Goal: Task Accomplishment & Management: Manage account settings

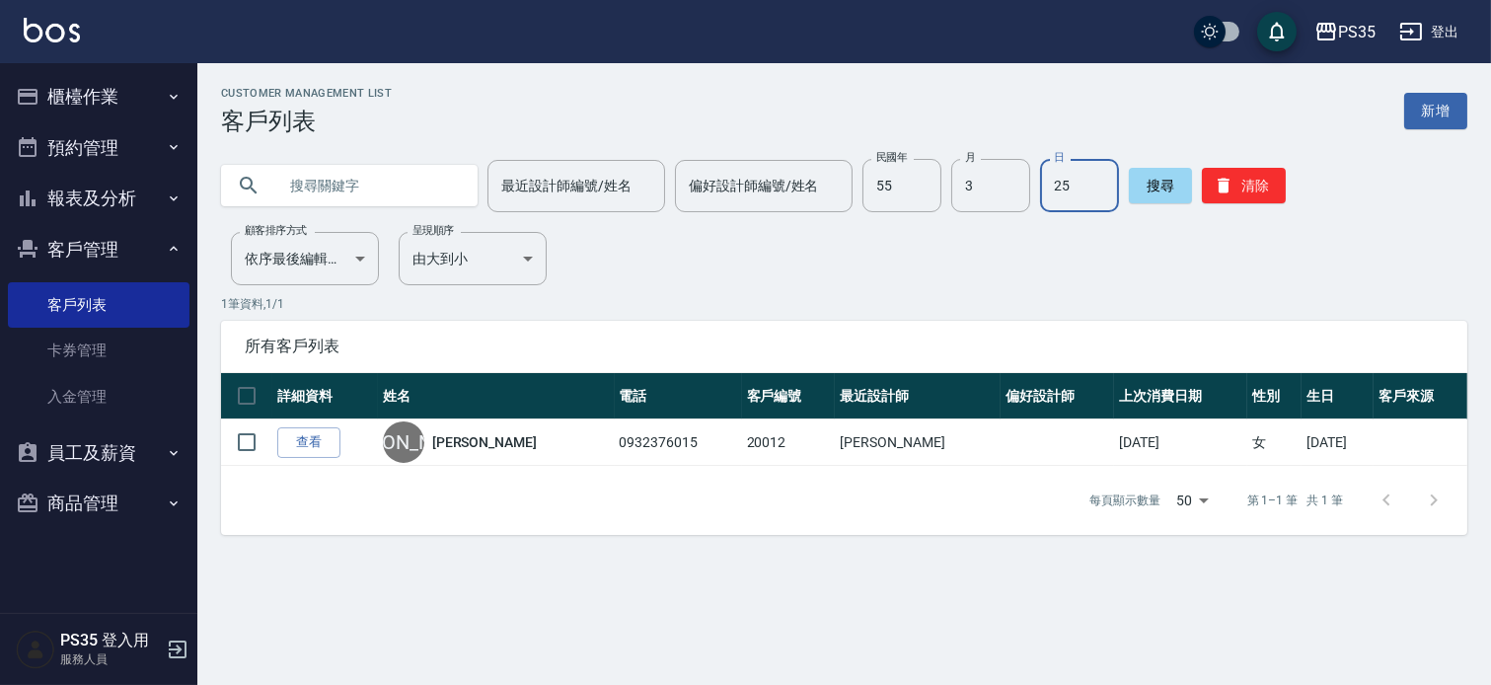
click at [97, 102] on button "櫃檯作業" at bounding box center [99, 96] width 182 height 51
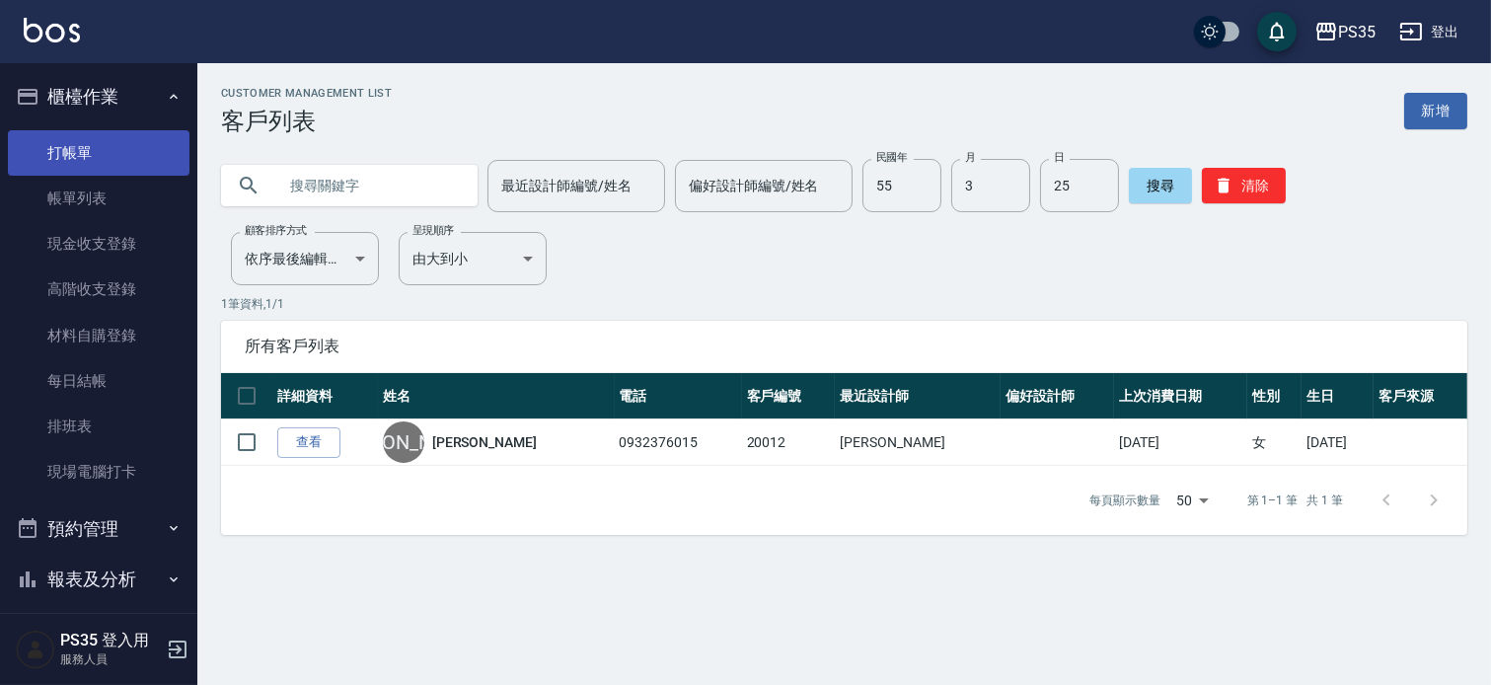
click at [102, 148] on link "打帳單" at bounding box center [99, 152] width 182 height 45
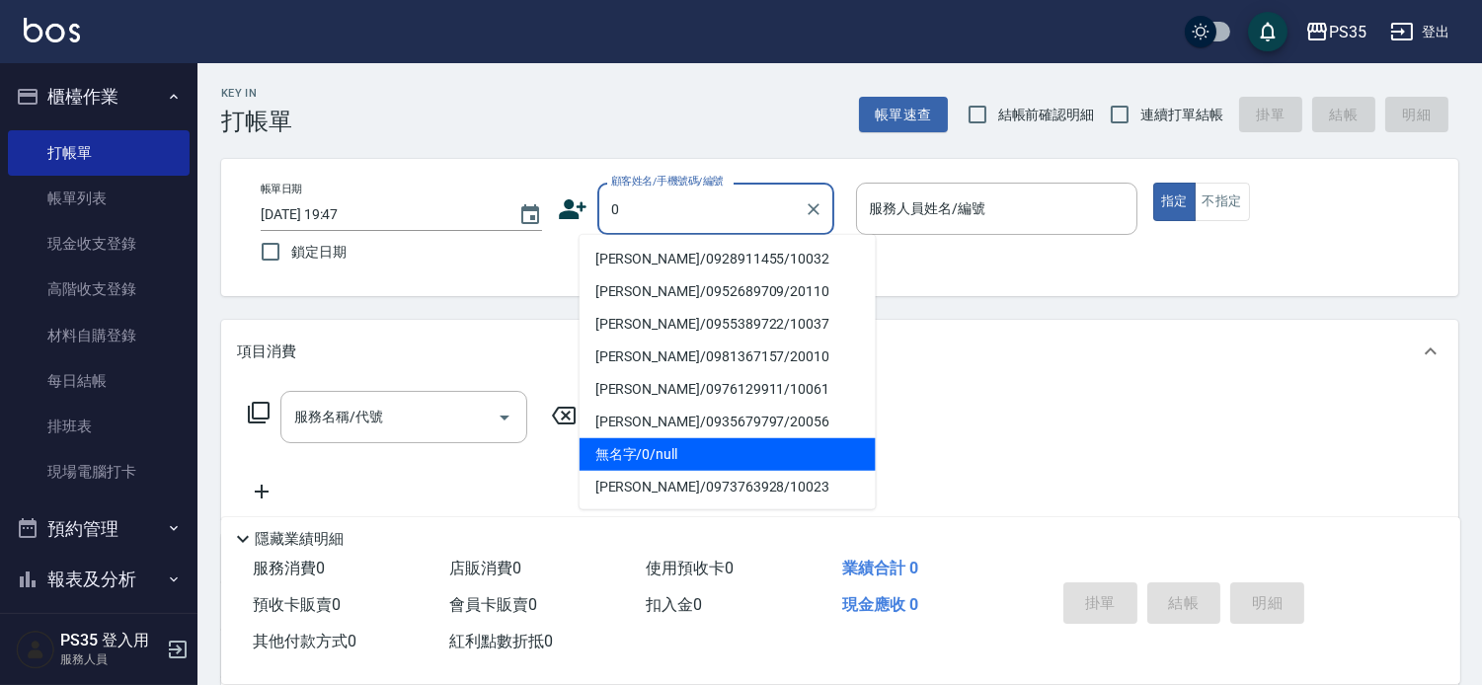
click at [634, 445] on li "無名字/0/null" at bounding box center [727, 454] width 296 height 33
type input "無名字/0/null"
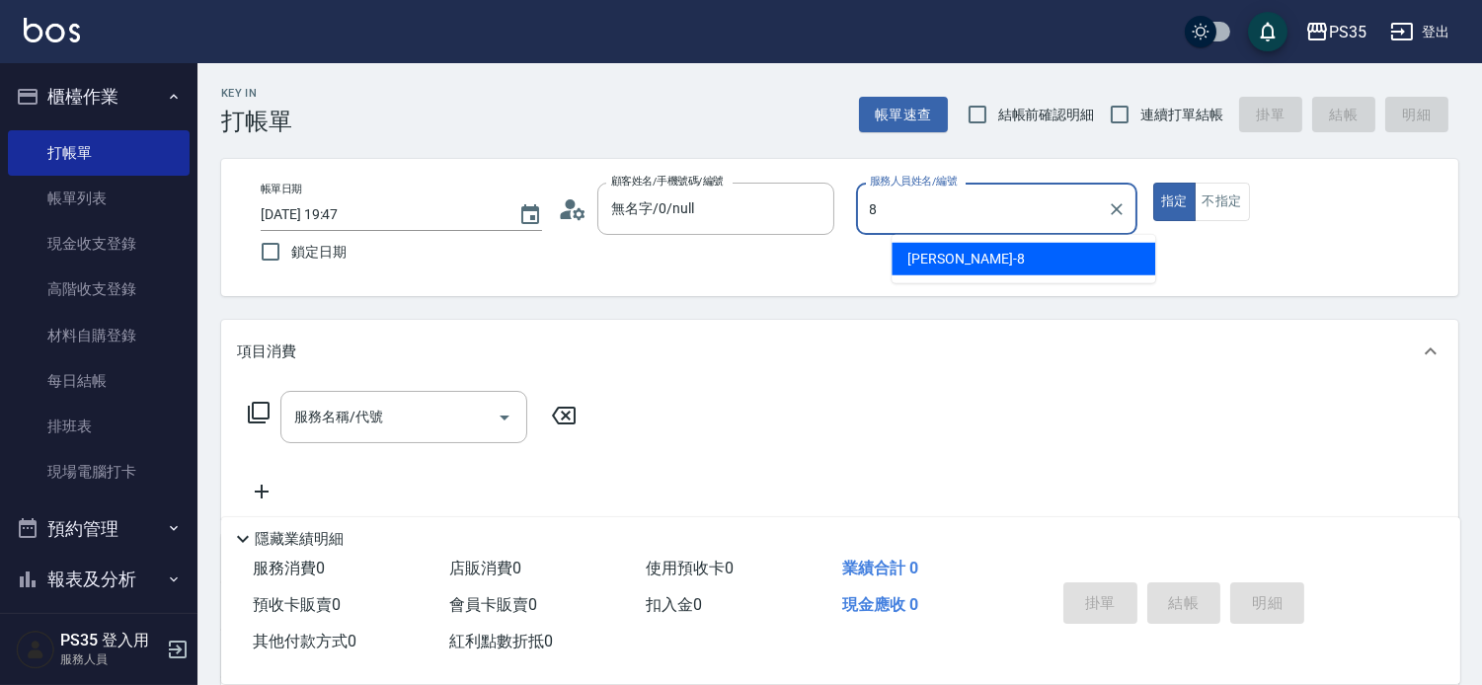
type input "8"
type button "true"
type input "[PERSON_NAME]-8"
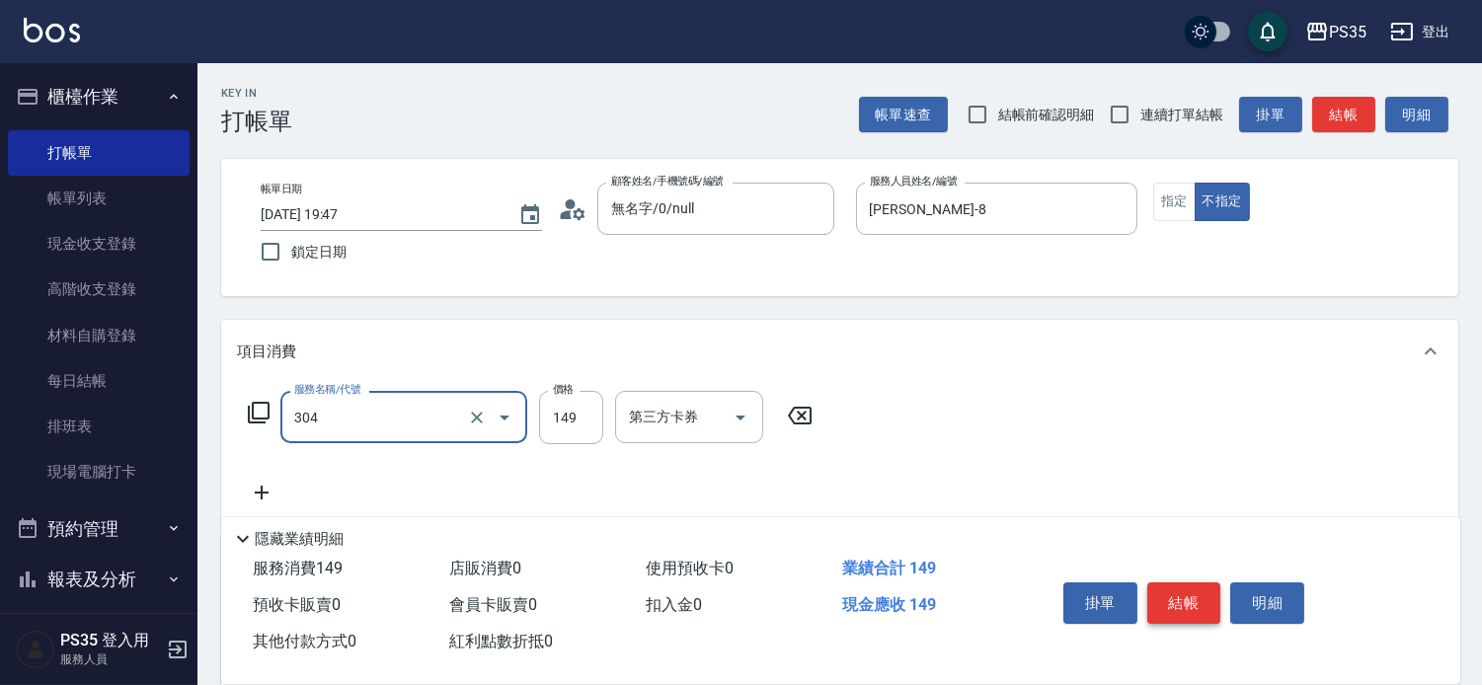
type input "剪髮(304)"
click at [1179, 593] on button "結帳" at bounding box center [1184, 602] width 74 height 41
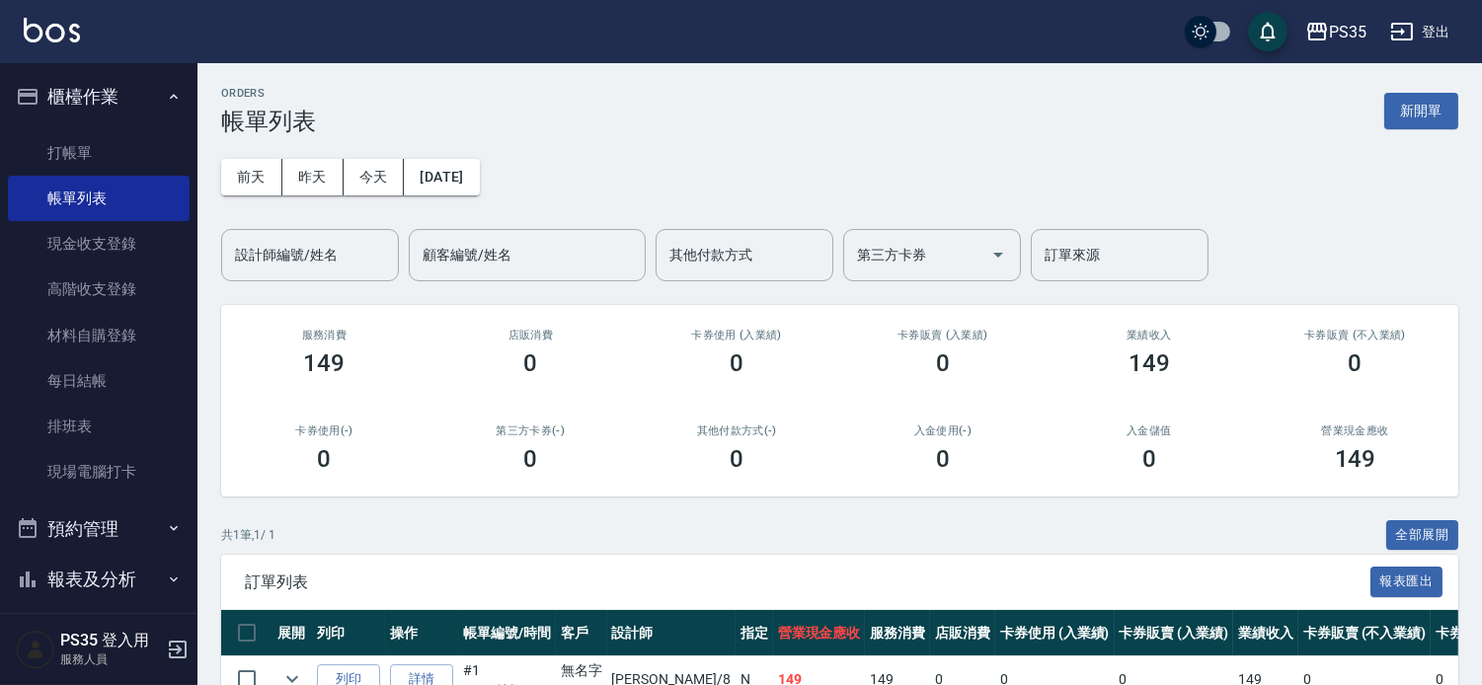
click at [59, 149] on link "打帳單" at bounding box center [99, 152] width 182 height 45
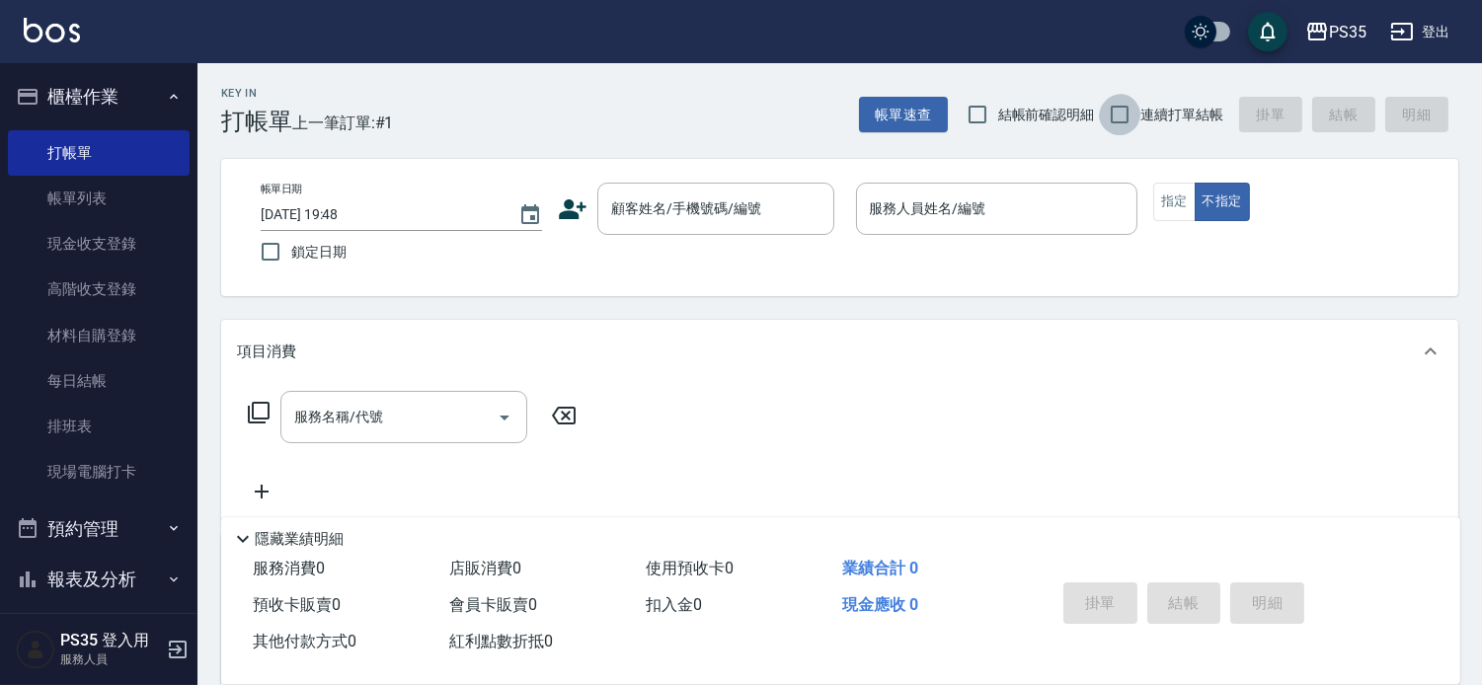
click at [1115, 109] on input "連續打單結帳" at bounding box center [1119, 114] width 41 height 41
checkbox input "true"
click at [788, 211] on input "顧客姓名/手機號碼/編號" at bounding box center [701, 208] width 190 height 35
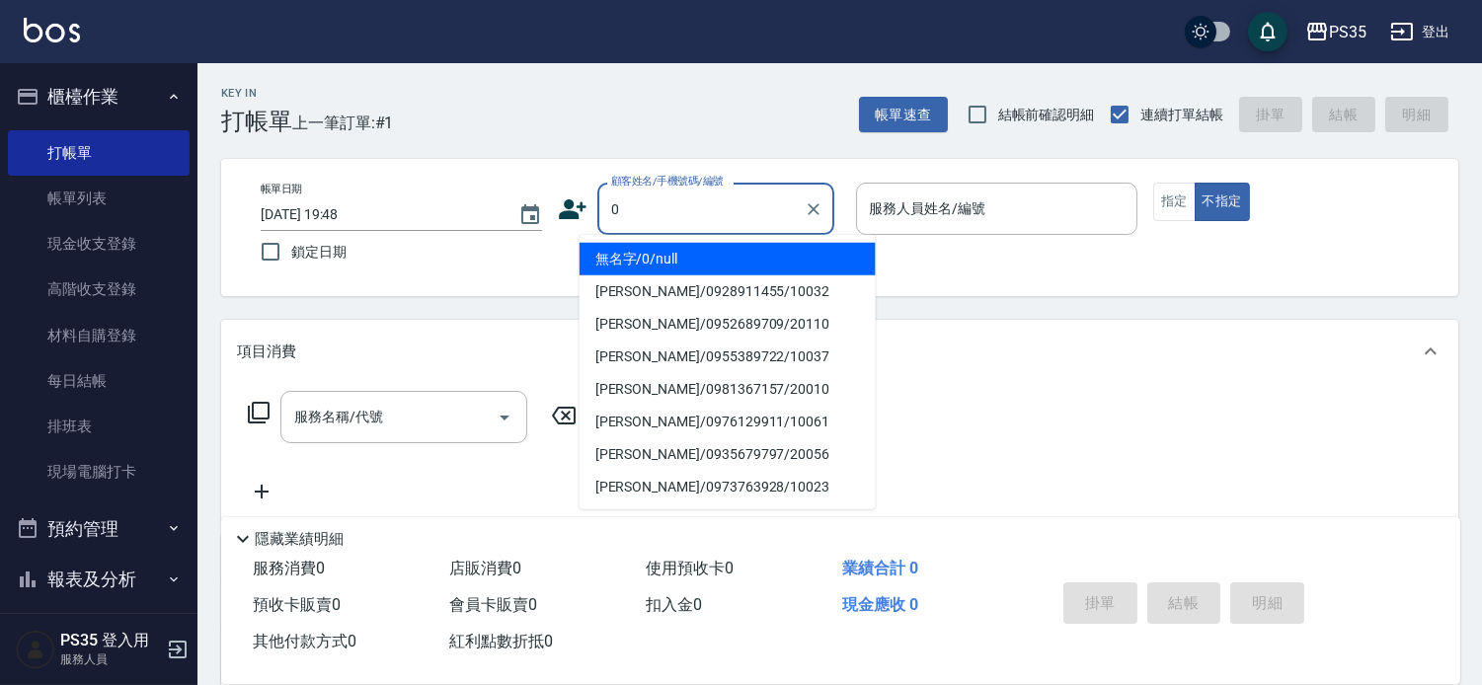
type input "無名字/0/null"
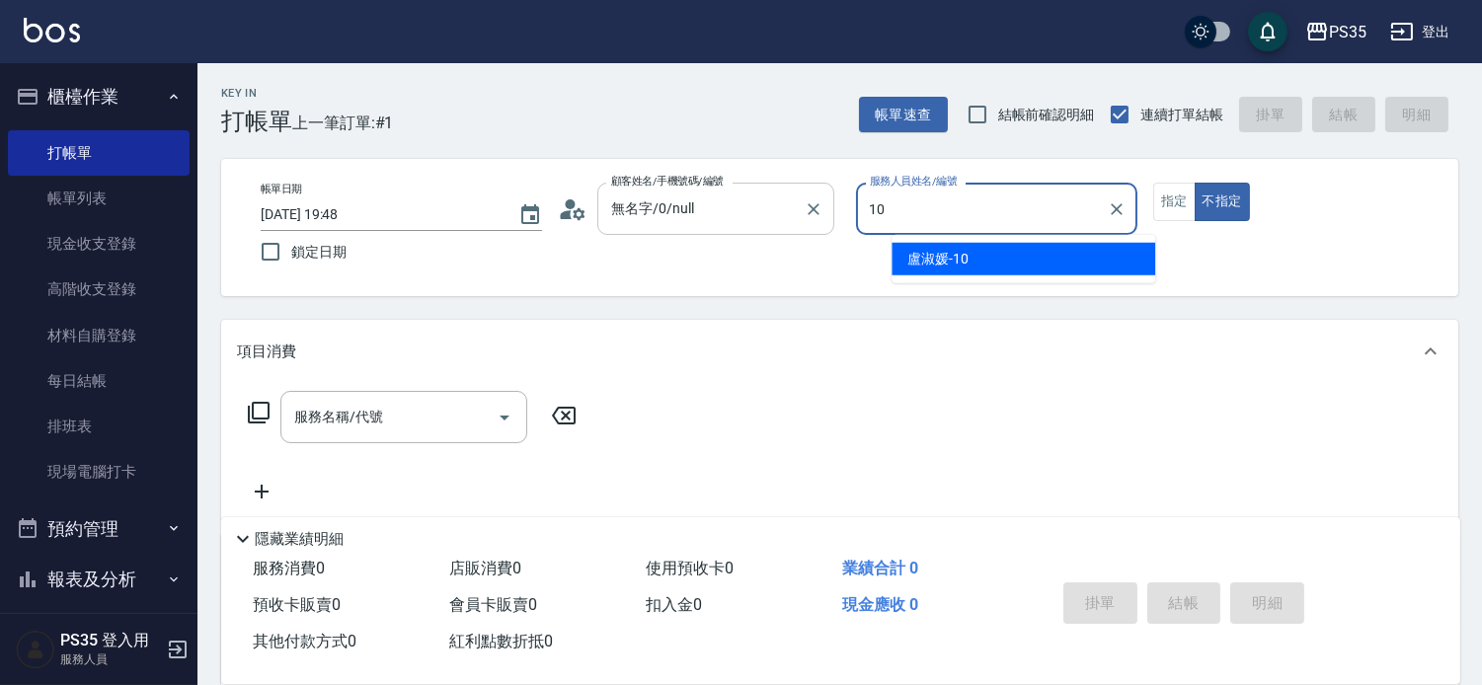
type input "盧淑媛-10"
type button "false"
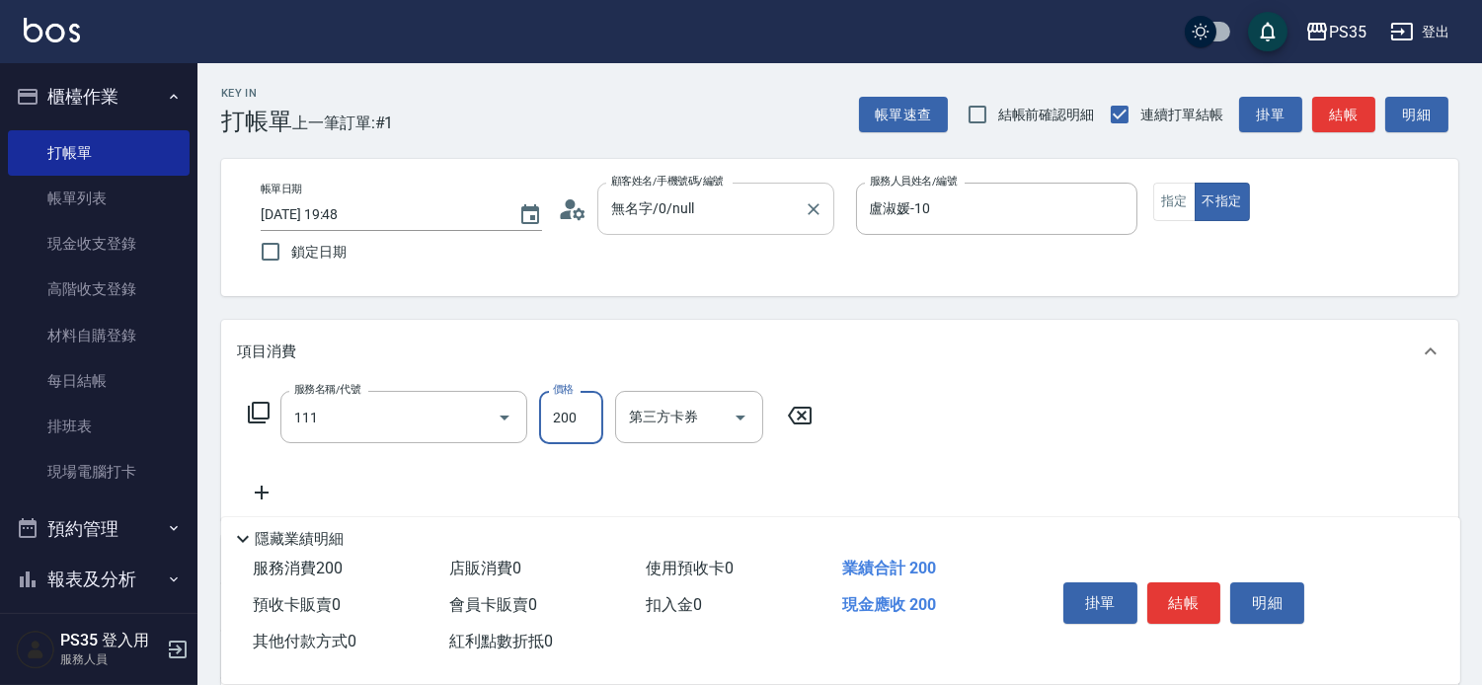
type input "200(111)"
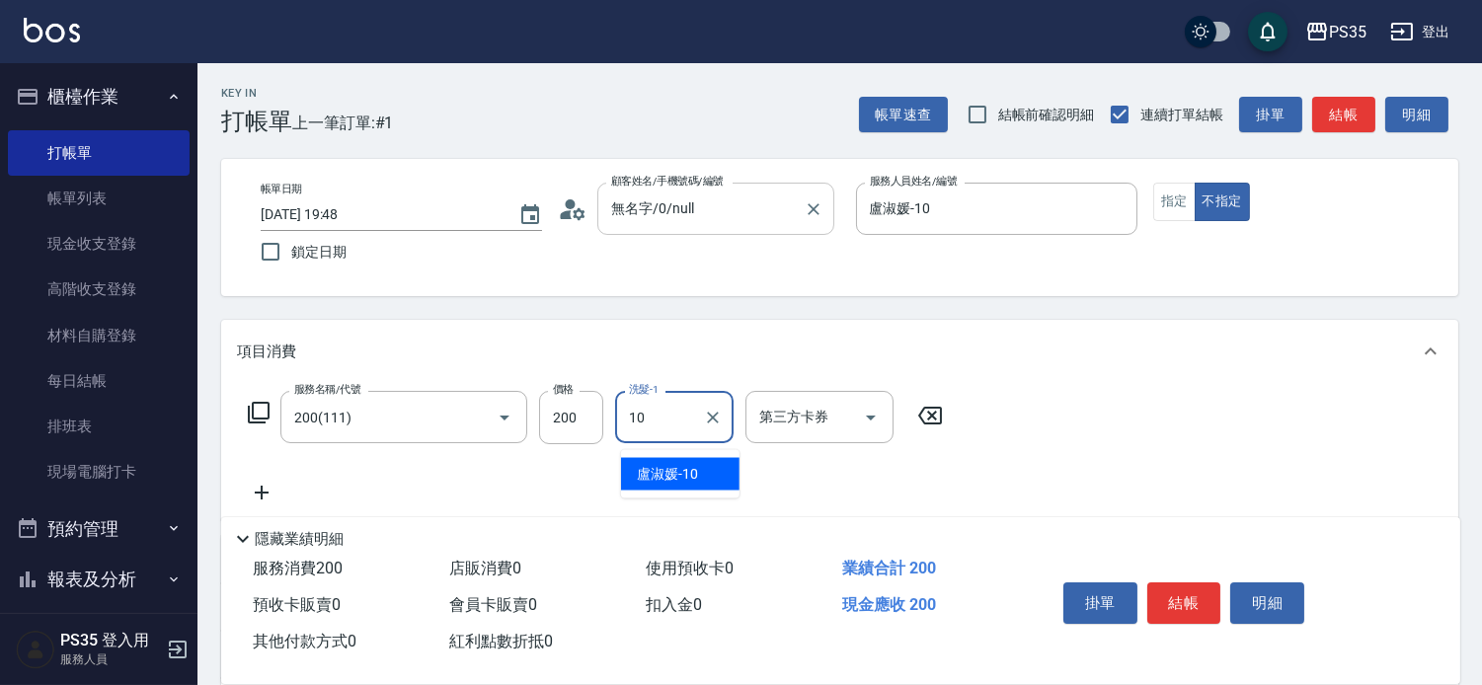
type input "盧淑媛-10"
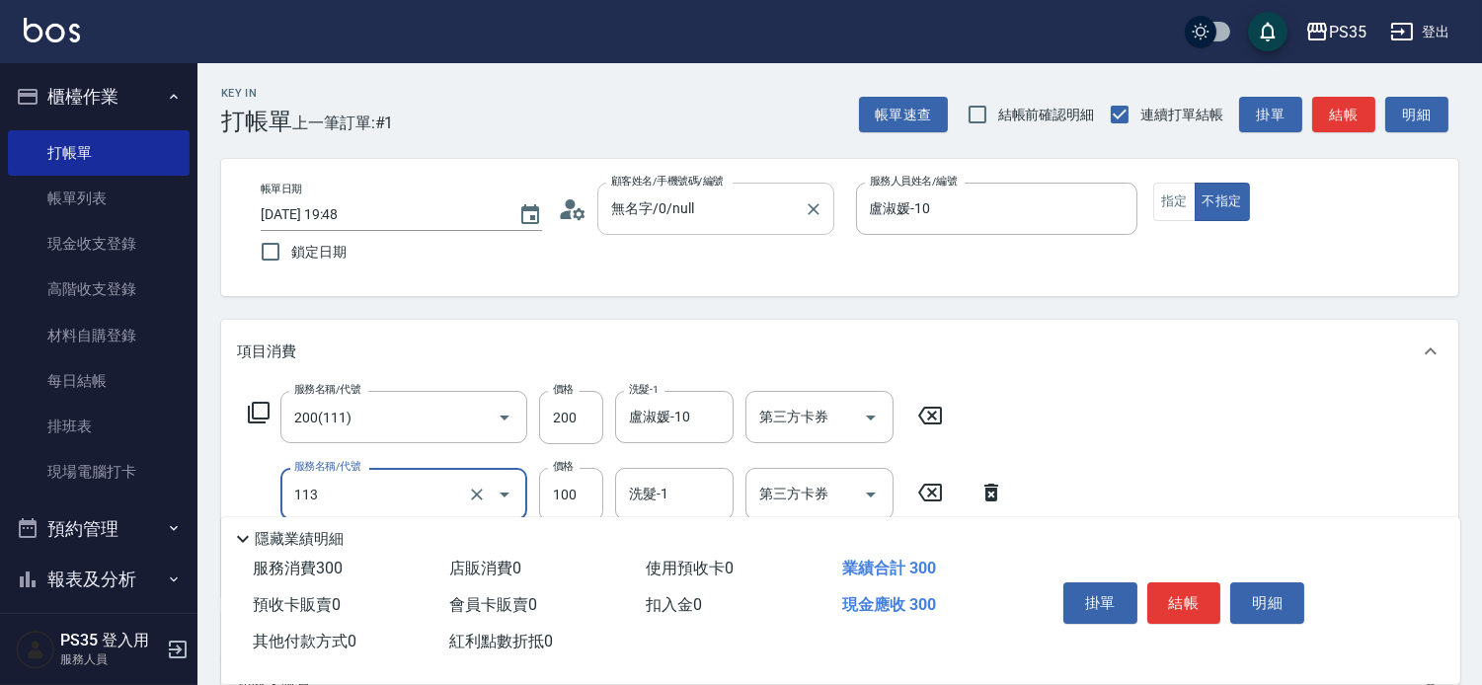
type input "瞬護100(113)"
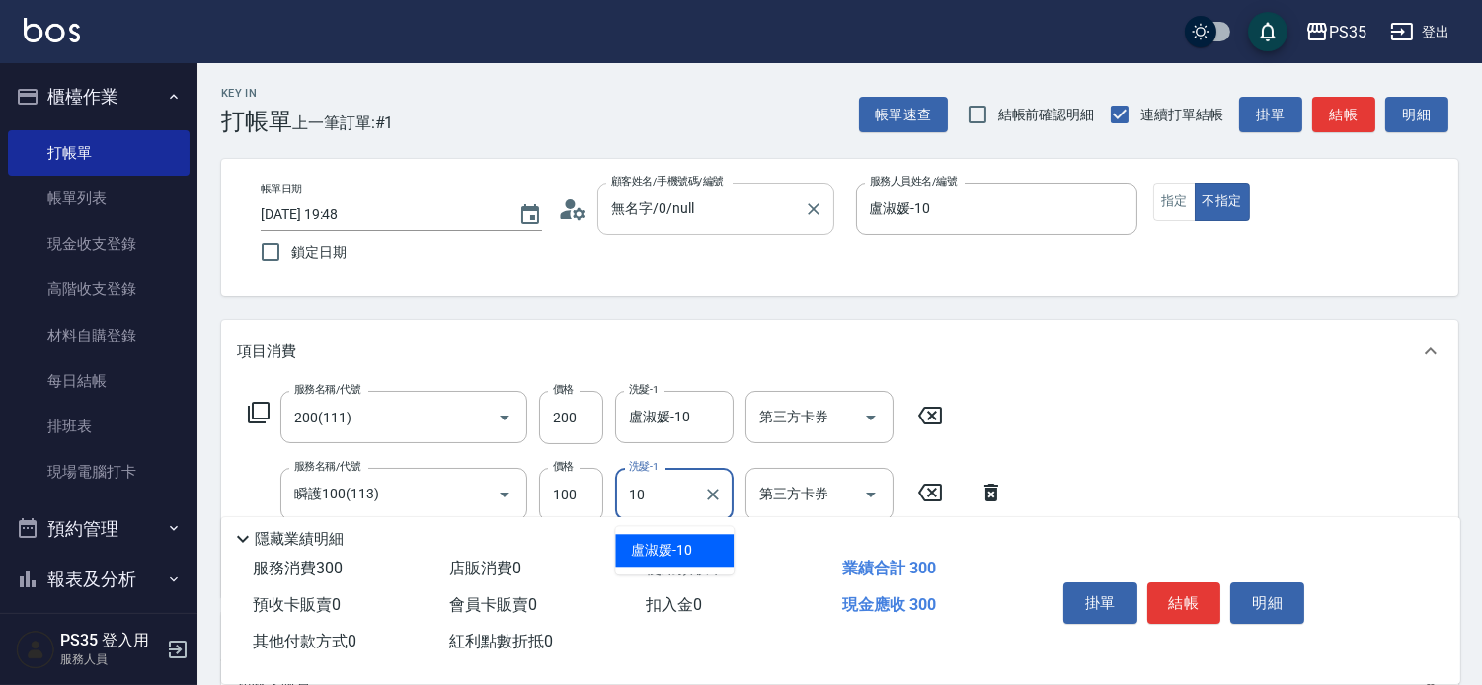
type input "盧淑媛-10"
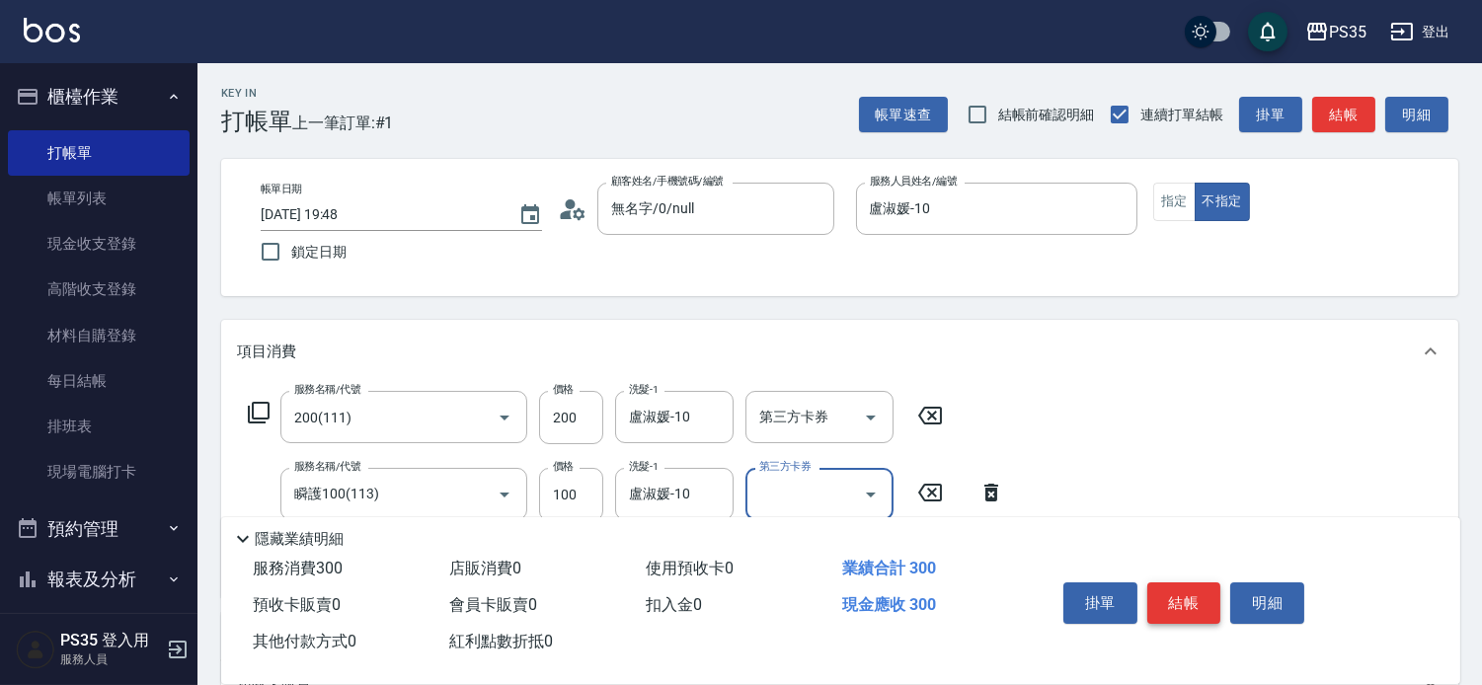
click at [1221, 584] on button "結帳" at bounding box center [1184, 602] width 74 height 41
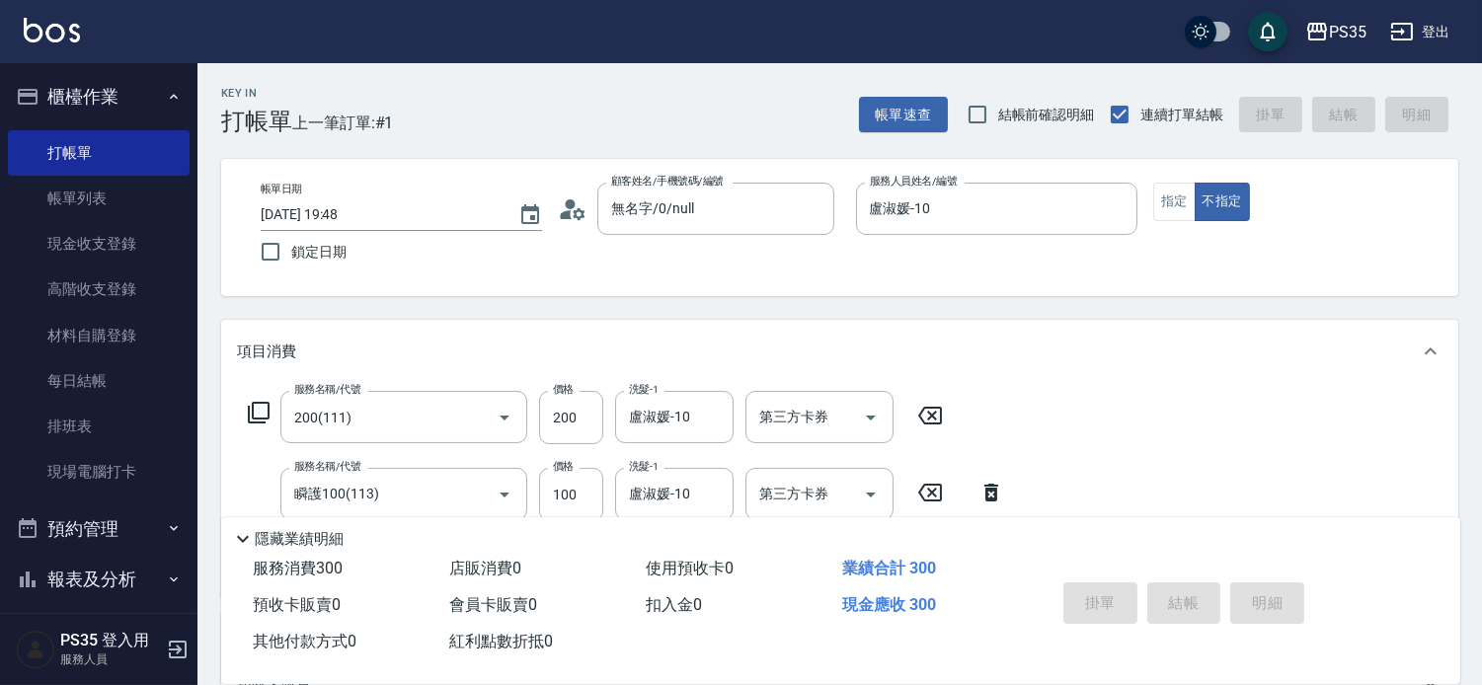
type input "2025/09/20 19:49"
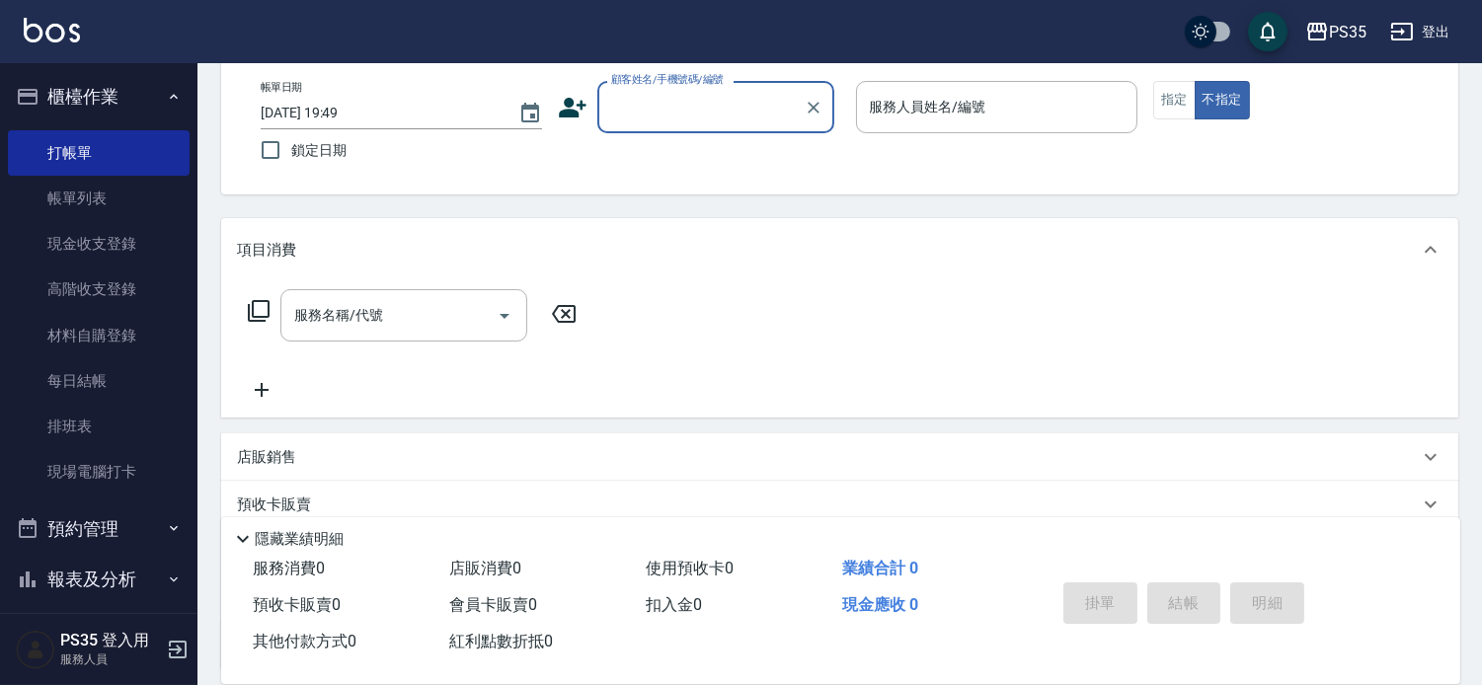
scroll to position [103, 0]
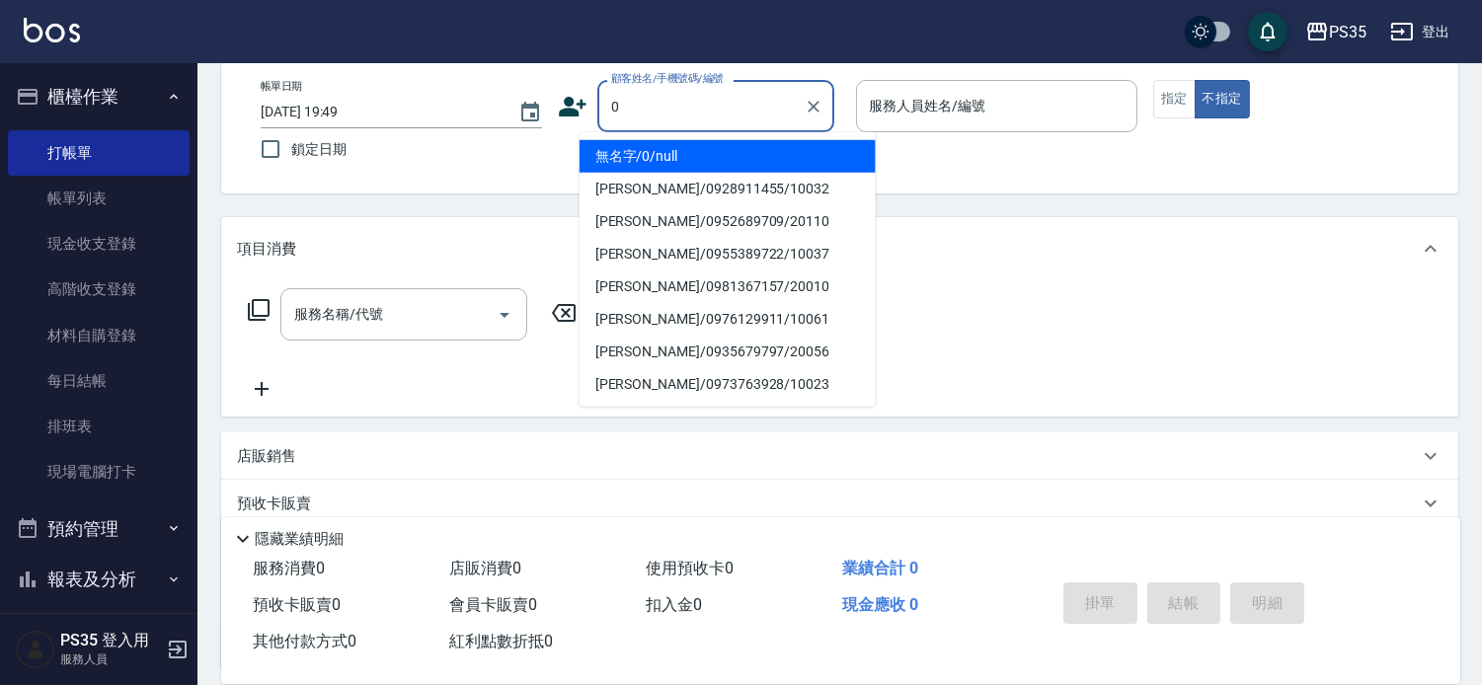
type input "0"
type input "1"
type input "無名字/0/null"
type input "[PERSON_NAME]-1"
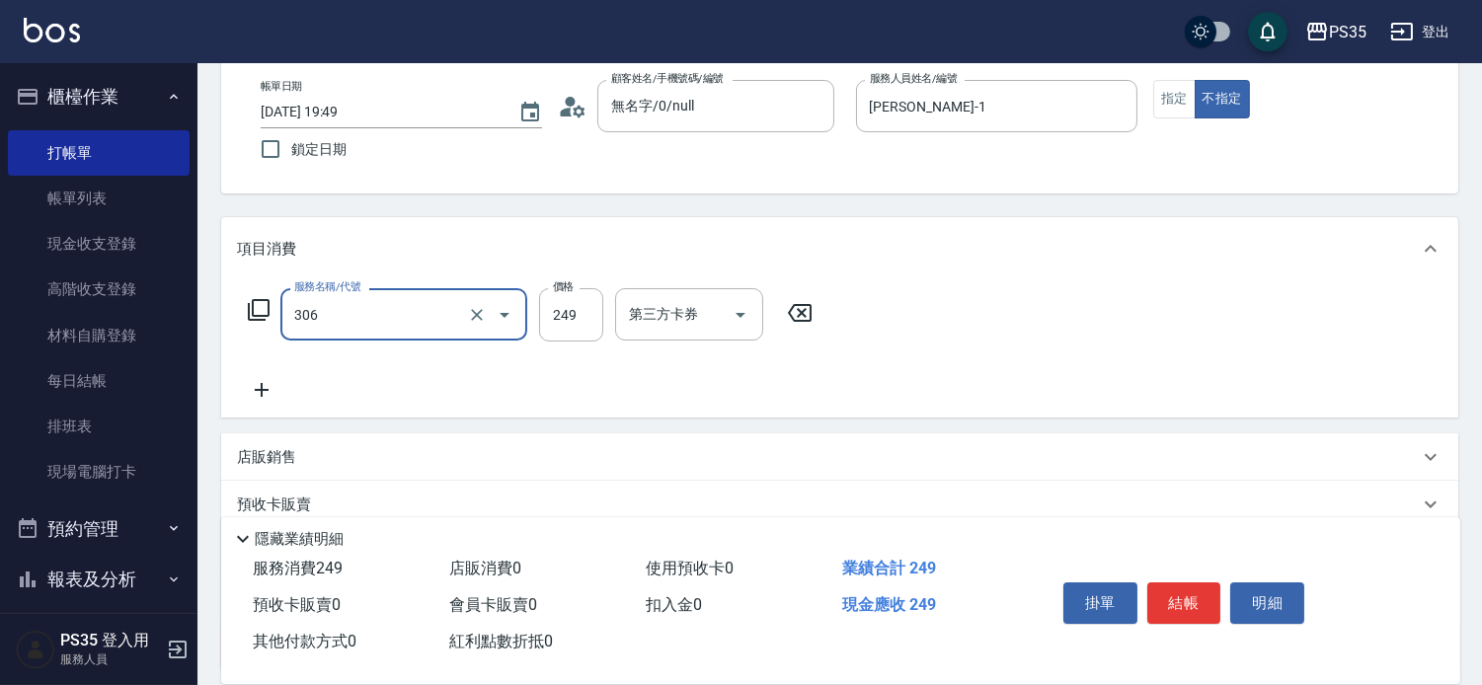
type input "剪髮(306)"
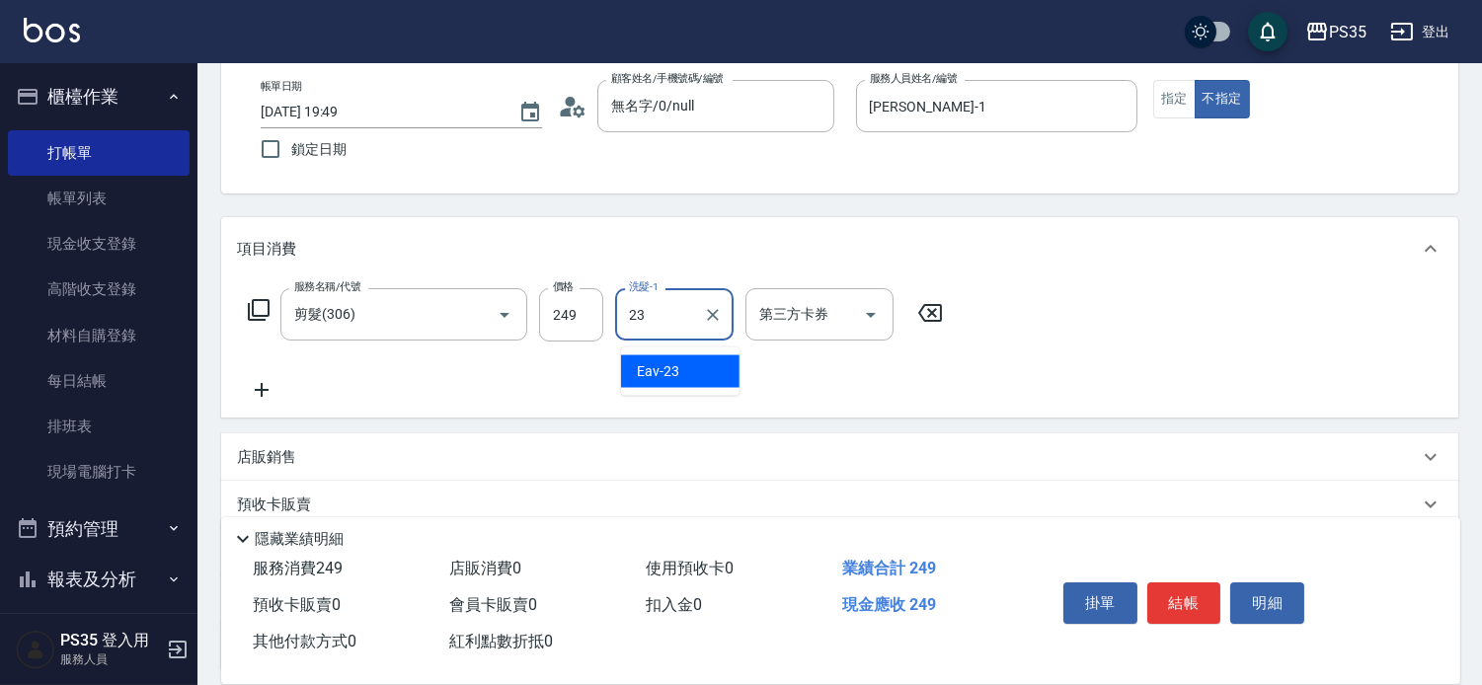
type input "Eav-23"
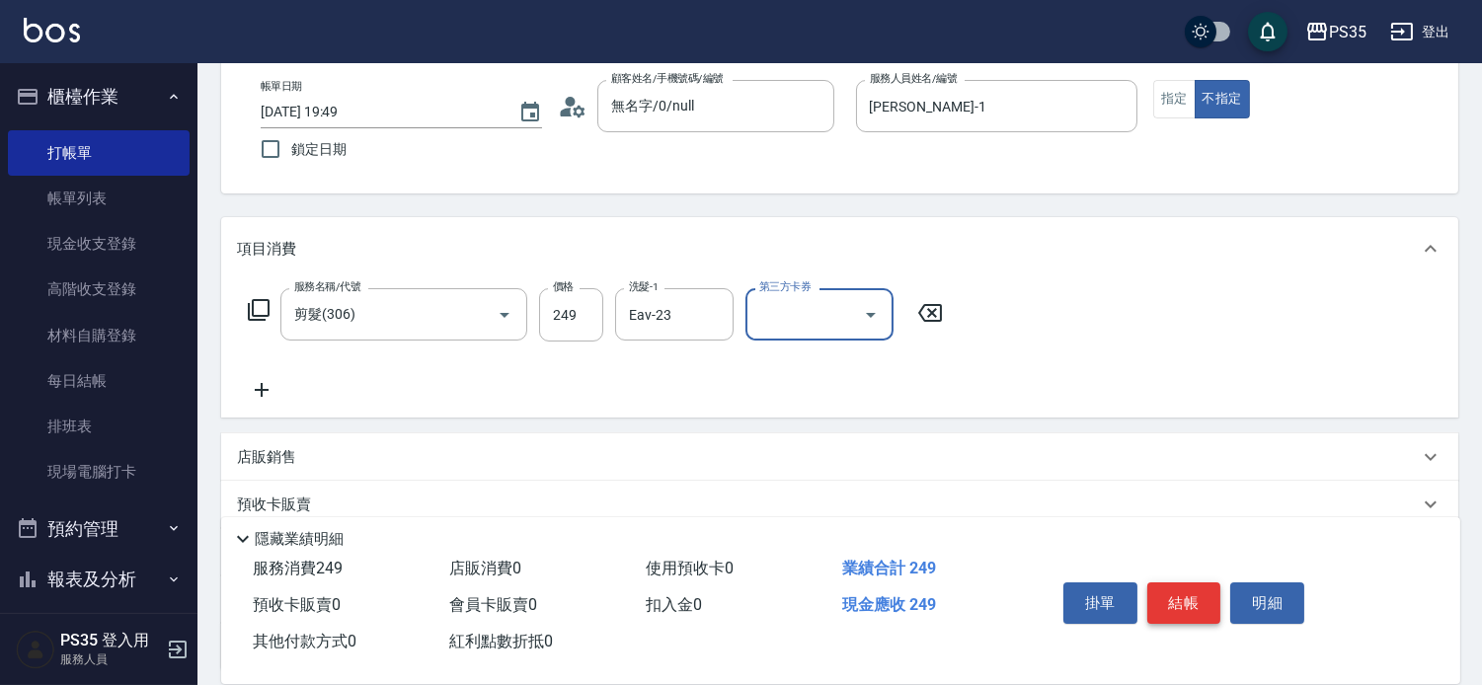
click at [1211, 587] on button "結帳" at bounding box center [1184, 602] width 74 height 41
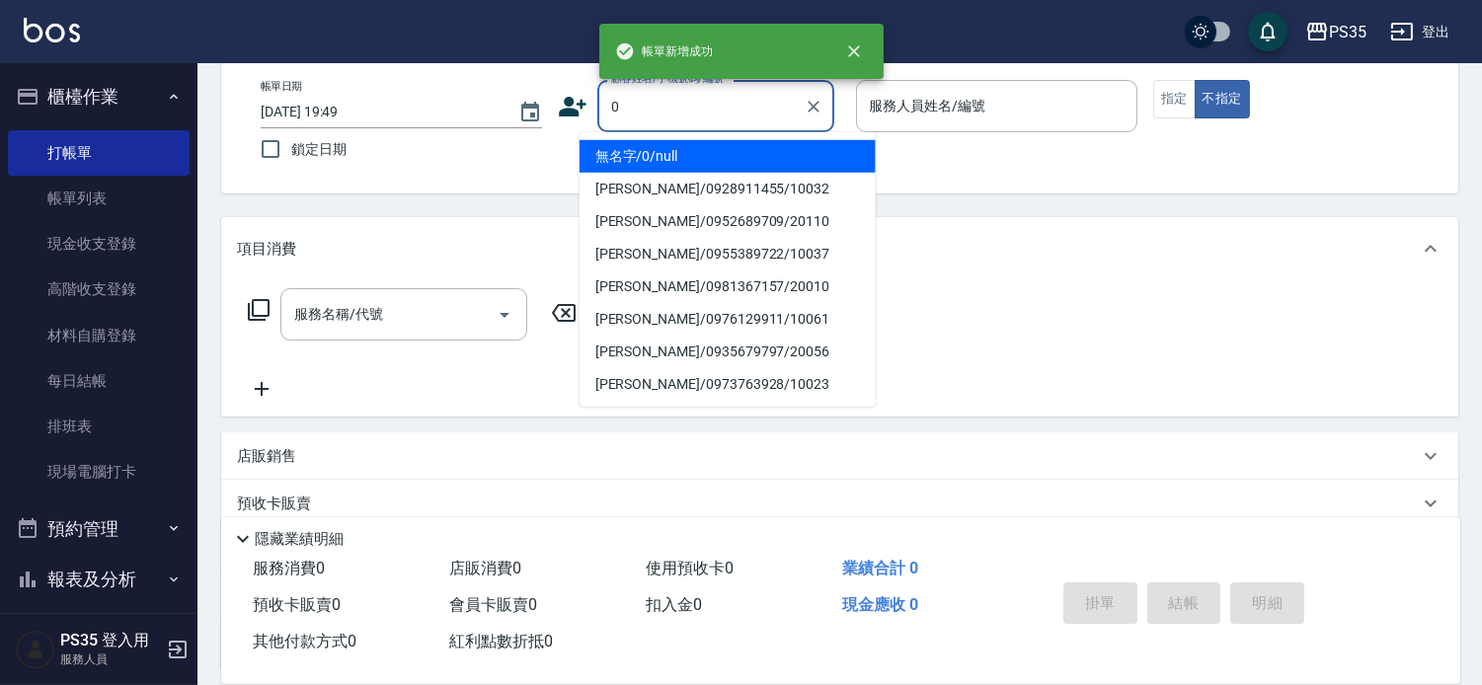
type input "0"
type input "1"
type input "無名字/0/null"
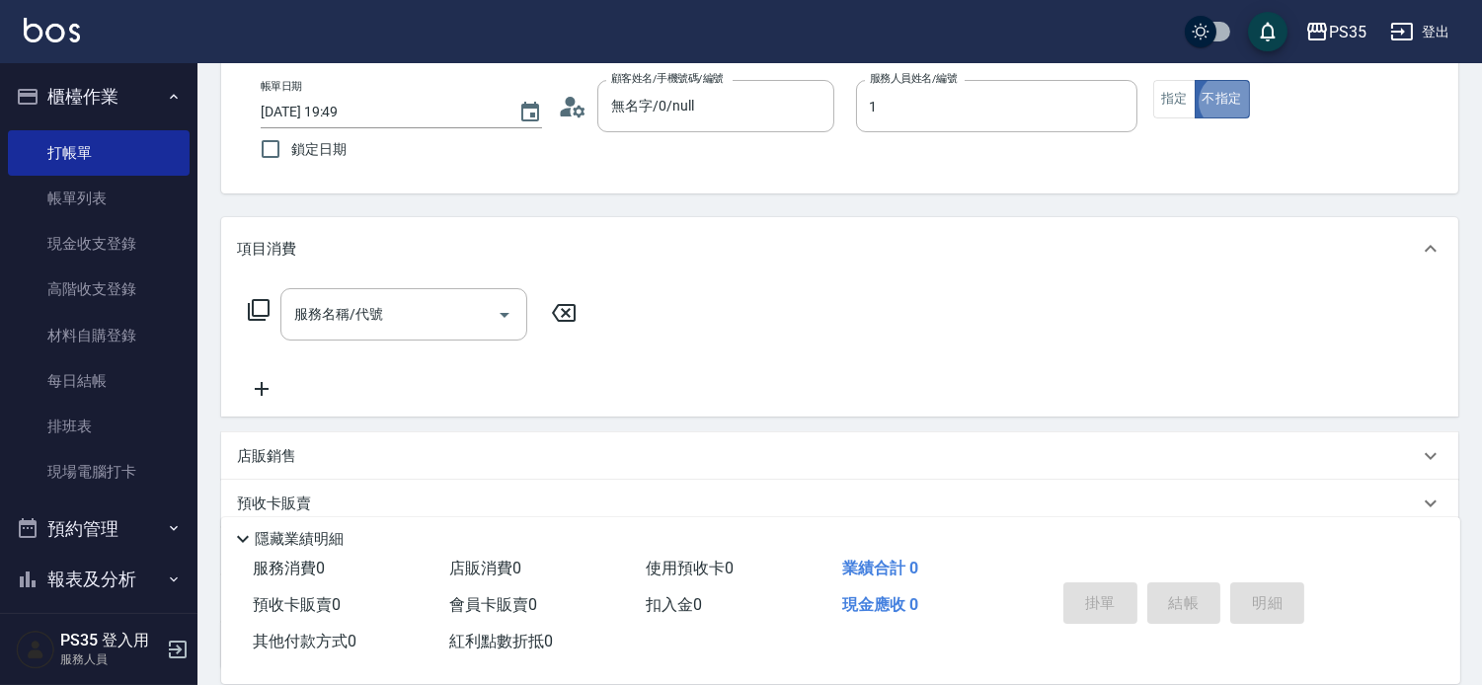
type input "[PERSON_NAME]-1"
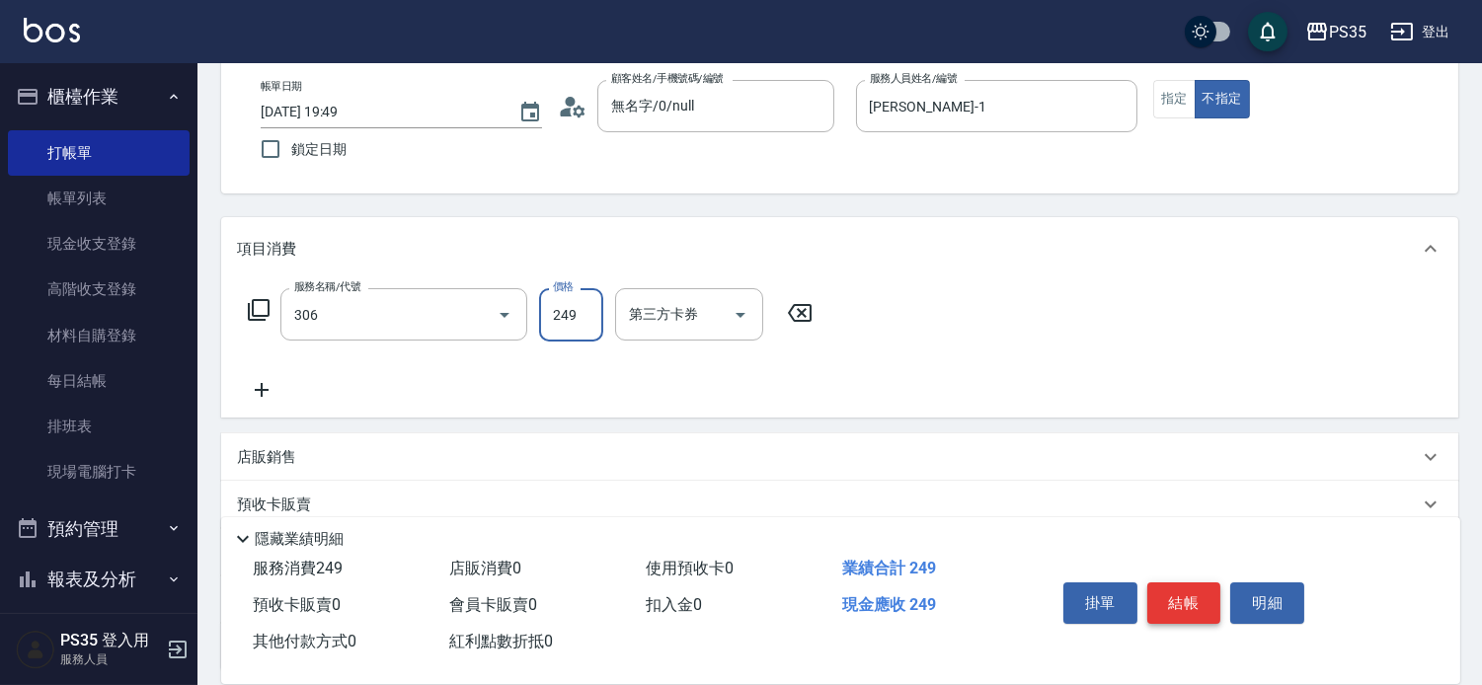
type input "剪髮(306)"
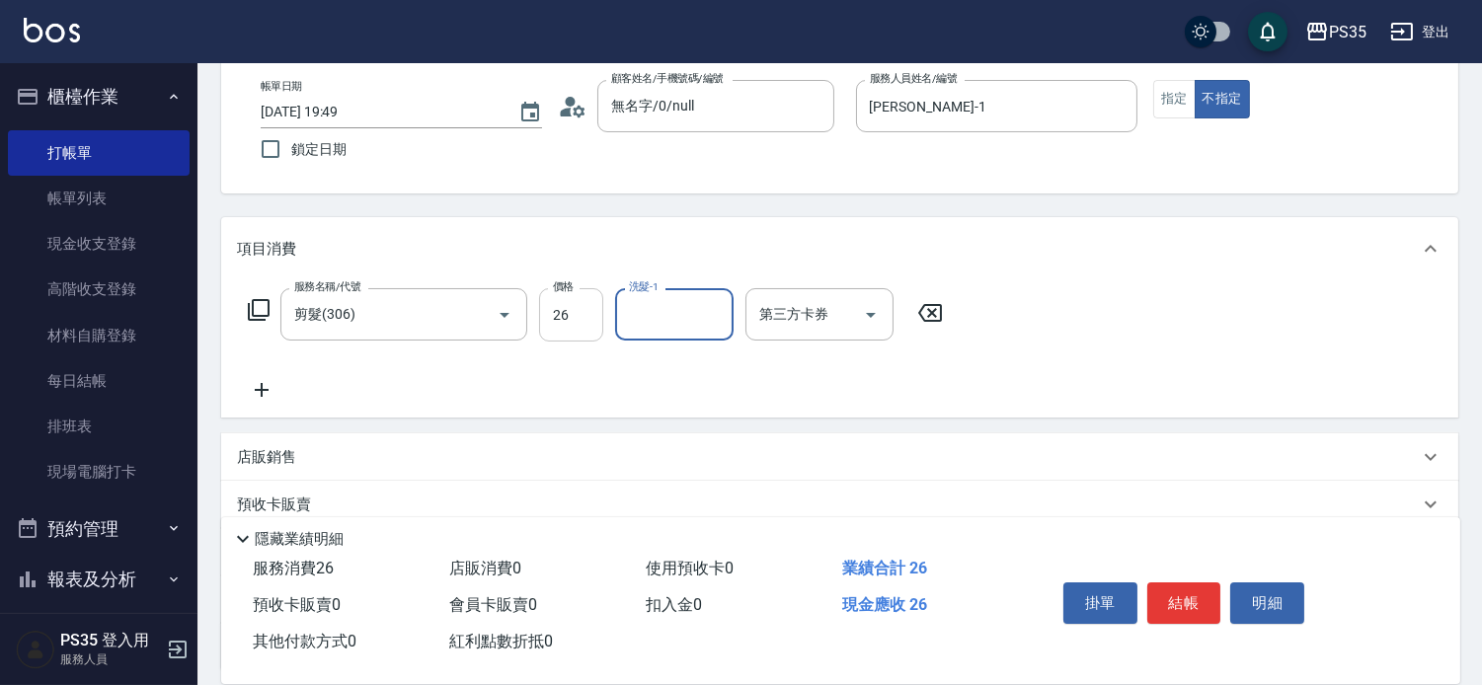
click at [577, 323] on input "26" at bounding box center [571, 314] width 64 height 53
type input "249"
type input "菲菲-26"
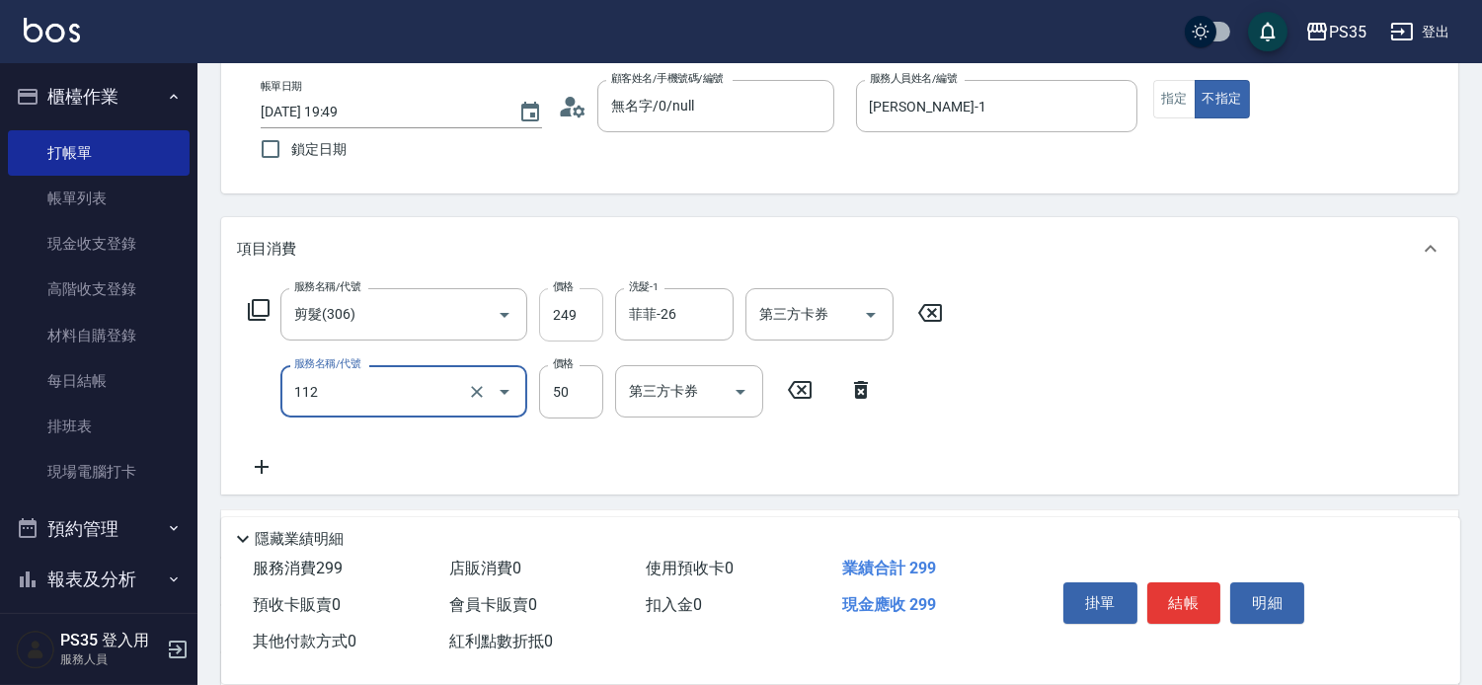
type input "精油50(112)"
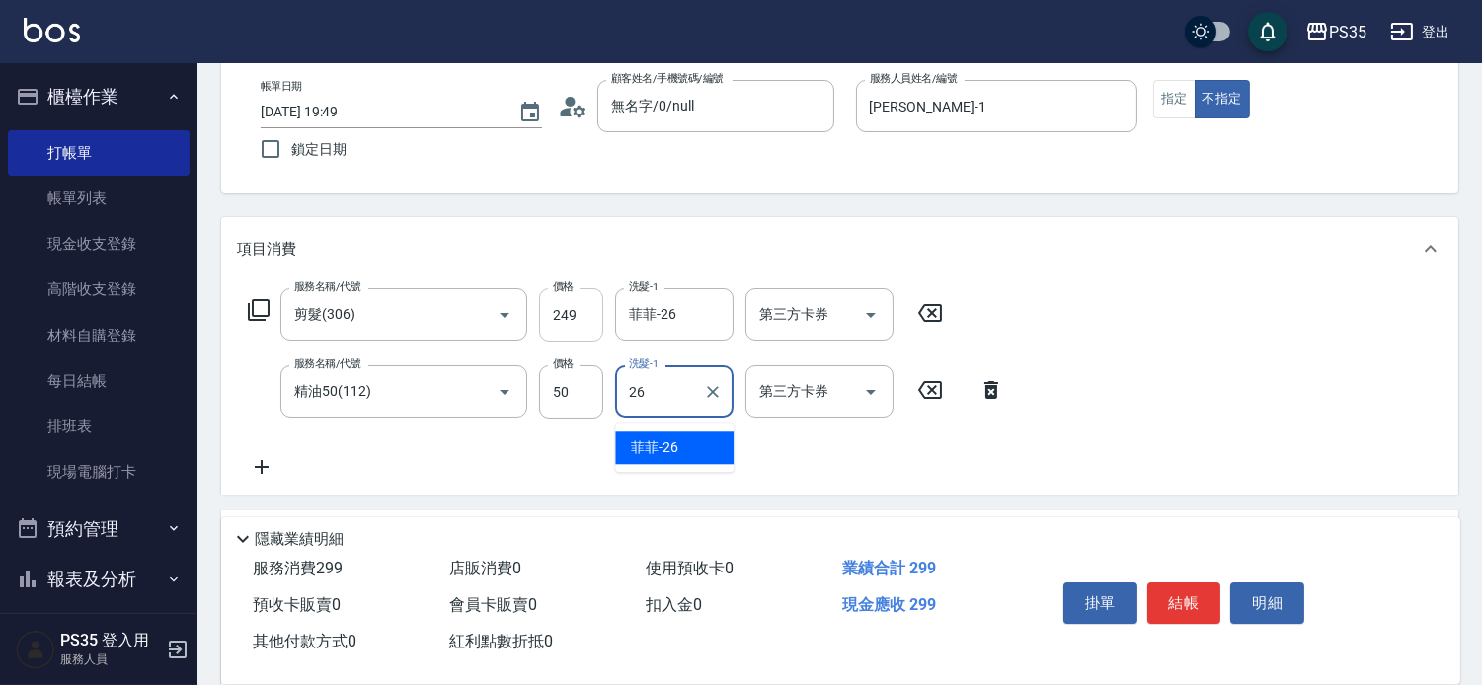
type input "菲菲-26"
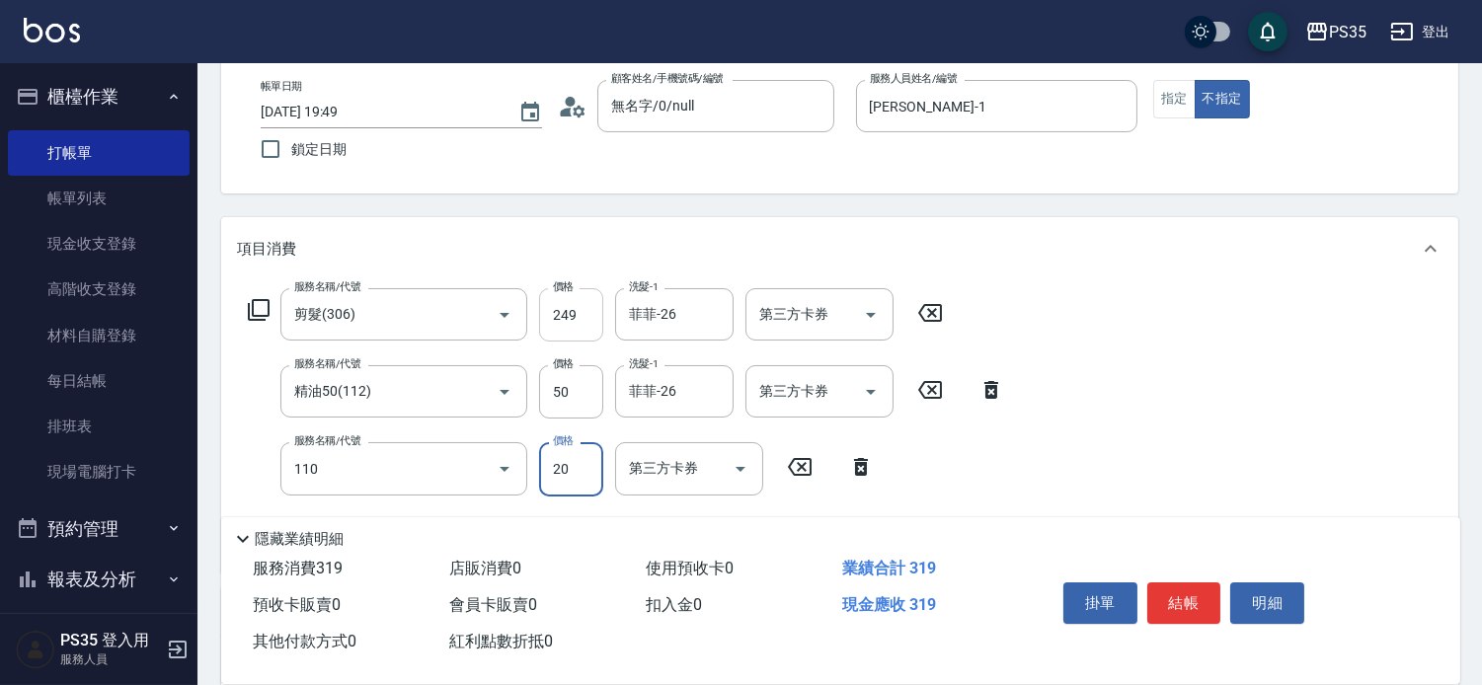
type input "潤絲(110)"
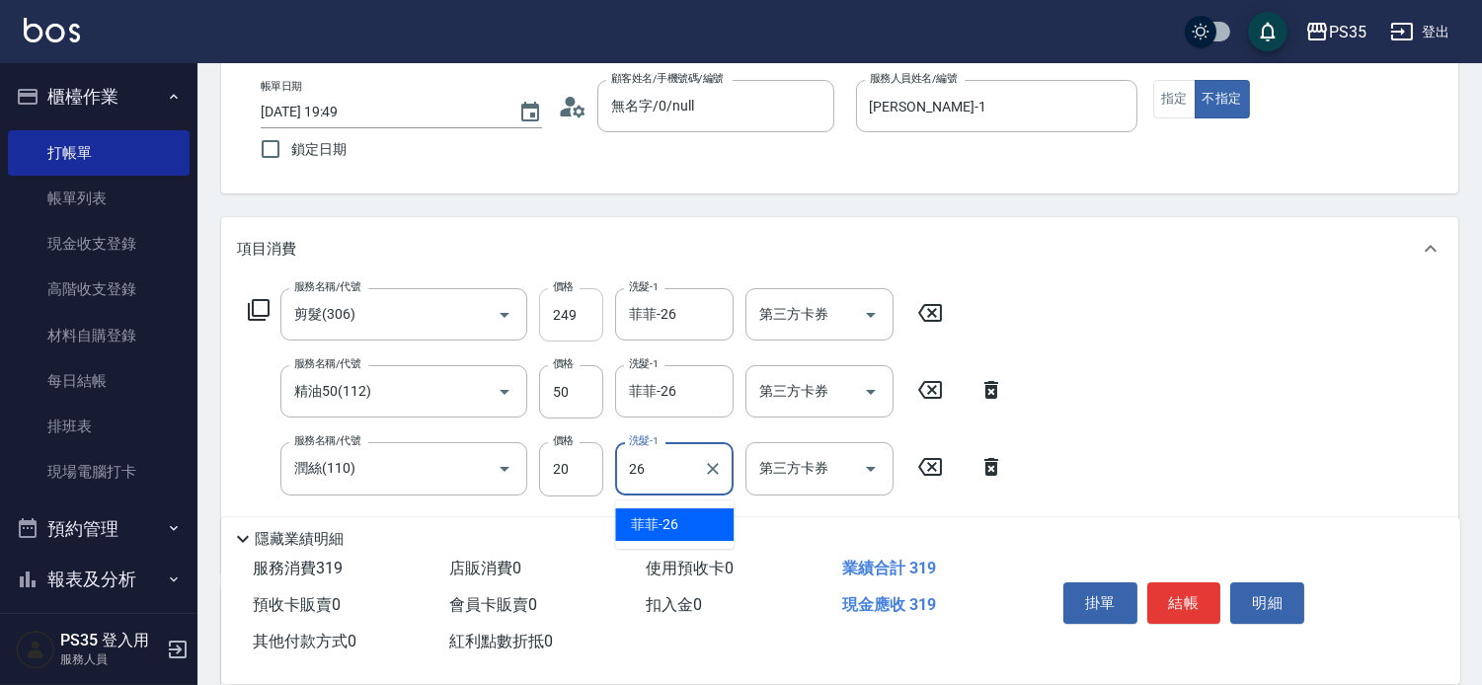
type input "菲菲-26"
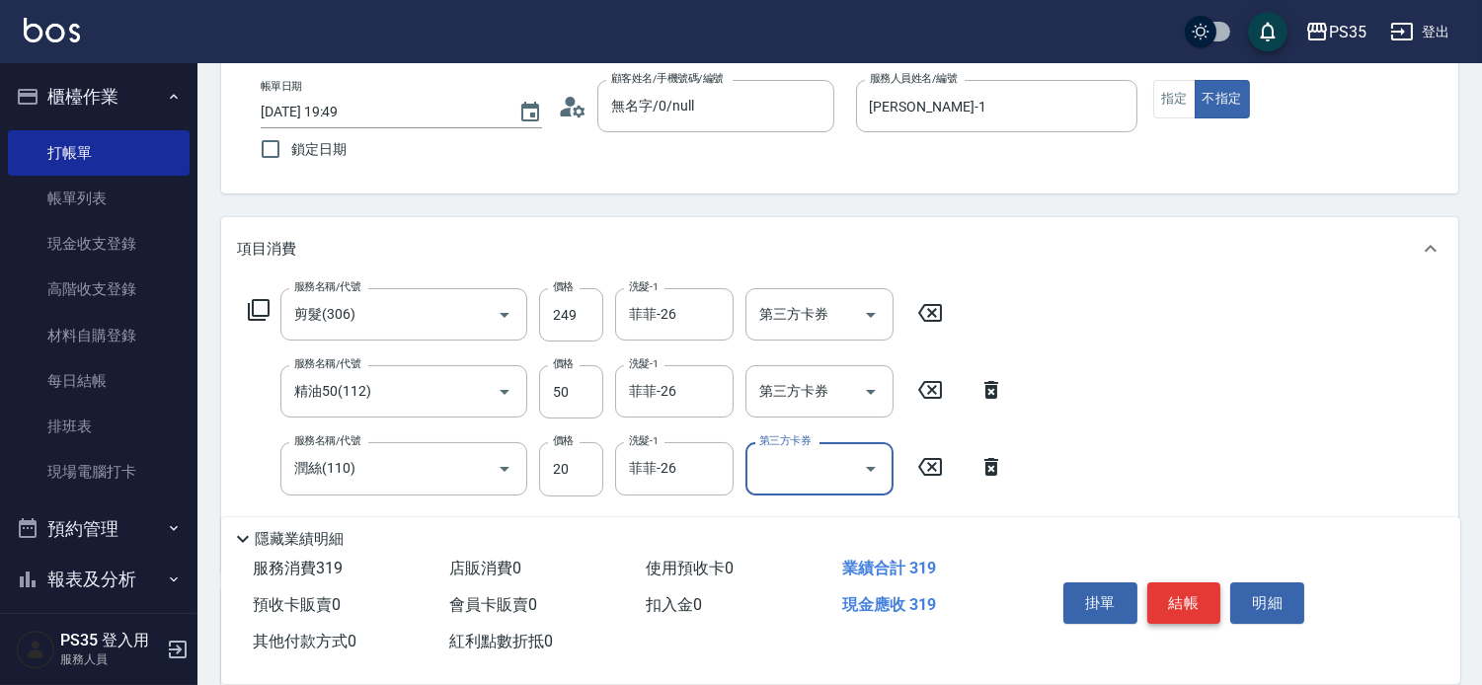
click at [1216, 583] on button "結帳" at bounding box center [1184, 602] width 74 height 41
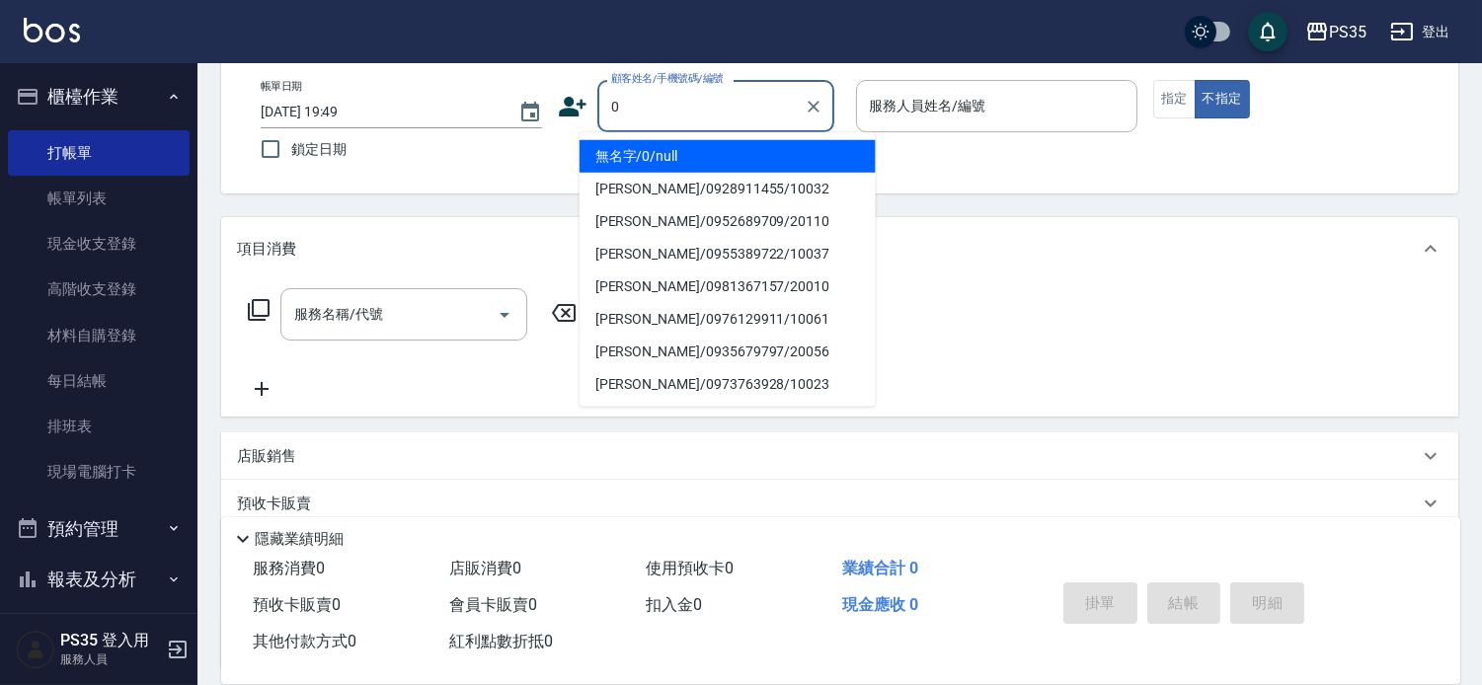
type input "無名字/0/null"
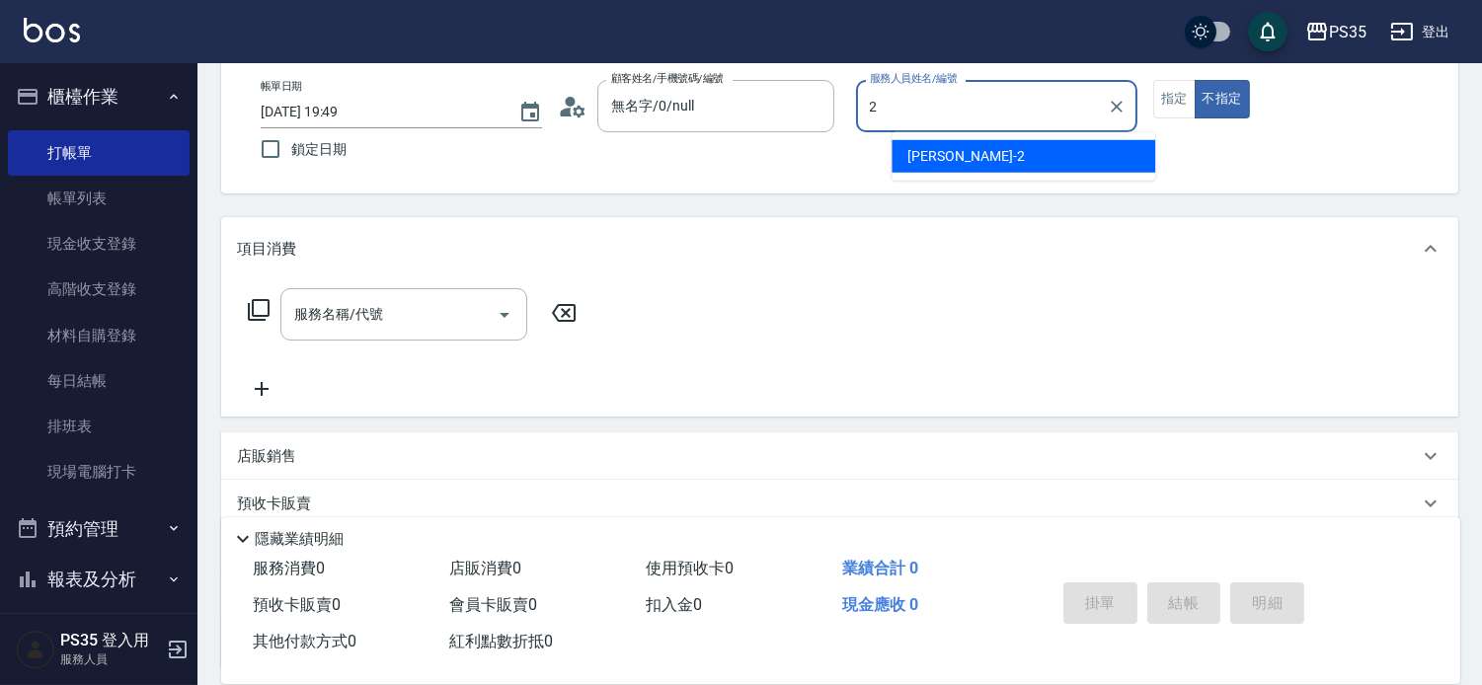
type input "栢沛怡-2"
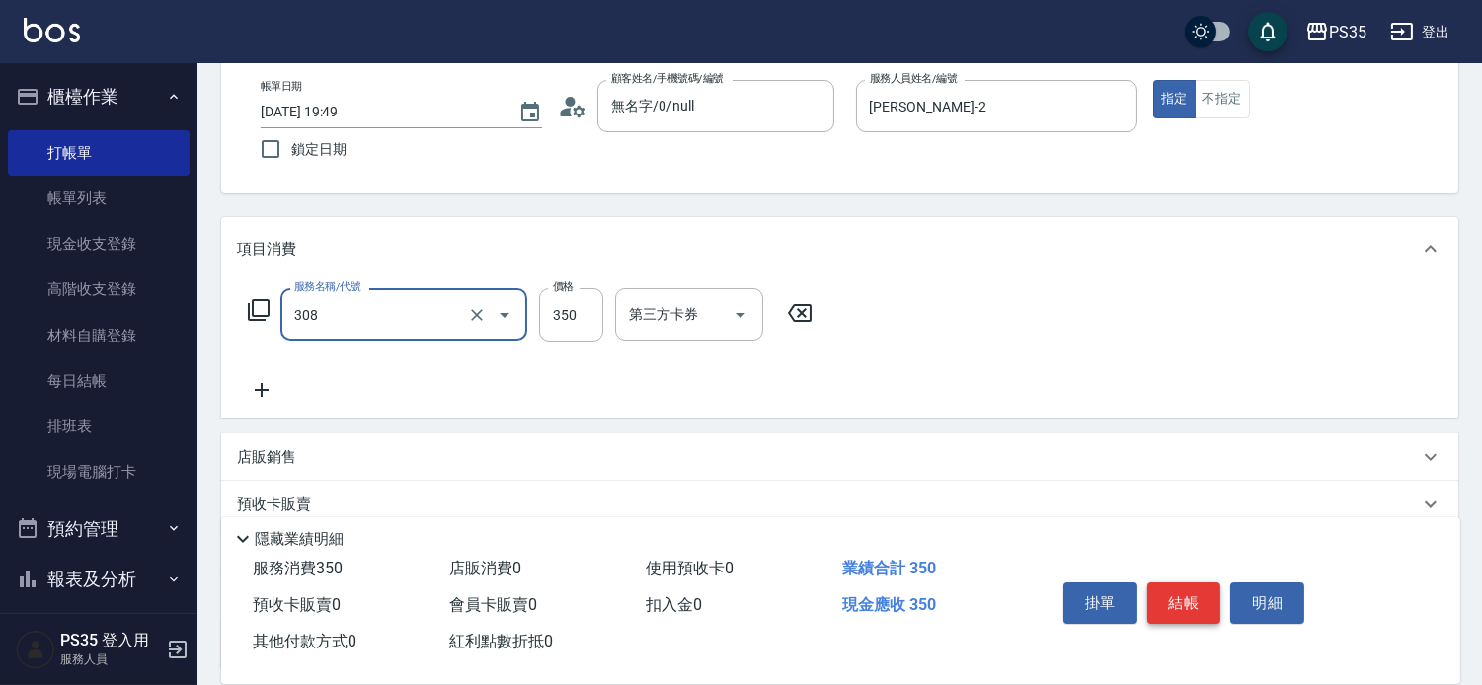
type input "洗+剪(308)"
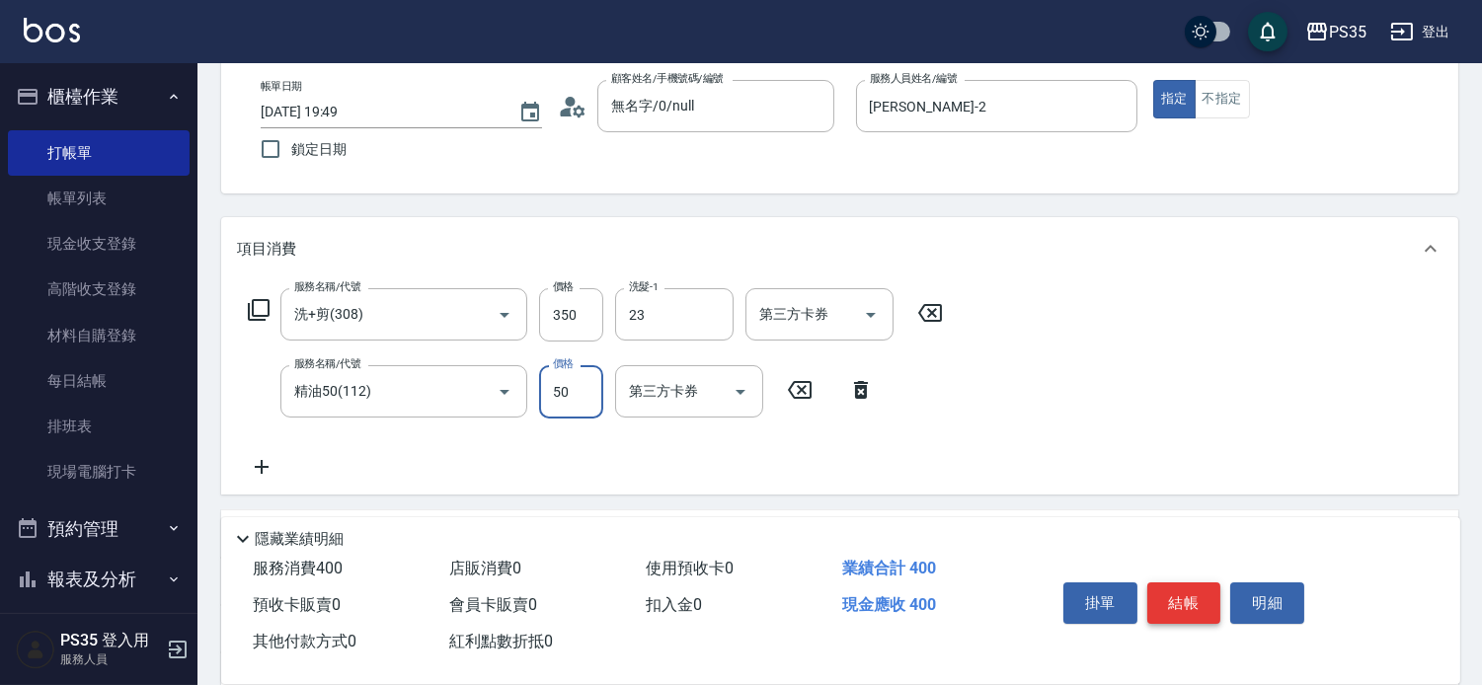
type input "Eav-23"
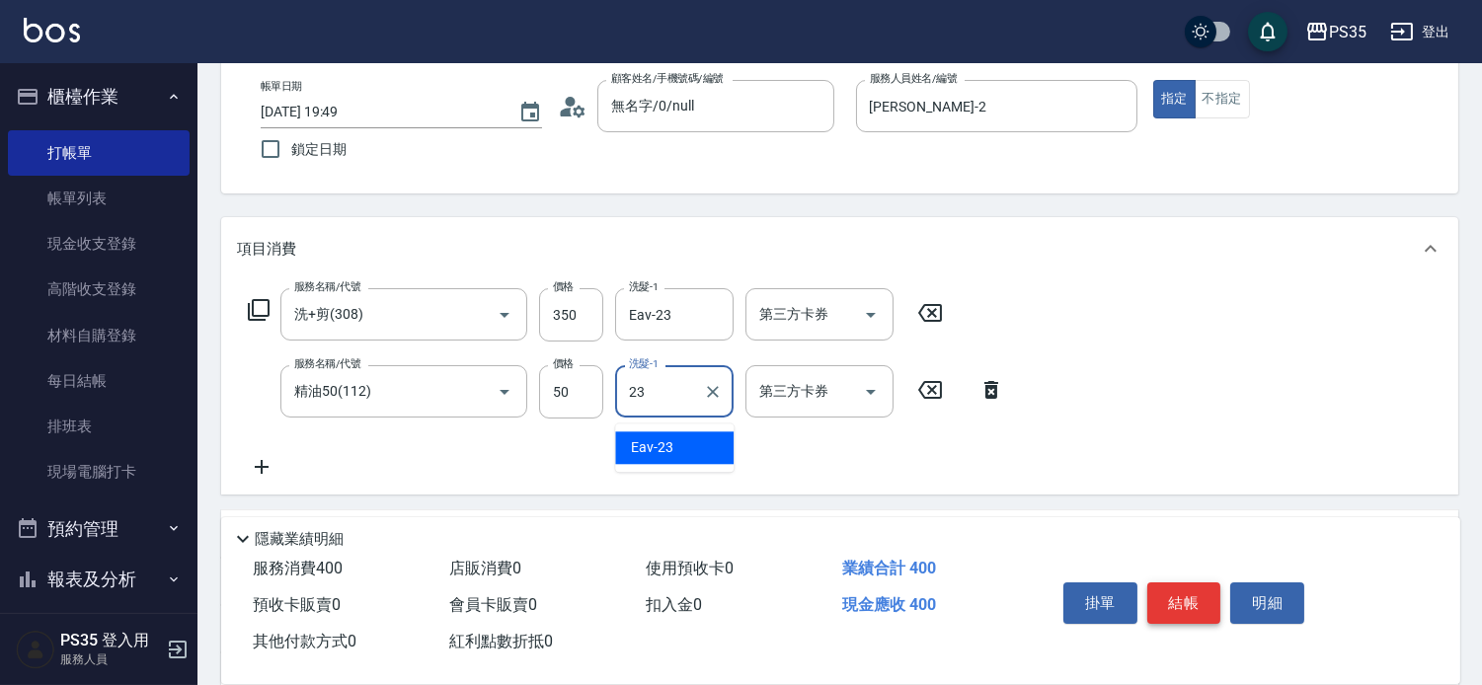
type input "Eav-23"
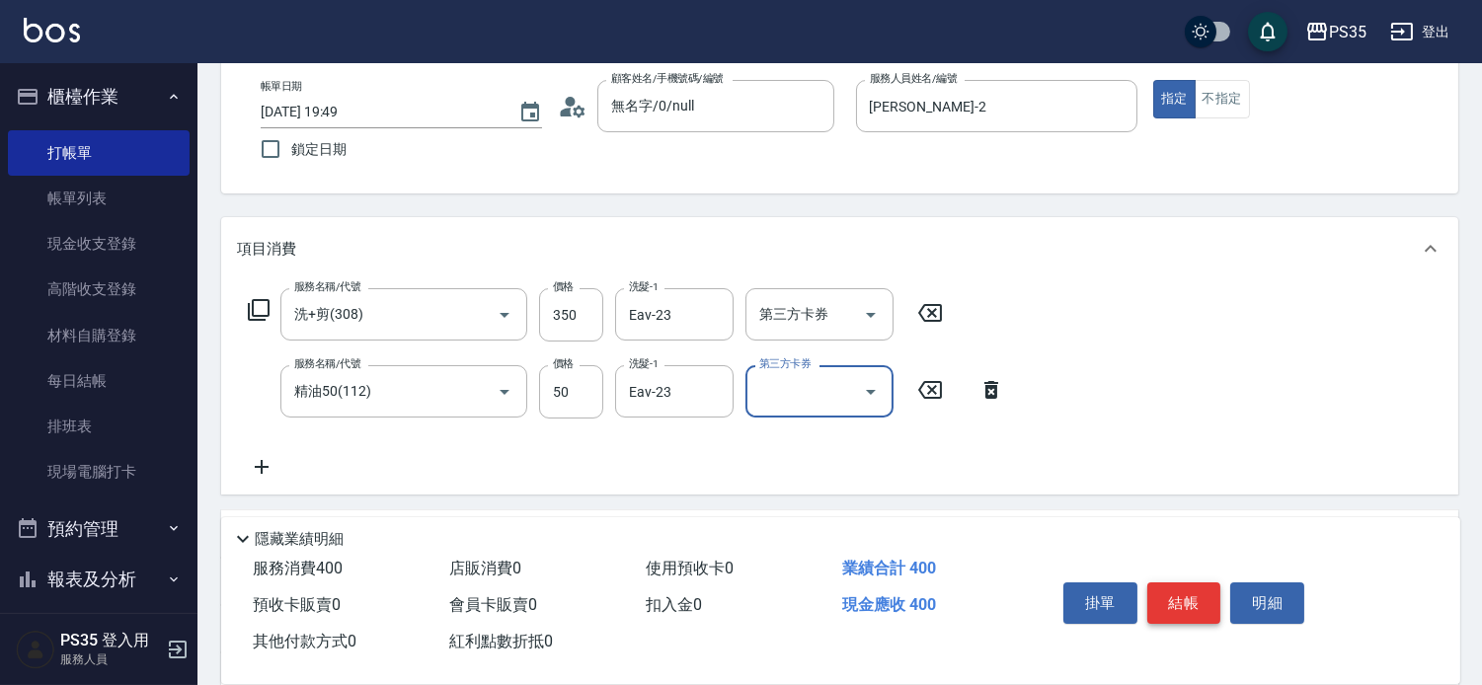
click at [1216, 584] on button "結帳" at bounding box center [1184, 602] width 74 height 41
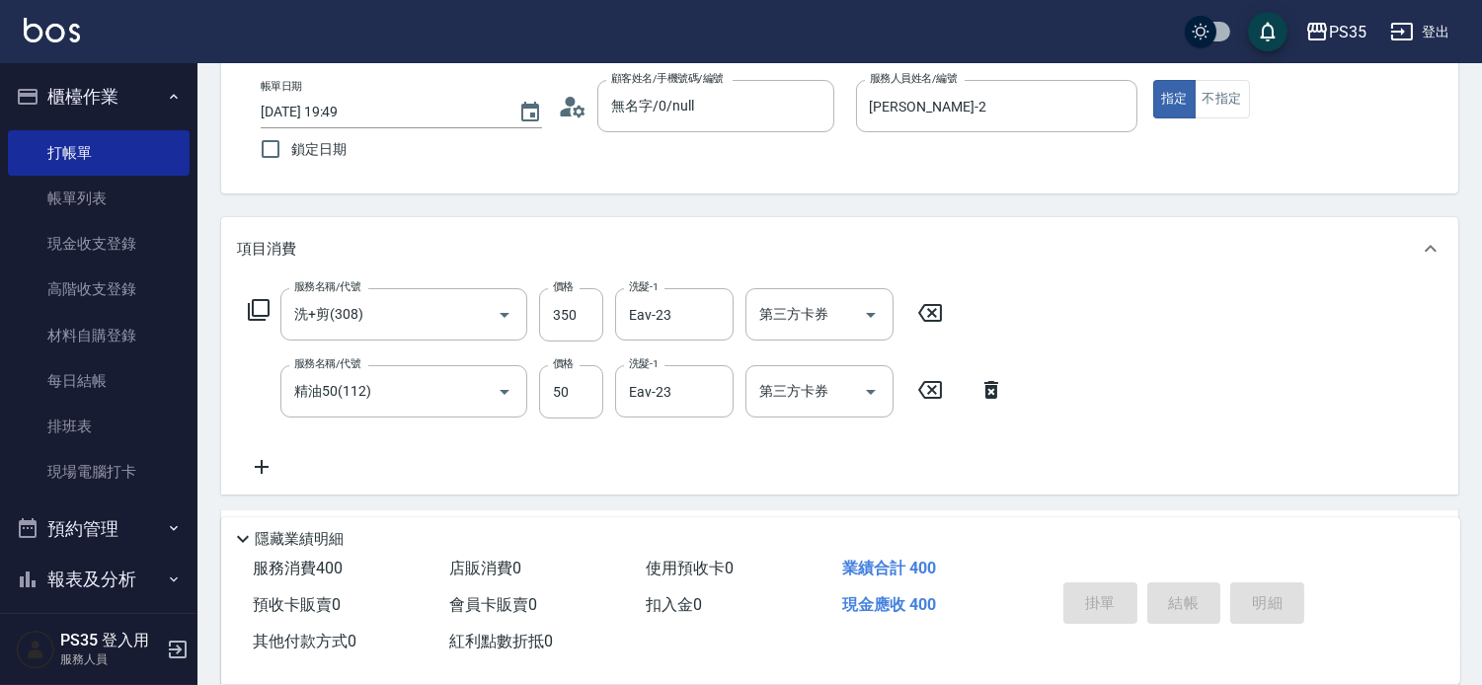
type input "2025/09/20 19:50"
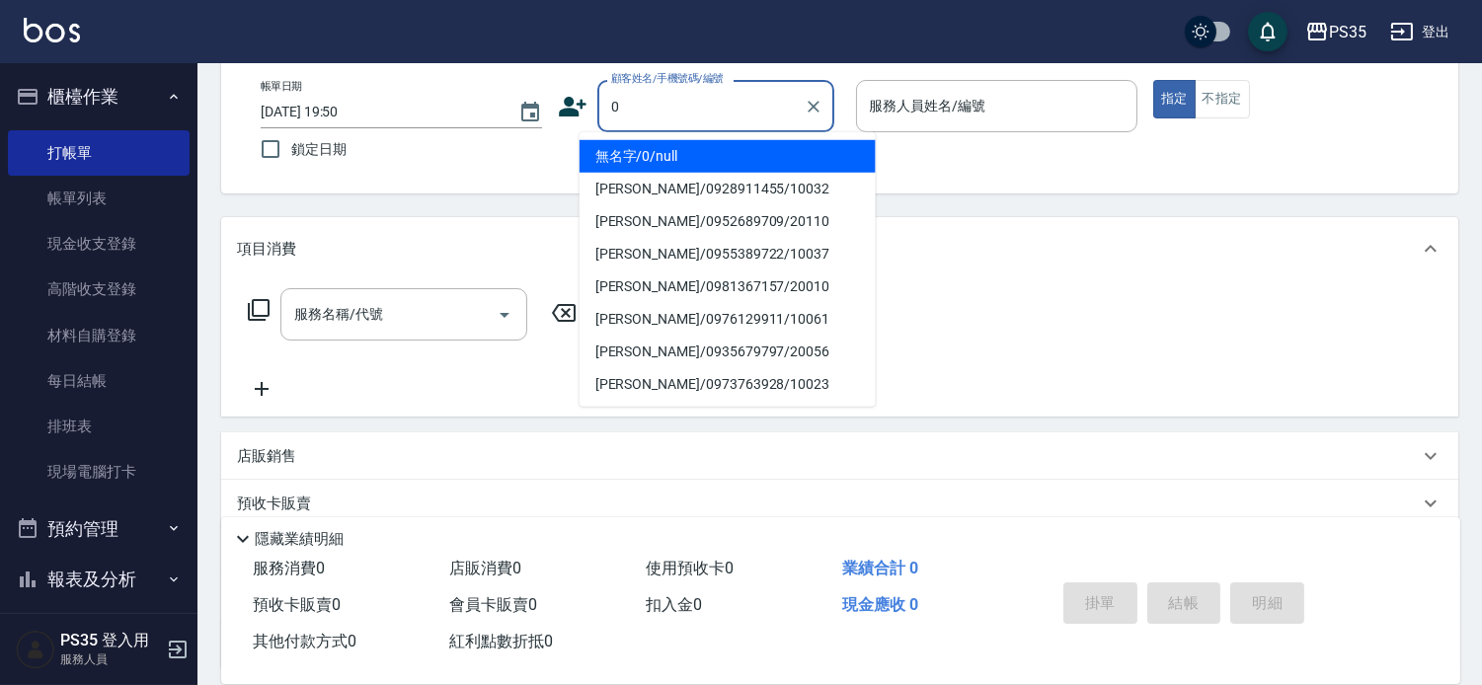
type input "0"
type input "1"
type input "無名字/0/null"
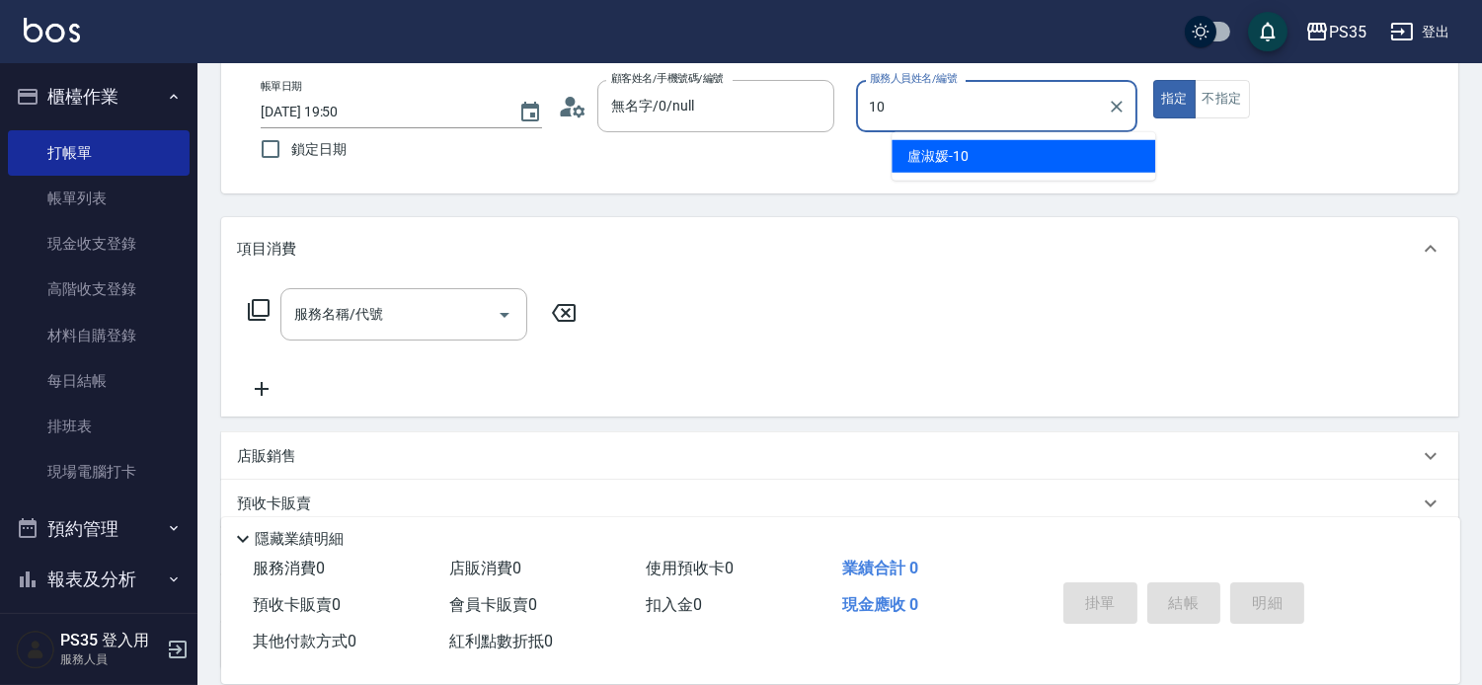
type input "10"
type button "true"
type input "盧淑媛-10"
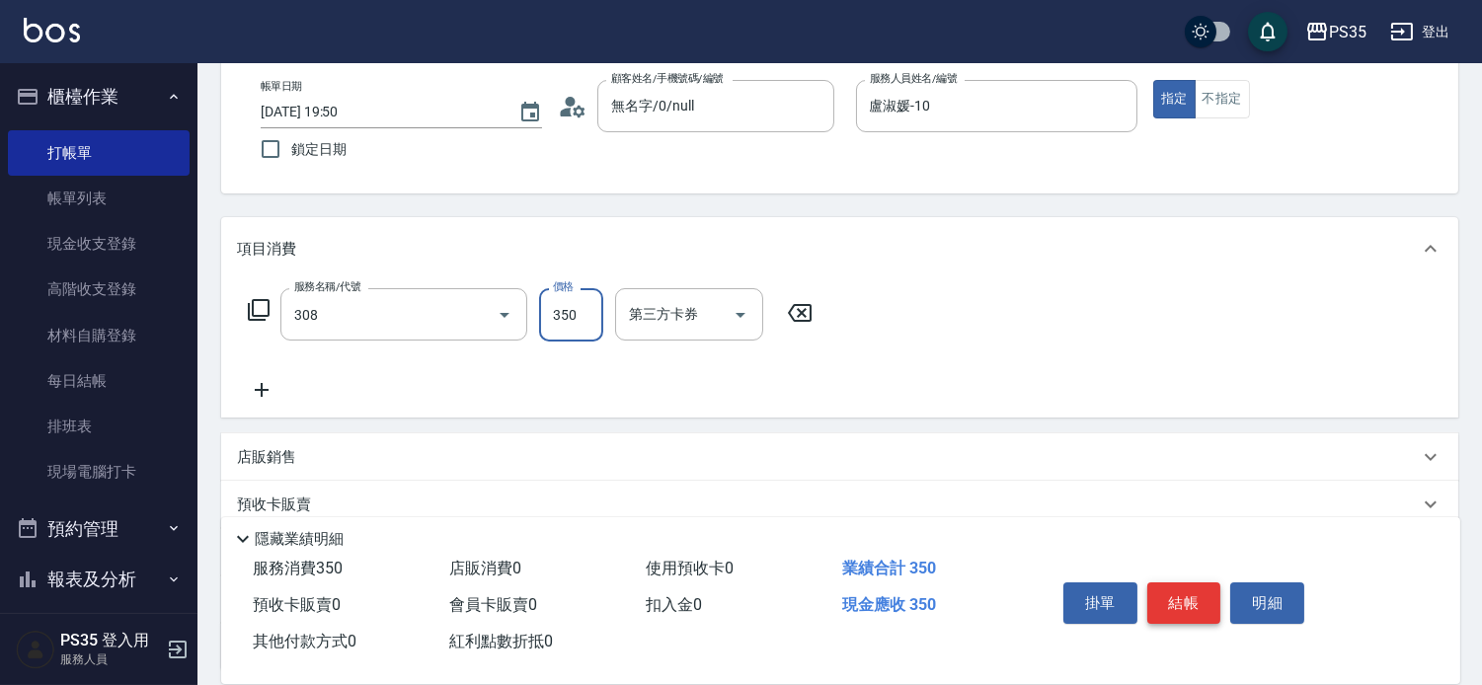
type input "洗+剪(308)"
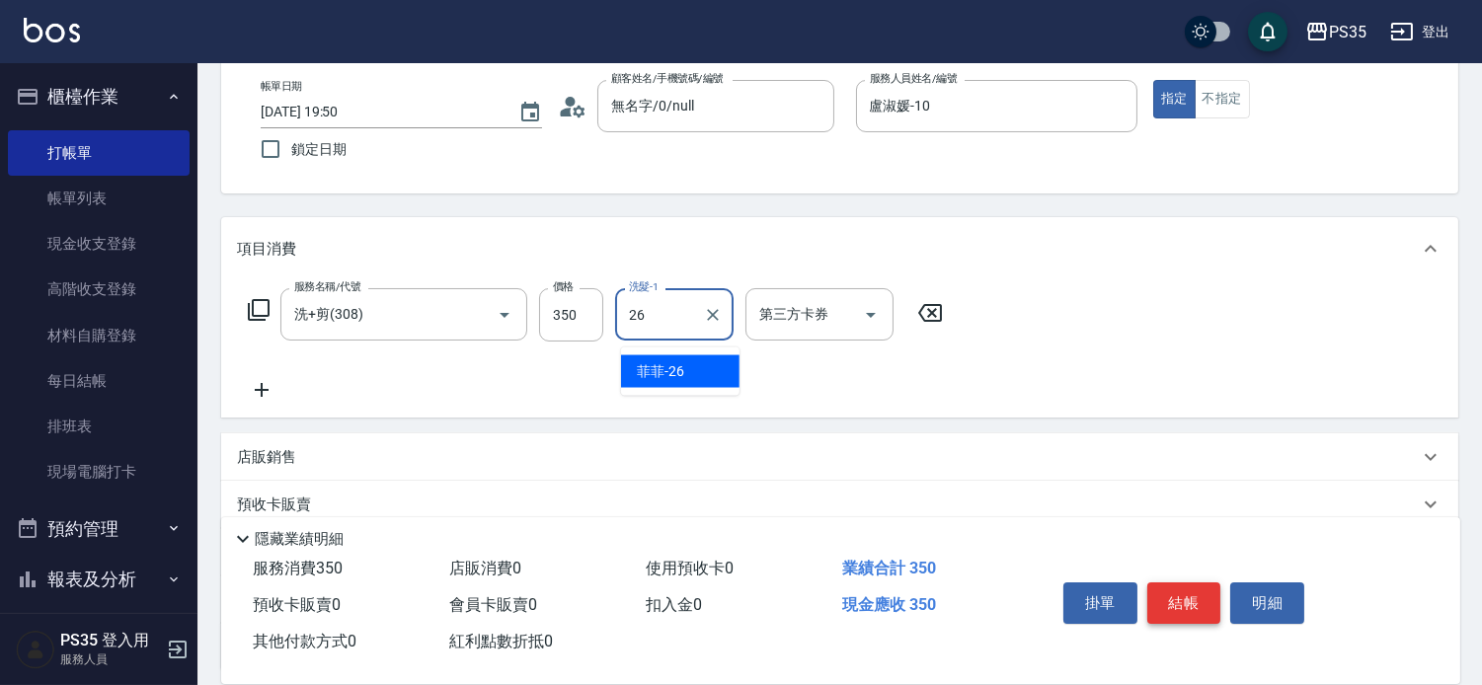
type input "菲菲-26"
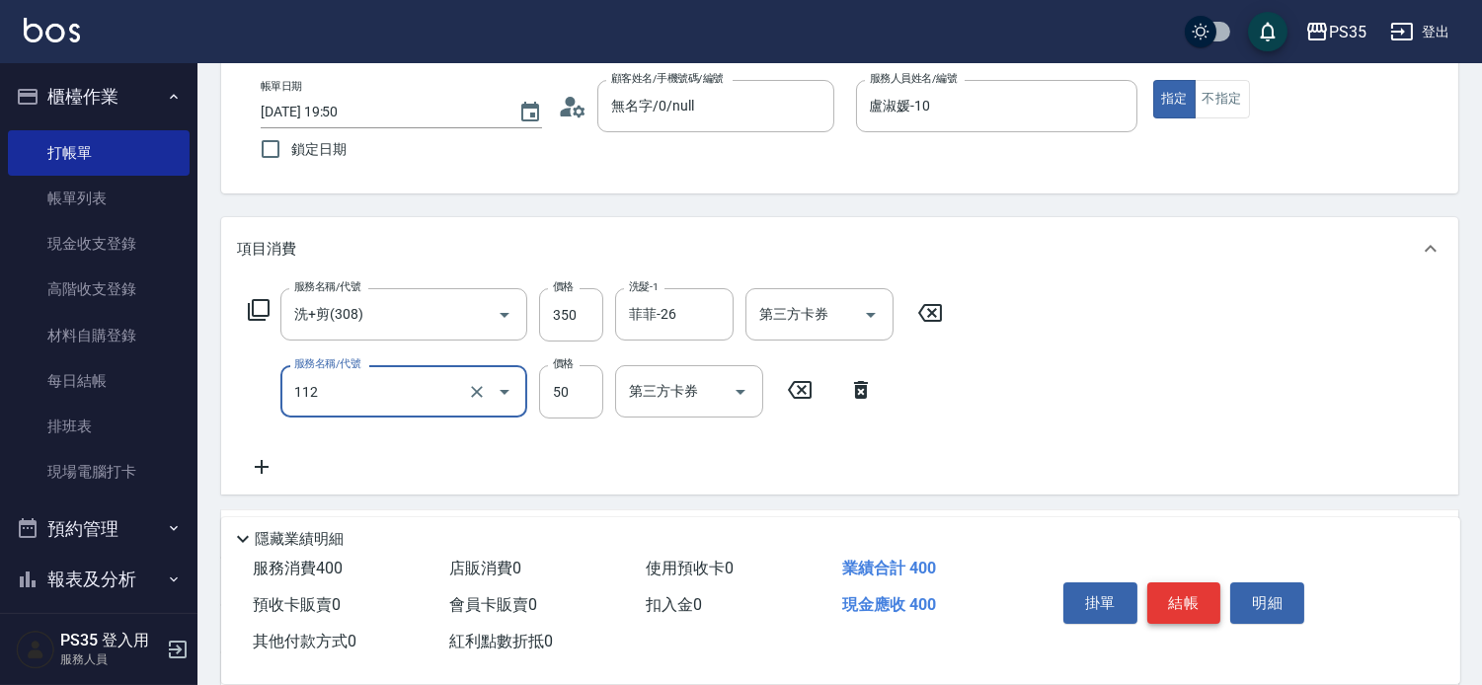
type input "精油50(112)"
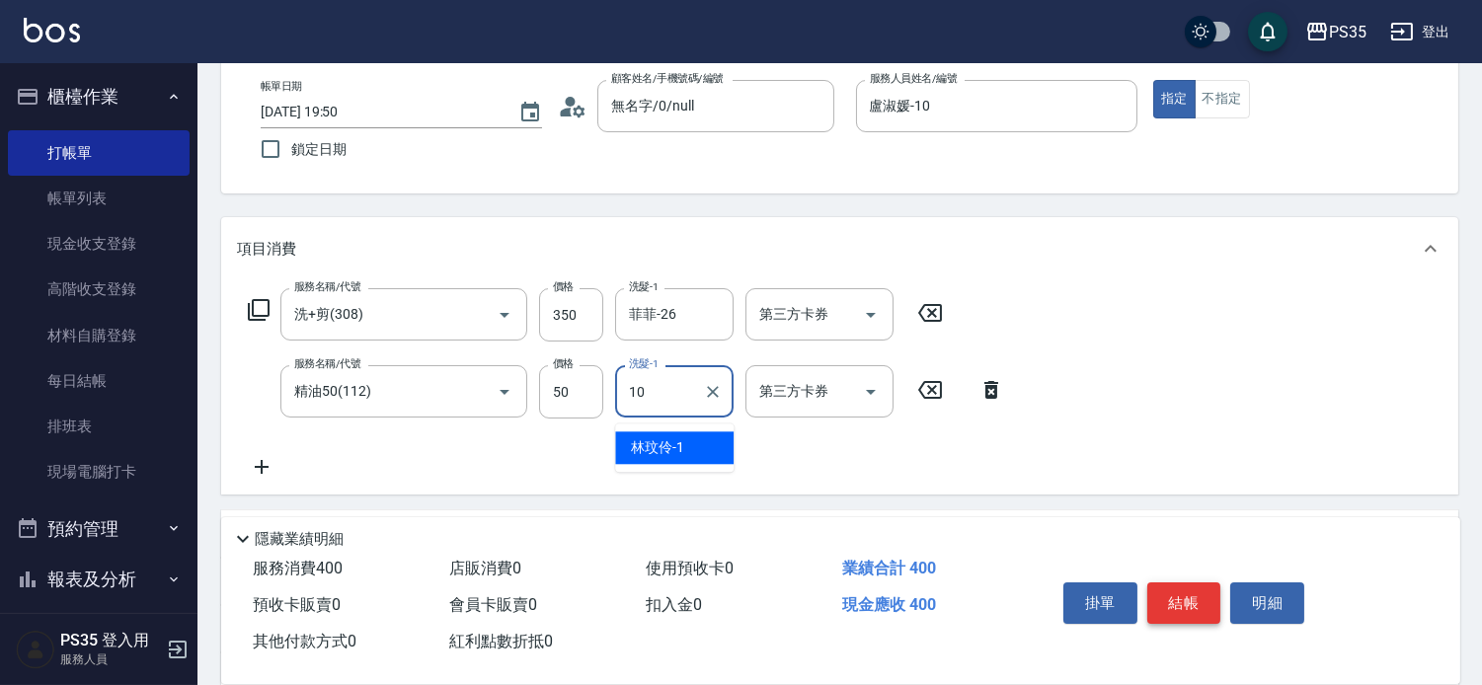
type input "盧淑媛-10"
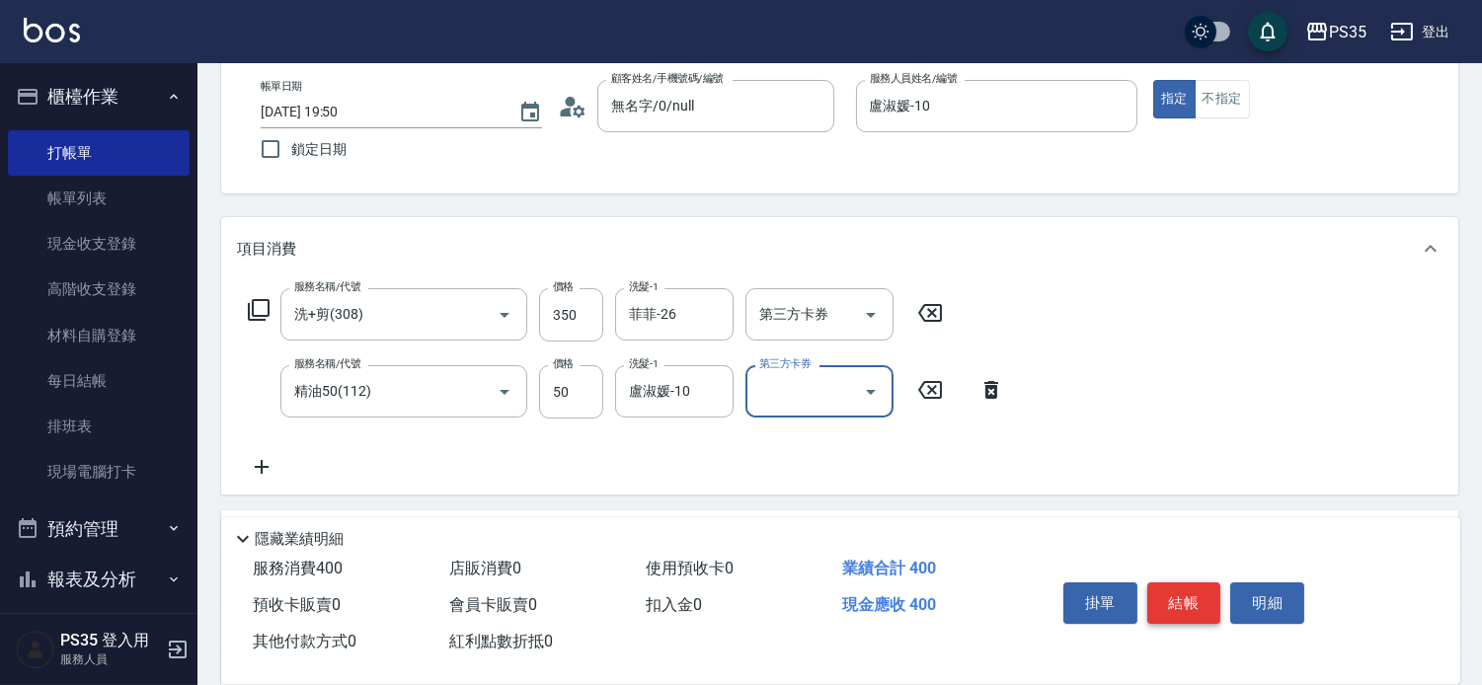
click at [1216, 584] on button "結帳" at bounding box center [1184, 602] width 74 height 41
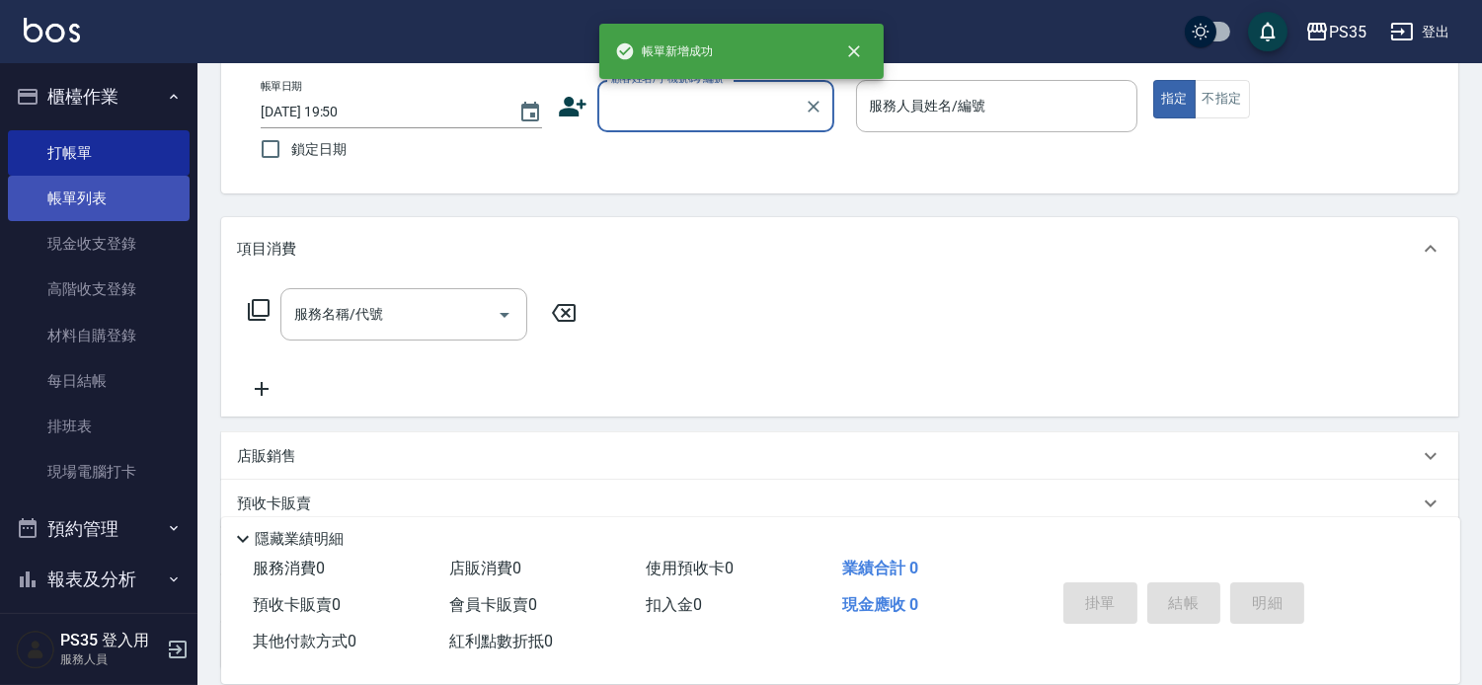
click at [106, 207] on link "帳單列表" at bounding box center [99, 198] width 182 height 45
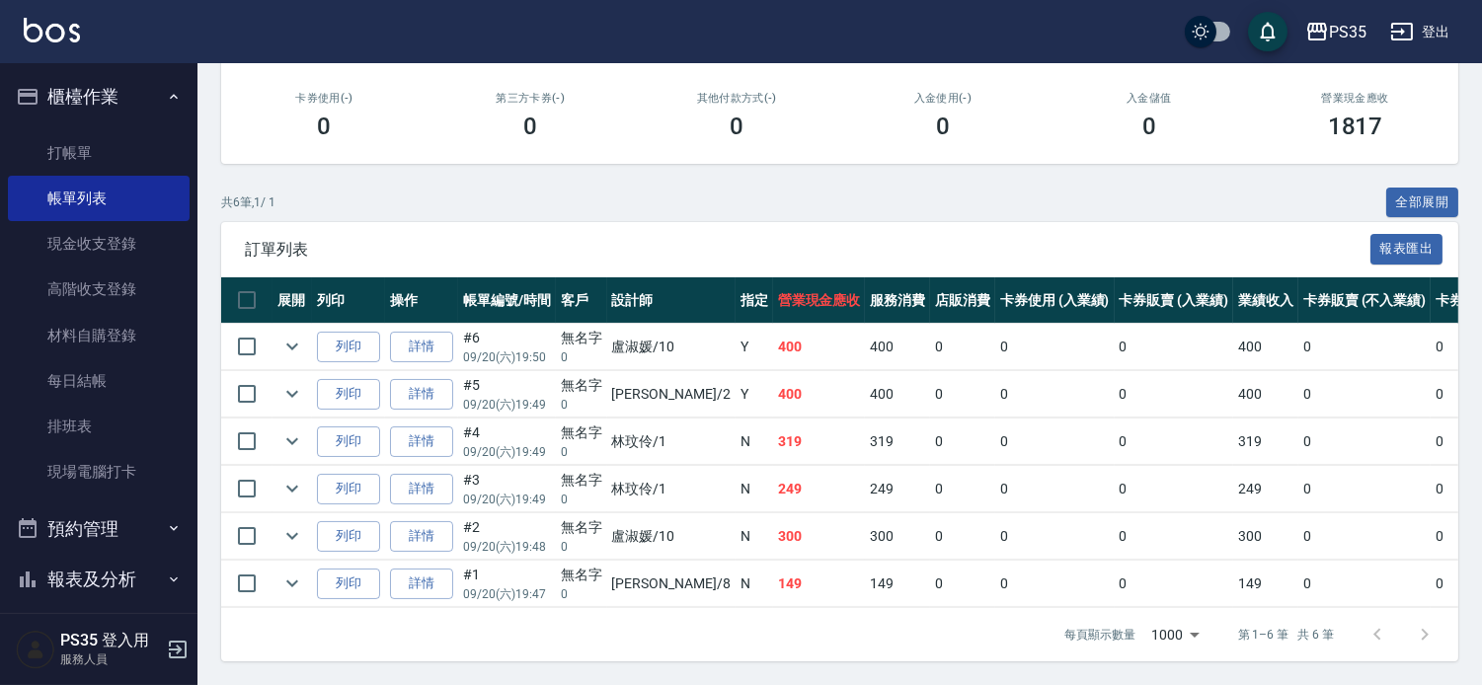
scroll to position [410, 0]
click at [435, 379] on link "詳情" at bounding box center [421, 394] width 63 height 31
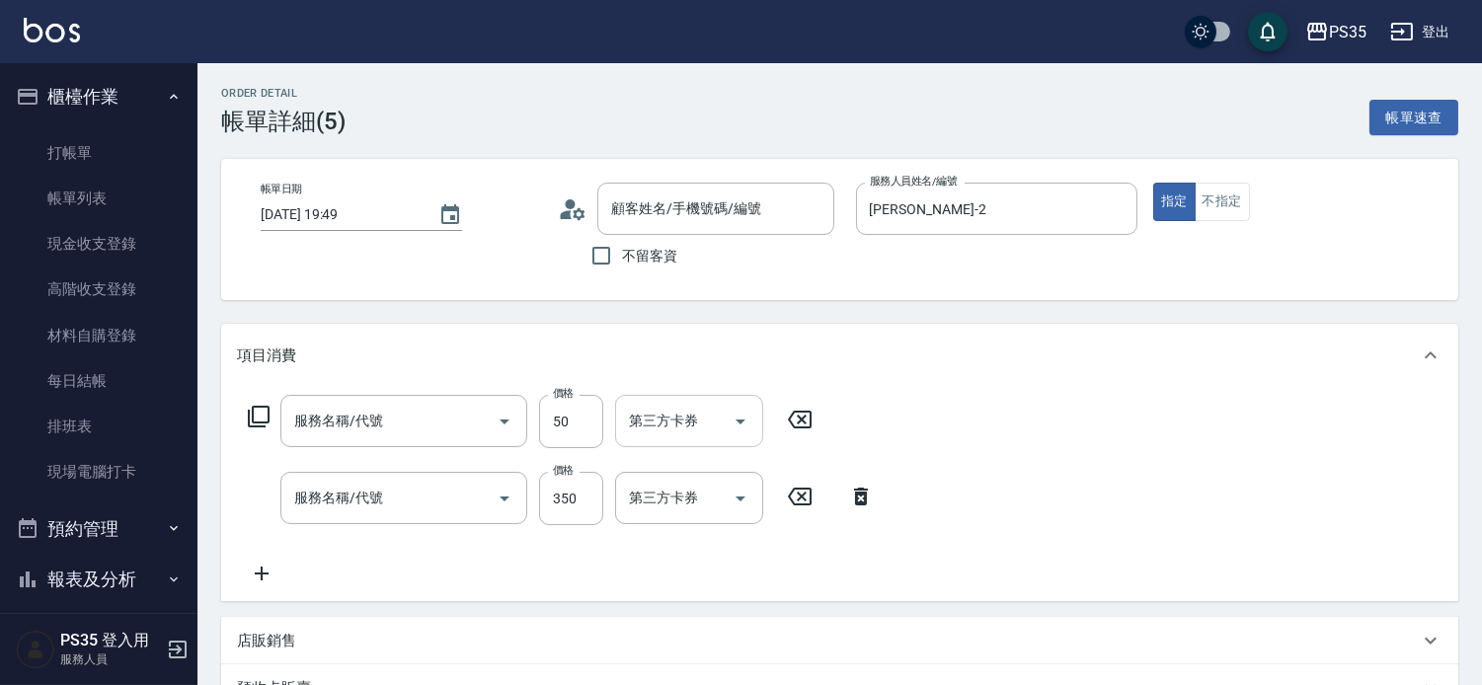
type input "2025/09/20 19:49"
type input "栢沛怡-2"
type input "精油50(112)"
type input "洗+剪(308)"
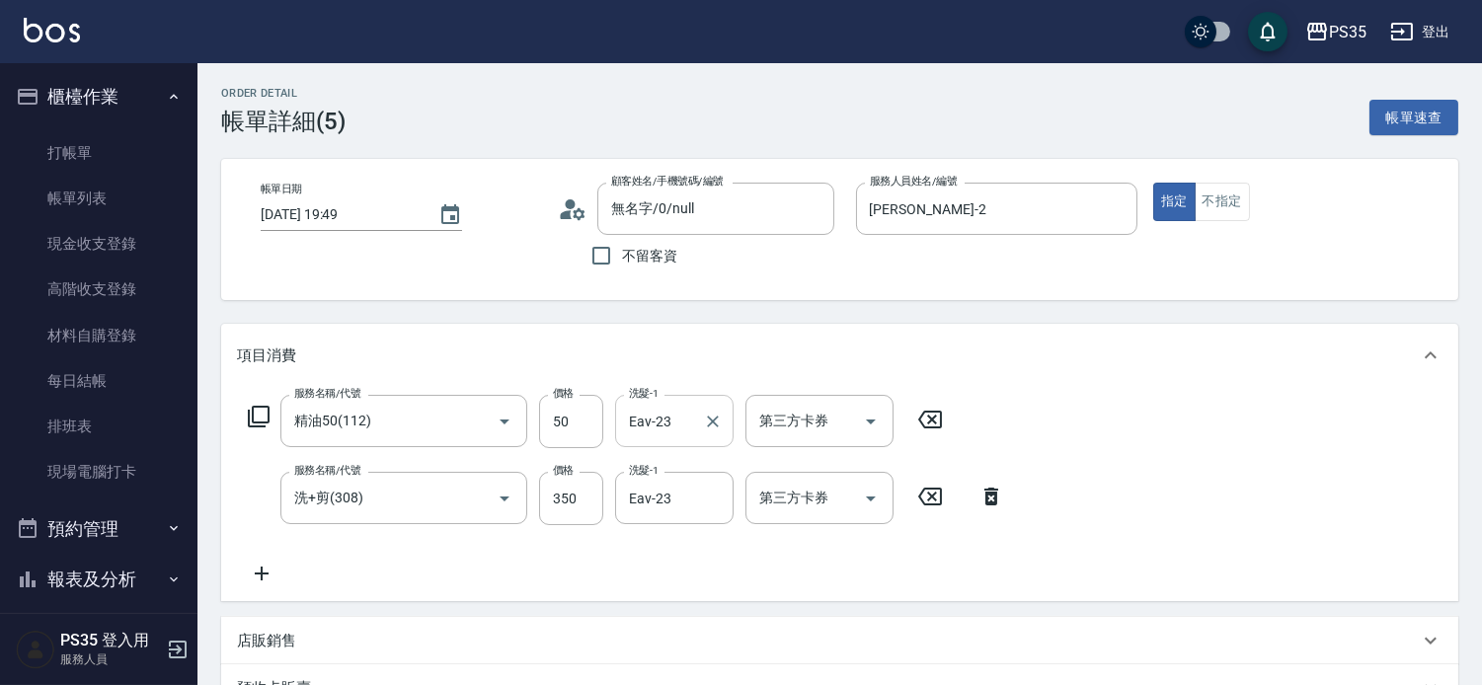
type input "無名字/0/null"
click at [718, 426] on icon "Clear" at bounding box center [713, 422] width 20 height 20
type input "栢沛怡-2"
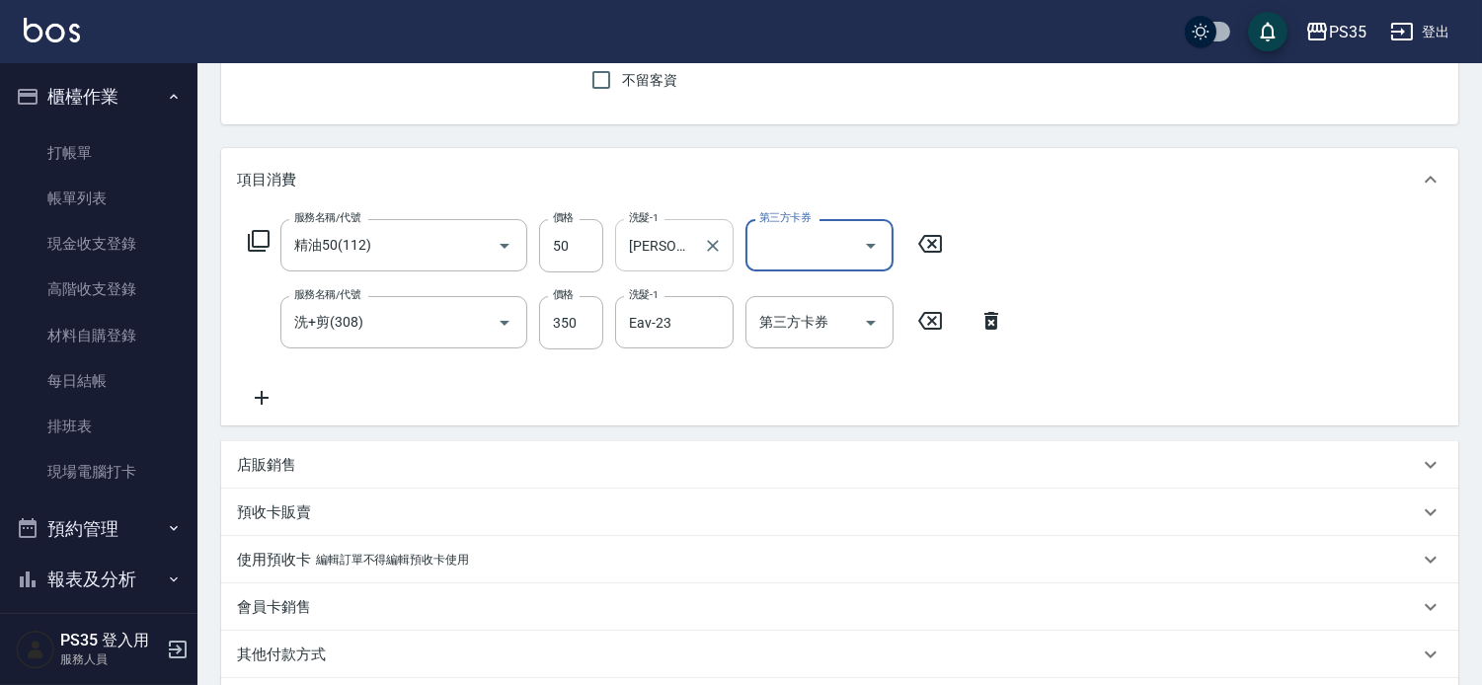
scroll to position [455, 0]
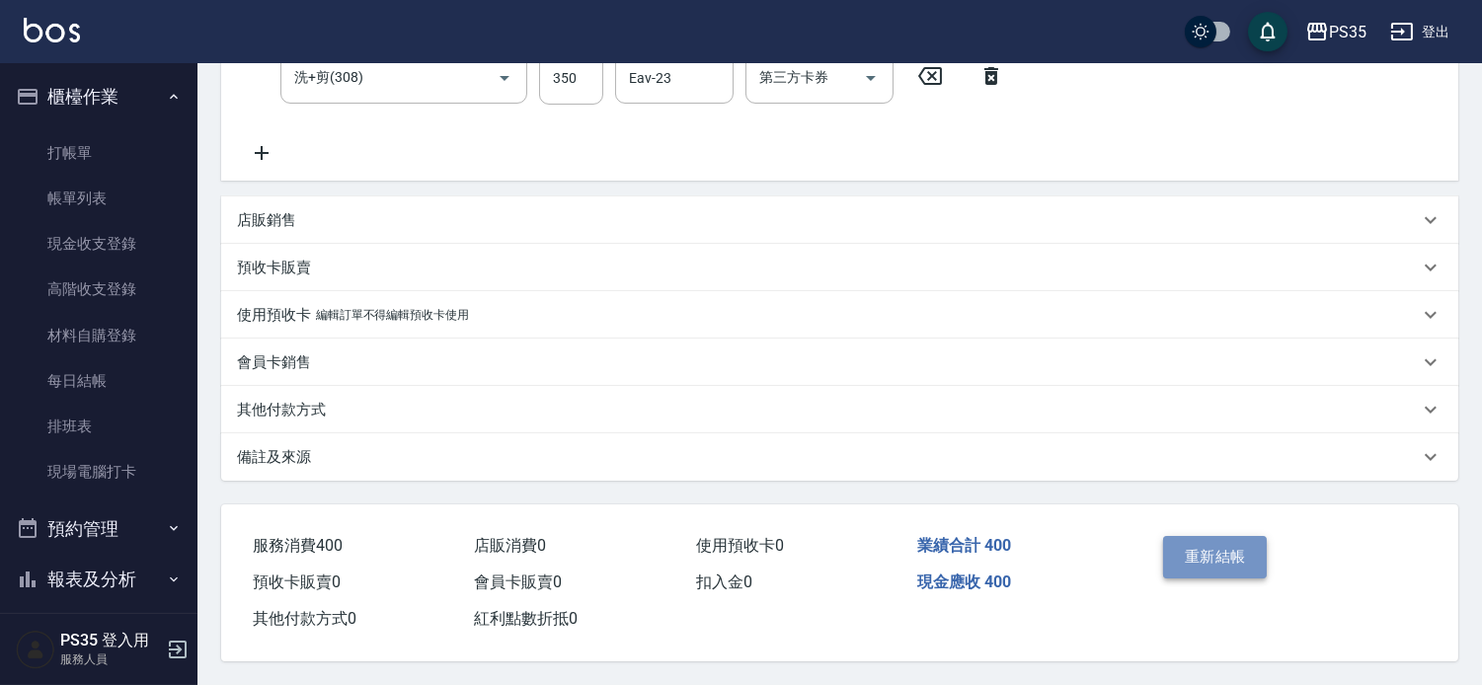
click at [1189, 536] on button "重新結帳" at bounding box center [1215, 556] width 105 height 41
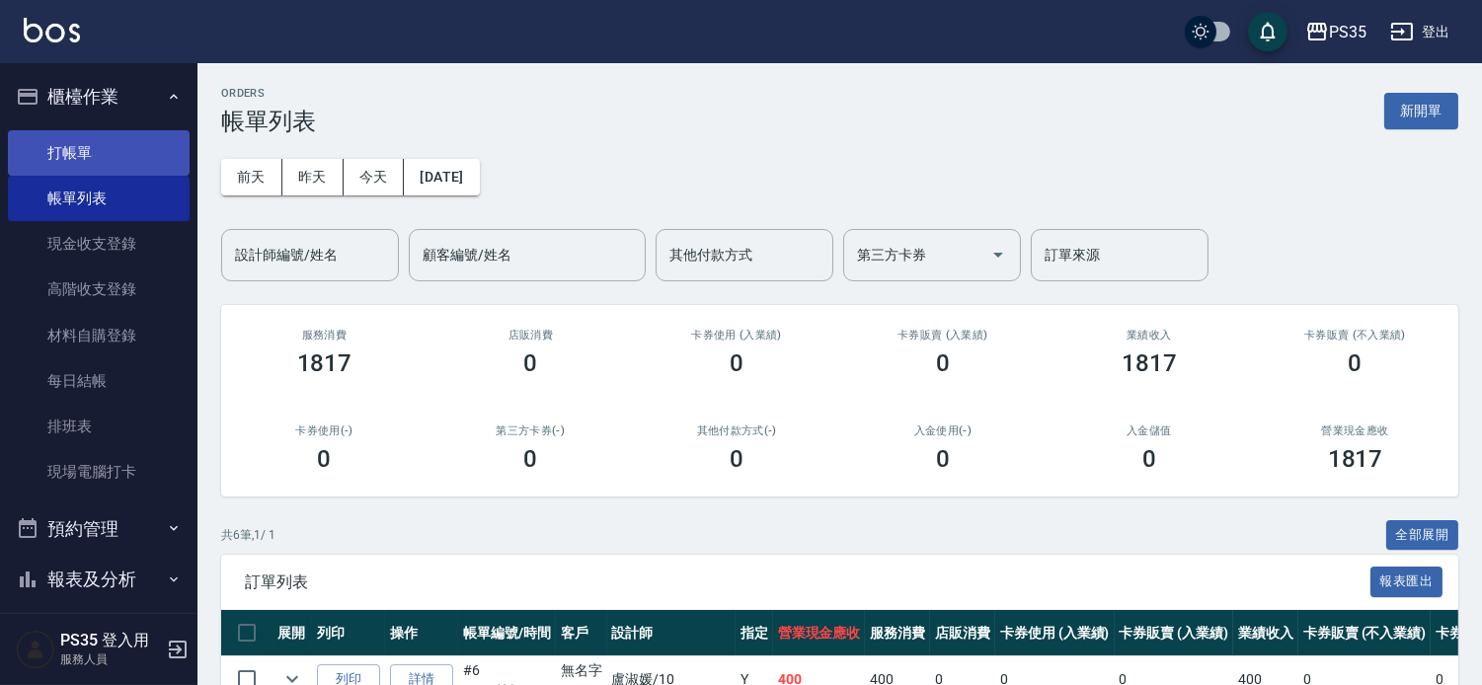
click at [70, 146] on link "打帳單" at bounding box center [99, 152] width 182 height 45
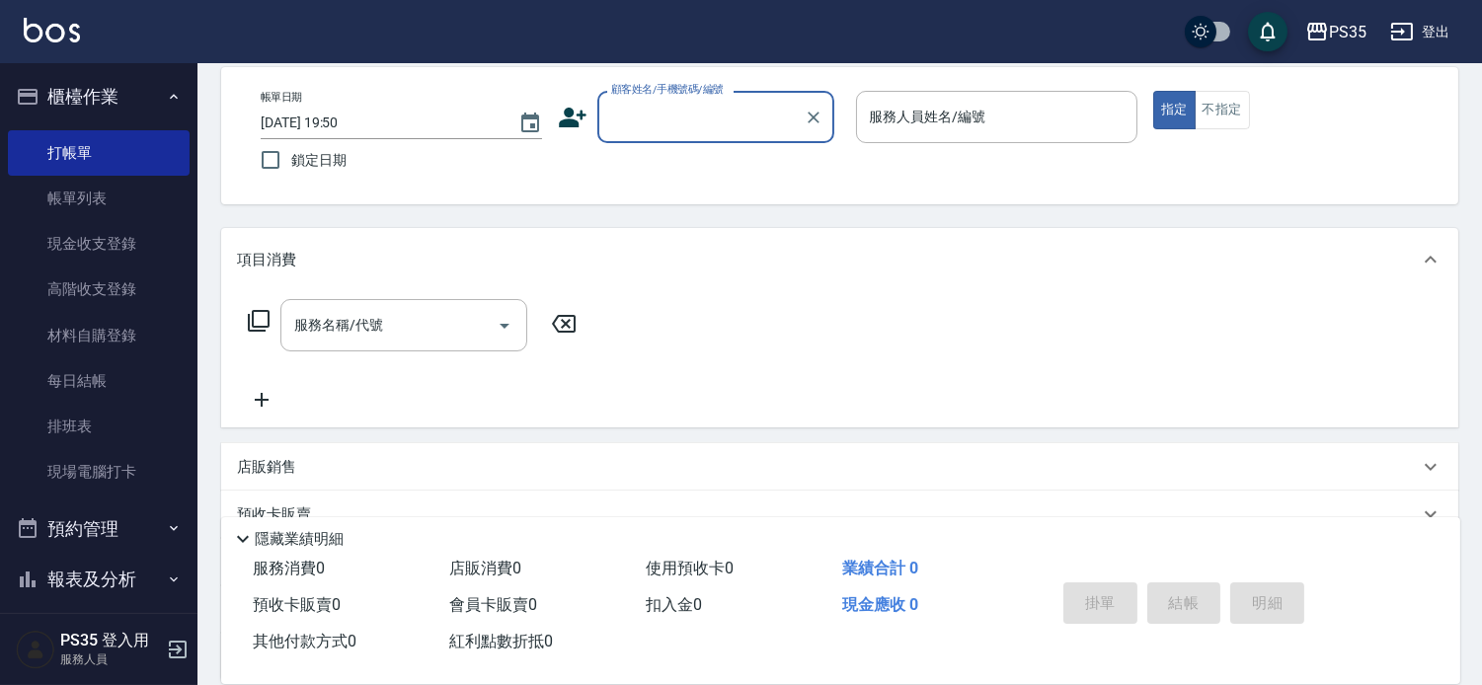
scroll to position [94, 0]
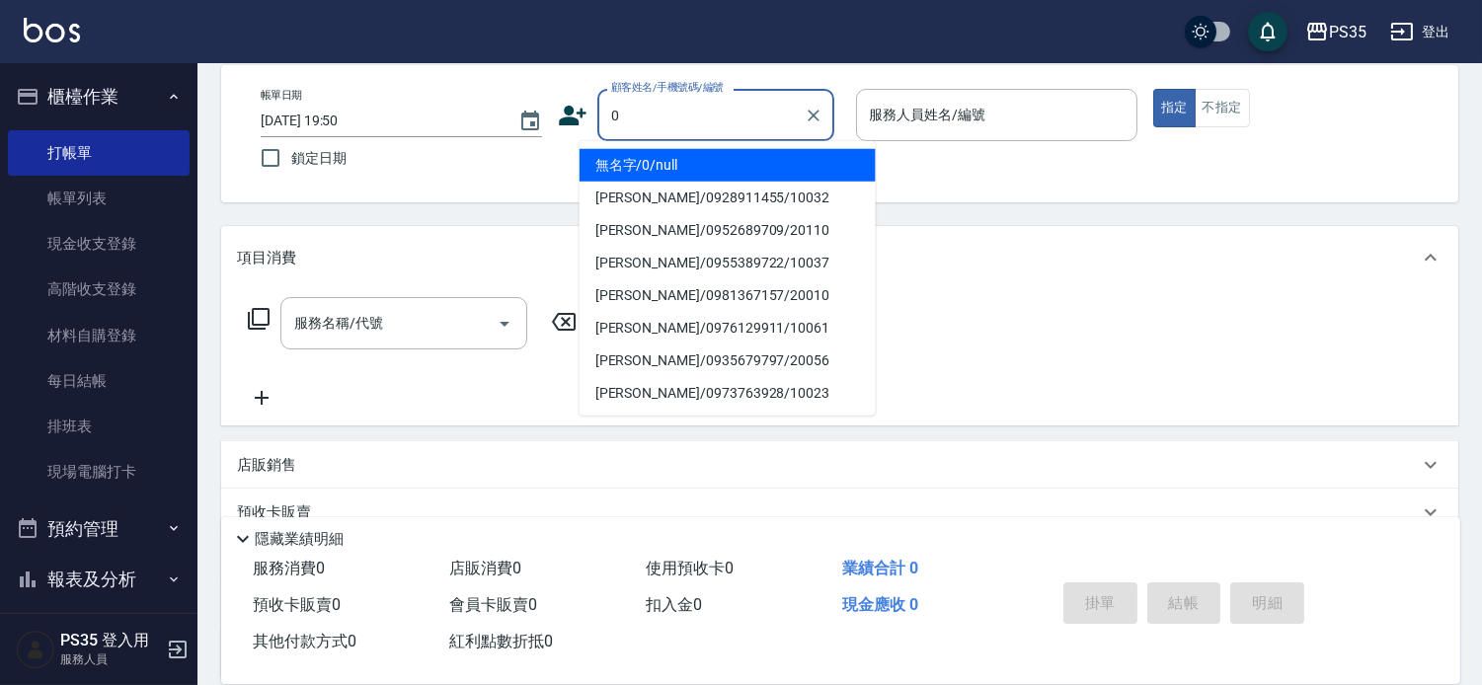
type input "0"
type input "1"
type input "無名字/0/null"
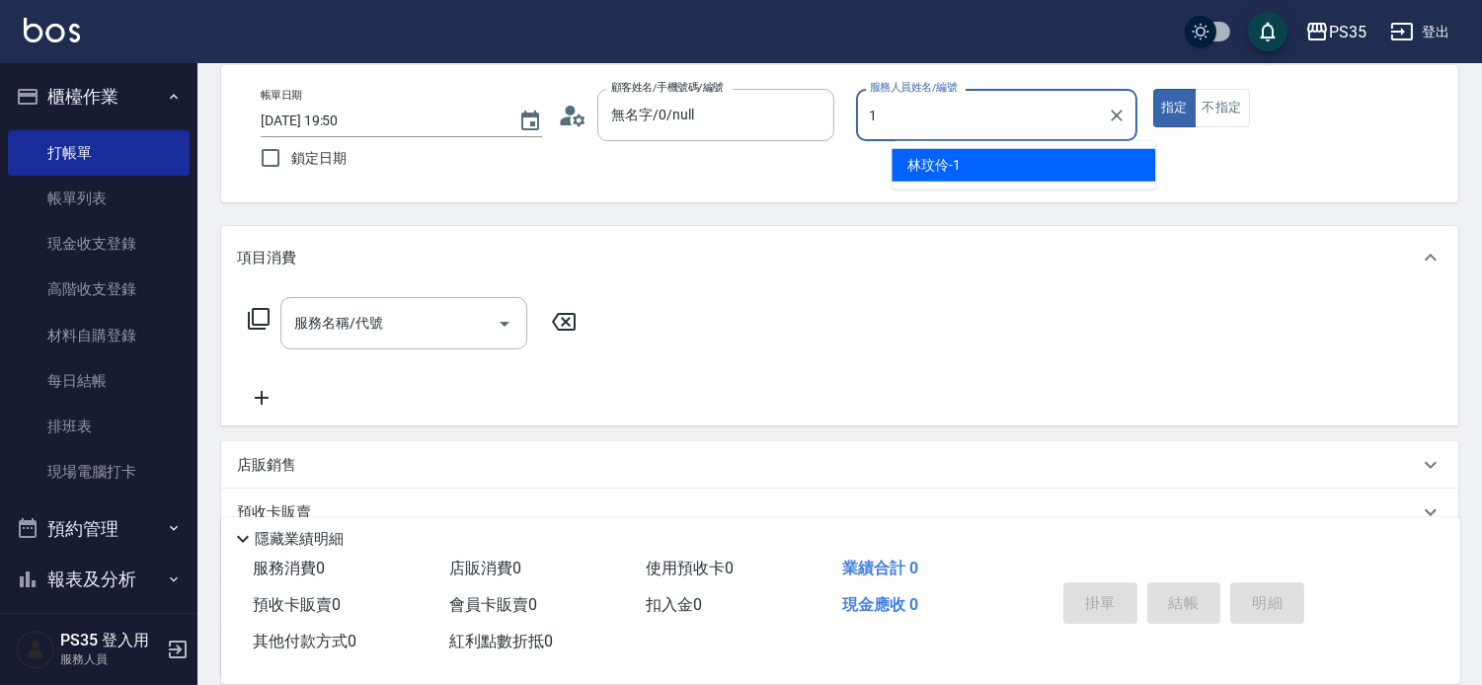
type input "1"
type button "true"
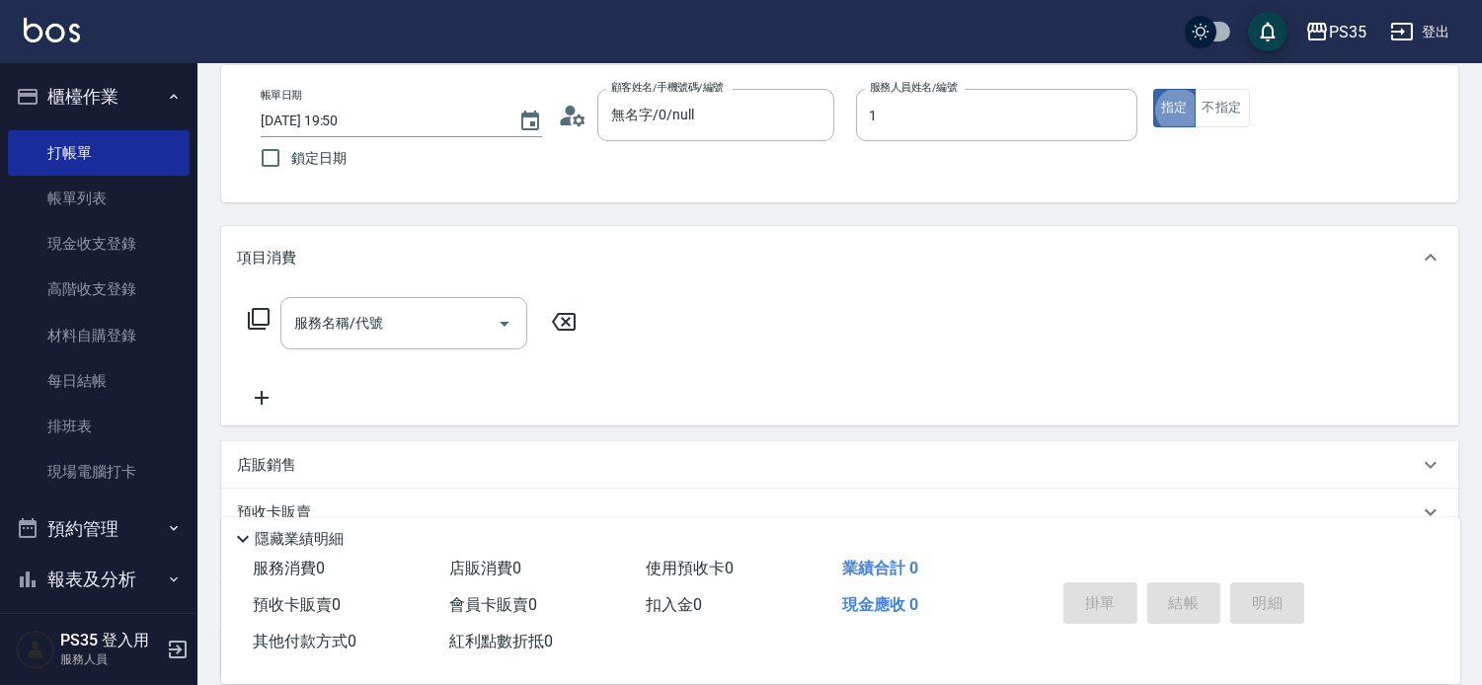
type input "[PERSON_NAME]-1"
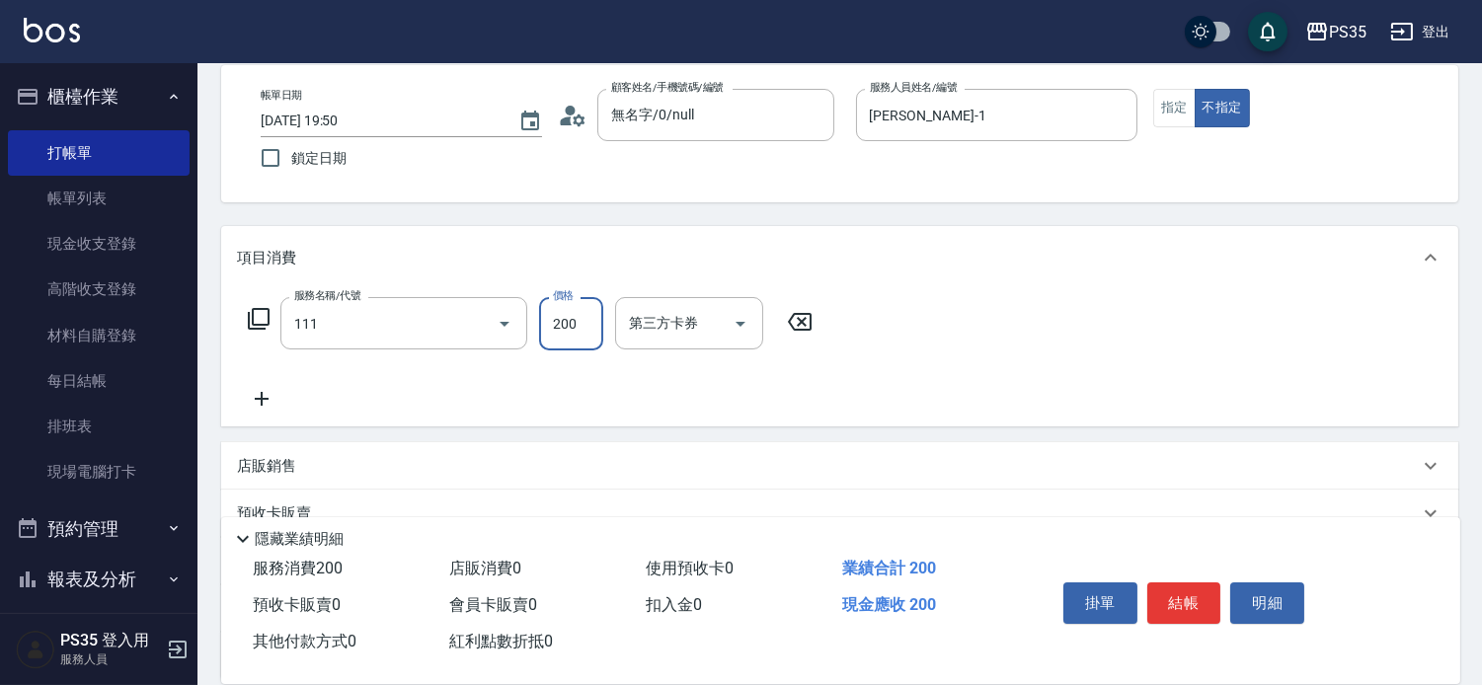
type input "200(111)"
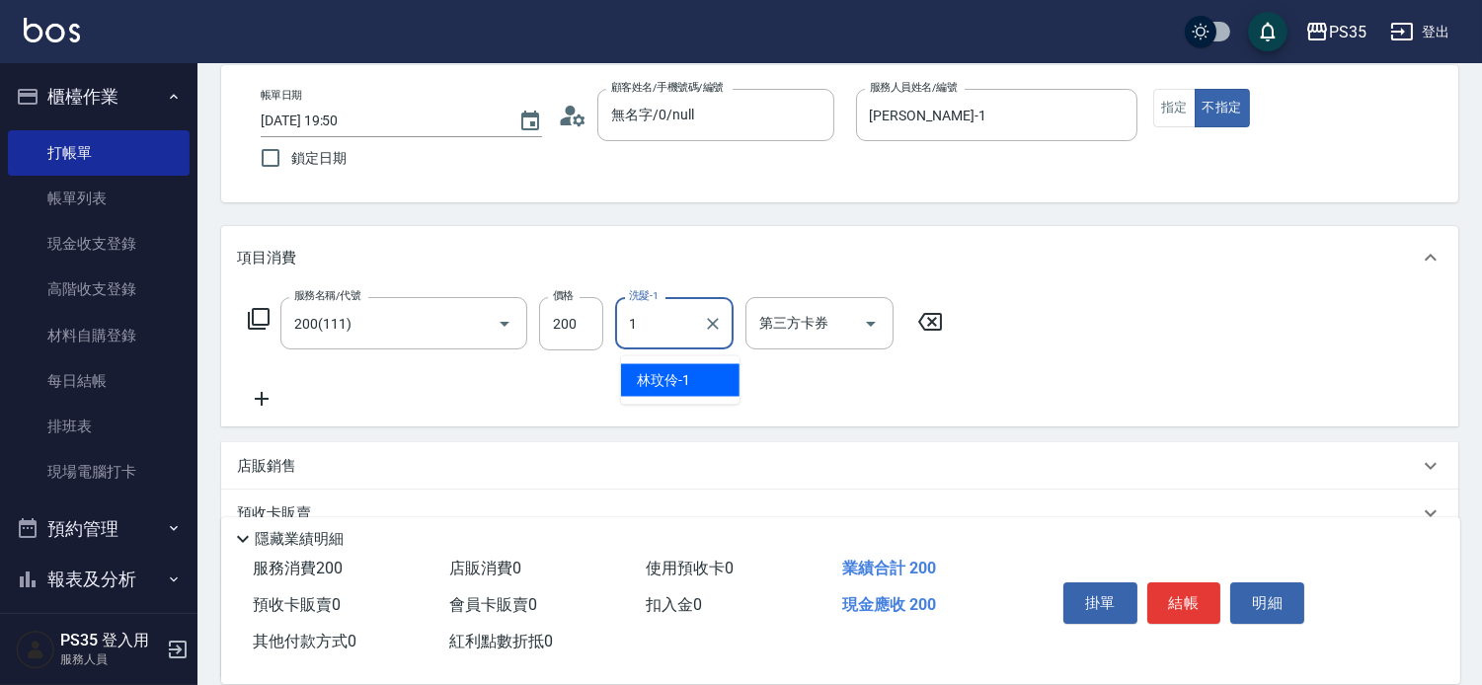
type input "[PERSON_NAME]-1"
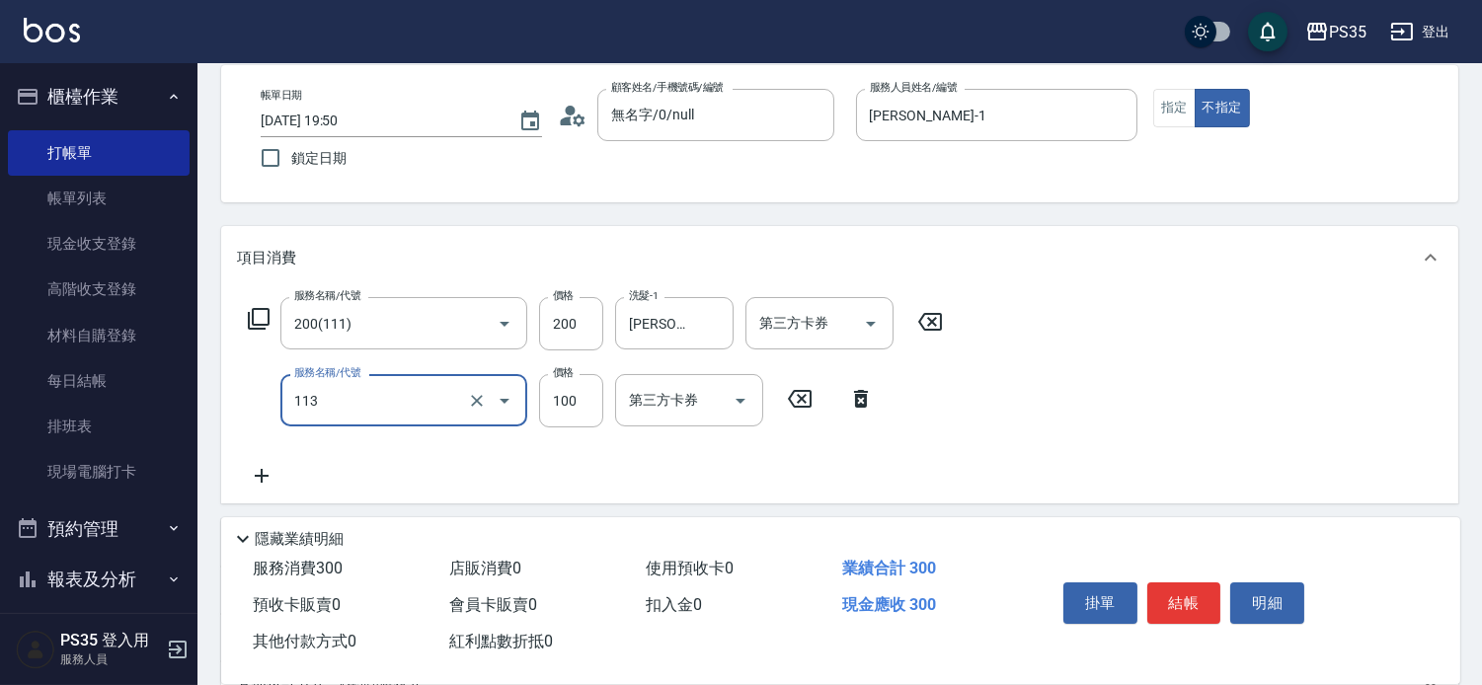
type input "瞬護100(113)"
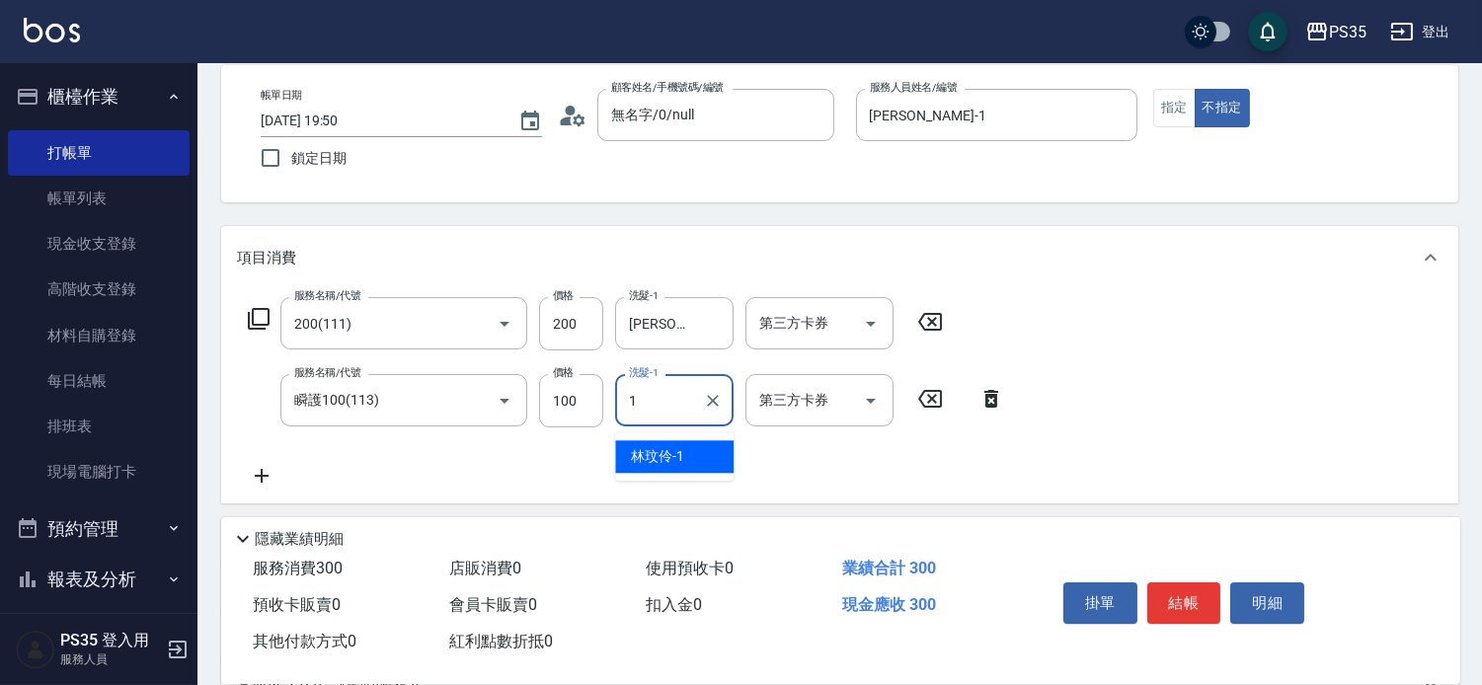
type input "[PERSON_NAME]-1"
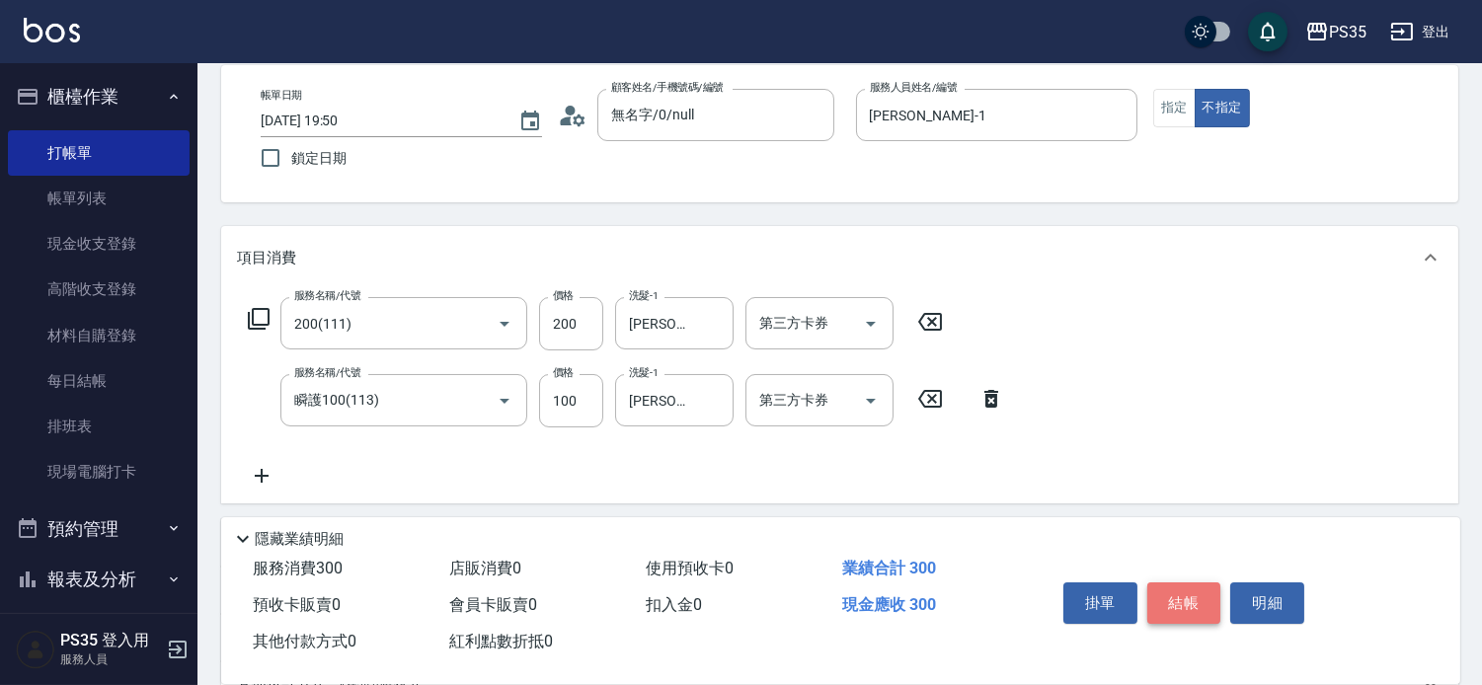
click at [1191, 582] on button "結帳" at bounding box center [1184, 602] width 74 height 41
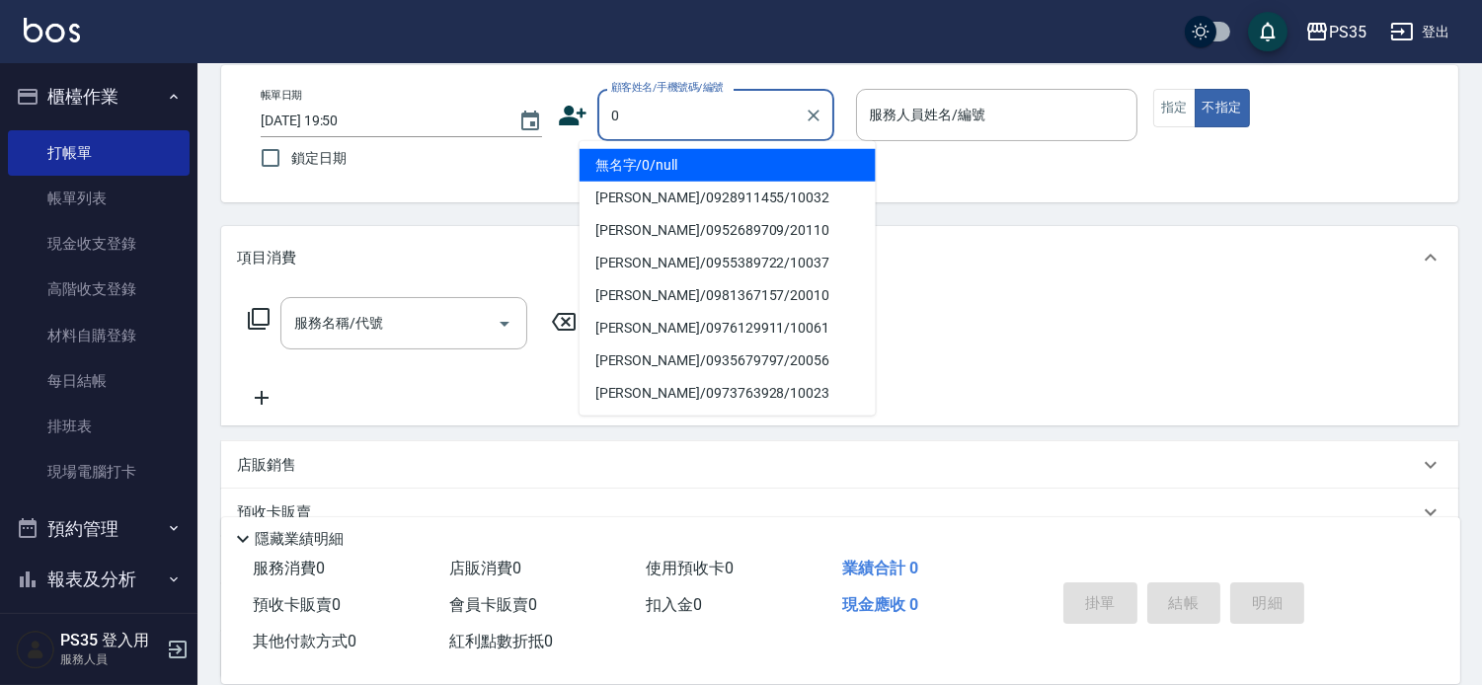
type input "0"
type input "1"
type input "無名字/0/null"
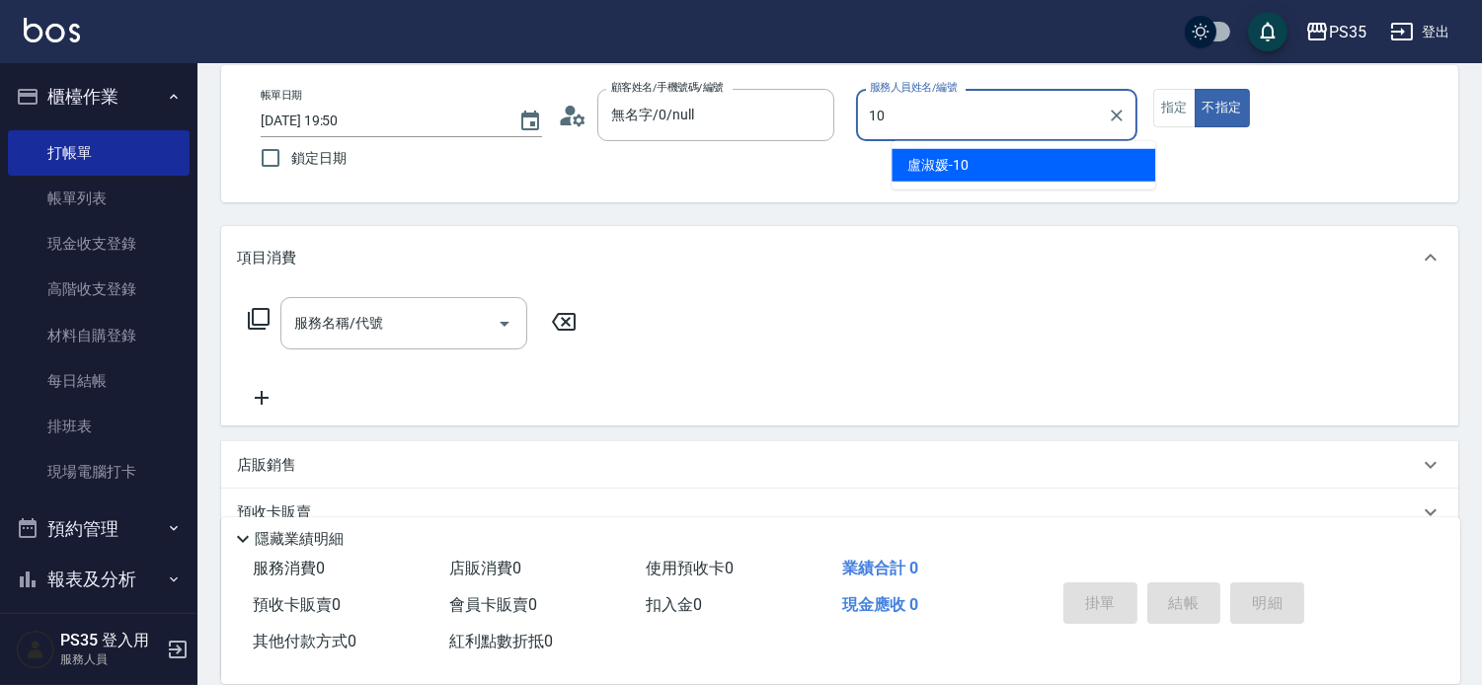
type input "10"
type button "false"
type input "盧淑媛-10"
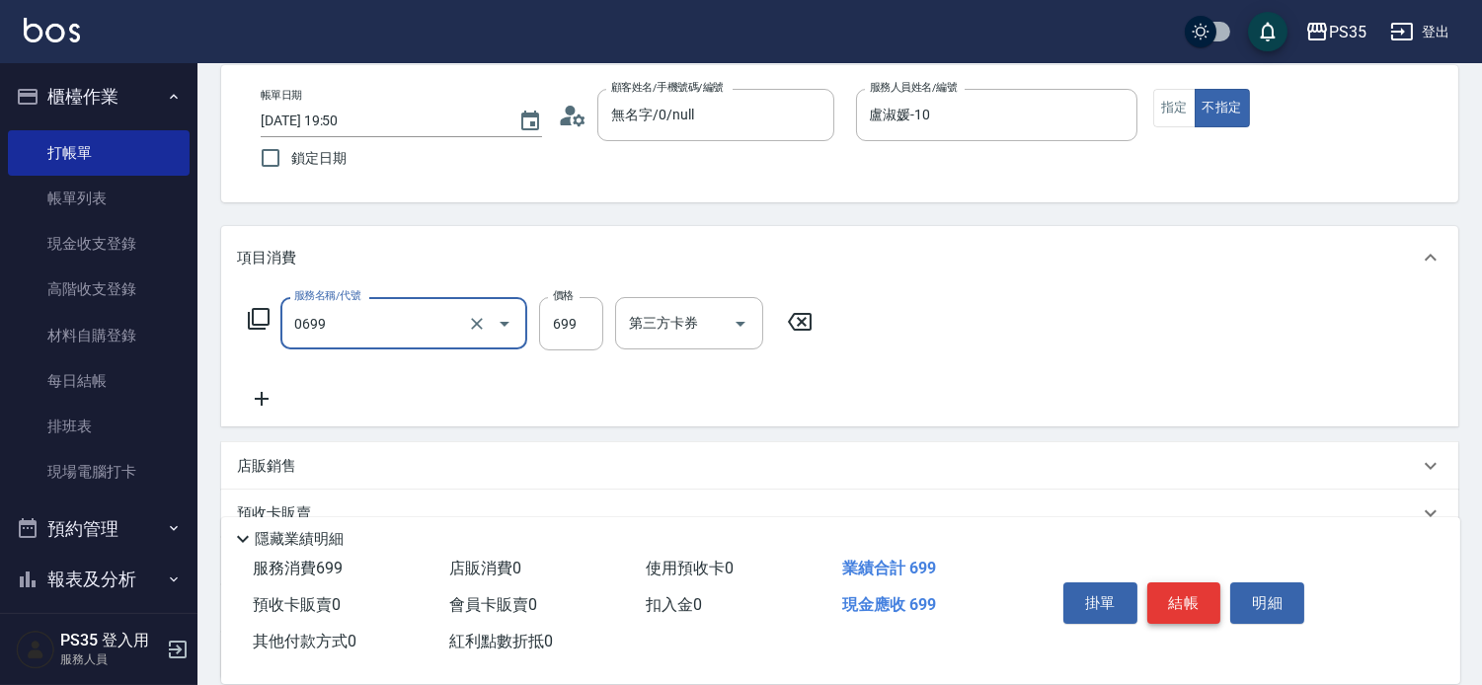
type input "精油SPA(0699)"
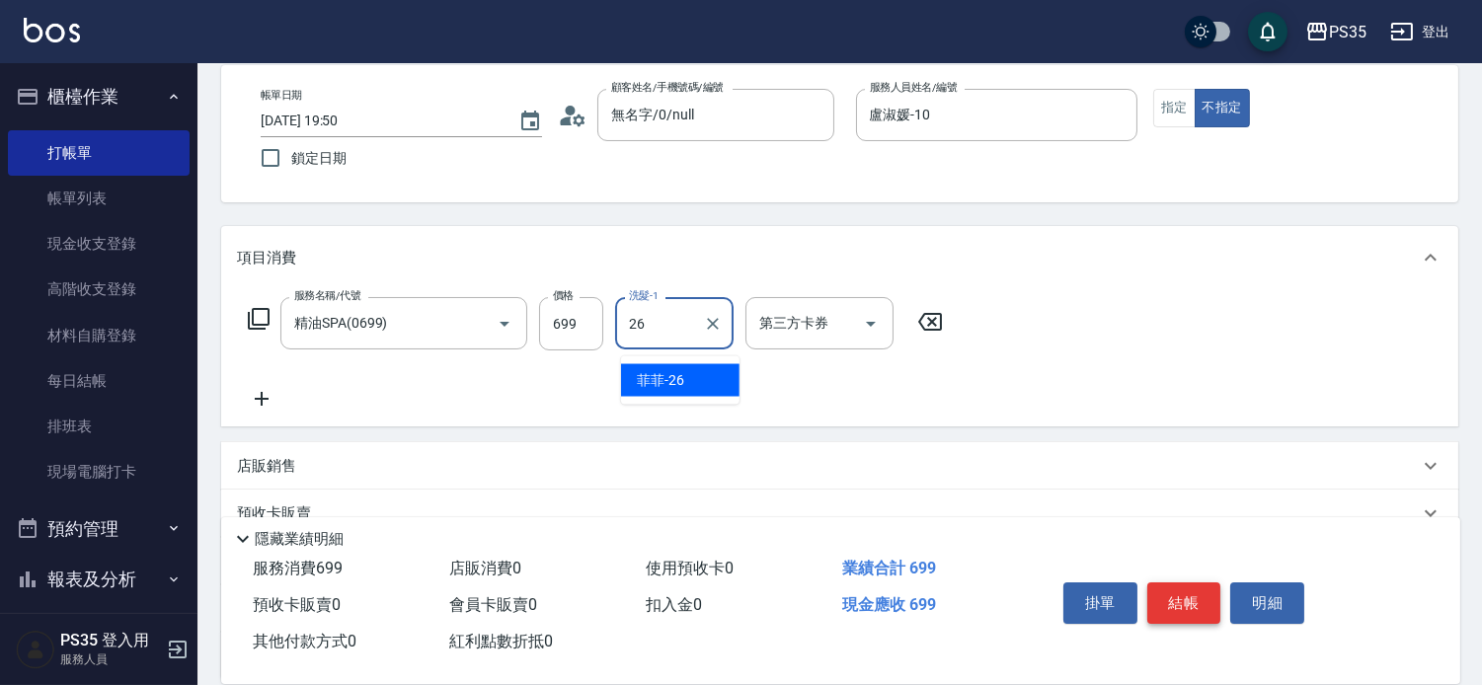
type input "菲菲-26"
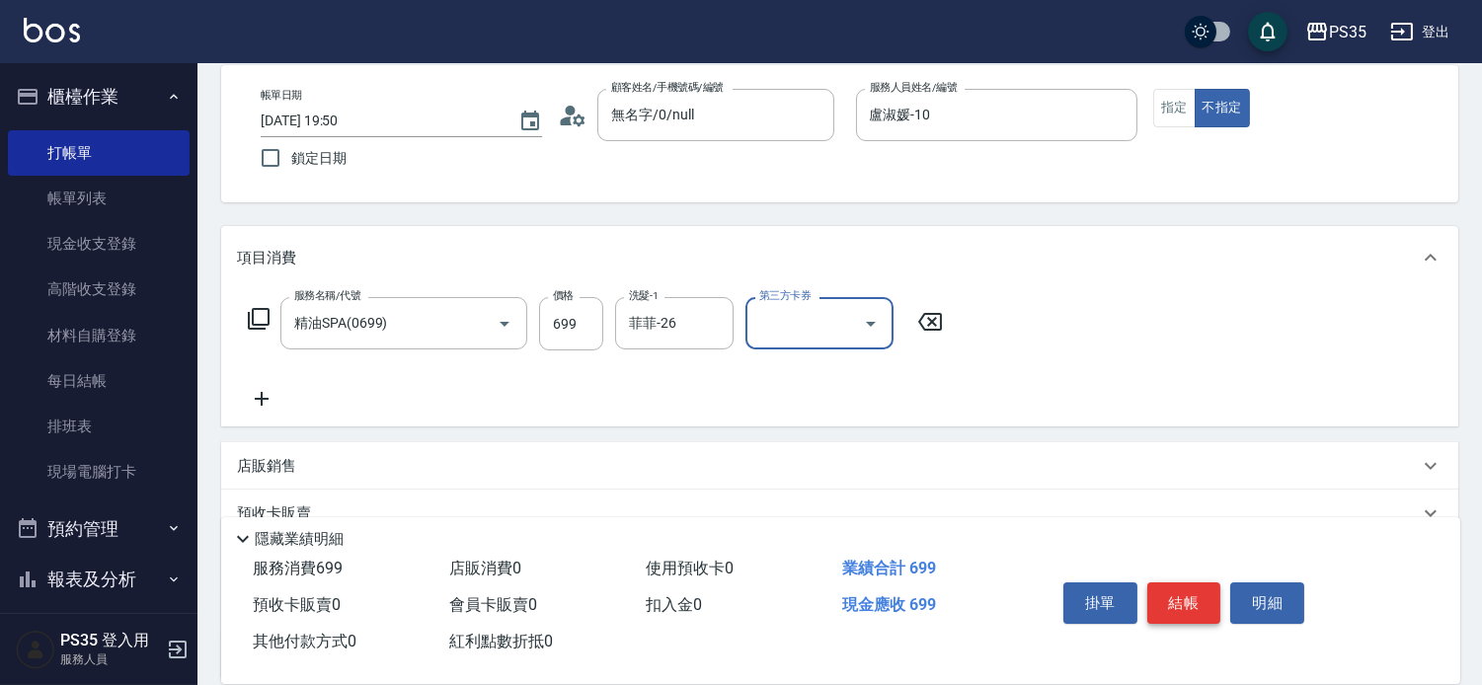
click at [1191, 582] on button "結帳" at bounding box center [1184, 602] width 74 height 41
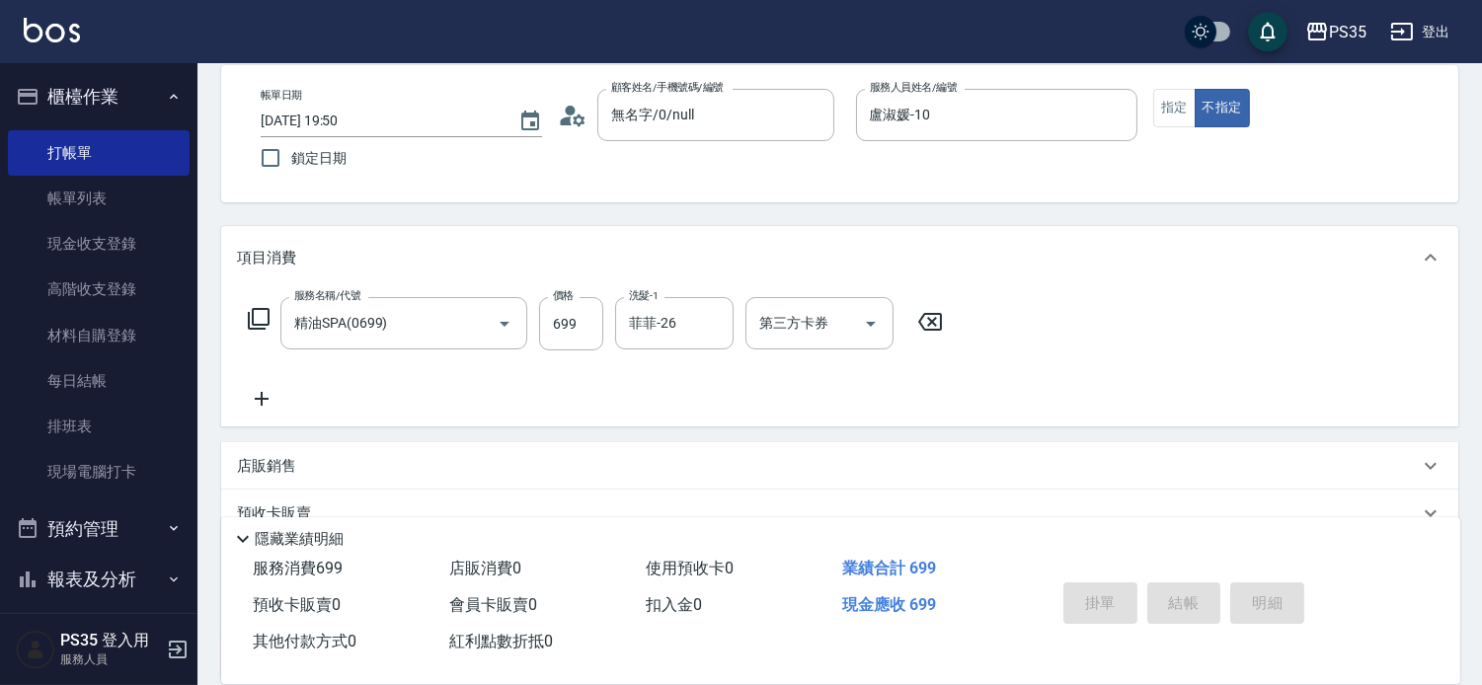
type input "2025/09/20 19:51"
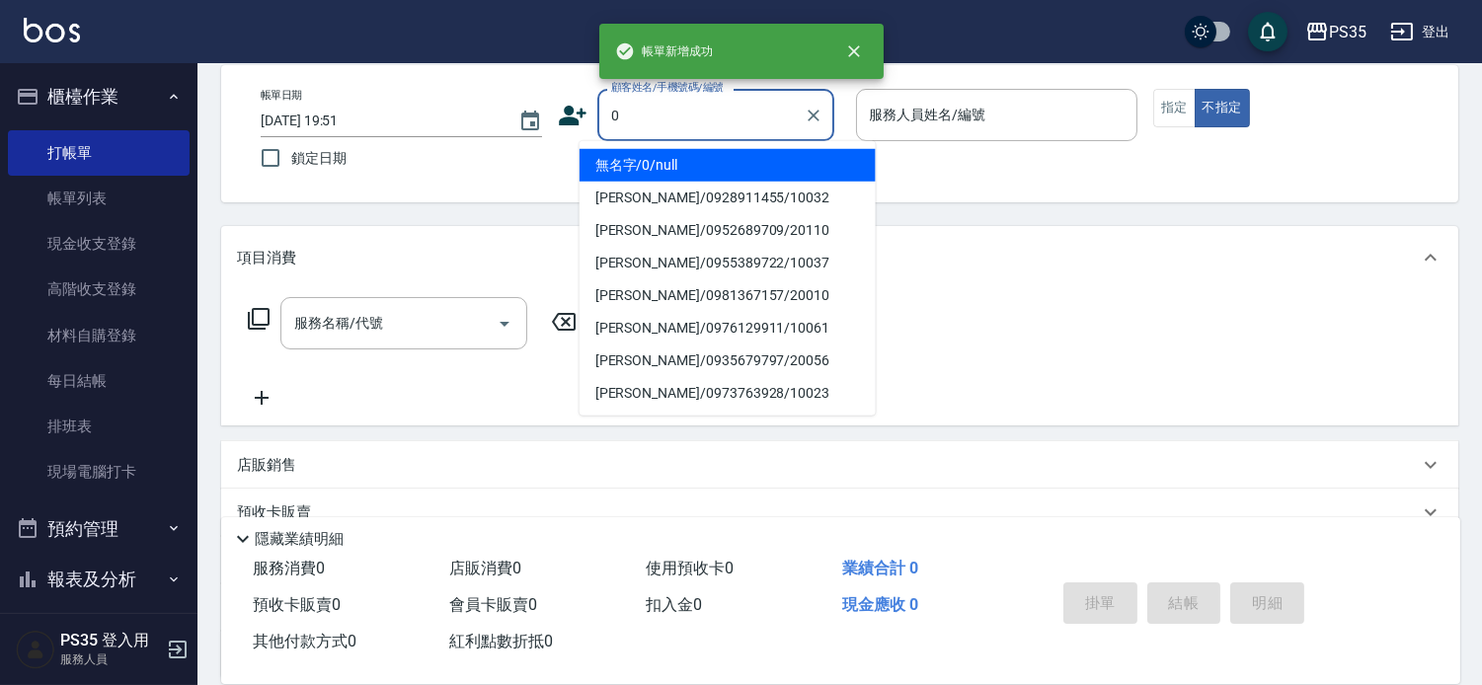
type input "0"
type input "2"
type input "無名字/0/null"
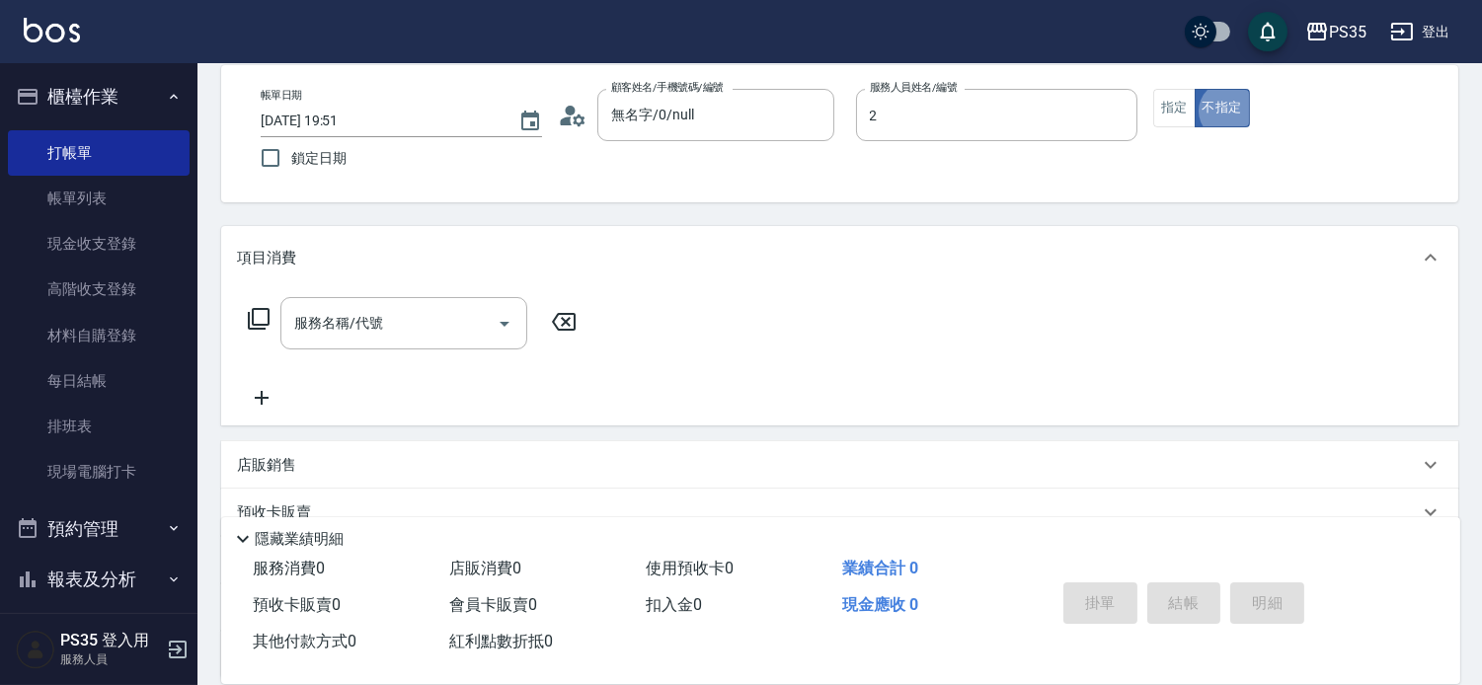
type input "栢沛怡-2"
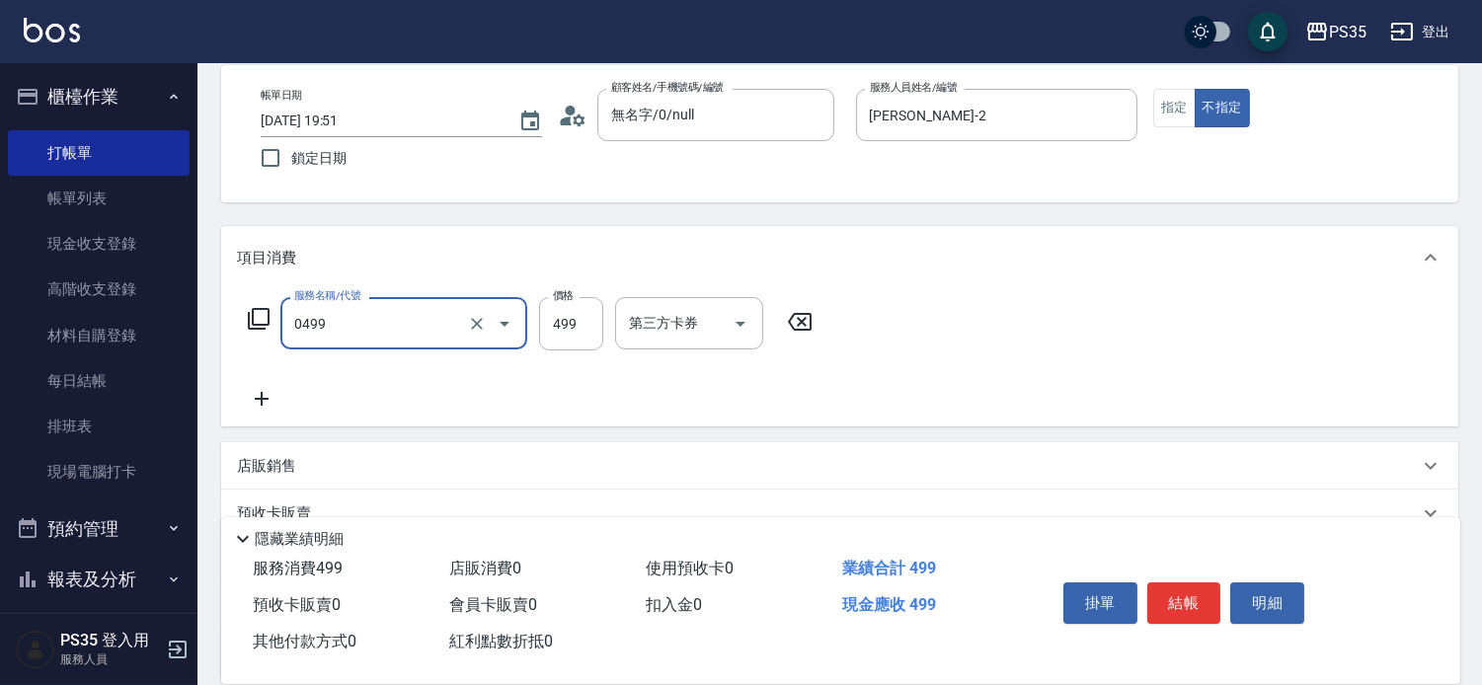
type input "[PERSON_NAME]499(0499)"
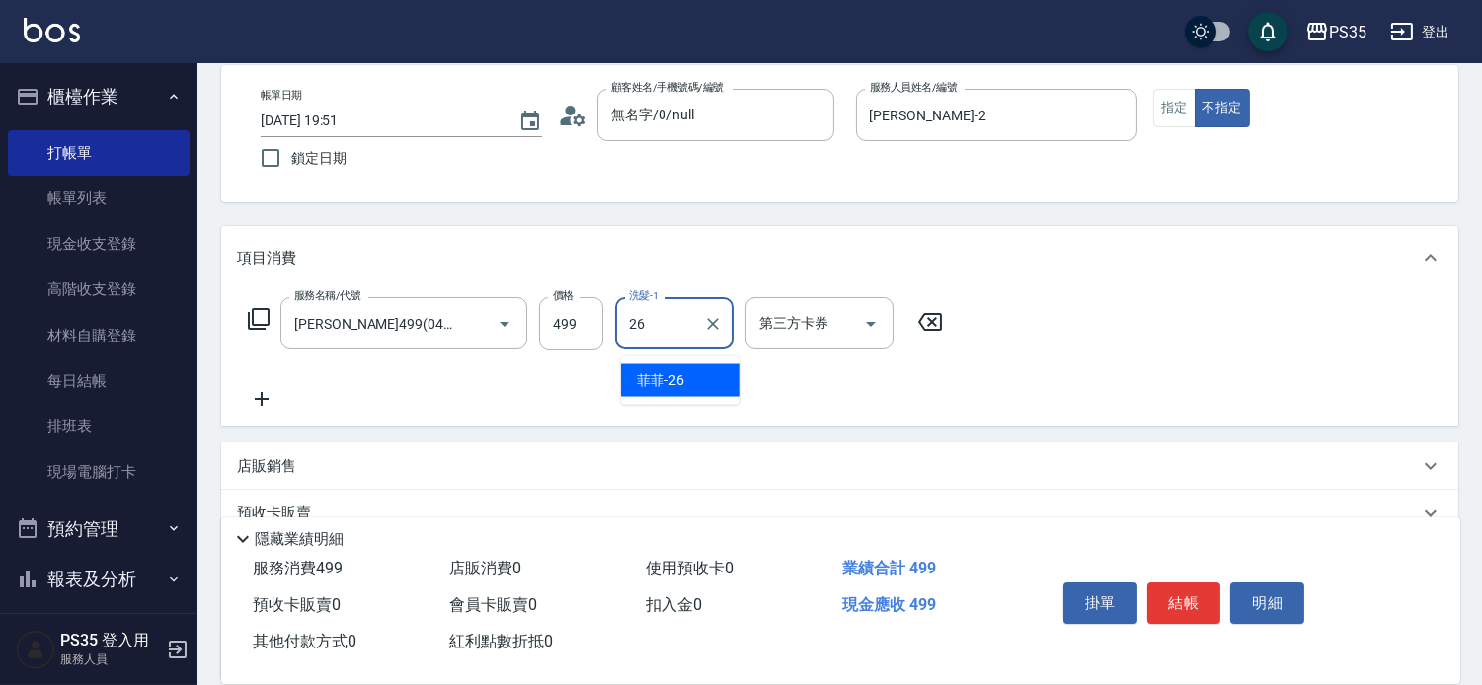
type input "菲菲-26"
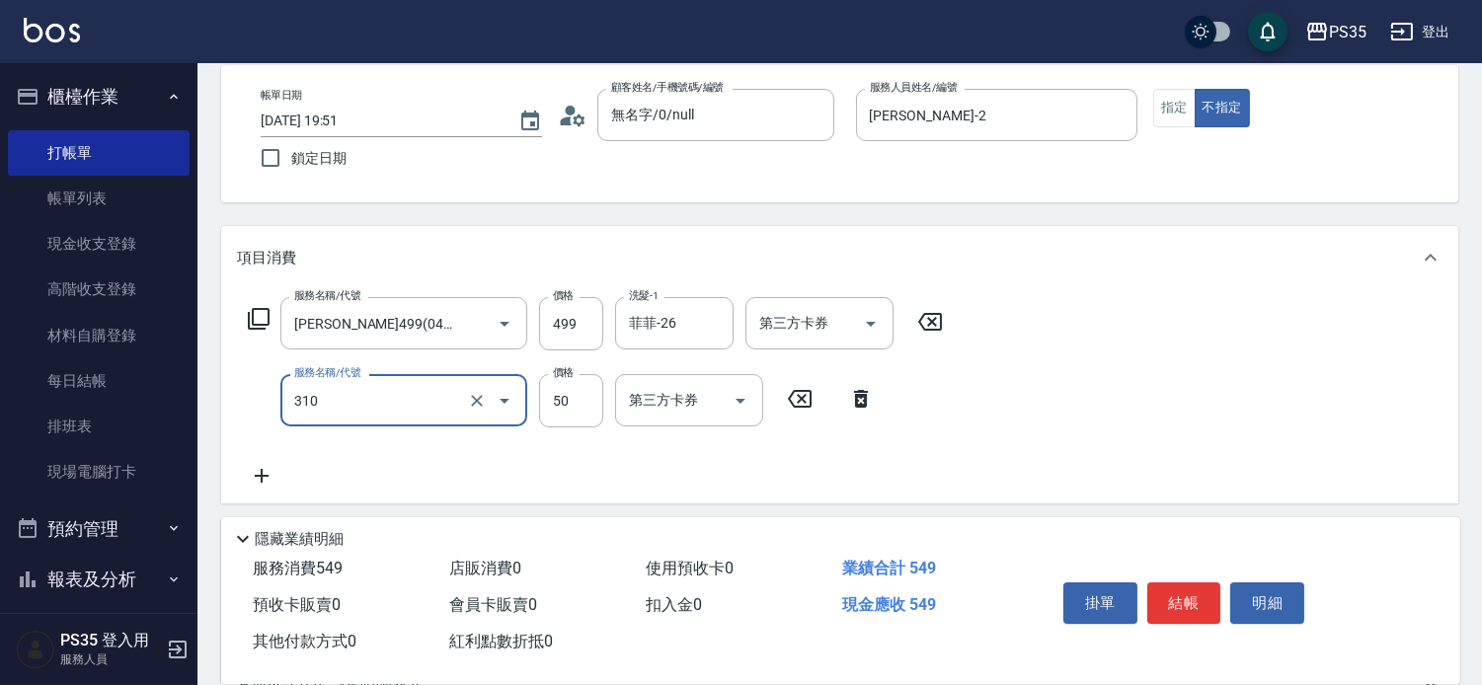
type input "剪瀏海(310)"
click at [1191, 582] on button "結帳" at bounding box center [1184, 602] width 74 height 41
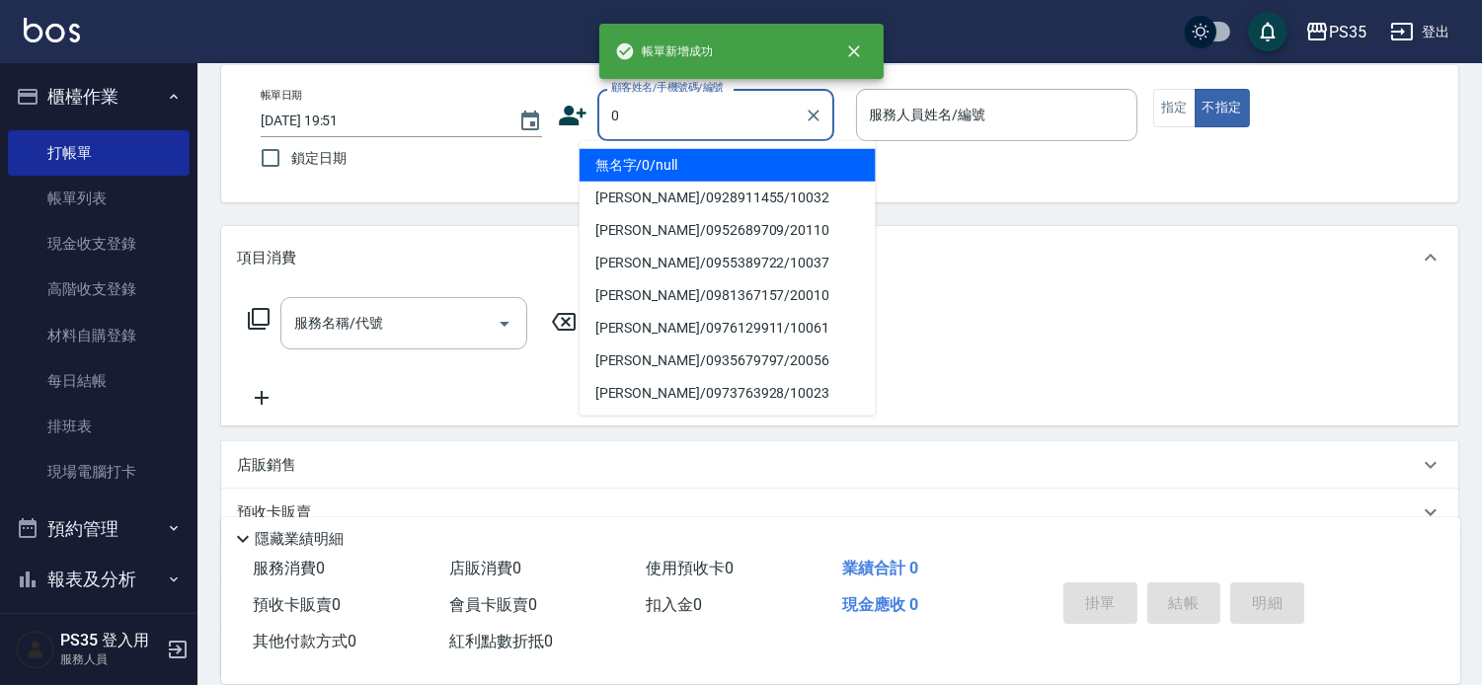
type input "0"
type input "2"
type input "無名字/0/null"
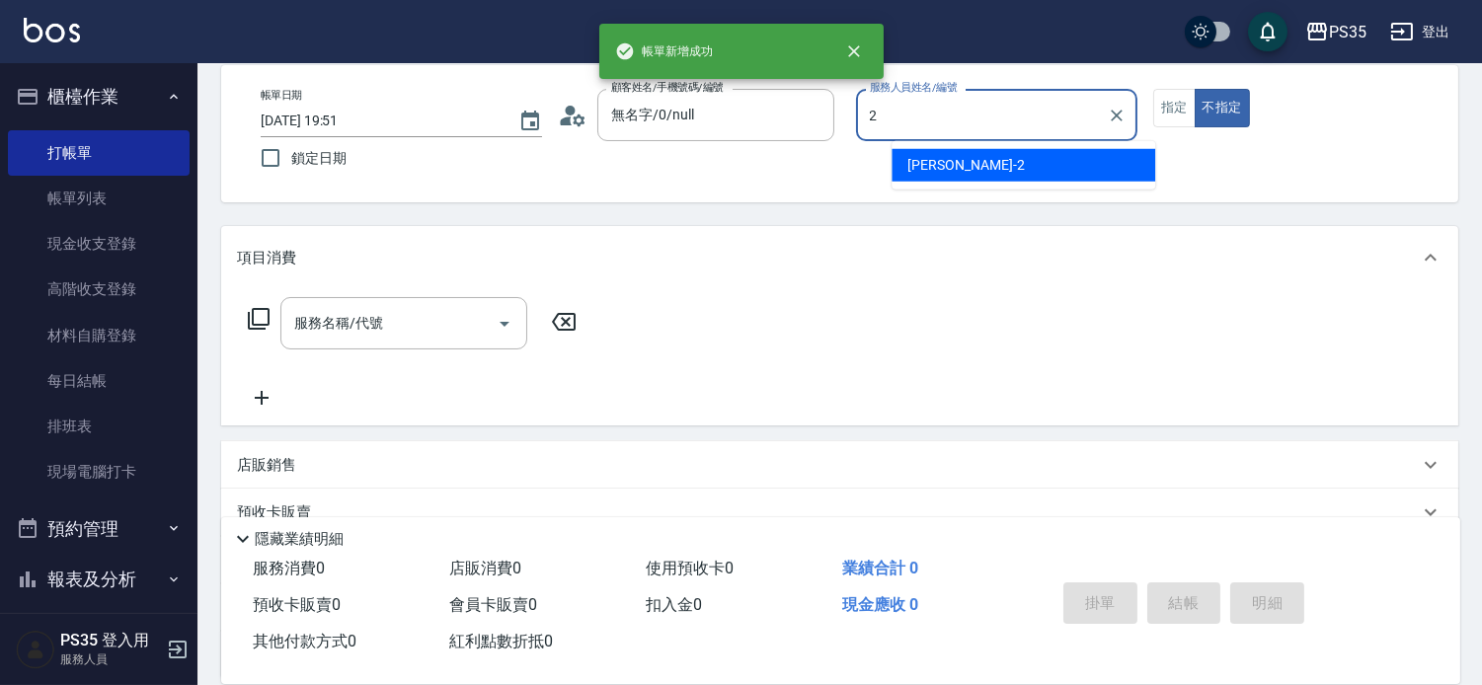
type input "栢沛怡-2"
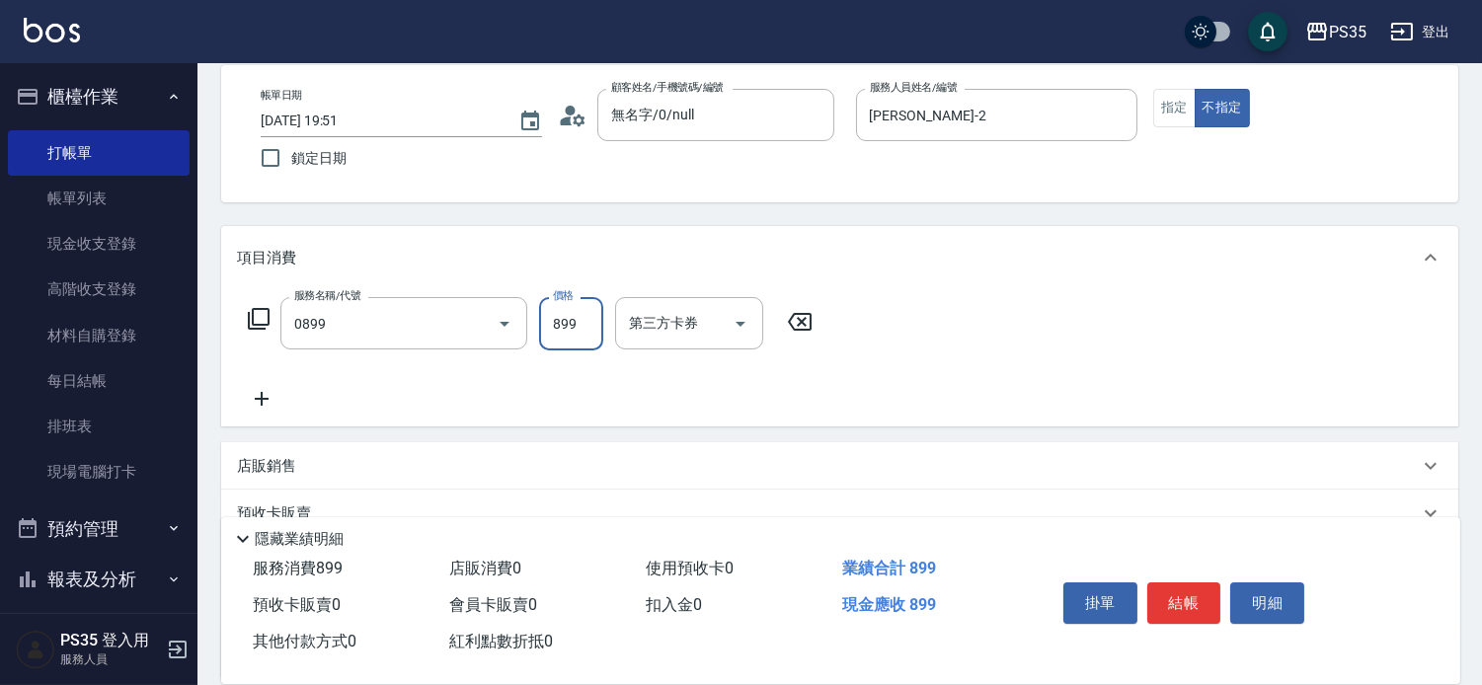
type input "排毒SPA(0899)"
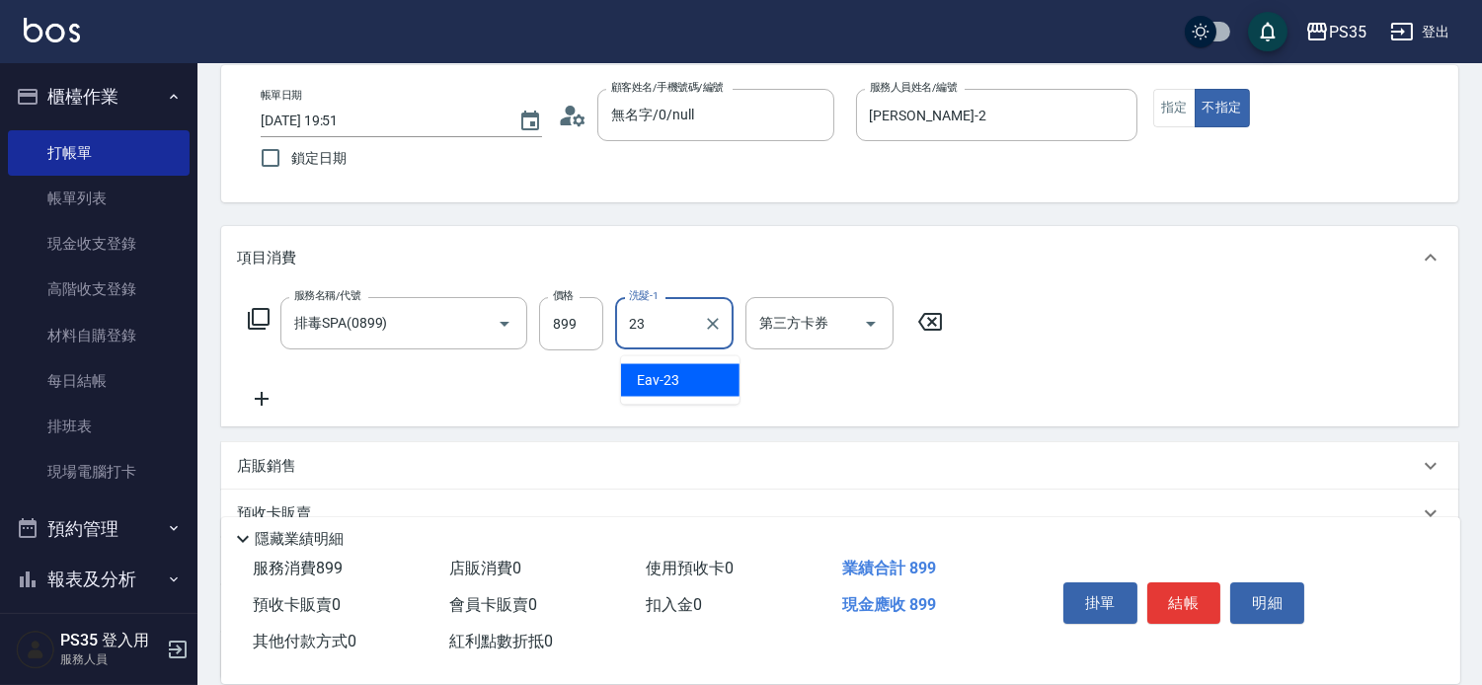
type input "Eav-23"
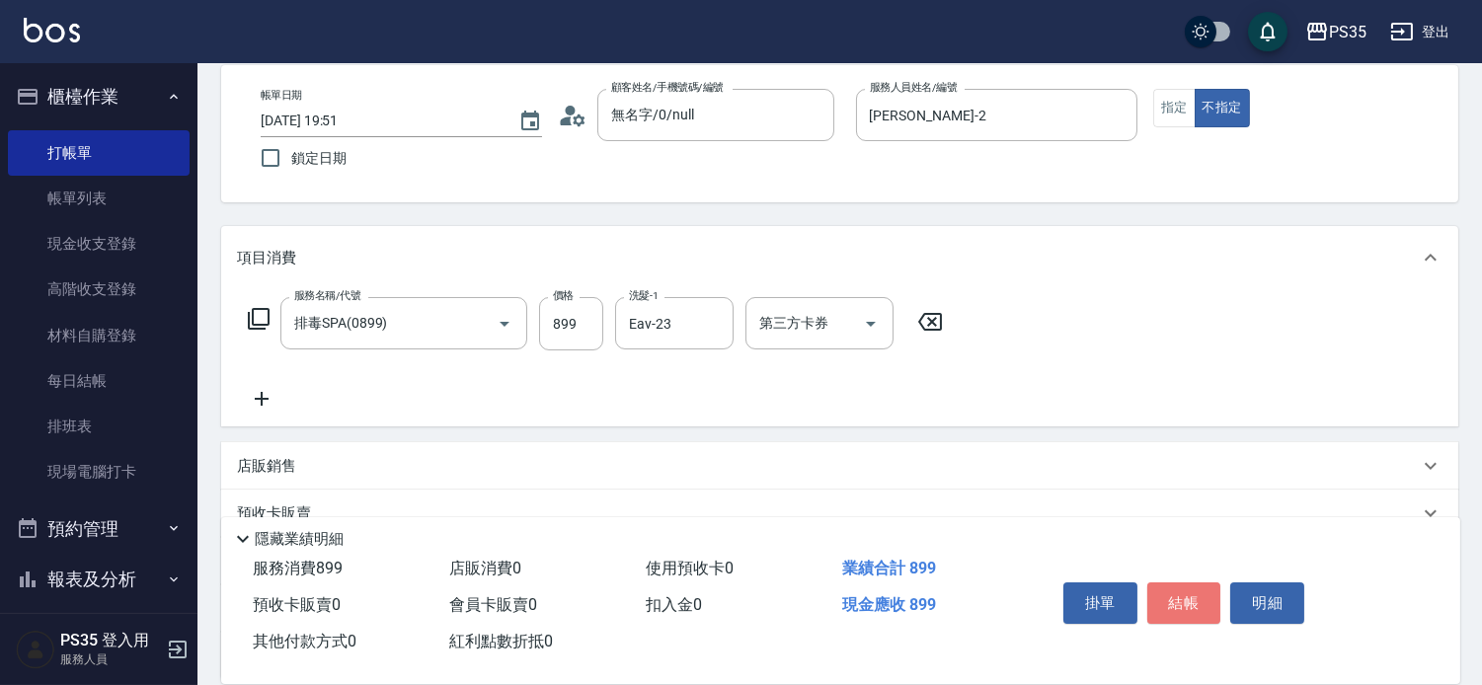
click at [1191, 582] on button "結帳" at bounding box center [1184, 602] width 74 height 41
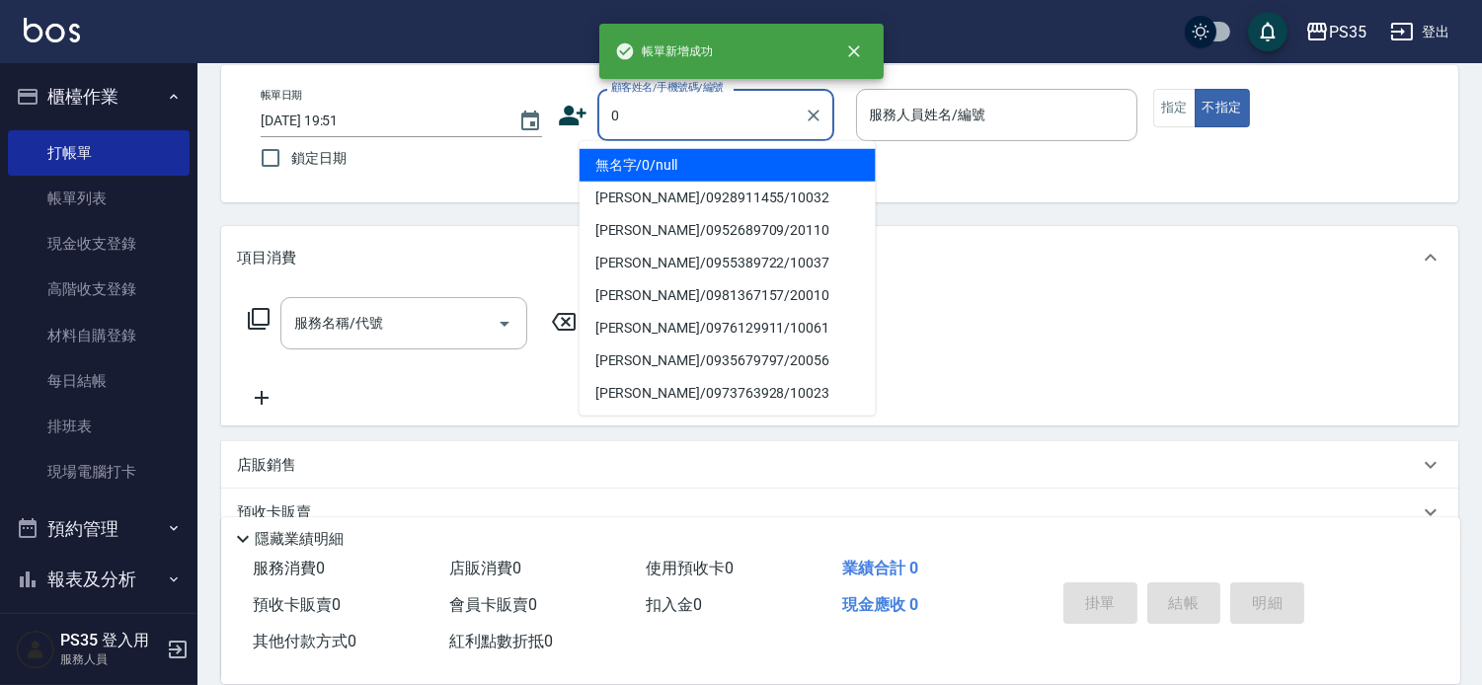
type input "0"
type input "1"
type input "無名字/0/null"
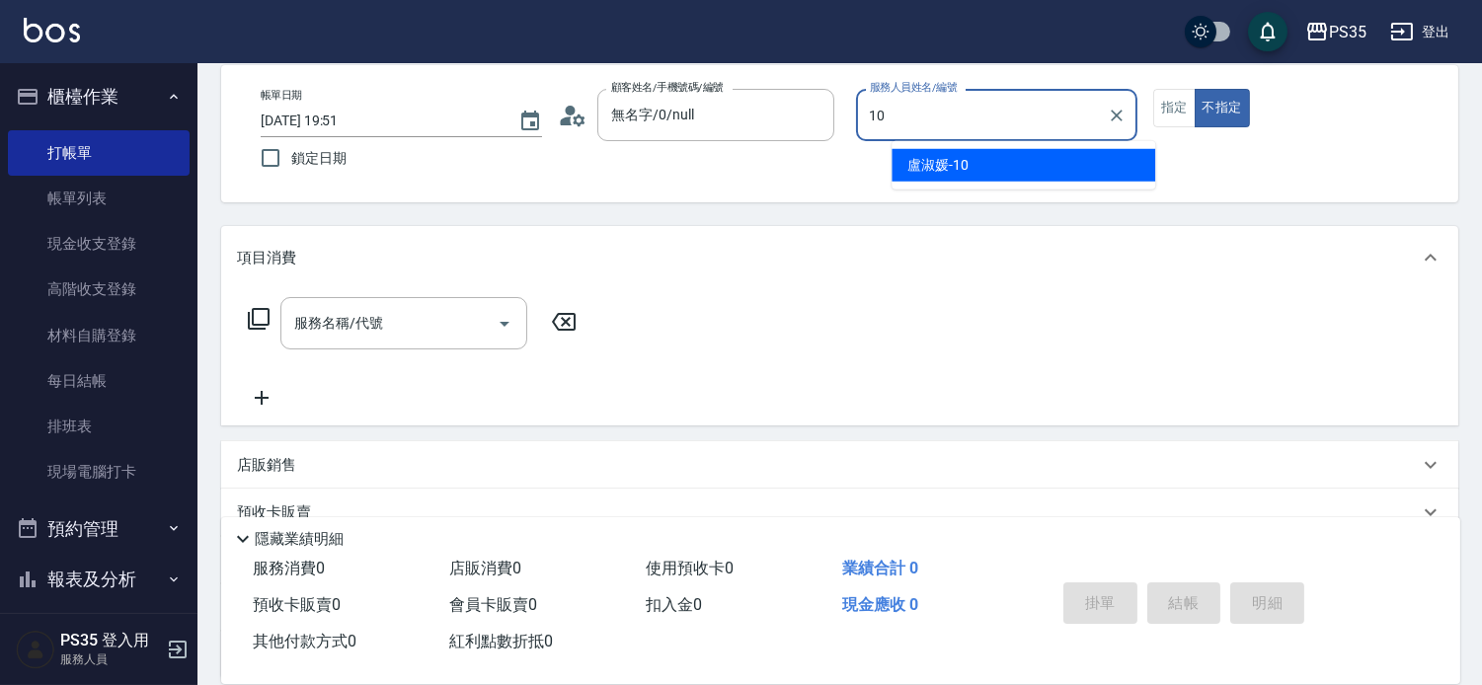
type input "盧淑媛-10"
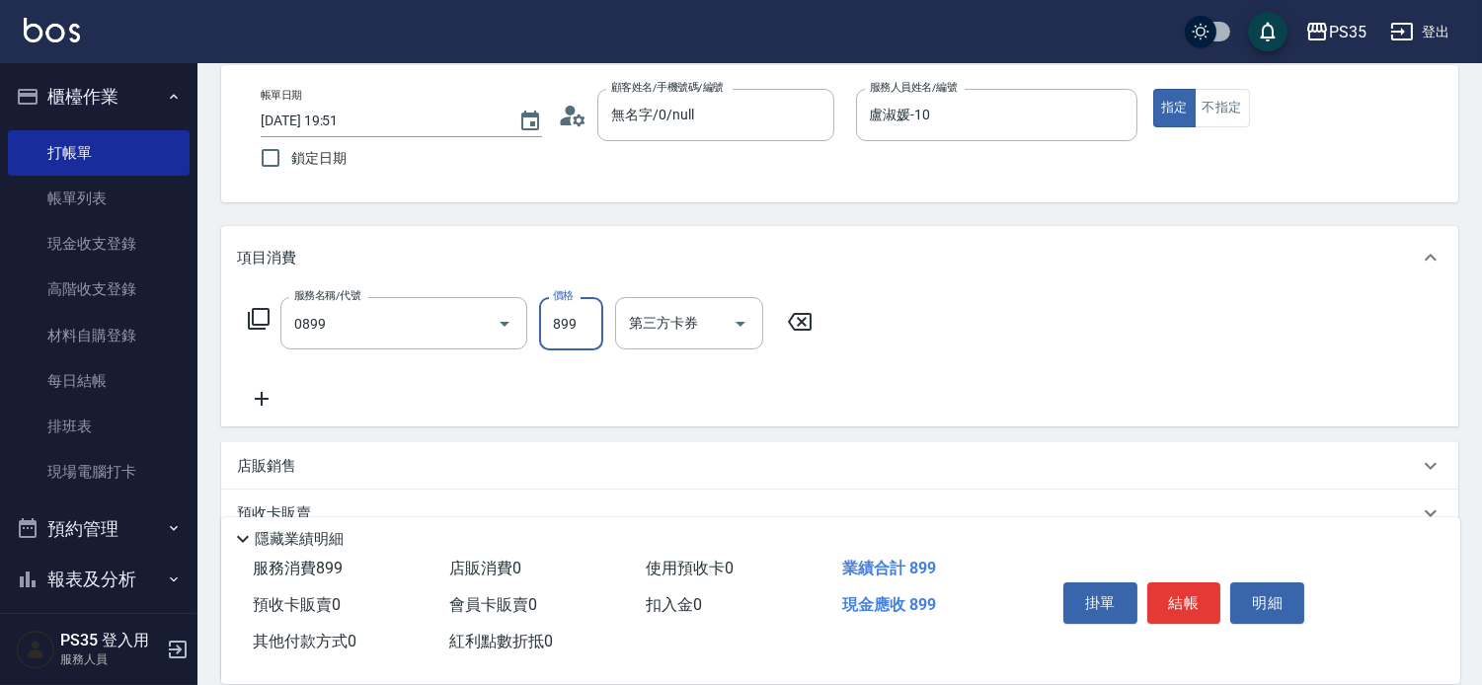
type input "排毒SPA(0899)"
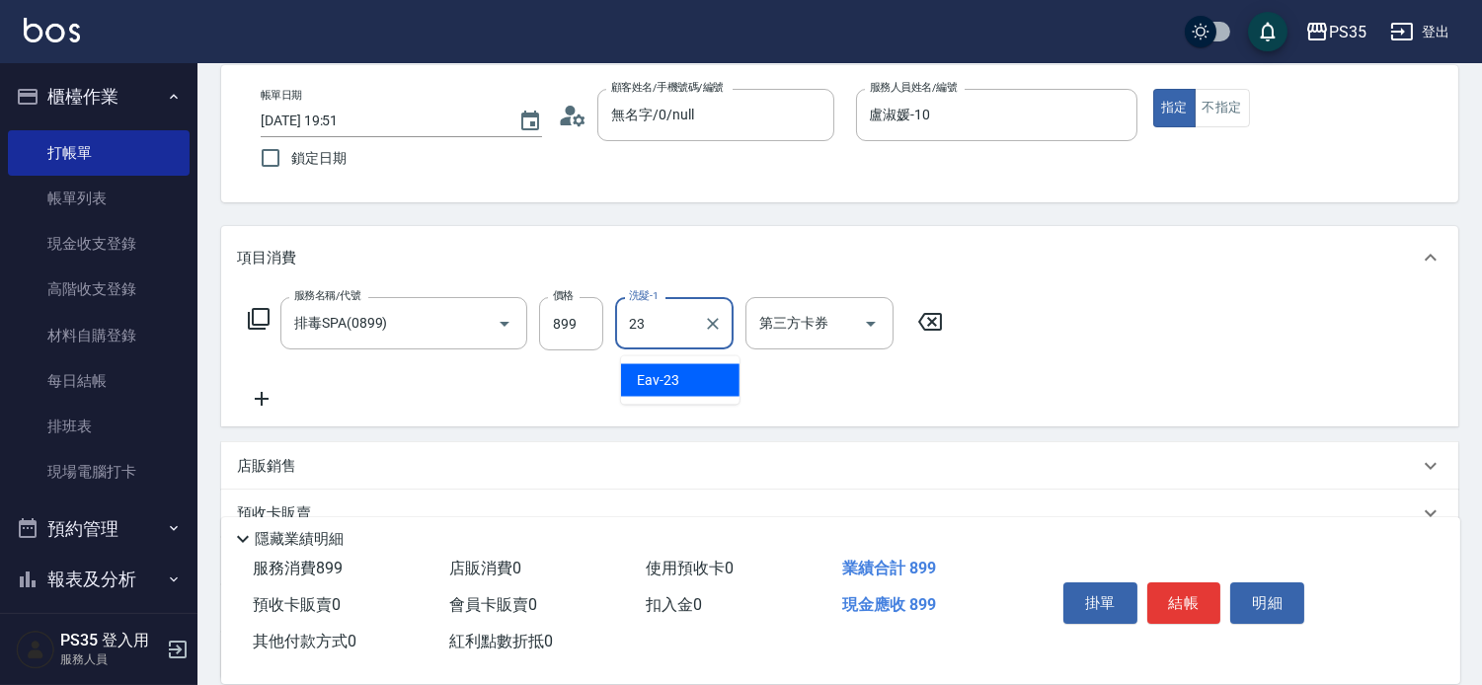
type input "Eav-23"
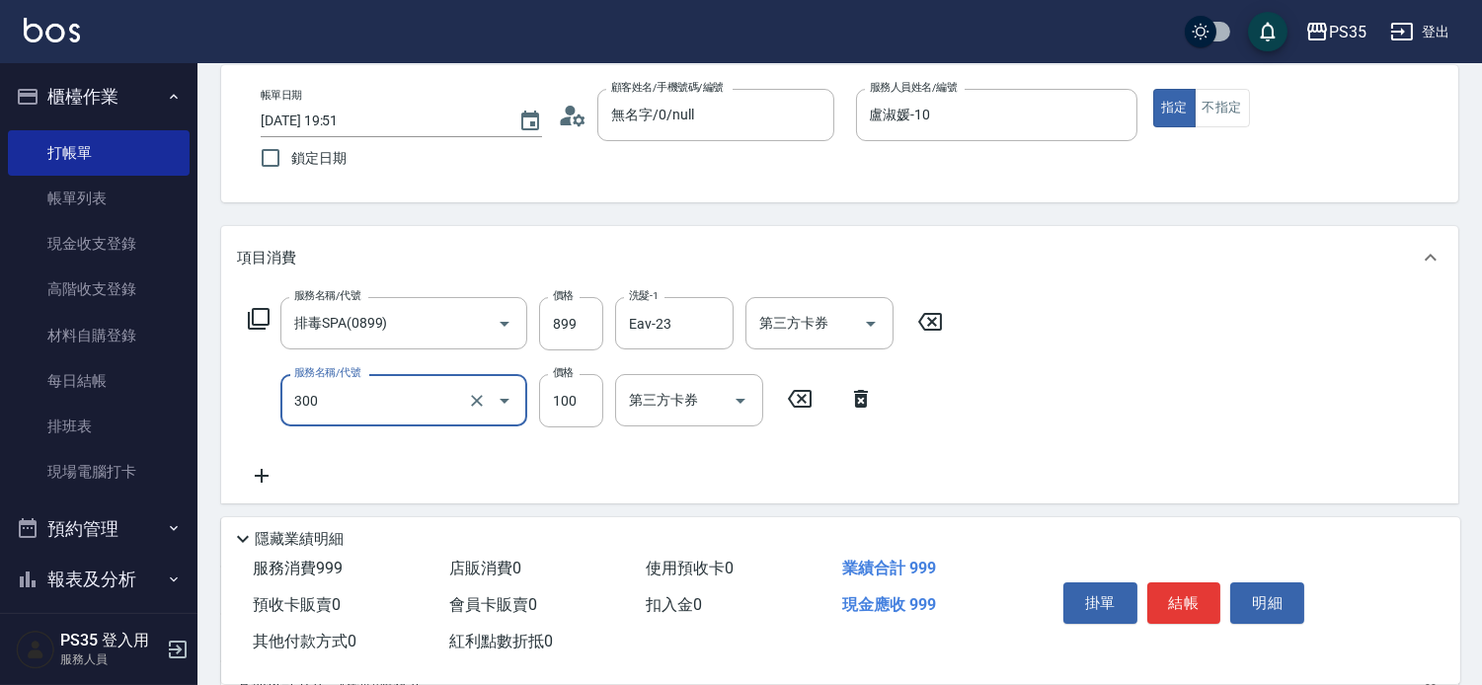
type input "剪髮(300)"
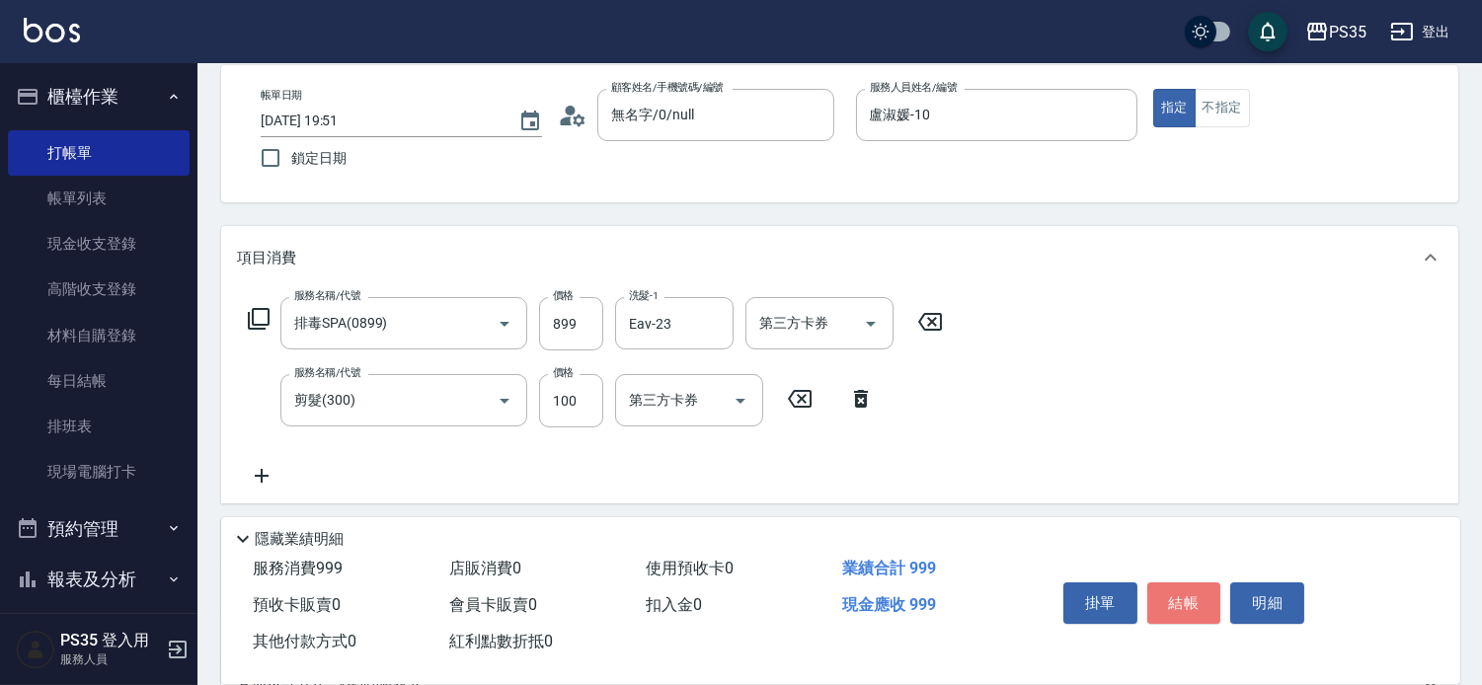
click at [1191, 582] on button "結帳" at bounding box center [1184, 602] width 74 height 41
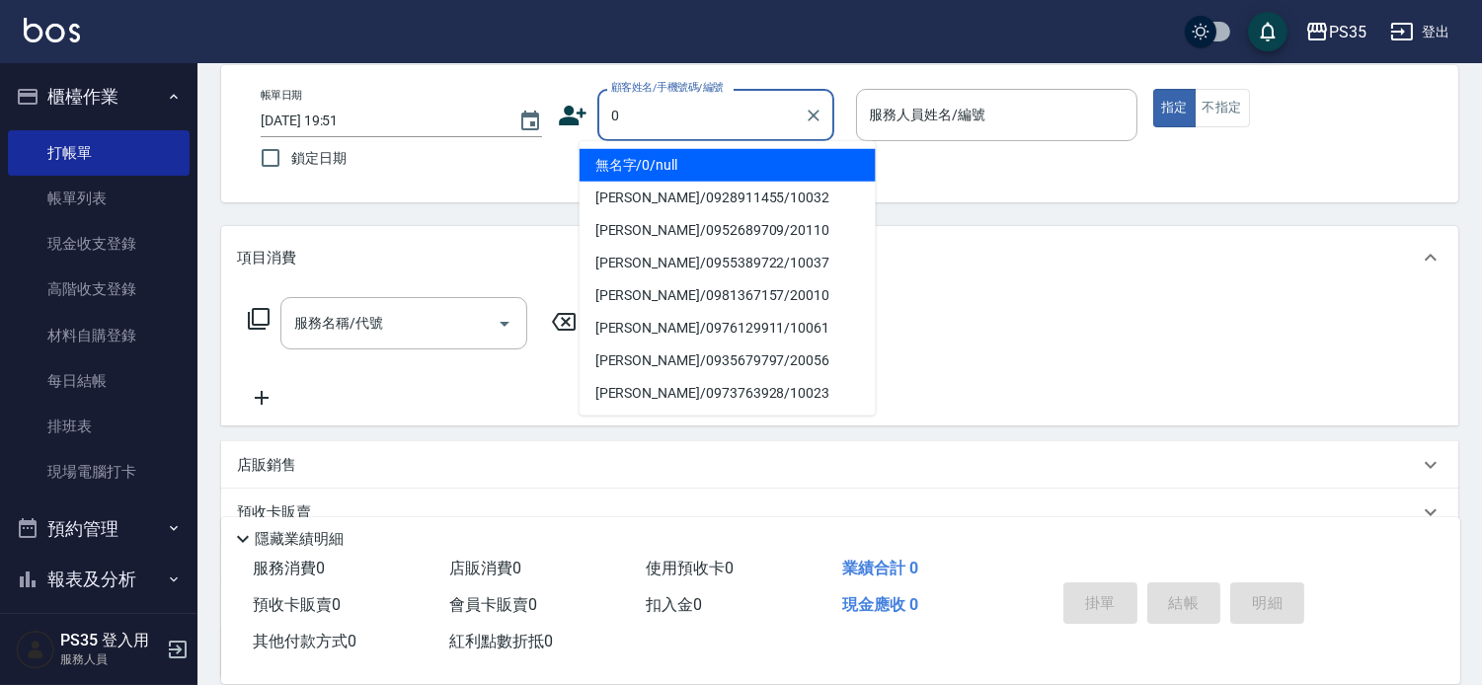
type input "0"
type input "1"
type input "無名字/0/null"
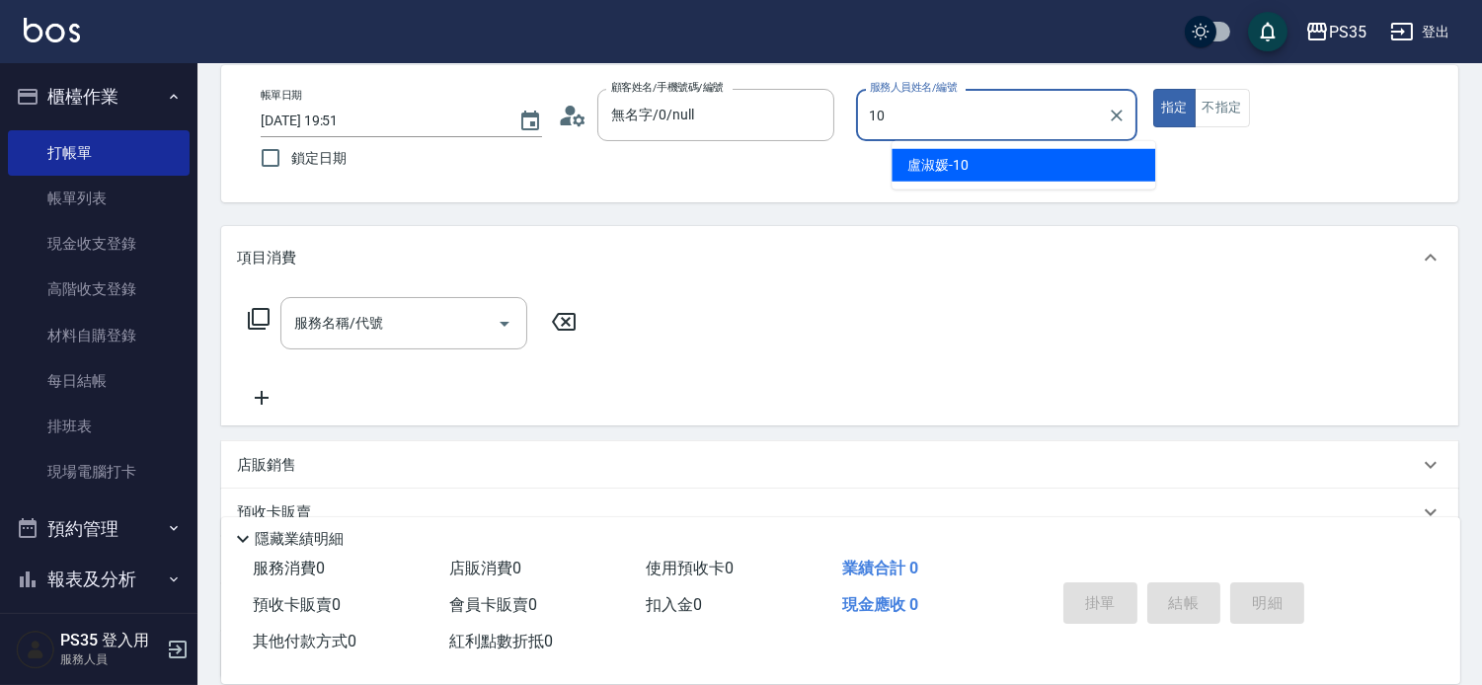
type input "盧淑媛-10"
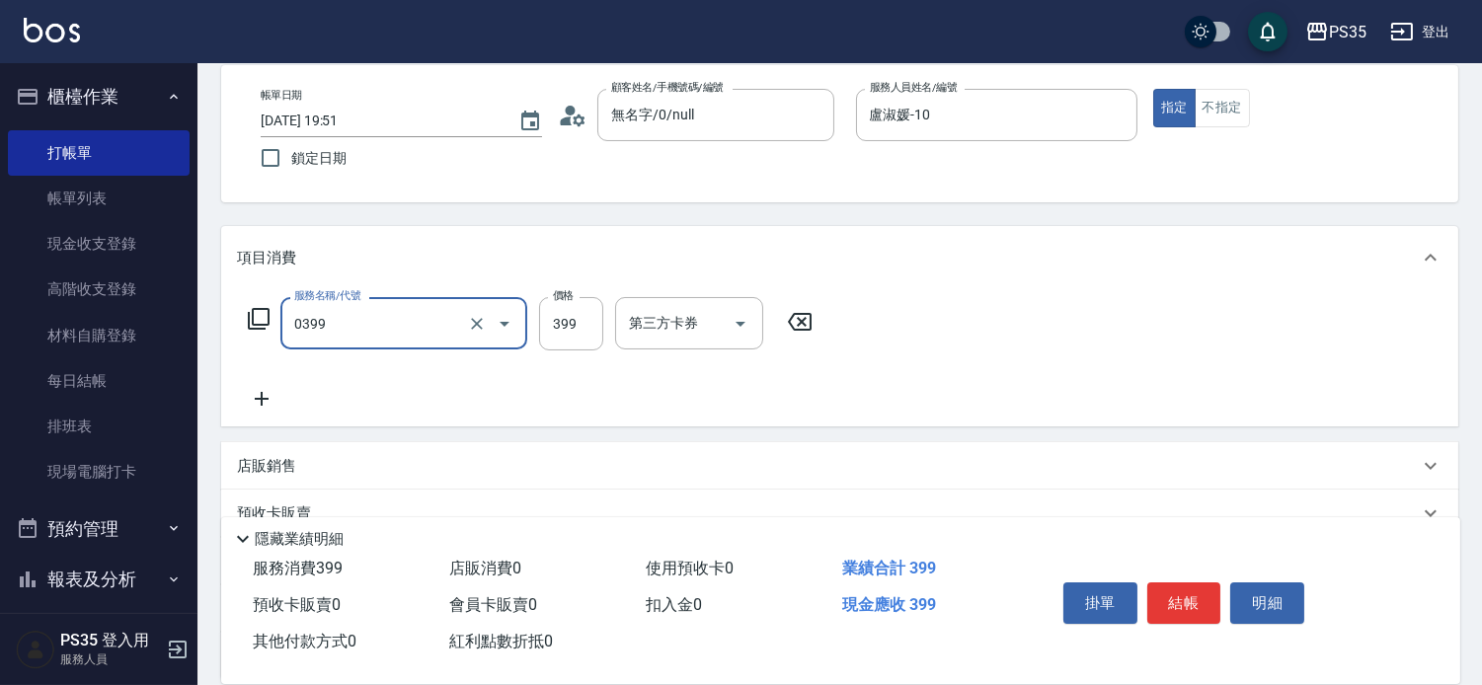
type input "海鹽399(0399)"
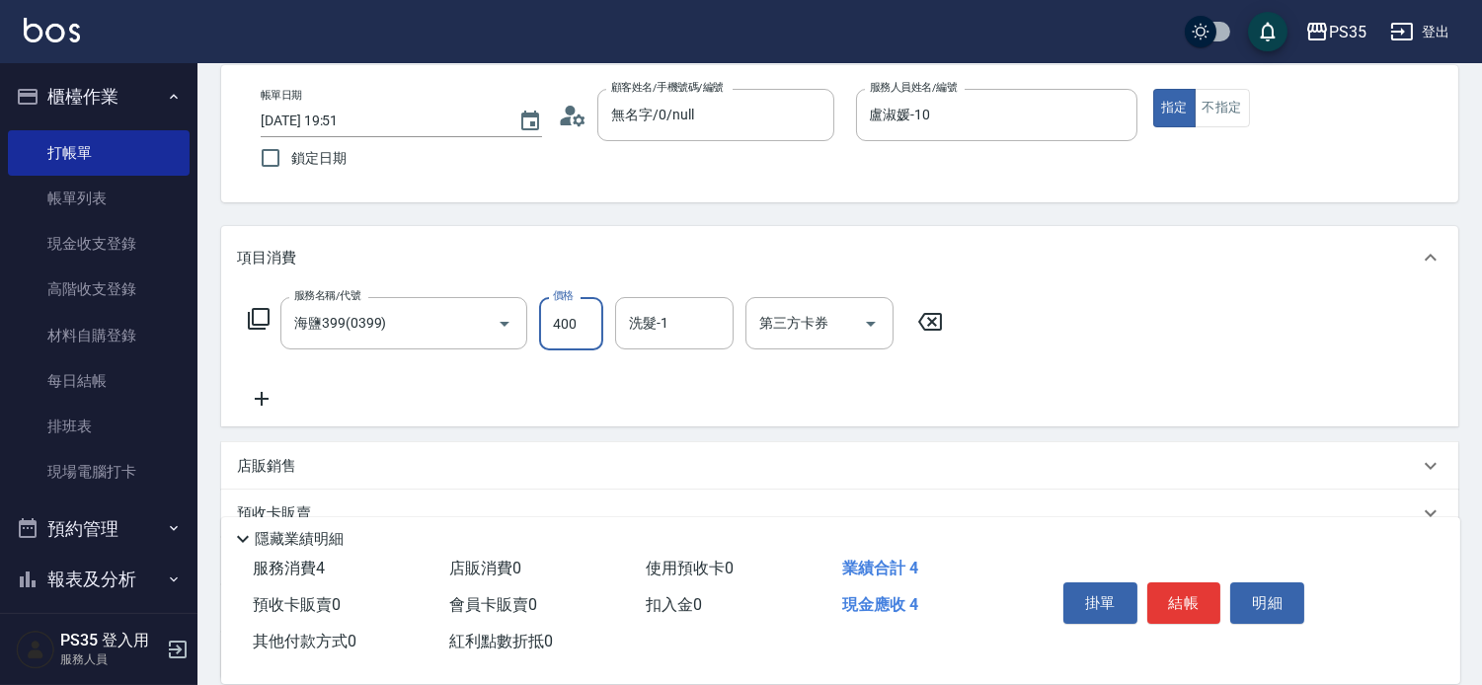
type input "400"
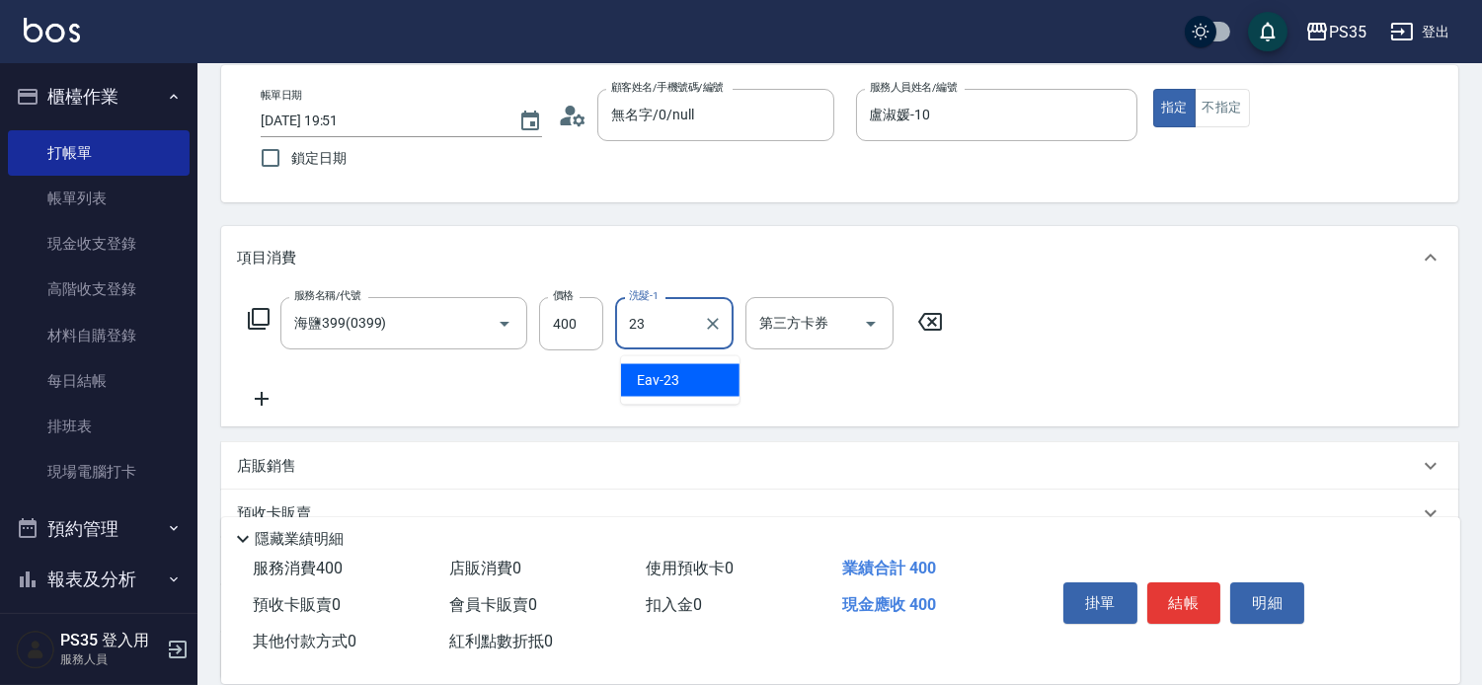
type input "Eav-23"
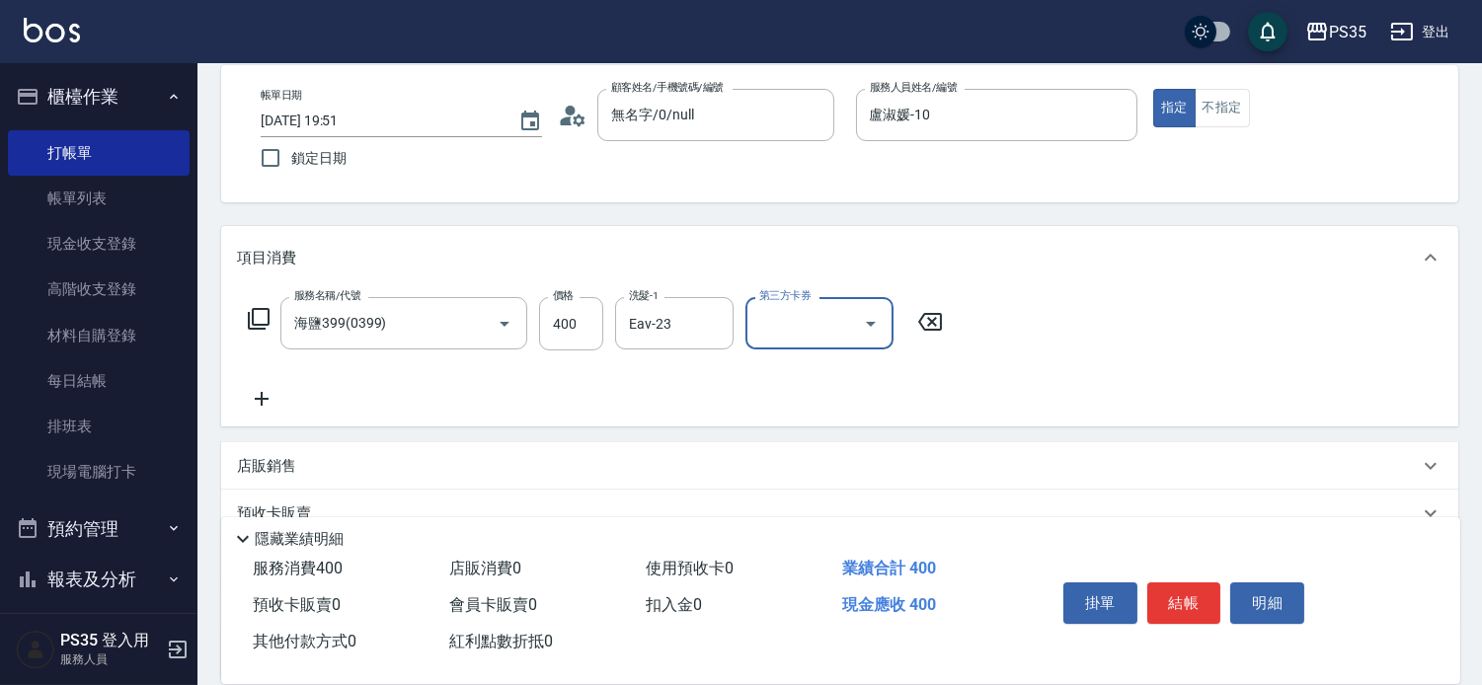
click at [1191, 582] on button "結帳" at bounding box center [1184, 602] width 74 height 41
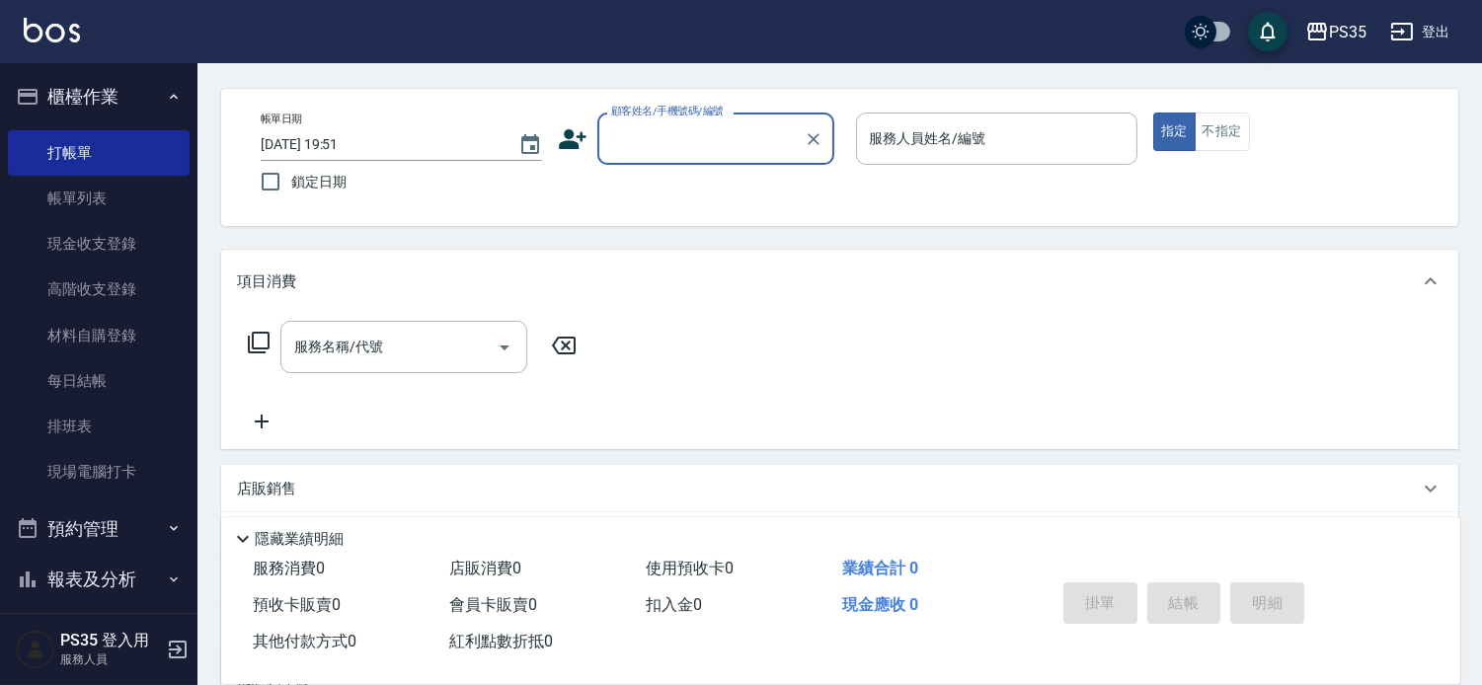
scroll to position [110, 0]
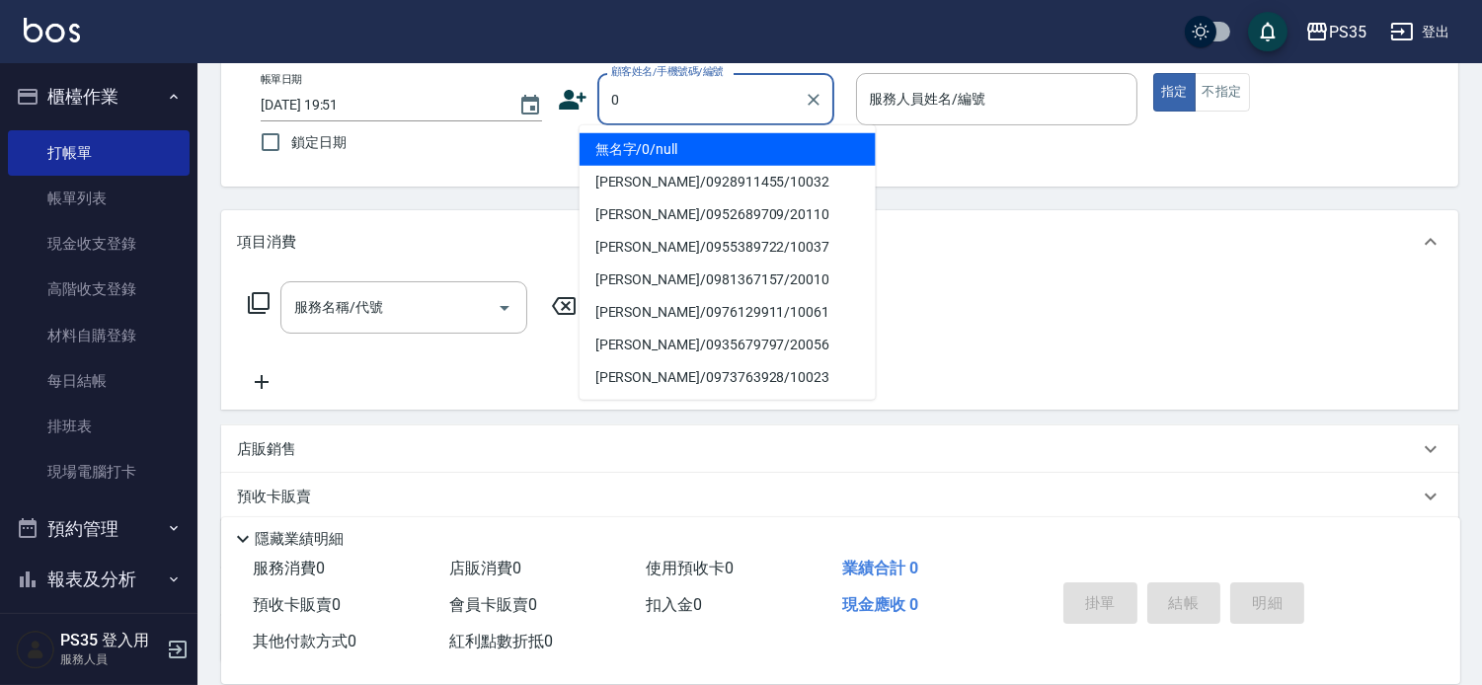
type input "0"
type input "8"
type input "無名字/0/null"
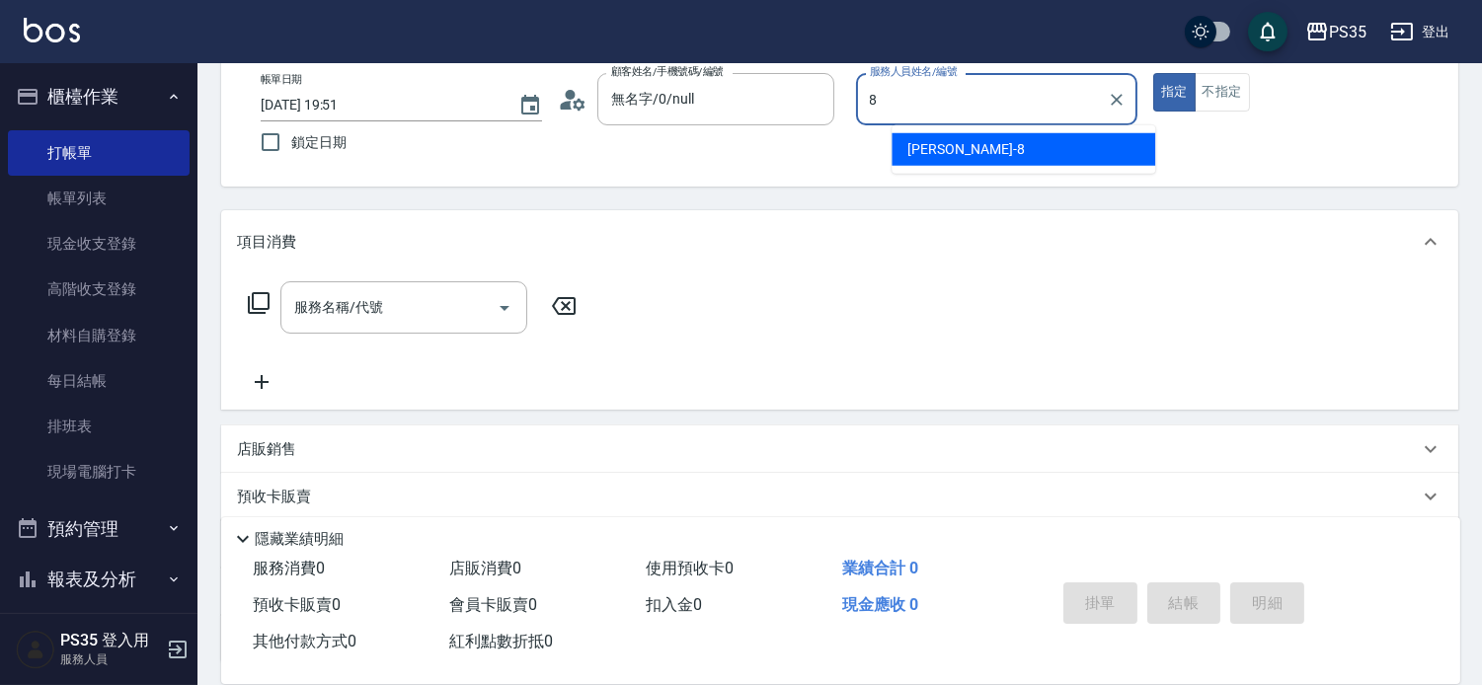
type input "[PERSON_NAME]-8"
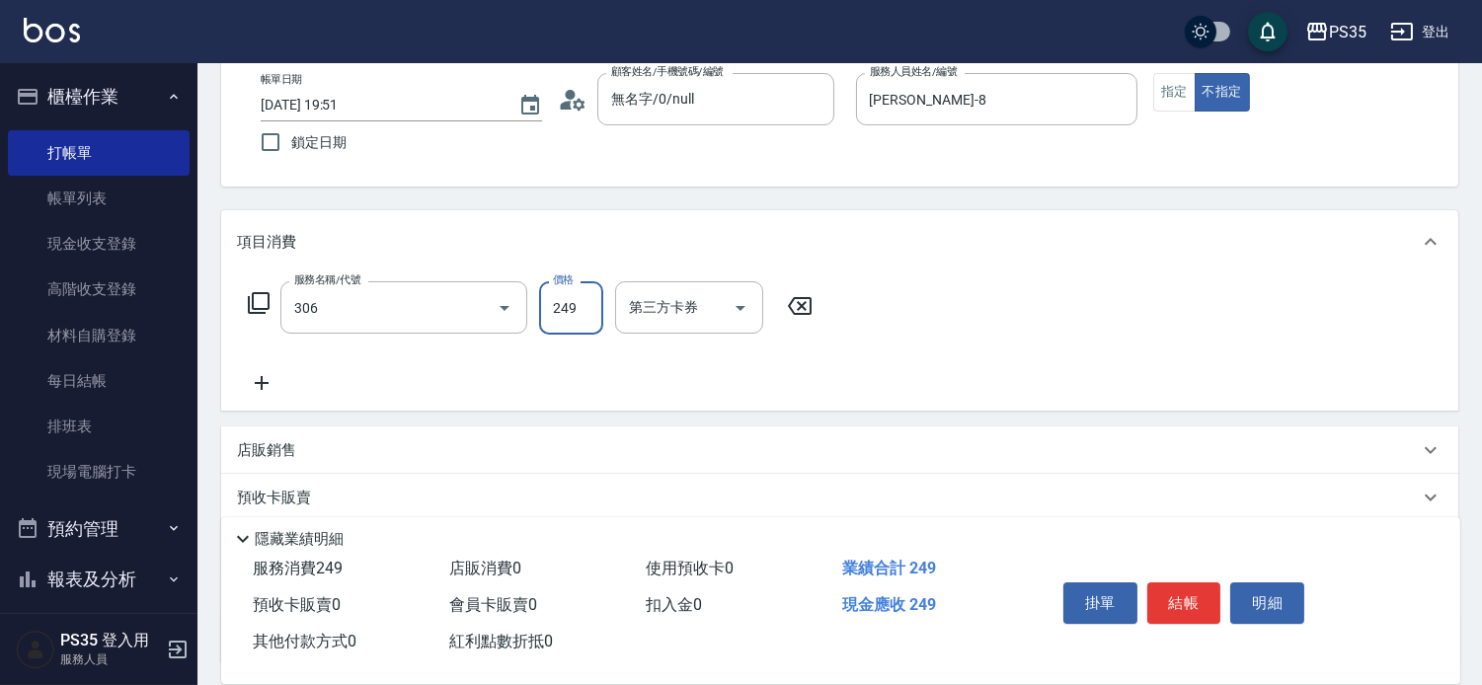
type input "剪髮(306)"
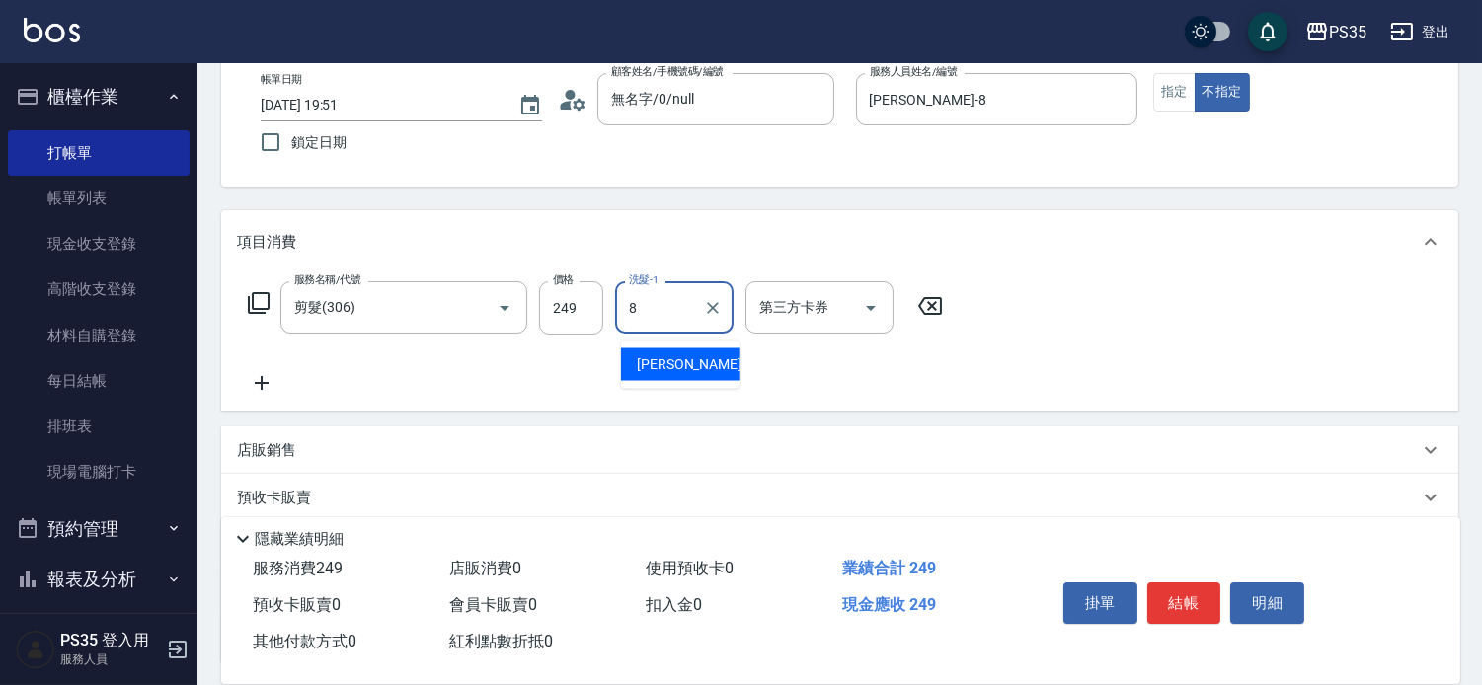
type input "[PERSON_NAME]-8"
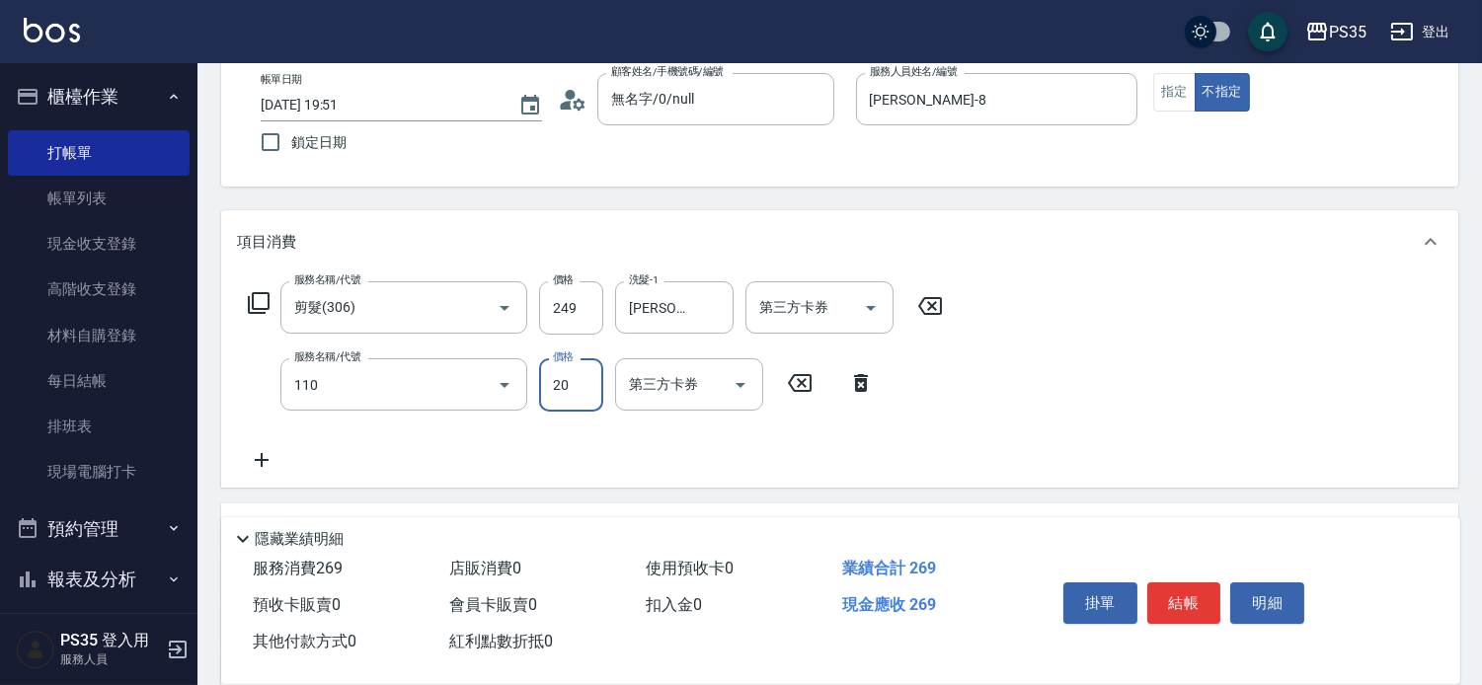
type input "潤絲(110)"
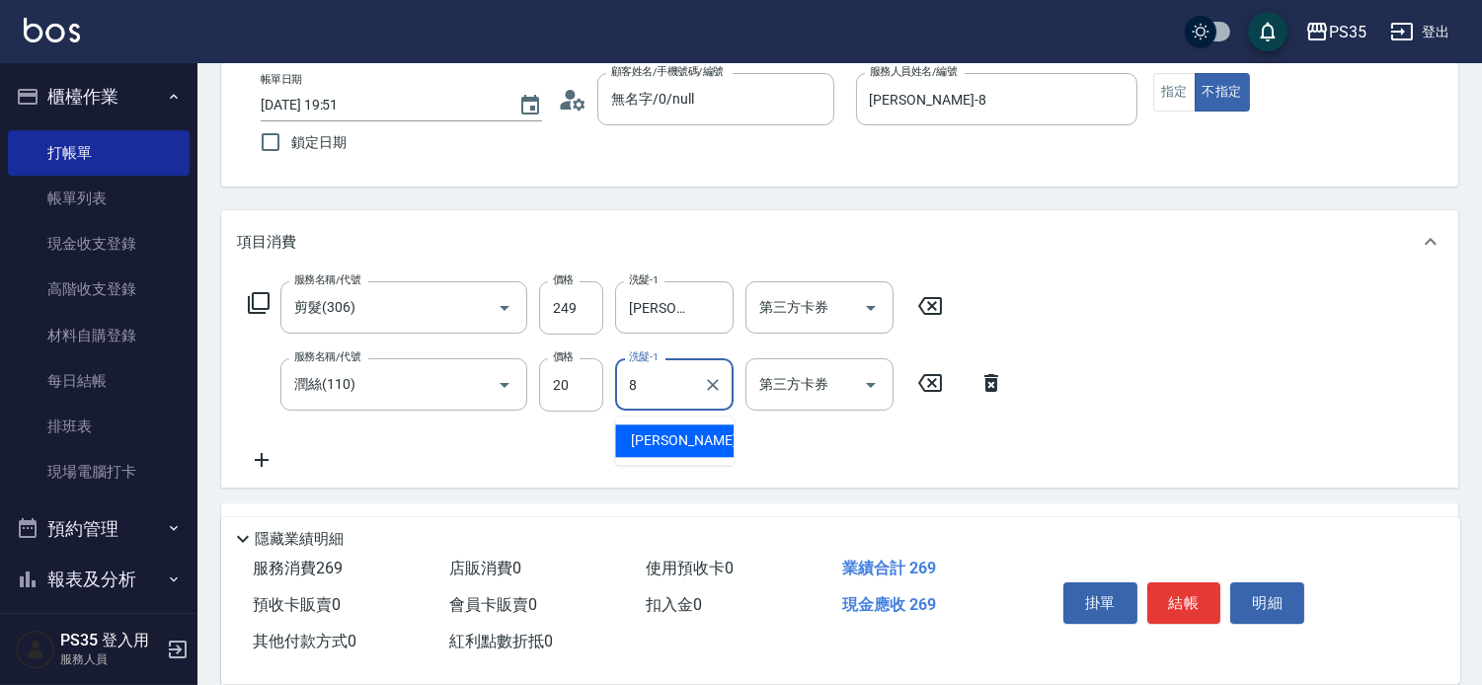
type input "[PERSON_NAME]-8"
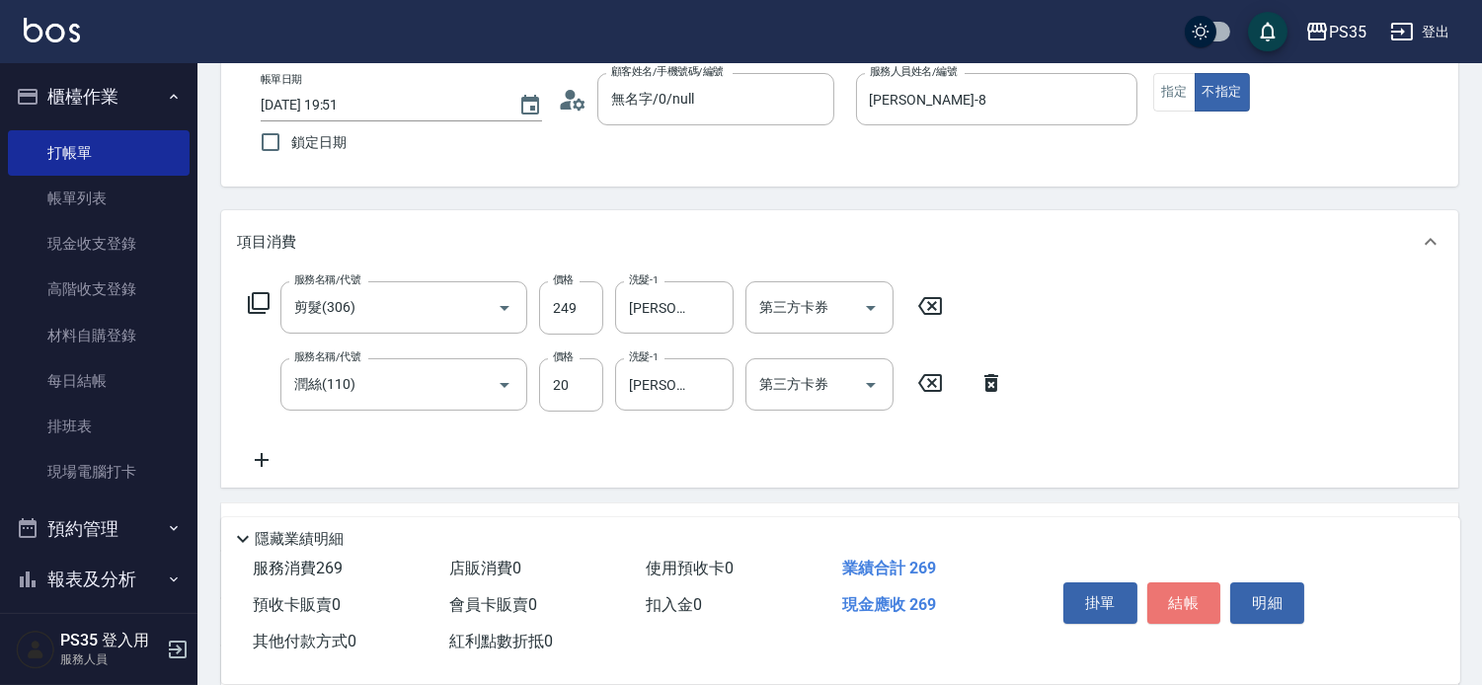
click at [1191, 582] on button "結帳" at bounding box center [1184, 602] width 74 height 41
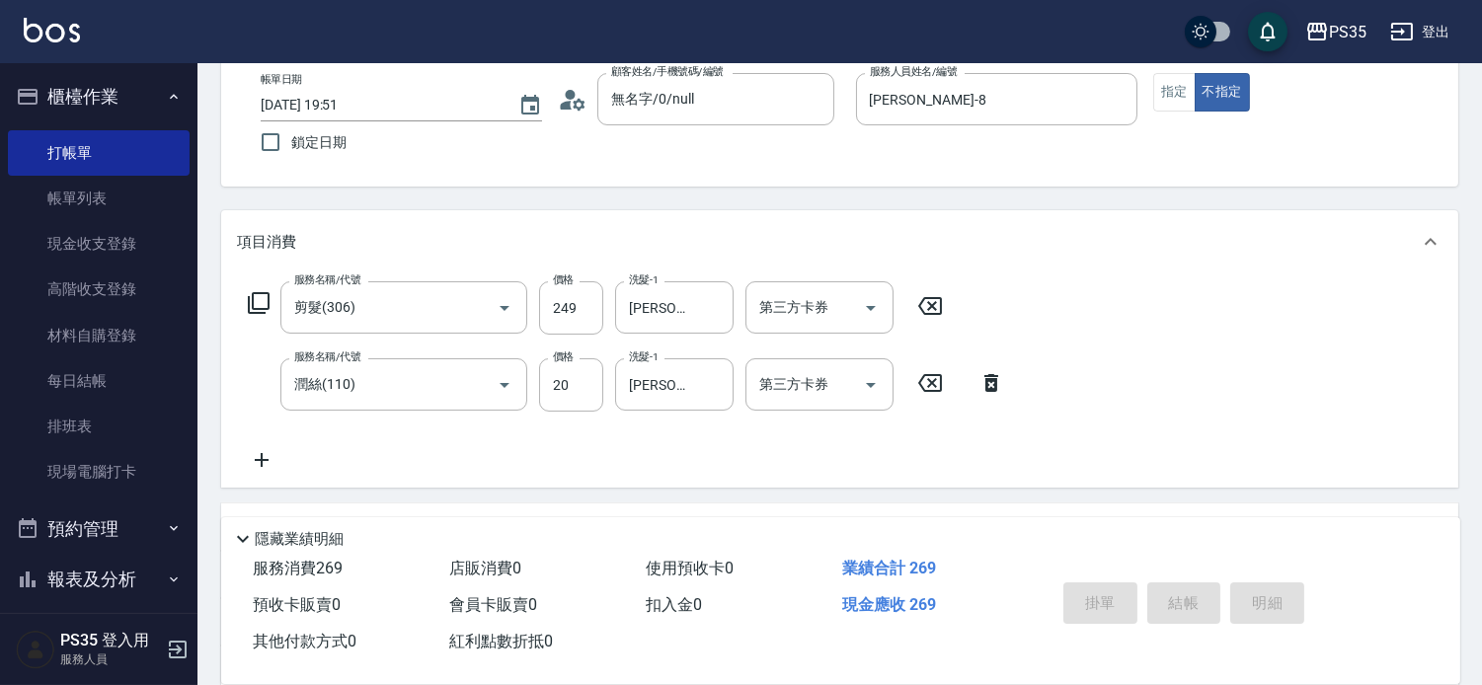
type input "2025/09/20 19:52"
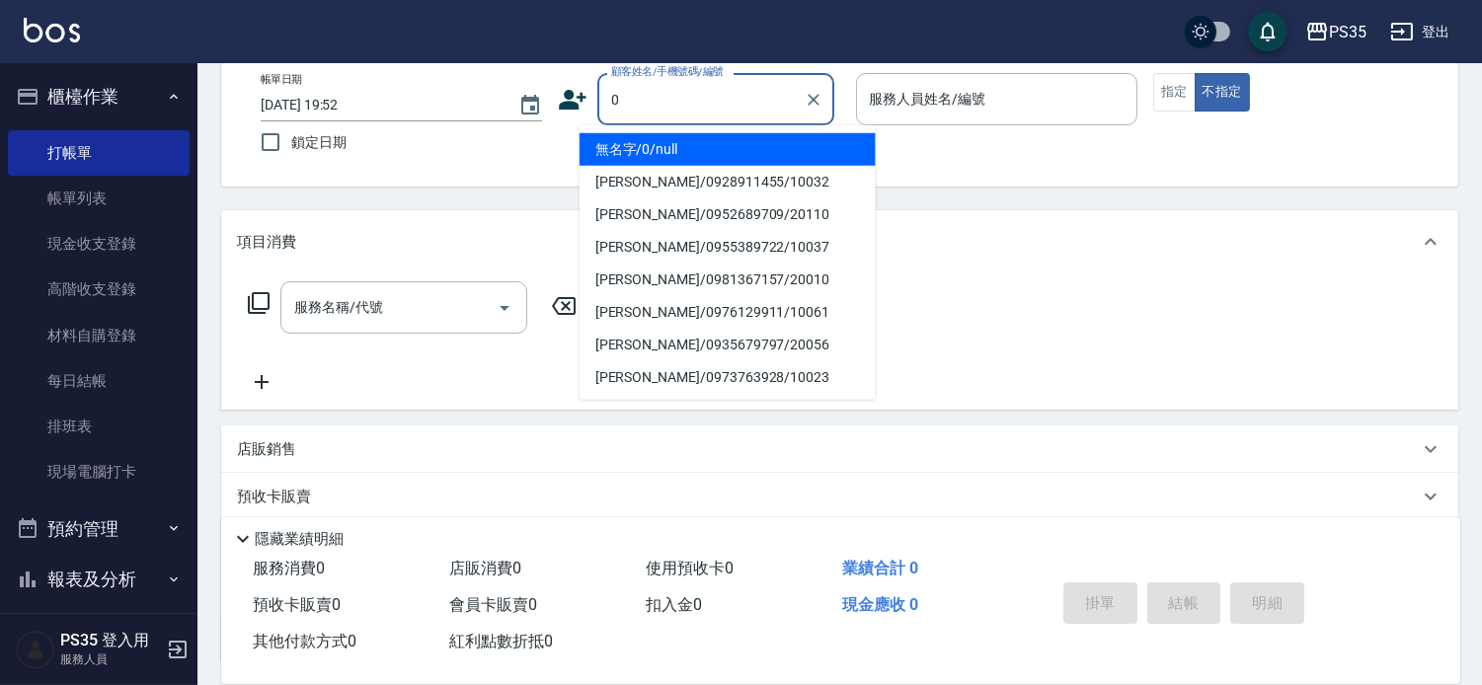
type input "0"
type input "1"
type input "無名字/0/null"
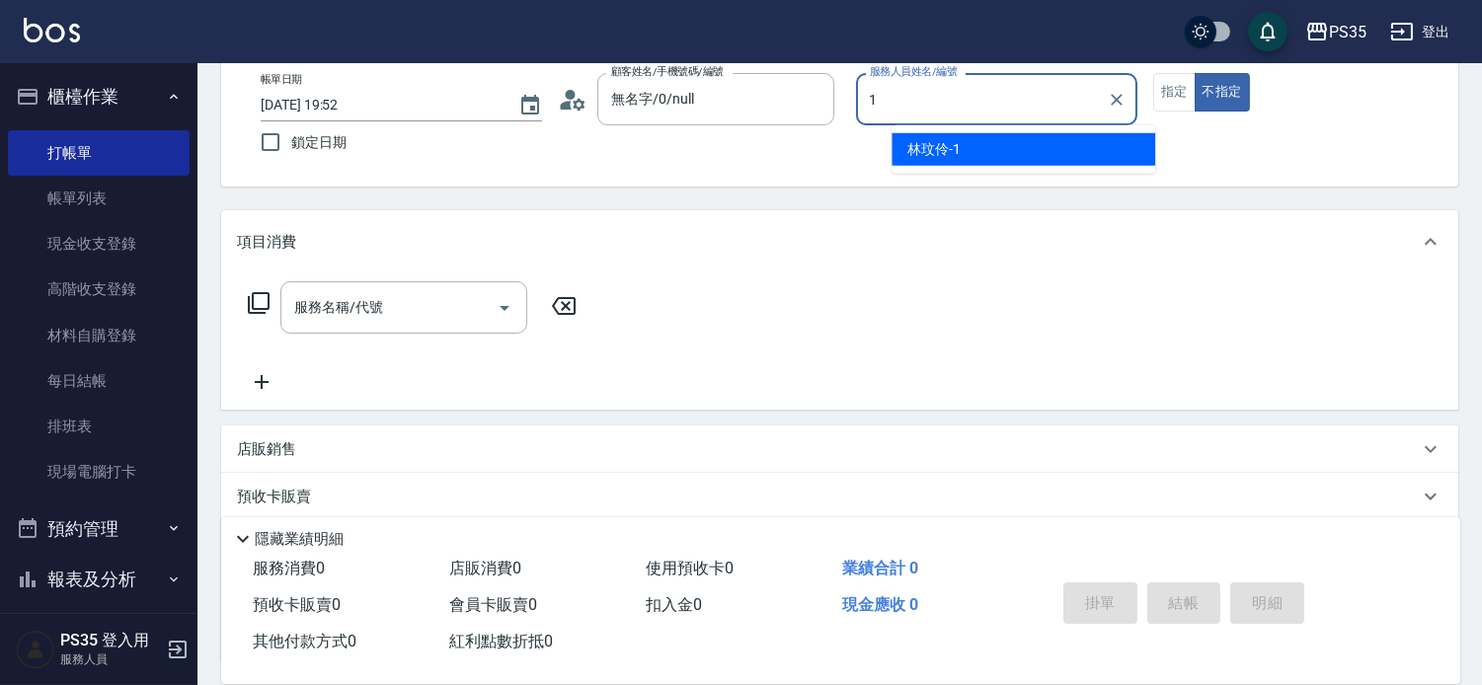
type input "[PERSON_NAME]-1"
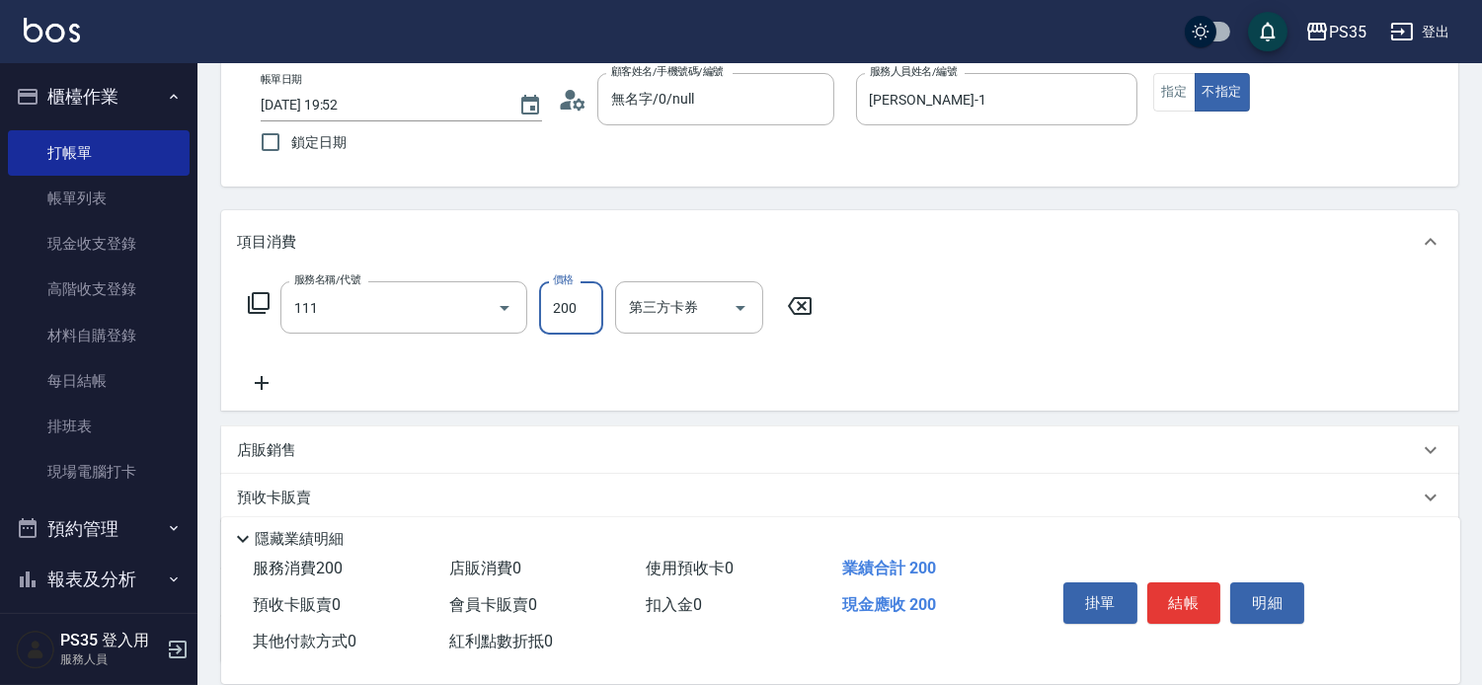
type input "200(111)"
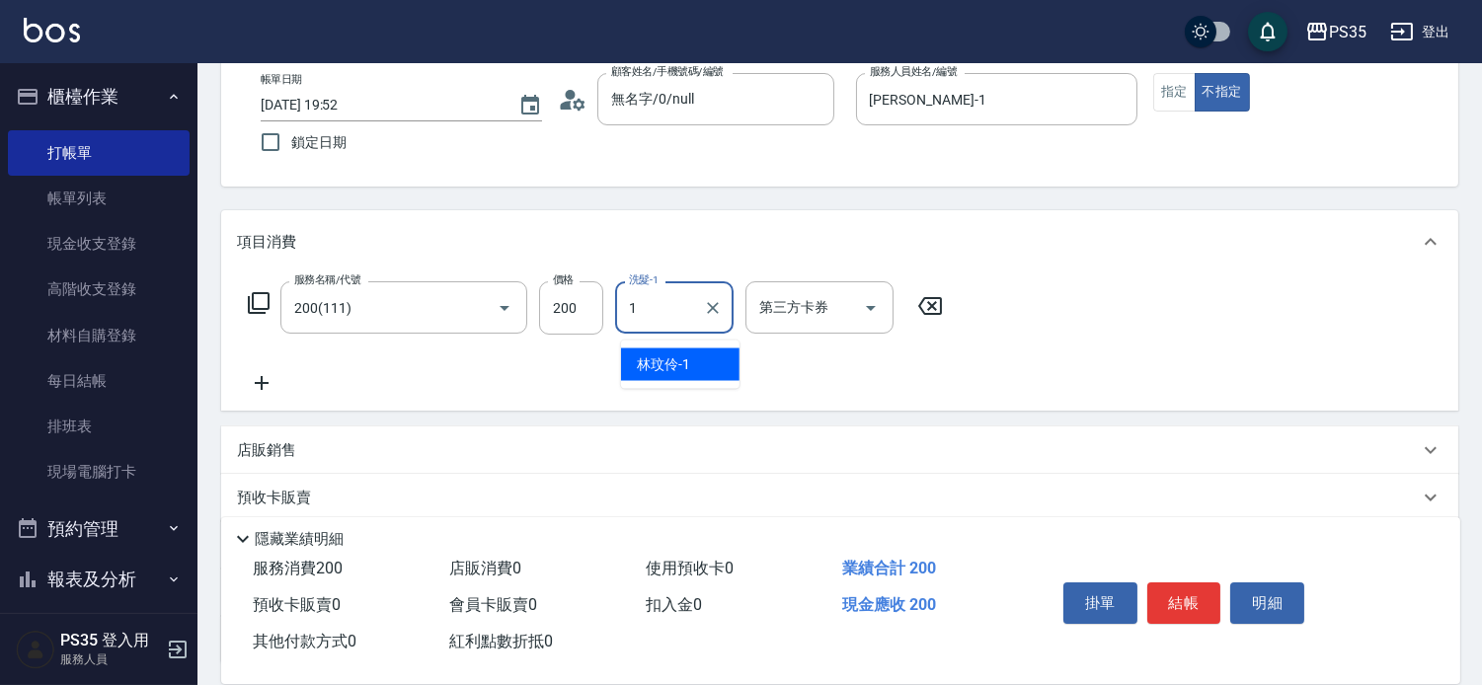
type input "[PERSON_NAME]-1"
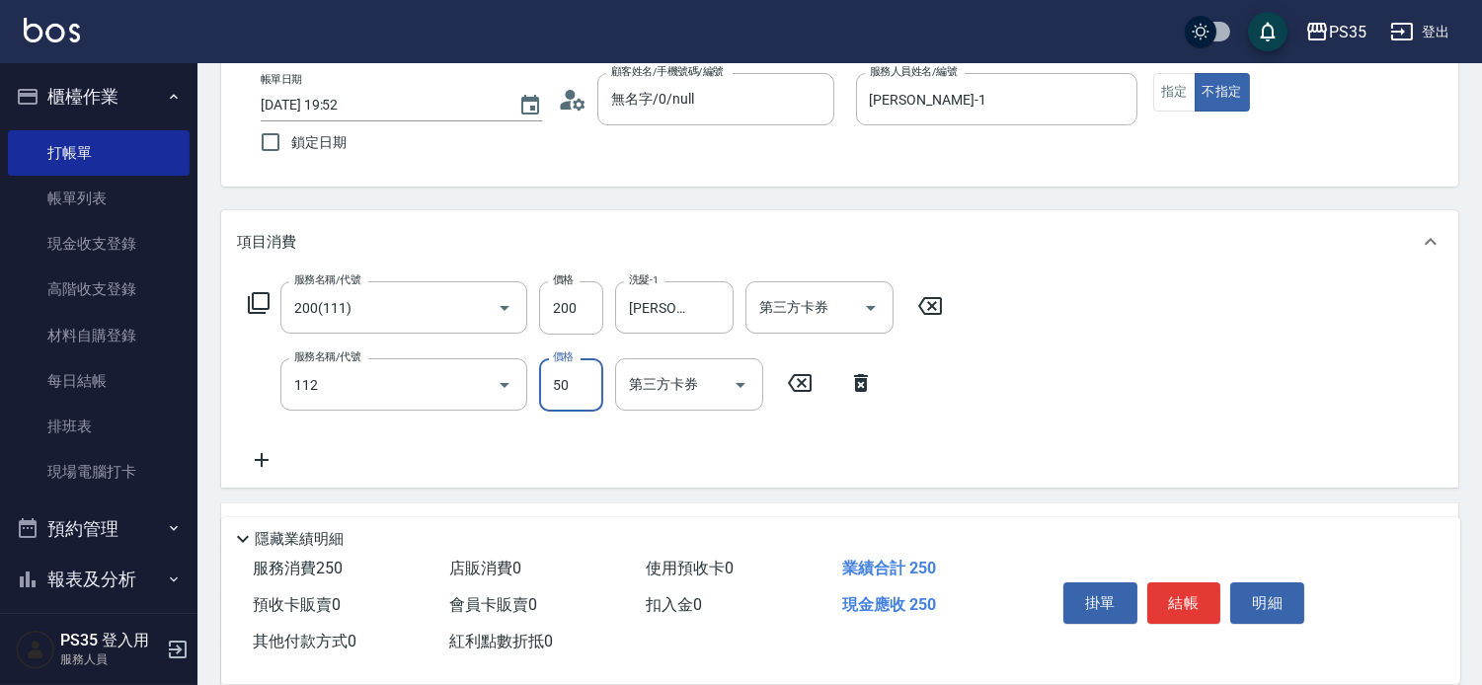
type input "精油50(112)"
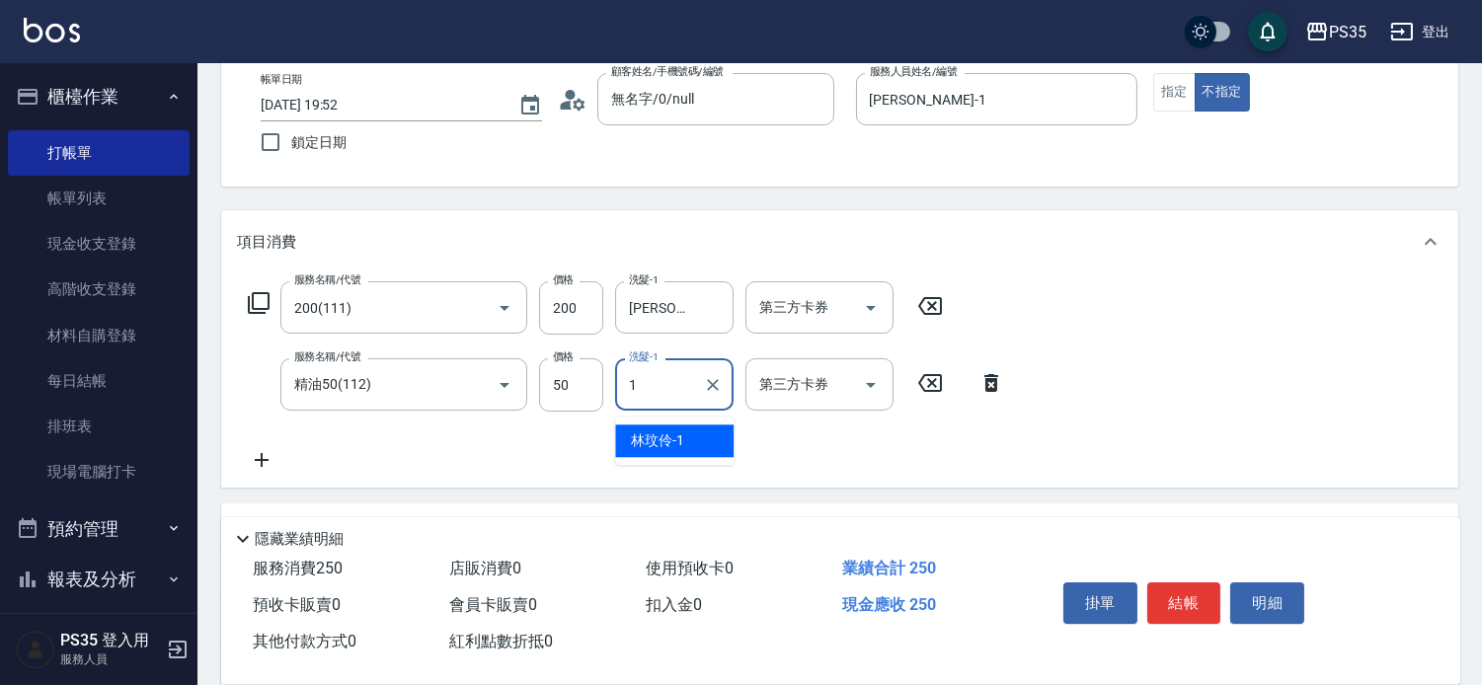
type input "[PERSON_NAME]-1"
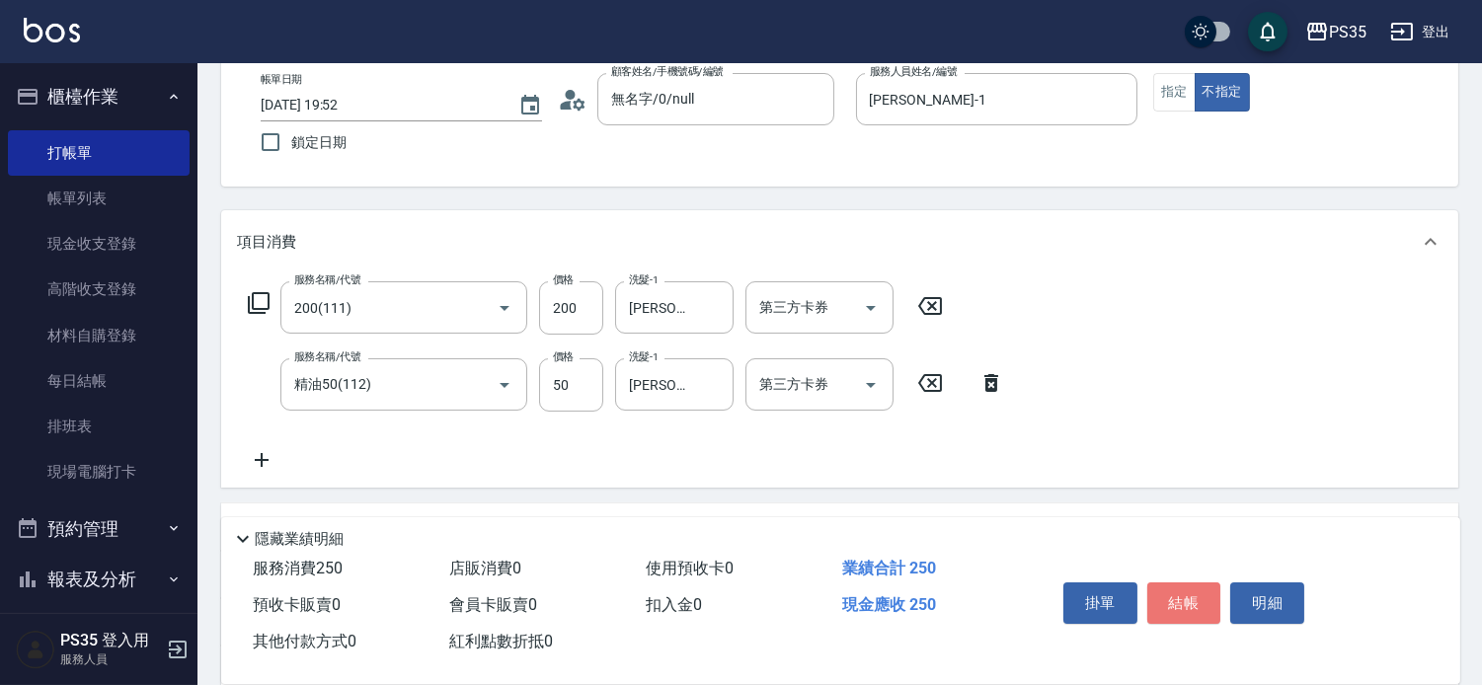
click at [1191, 582] on button "結帳" at bounding box center [1184, 602] width 74 height 41
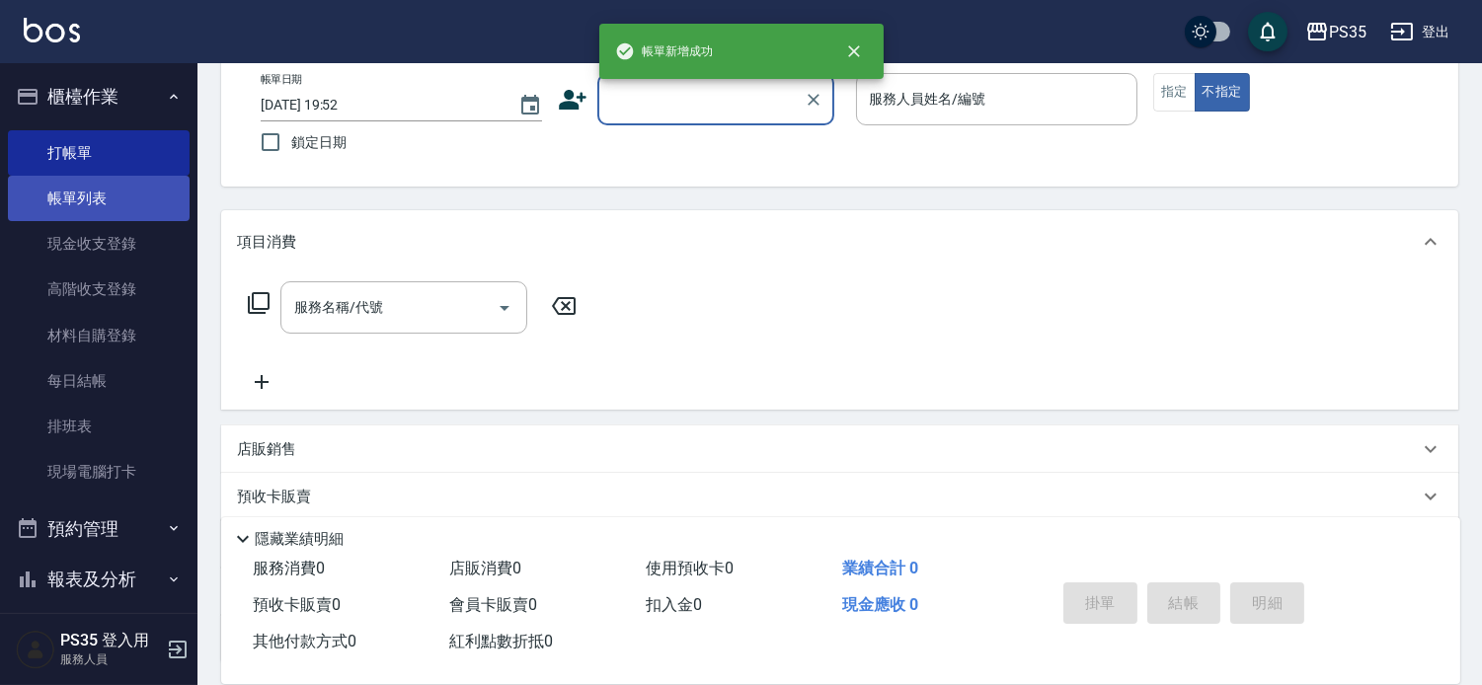
click at [55, 194] on link "帳單列表" at bounding box center [99, 198] width 182 height 45
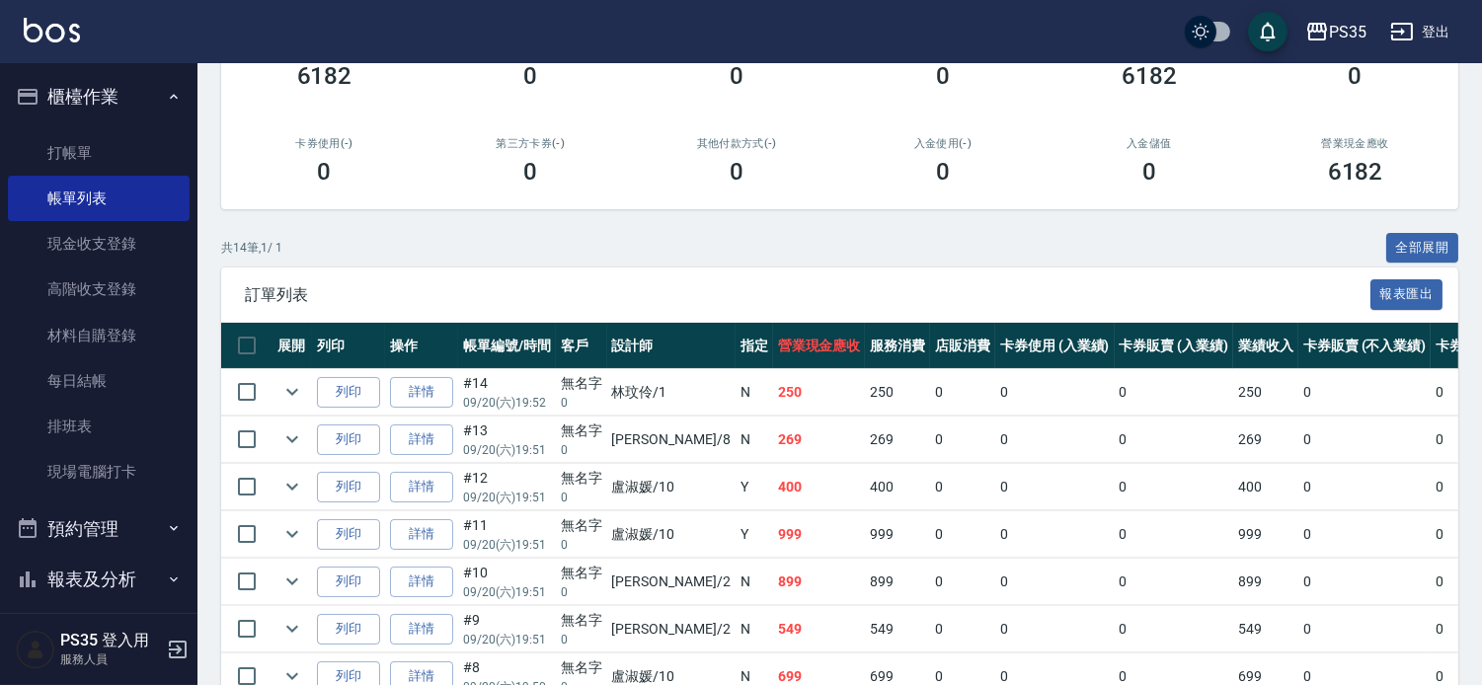
scroll to position [329, 0]
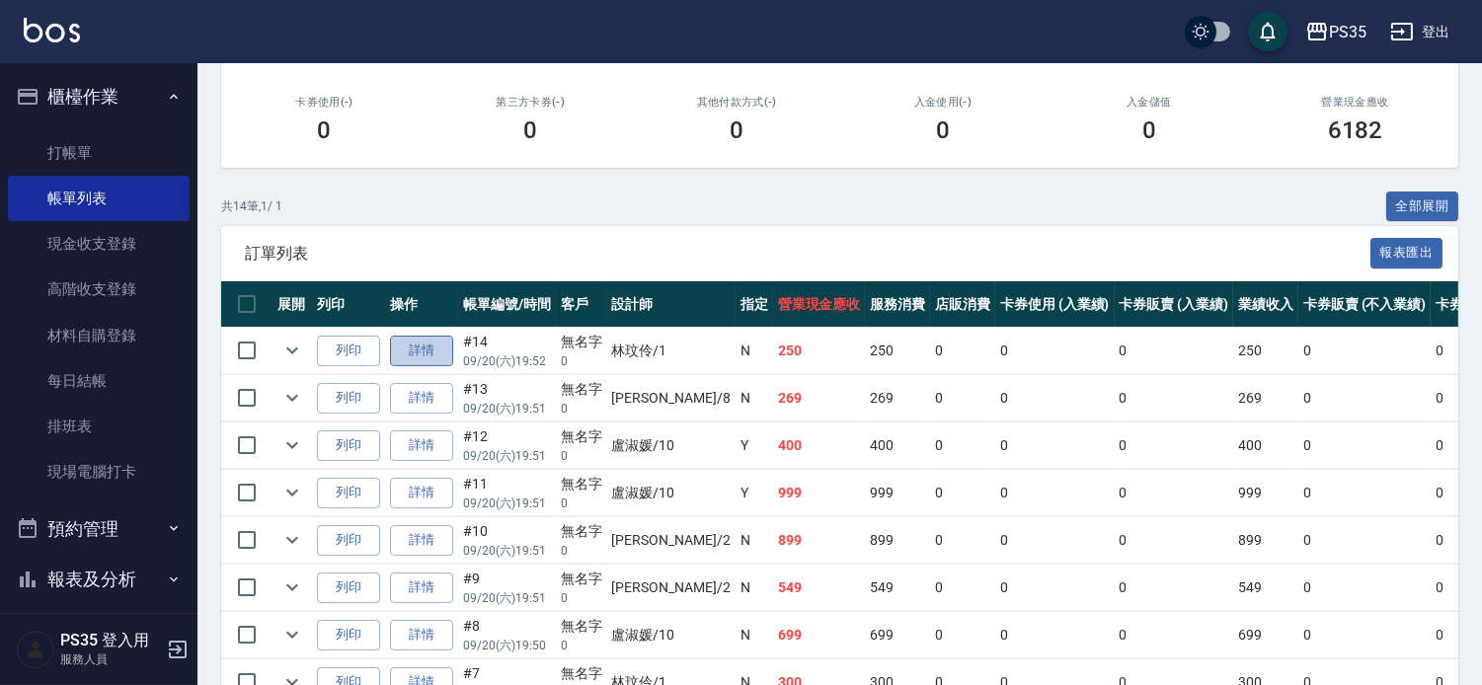
click at [427, 366] on link "詳情" at bounding box center [421, 351] width 63 height 31
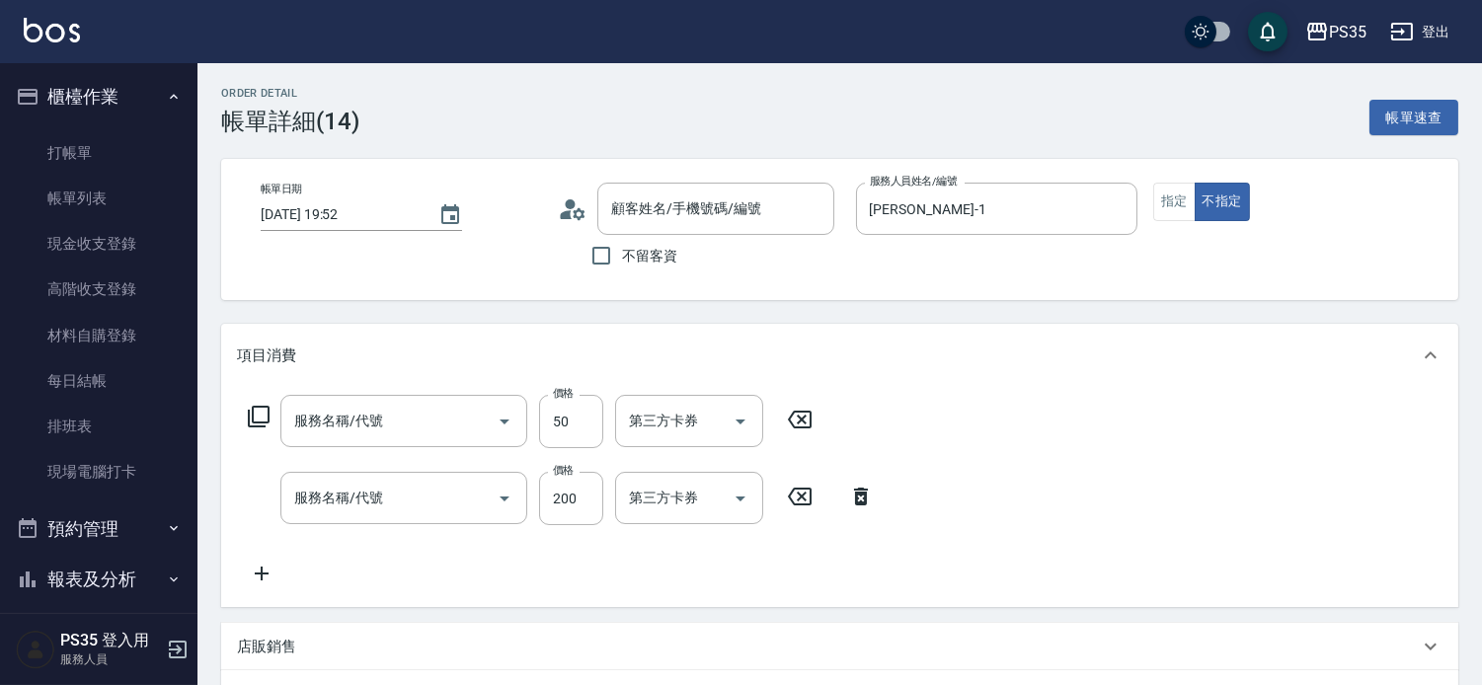
type input "[PERSON_NAME]-1"
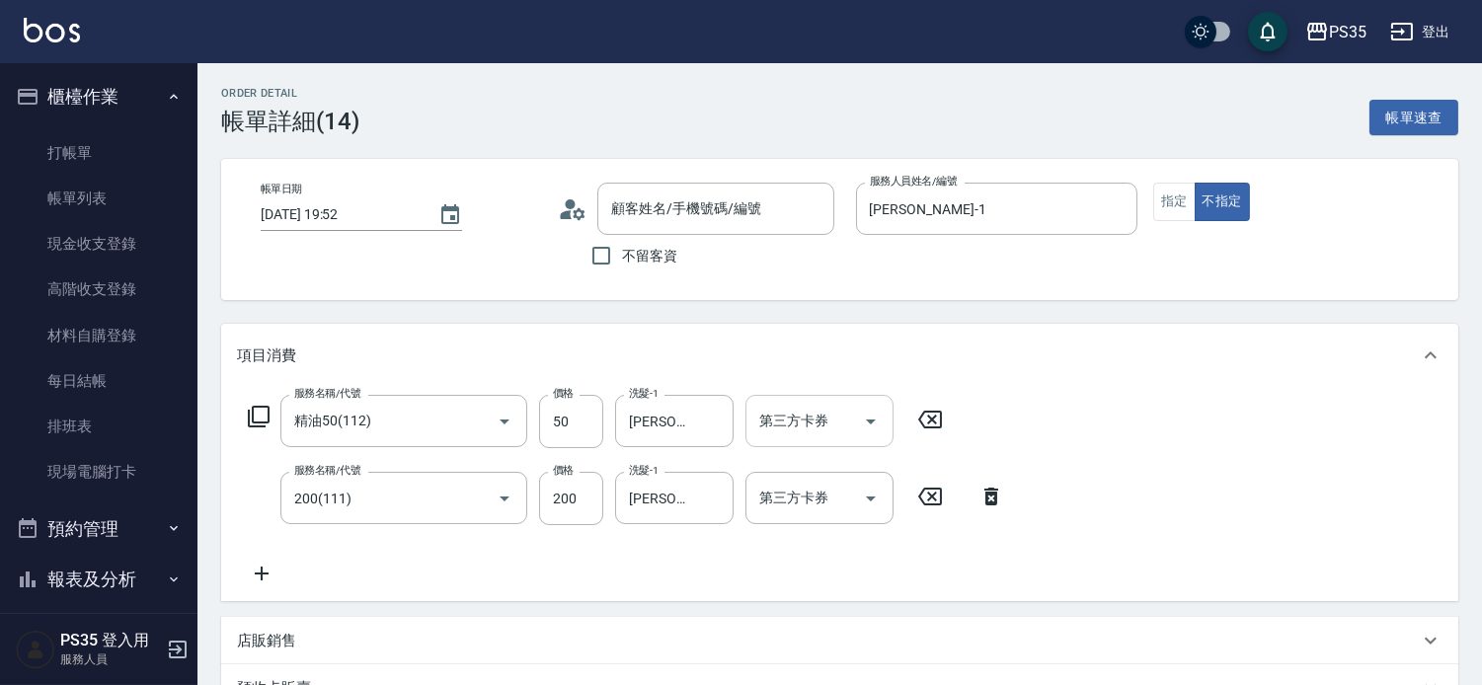
type input "無名字/0/null"
type input "精油50(112)"
type input "200(111)"
click at [934, 420] on icon at bounding box center [929, 420] width 49 height 24
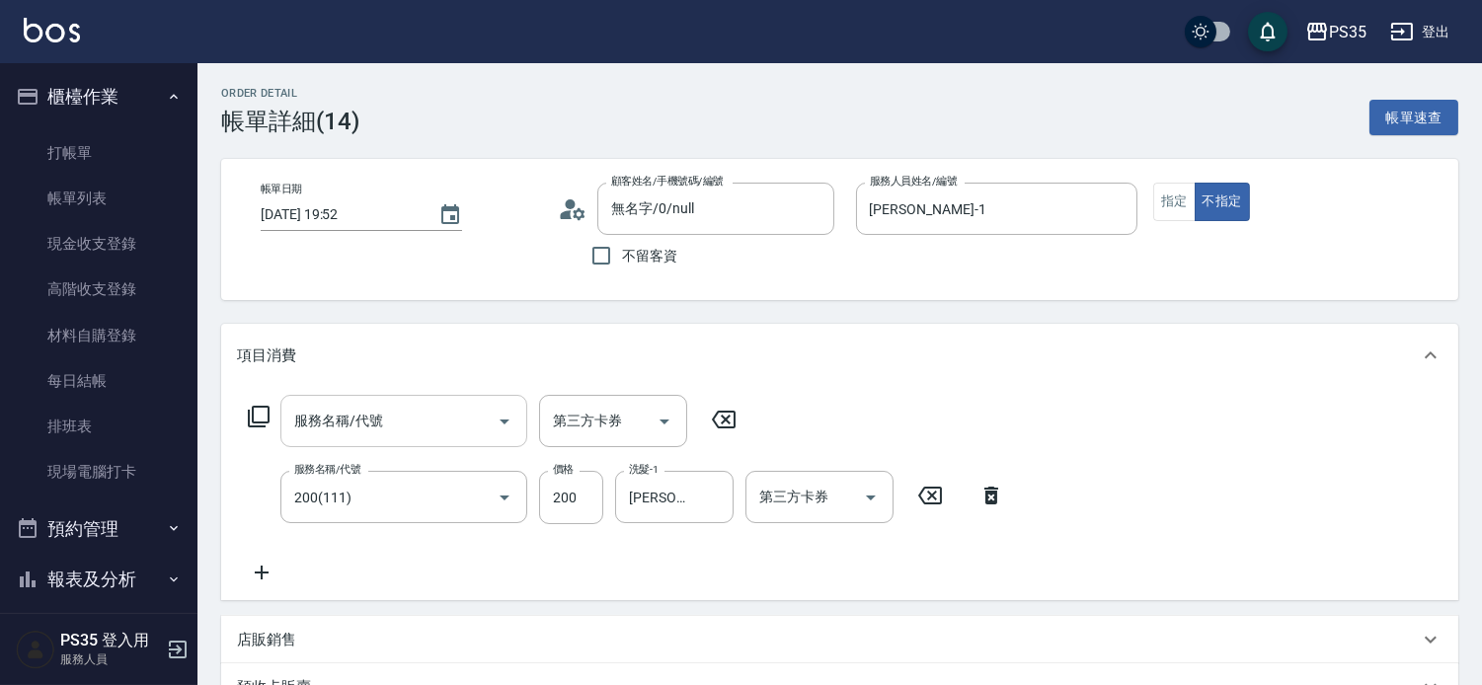
click at [379, 429] on div "服務名稱/代號 服務名稱/代號" at bounding box center [403, 421] width 247 height 52
type input "瞬護100(113)"
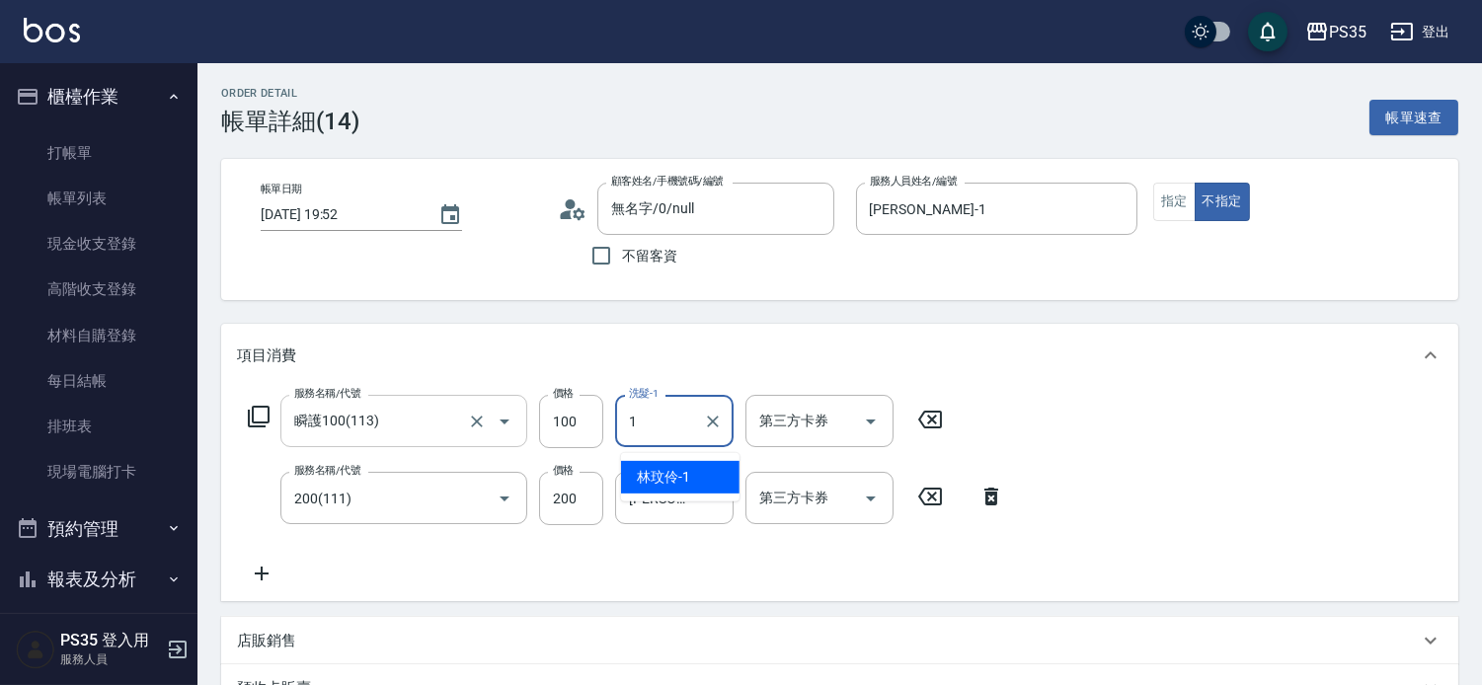
type input "[PERSON_NAME]-1"
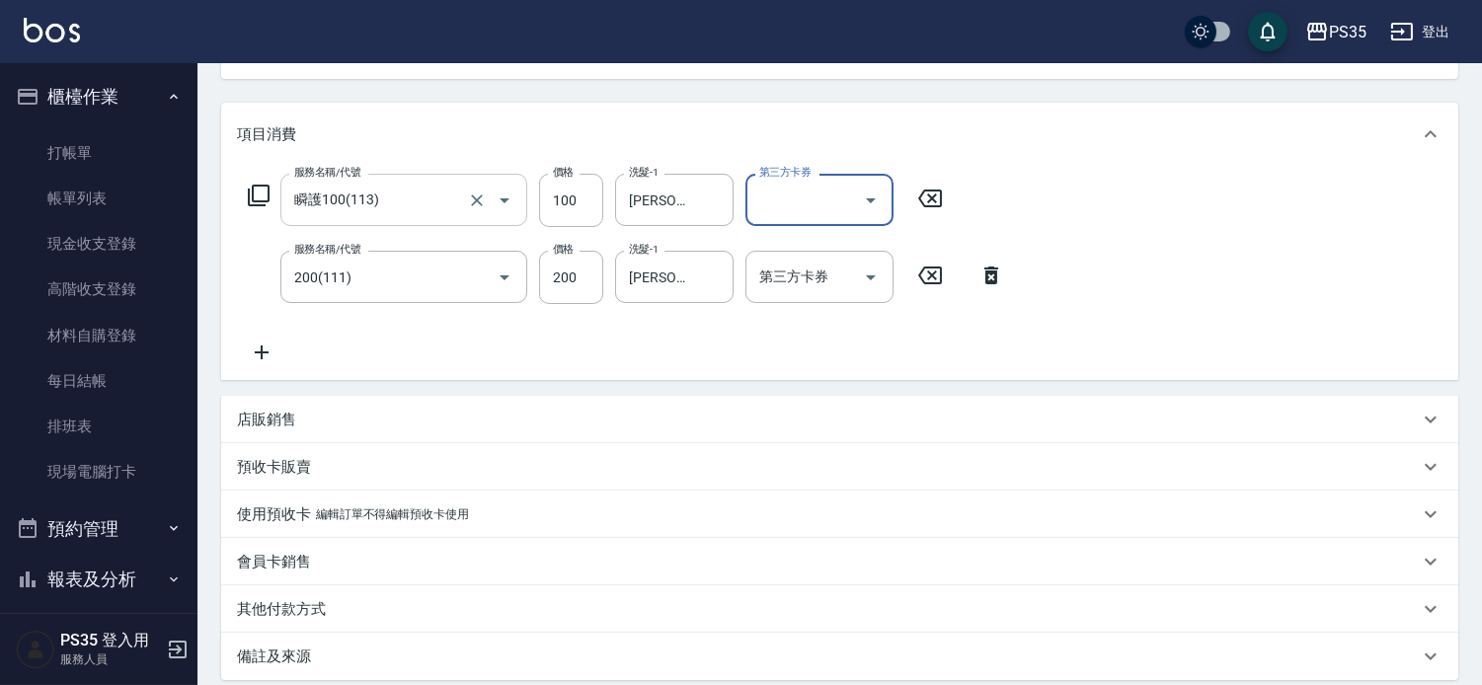
scroll to position [455, 0]
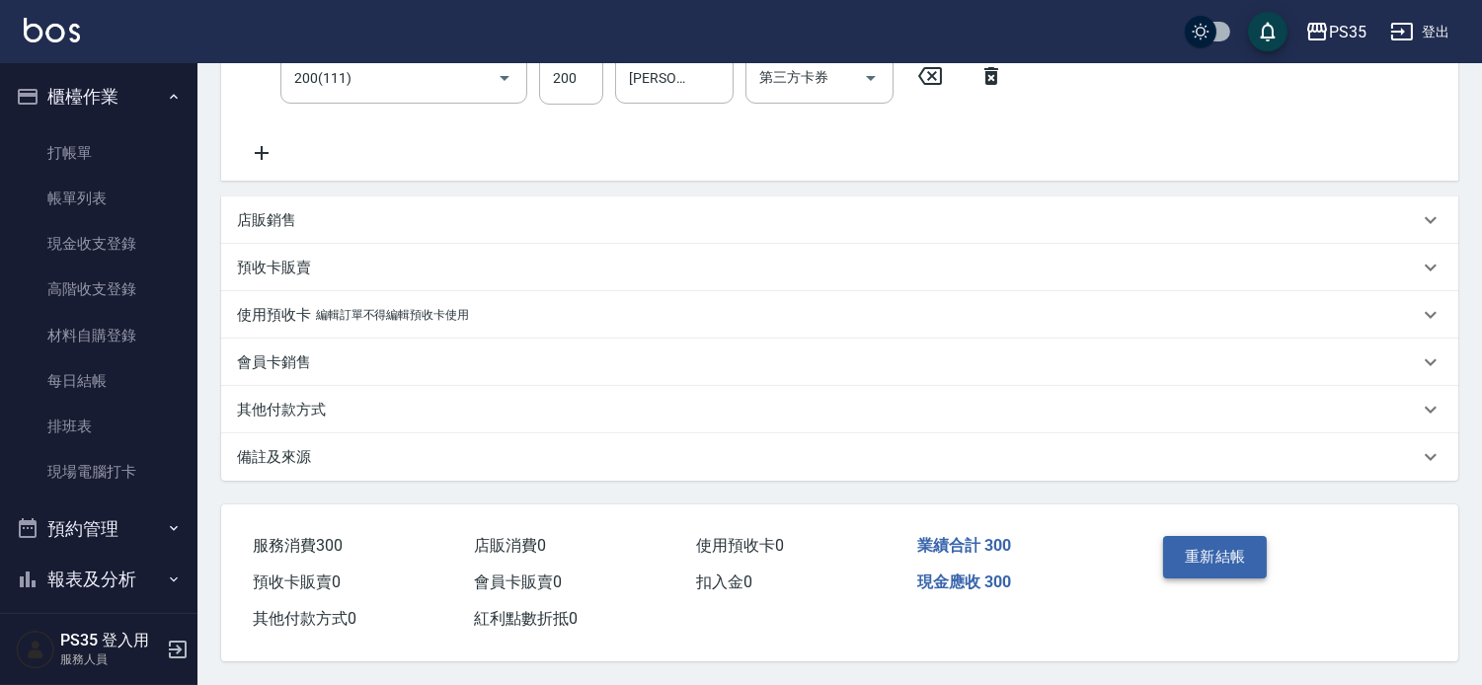
click at [1248, 545] on button "重新結帳" at bounding box center [1215, 556] width 105 height 41
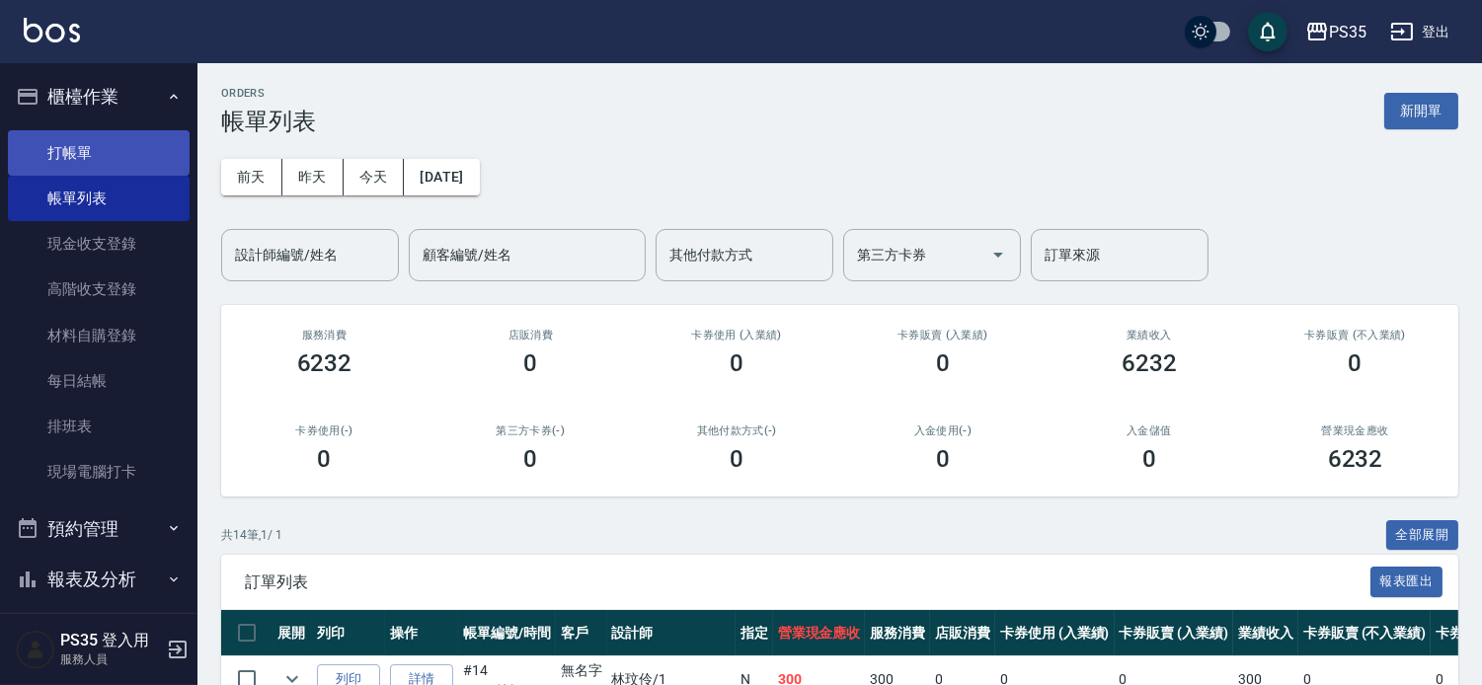
click at [83, 166] on link "打帳單" at bounding box center [99, 152] width 182 height 45
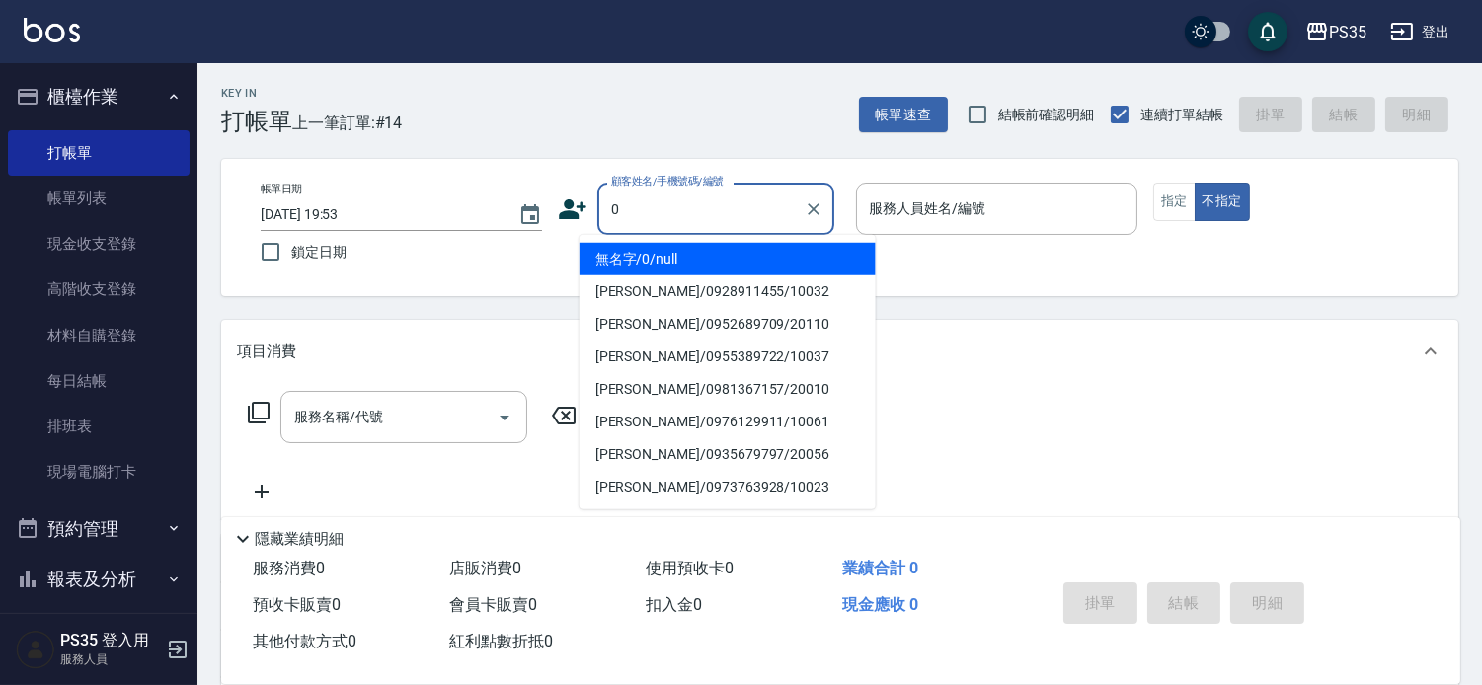
type input "無名字/0/null"
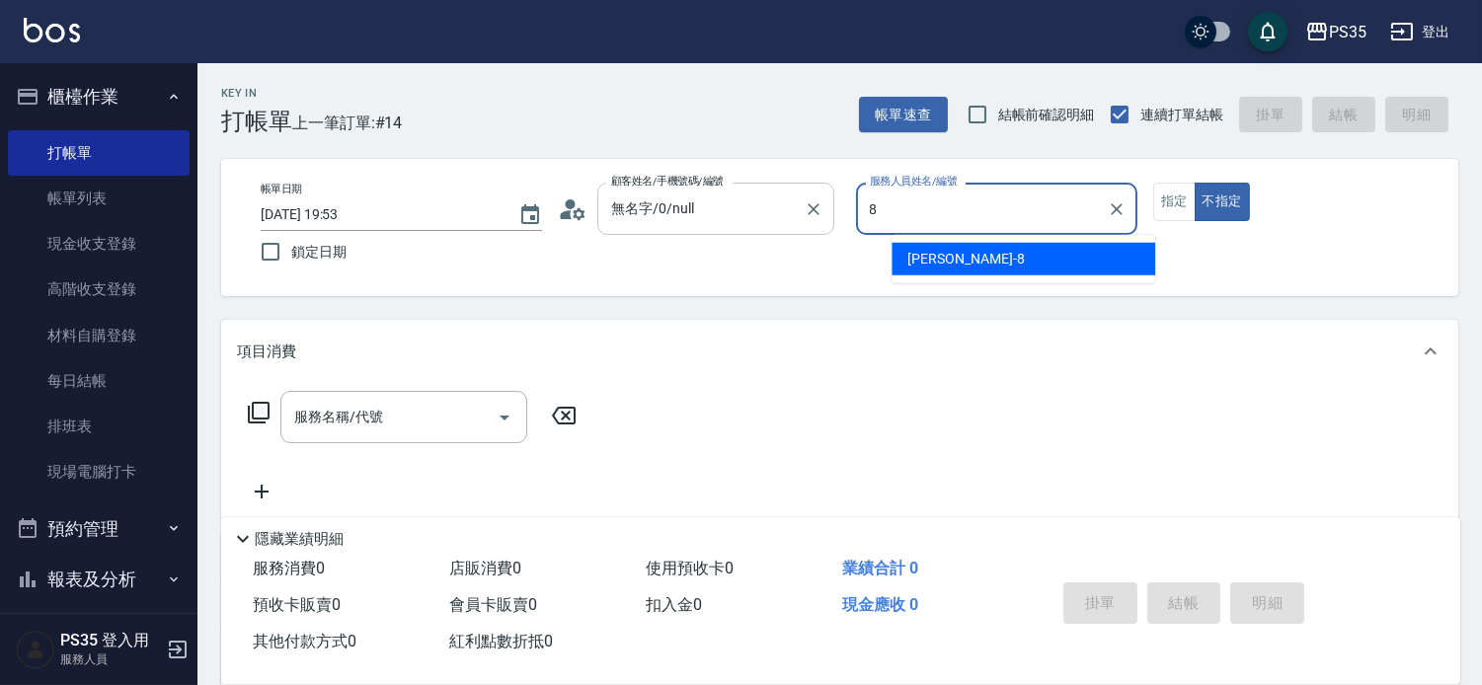
type input "8"
type button "false"
type input "[PERSON_NAME]-8"
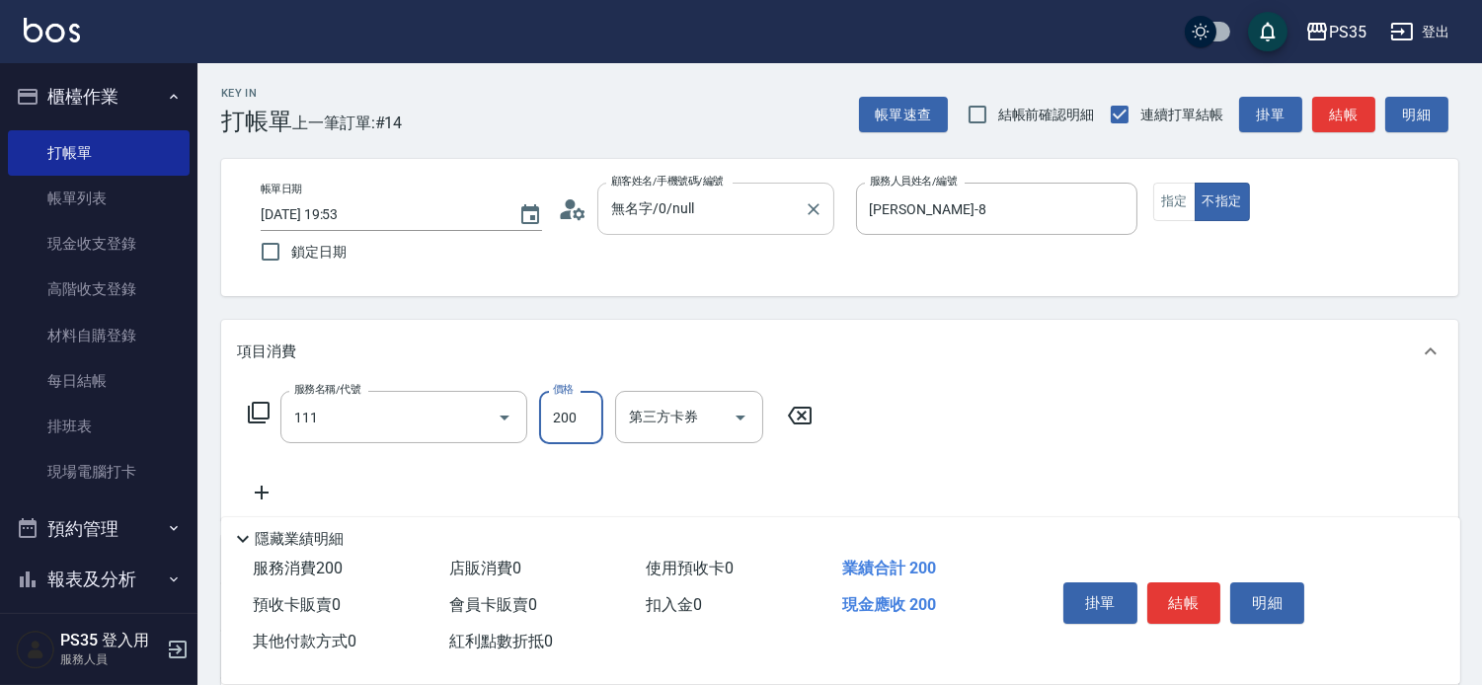
type input "200(111)"
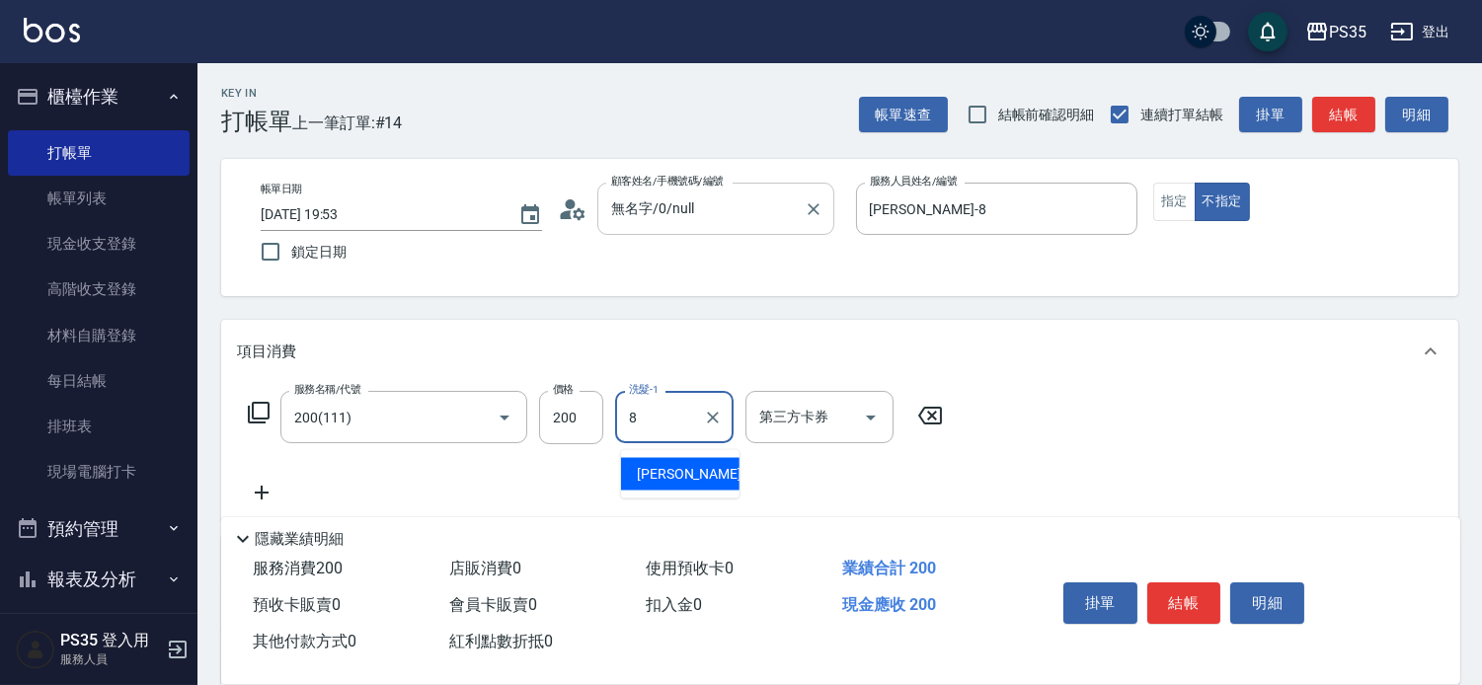
type input "[PERSON_NAME]-8"
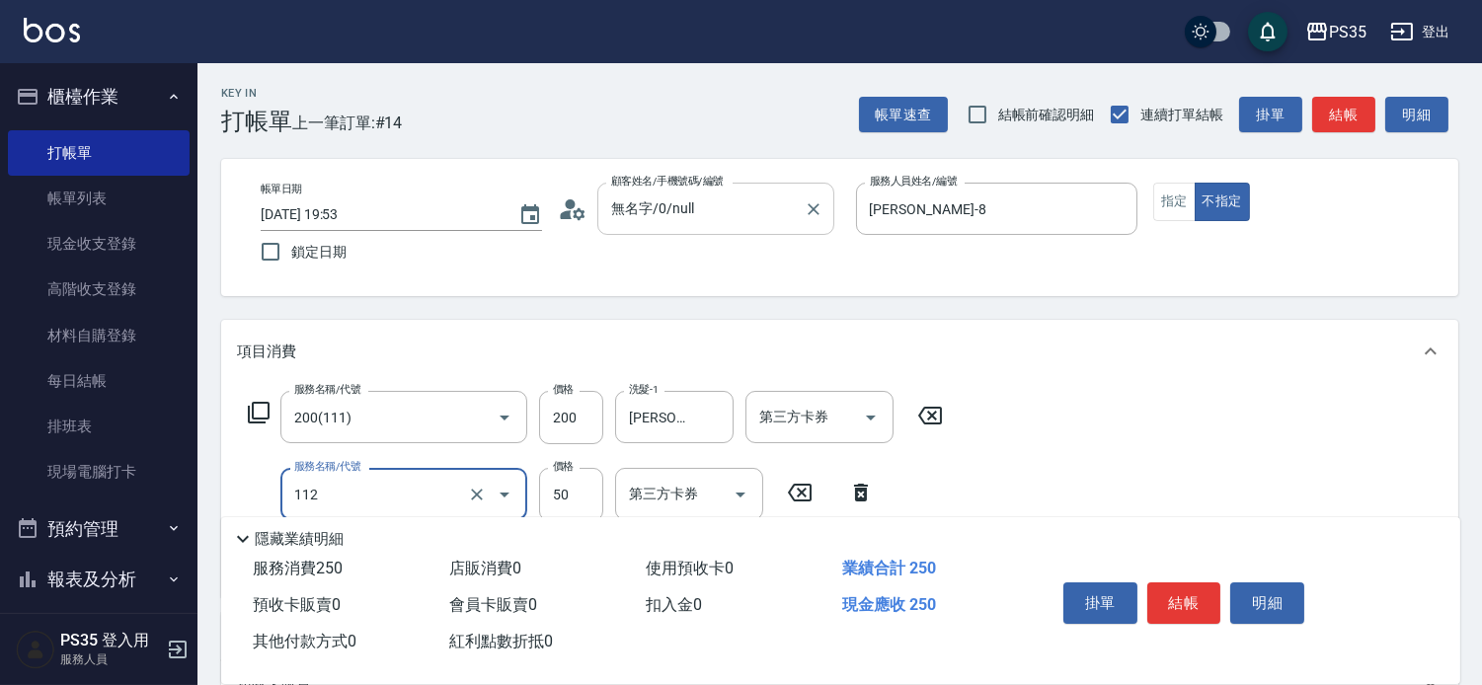
type input "精油50(112)"
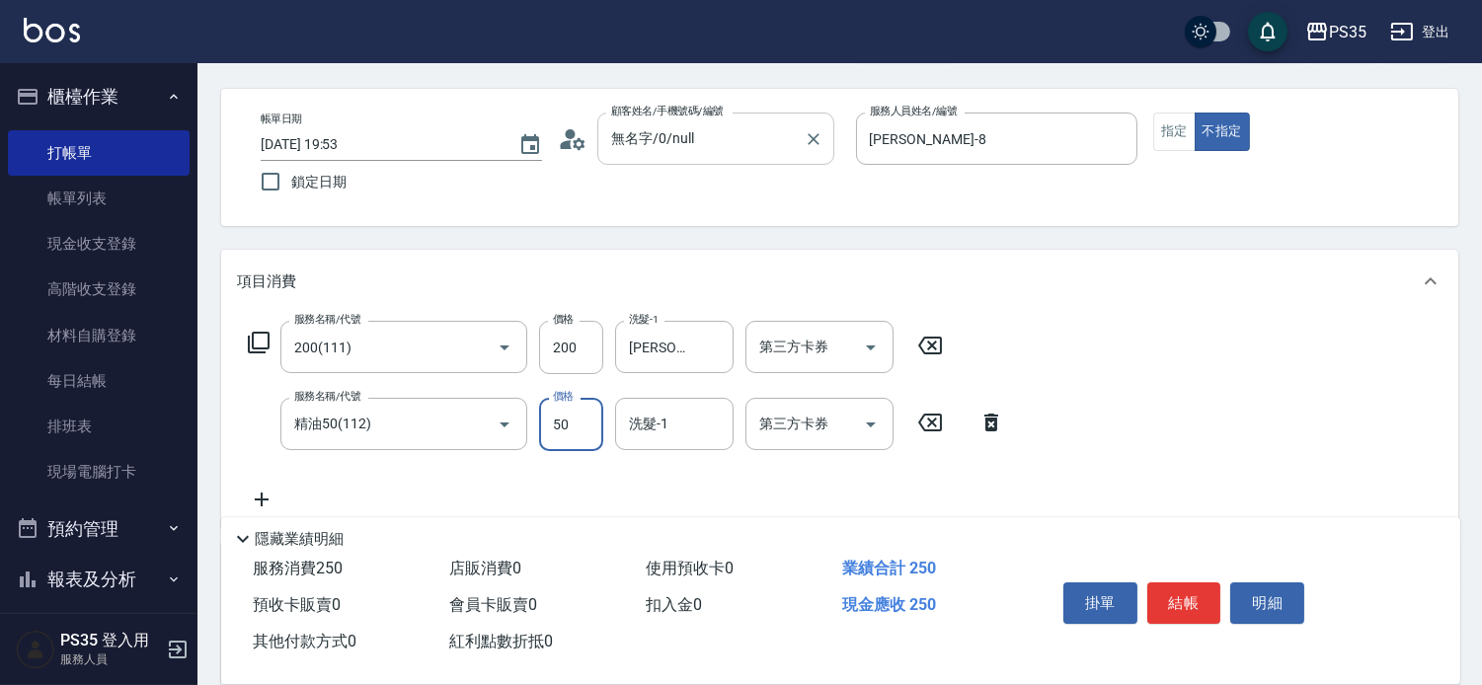
scroll to position [110, 0]
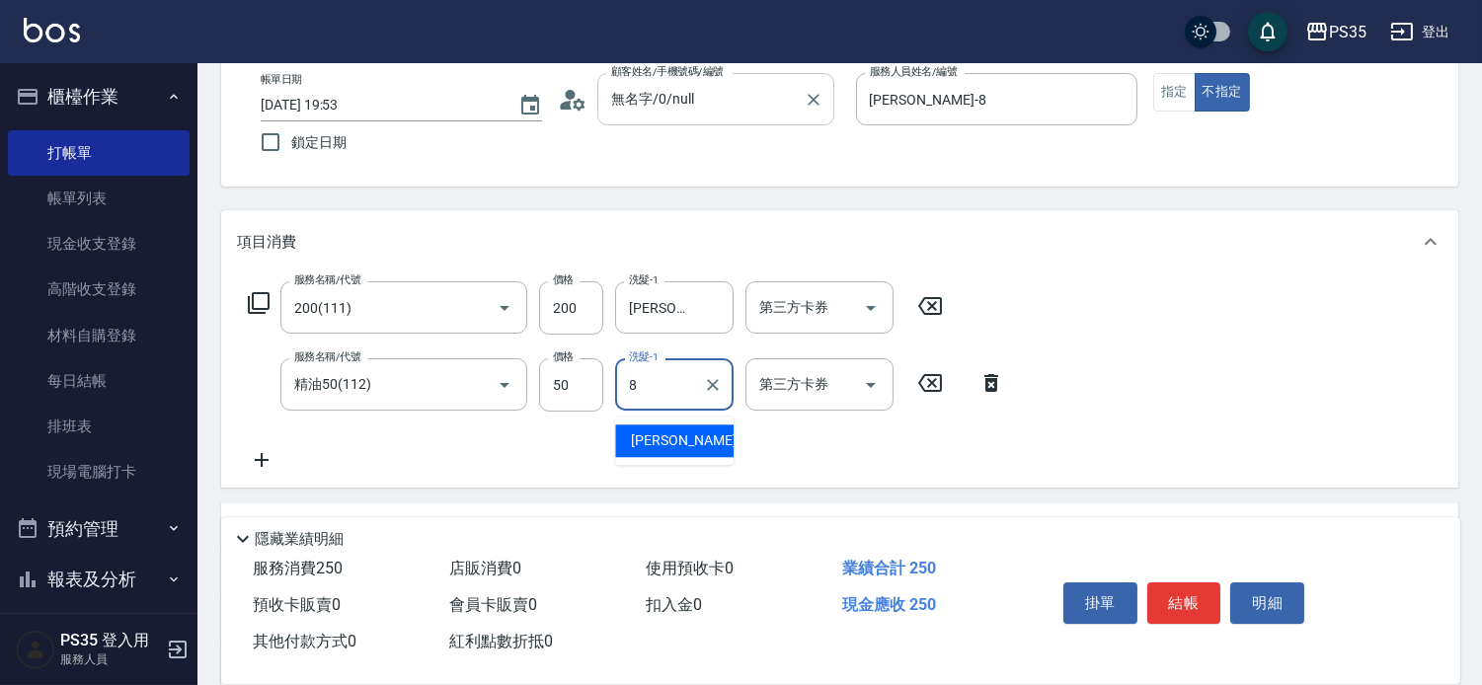
type input "[PERSON_NAME]-8"
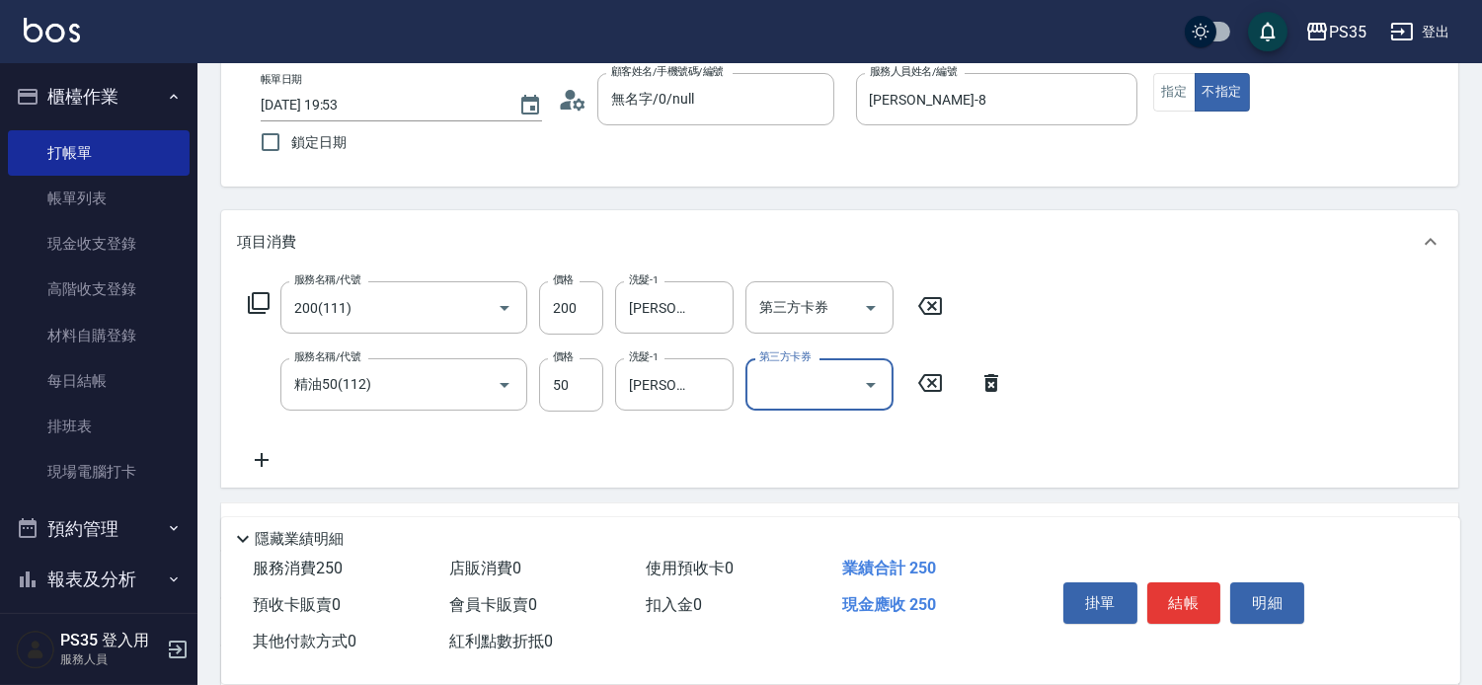
click at [1195, 574] on div "掛單 結帳 明細" at bounding box center [1184, 605] width 258 height 62
click at [1195, 582] on button "結帳" at bounding box center [1184, 602] width 74 height 41
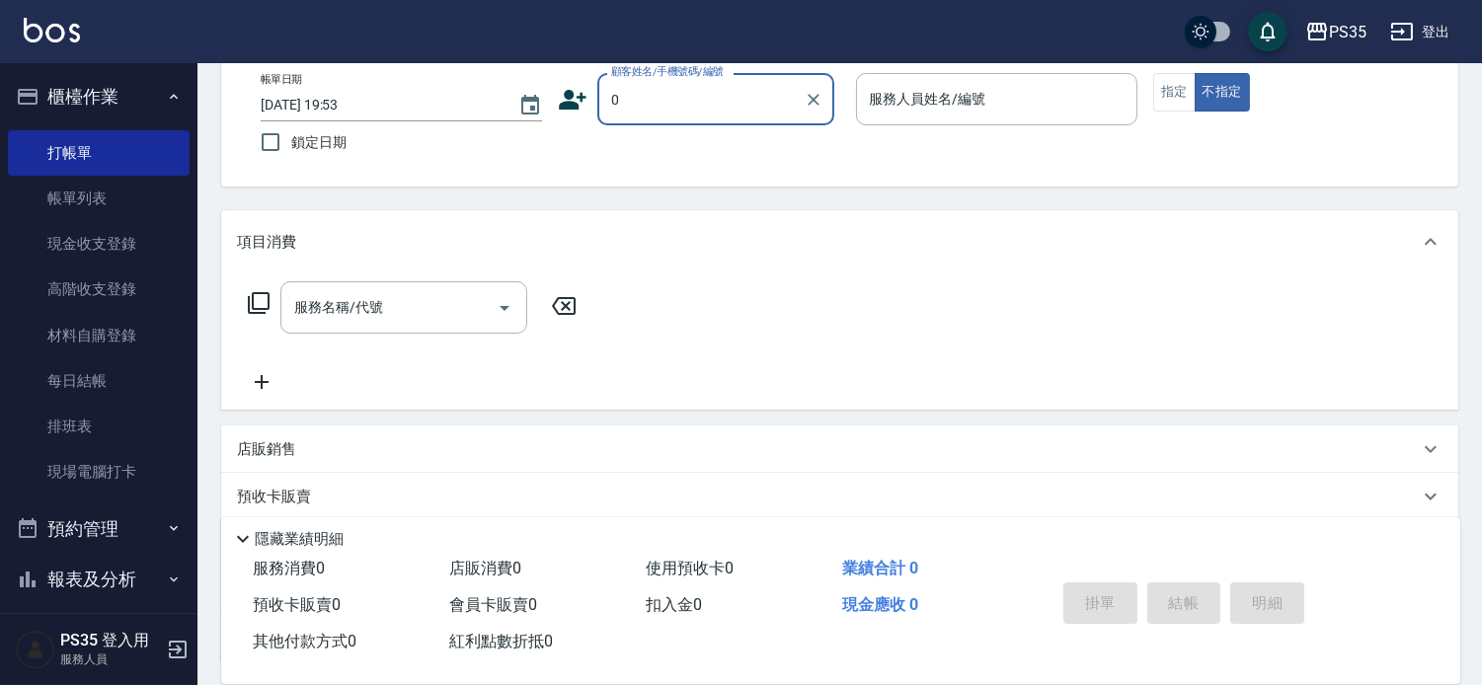
type input "無名字/0/null"
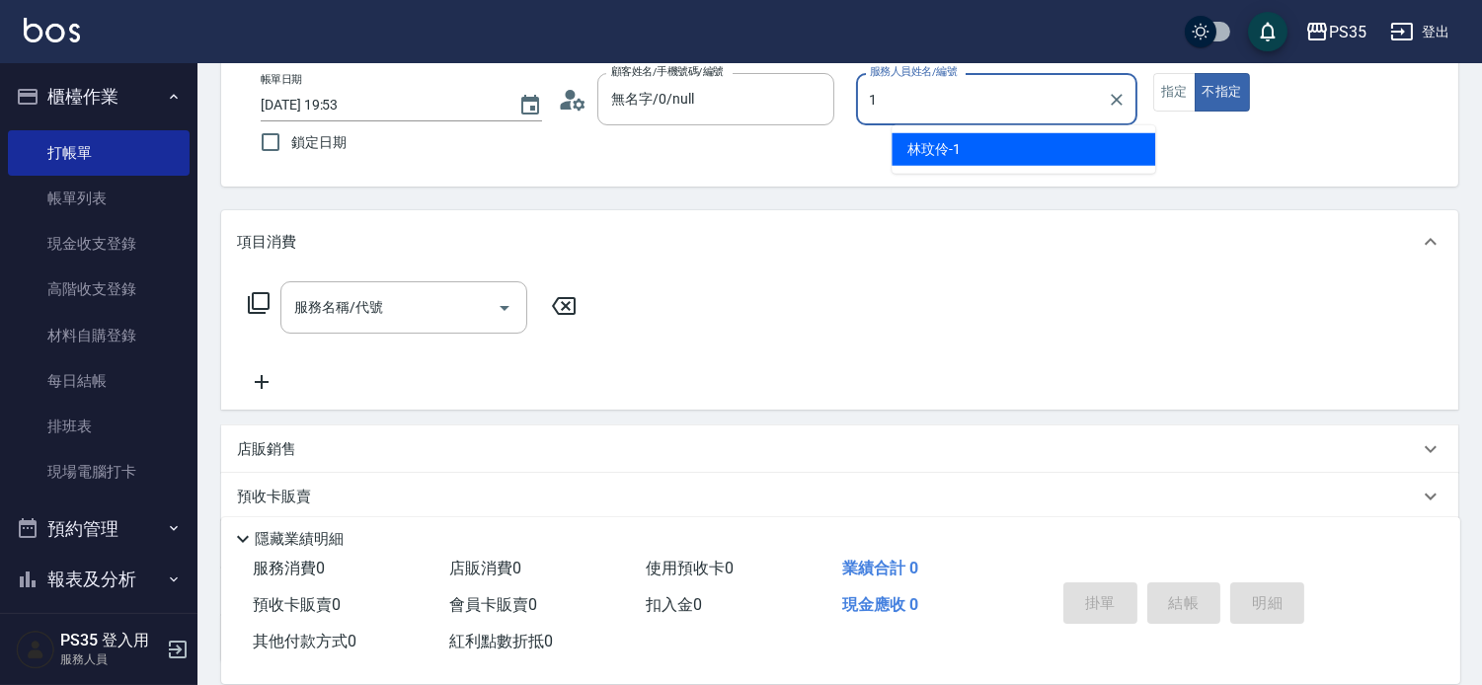
type input "[PERSON_NAME]-1"
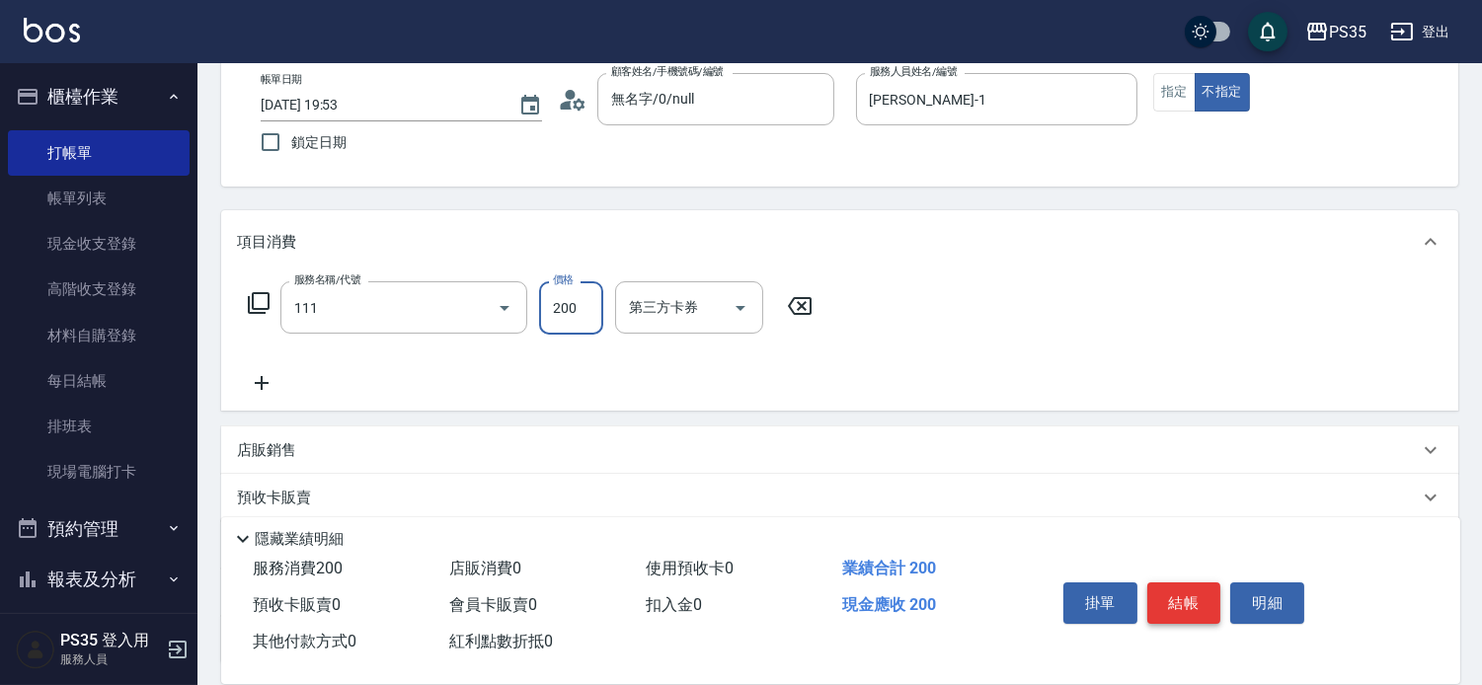
type input "200(111)"
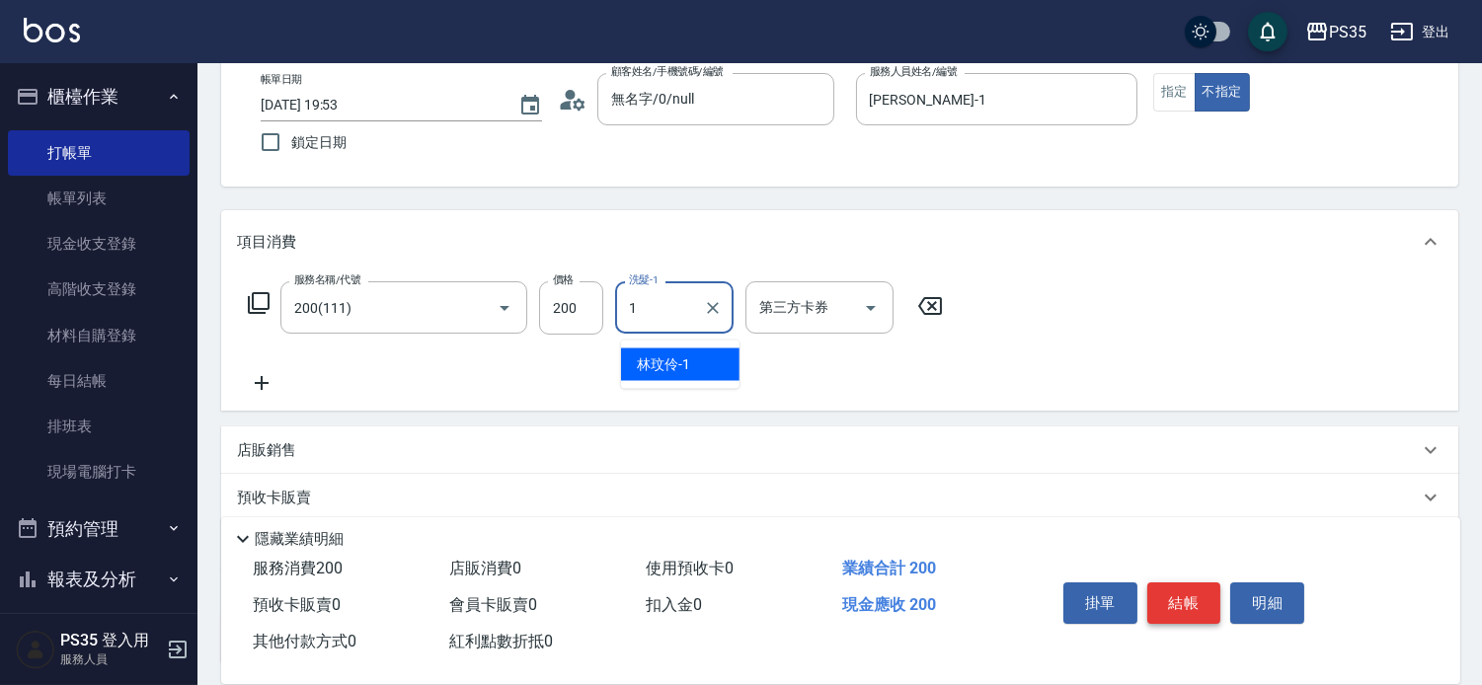
type input "[PERSON_NAME]-1"
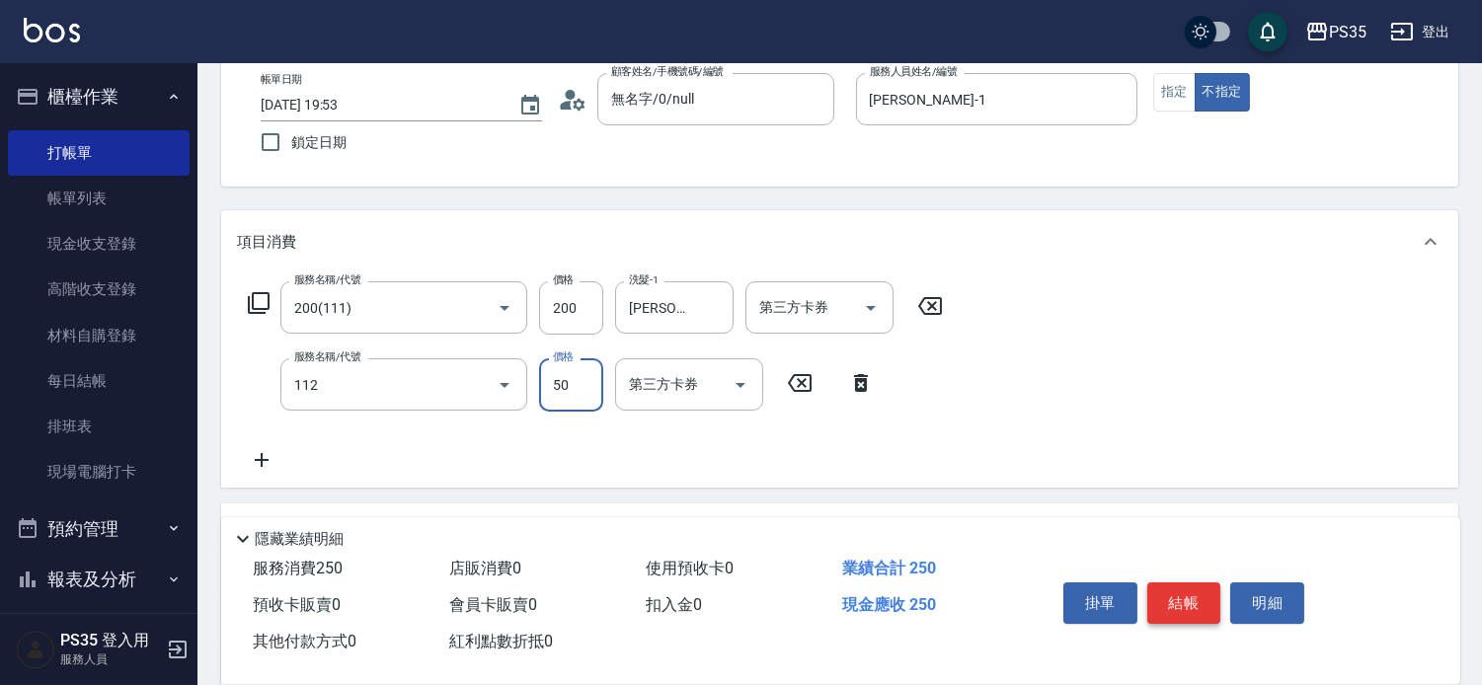
type input "精油50(112)"
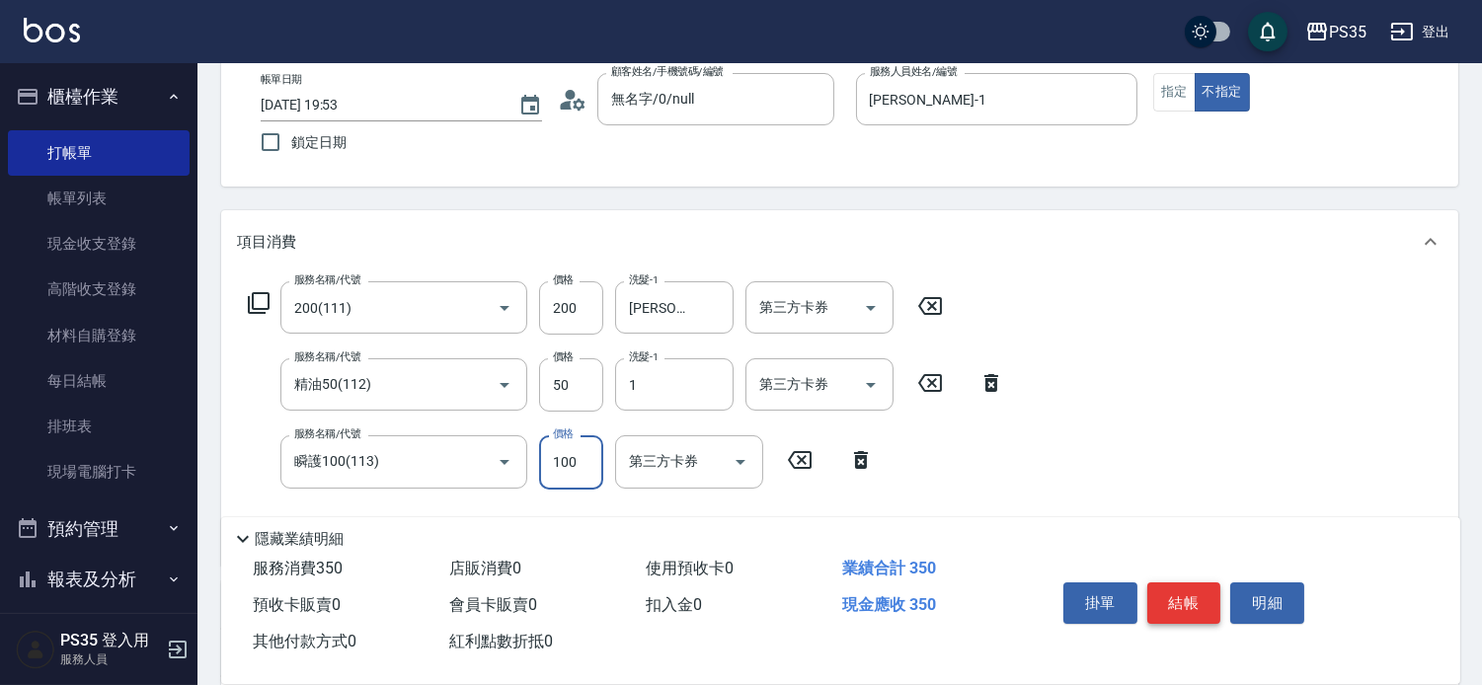
type input "[PERSON_NAME]-1"
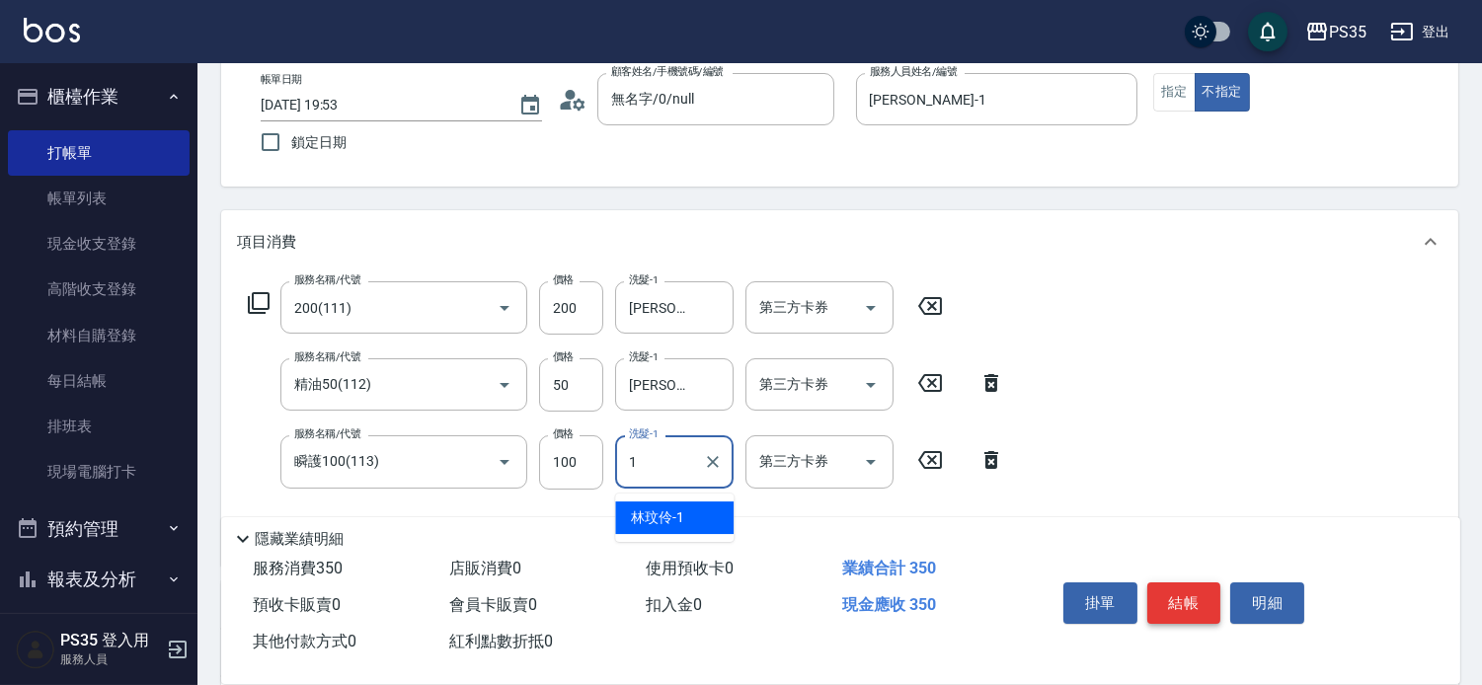
type input "[PERSON_NAME]-1"
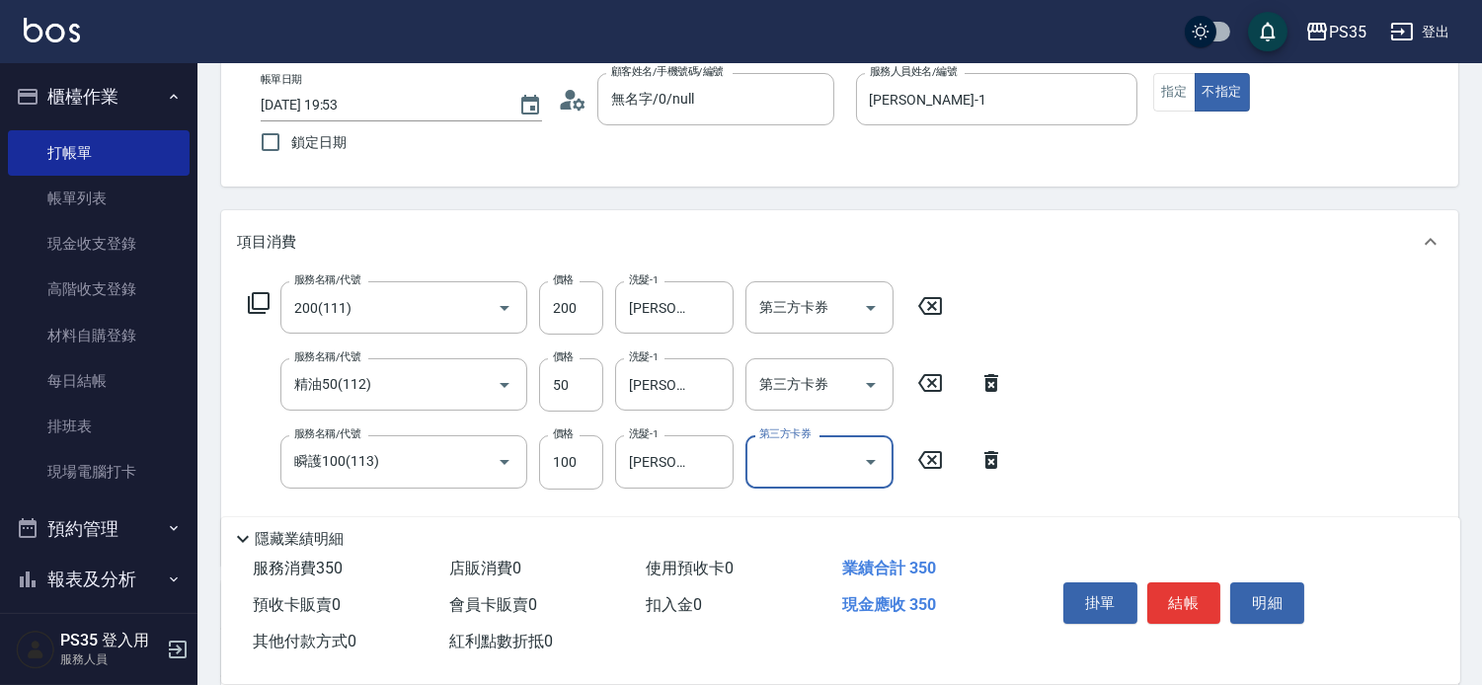
click at [1195, 582] on button "結帳" at bounding box center [1184, 602] width 74 height 41
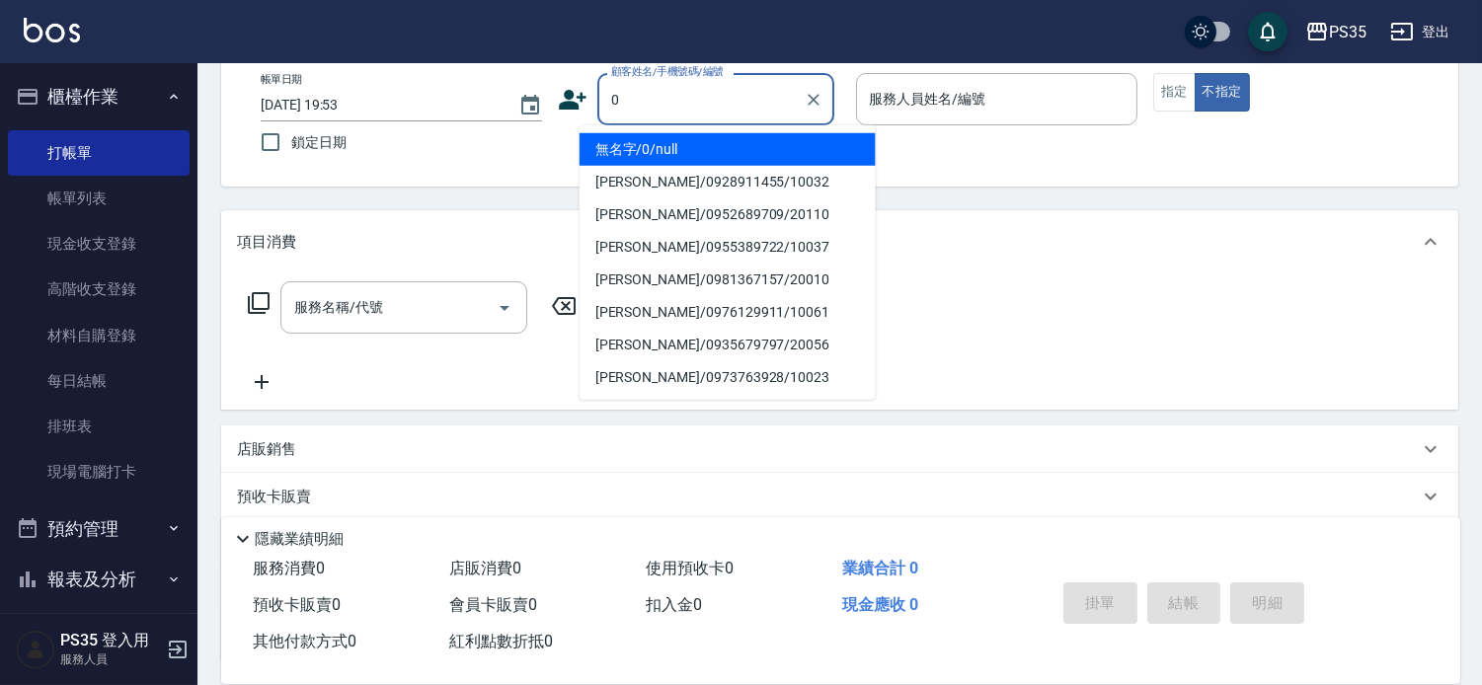
type input "0"
type input "2"
type input "無名字/0/null"
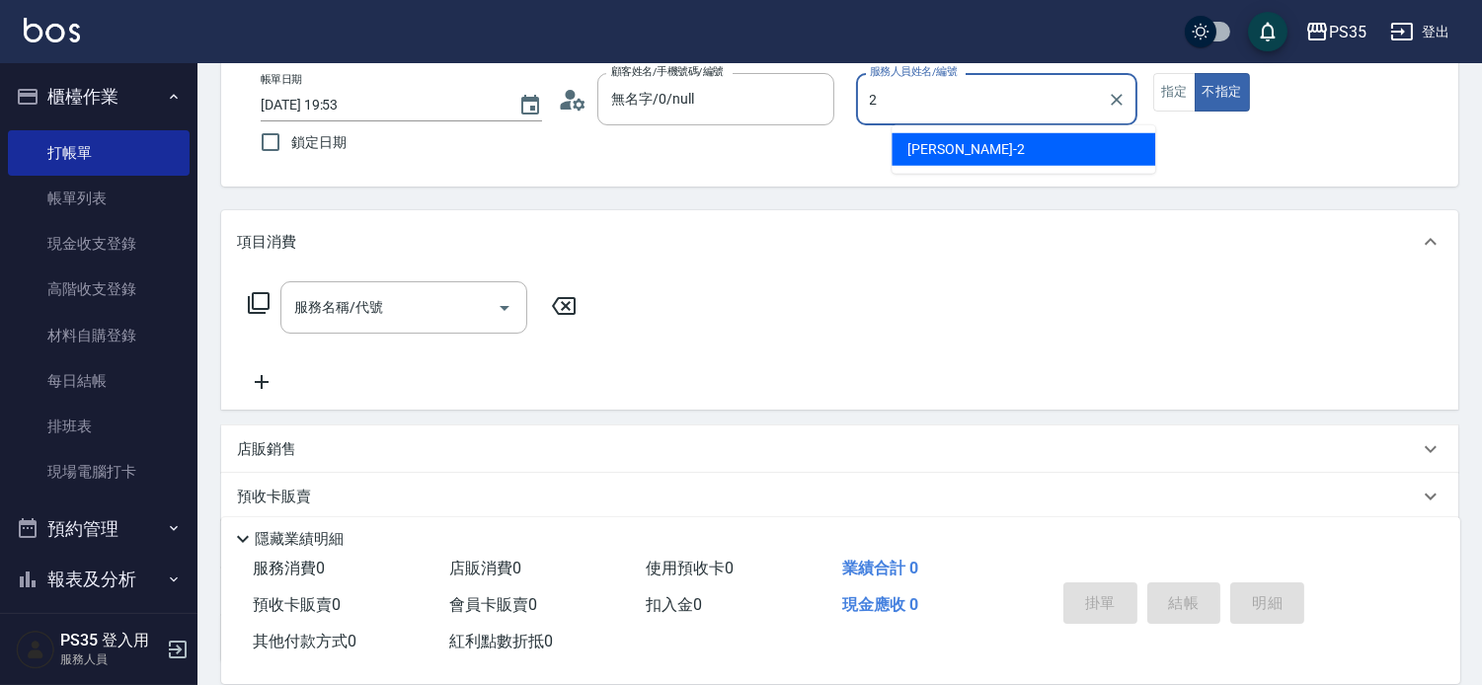
type input "栢沛怡-2"
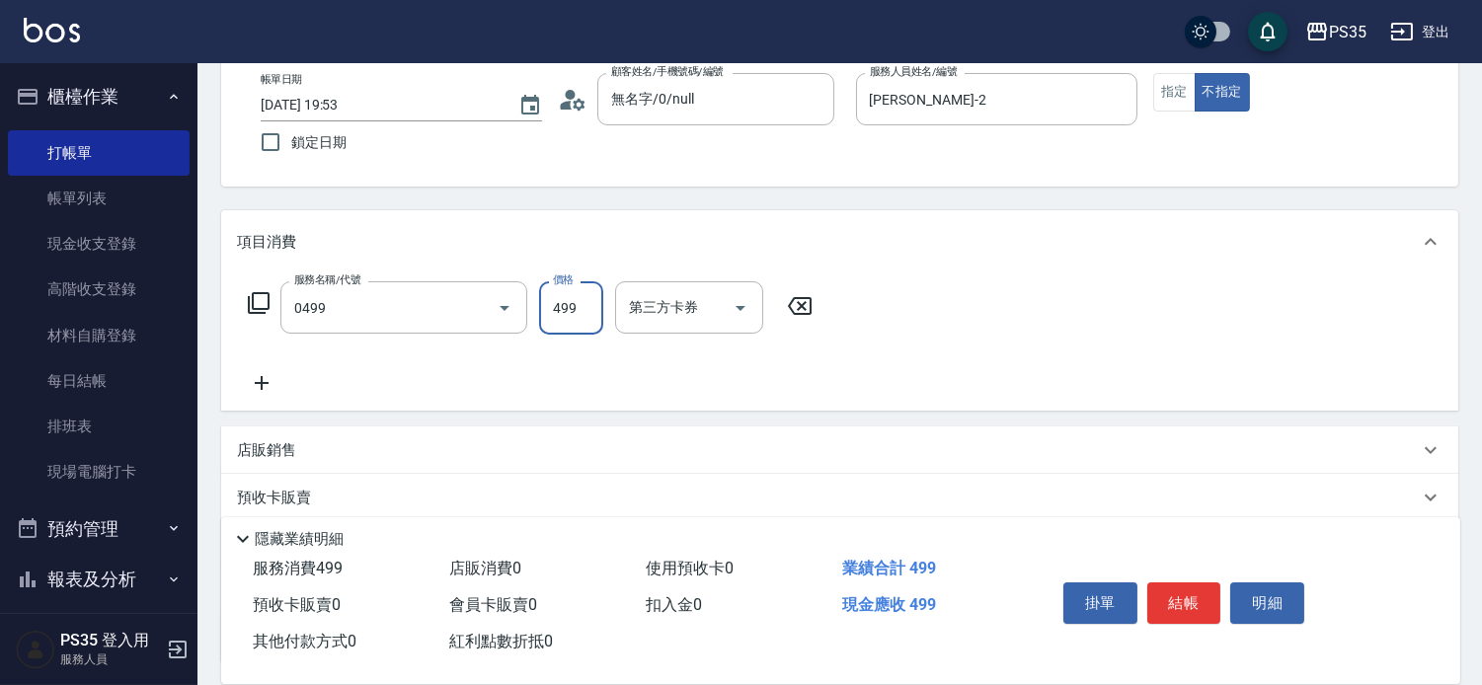
type input "[PERSON_NAME]499(0499)"
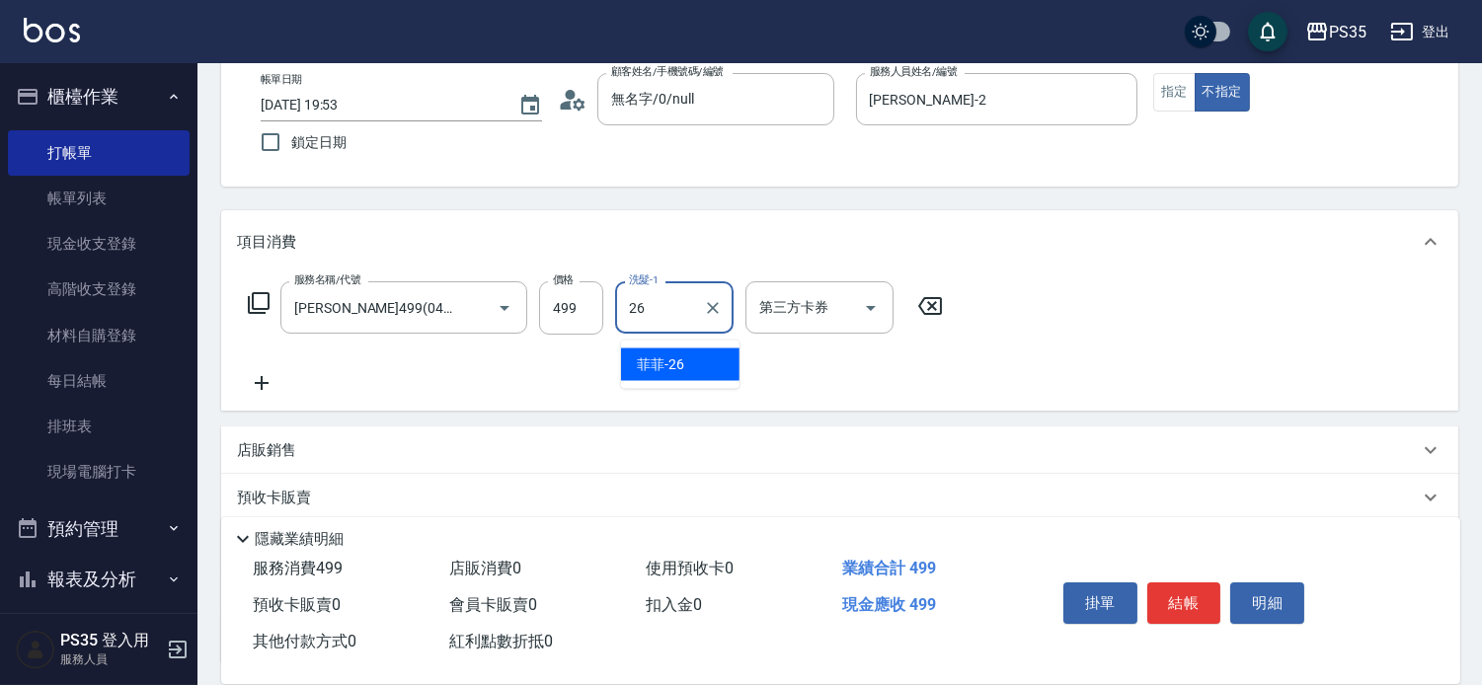
type input "菲菲-26"
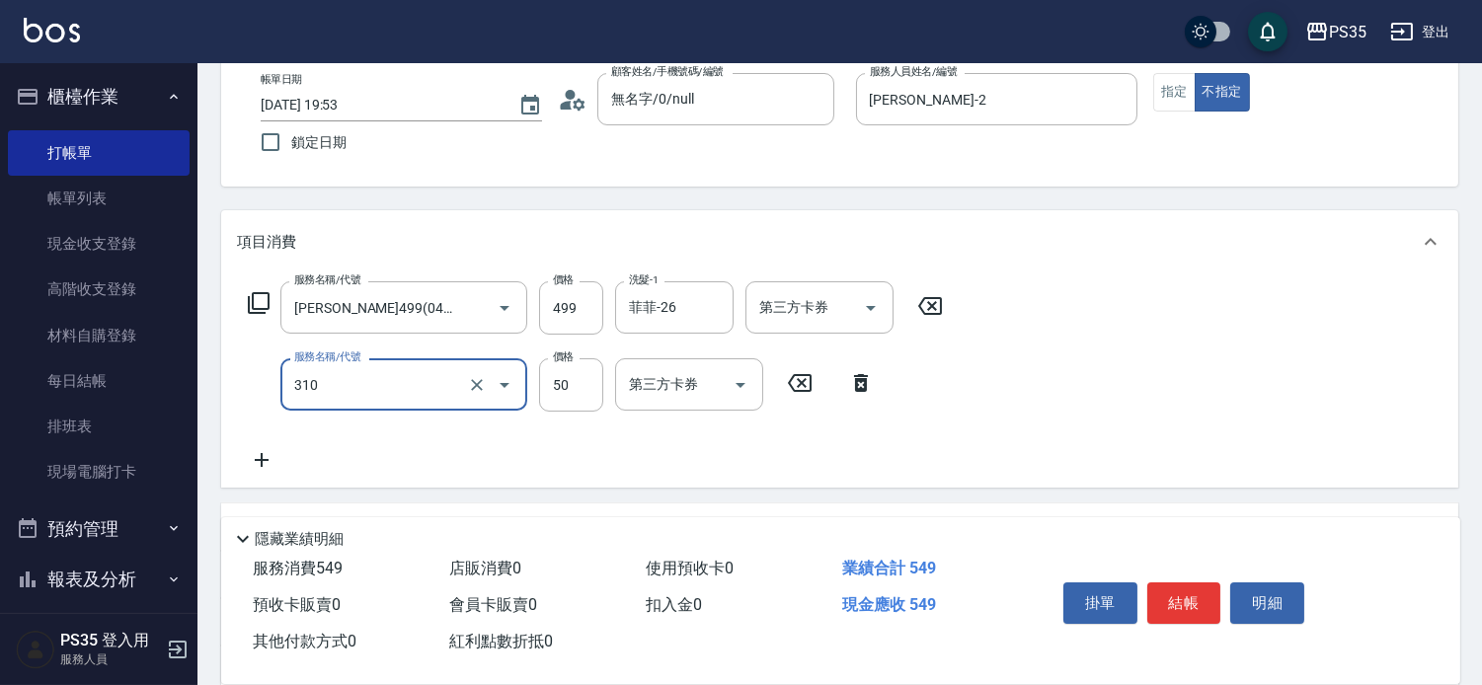
type input "剪瀏海(310)"
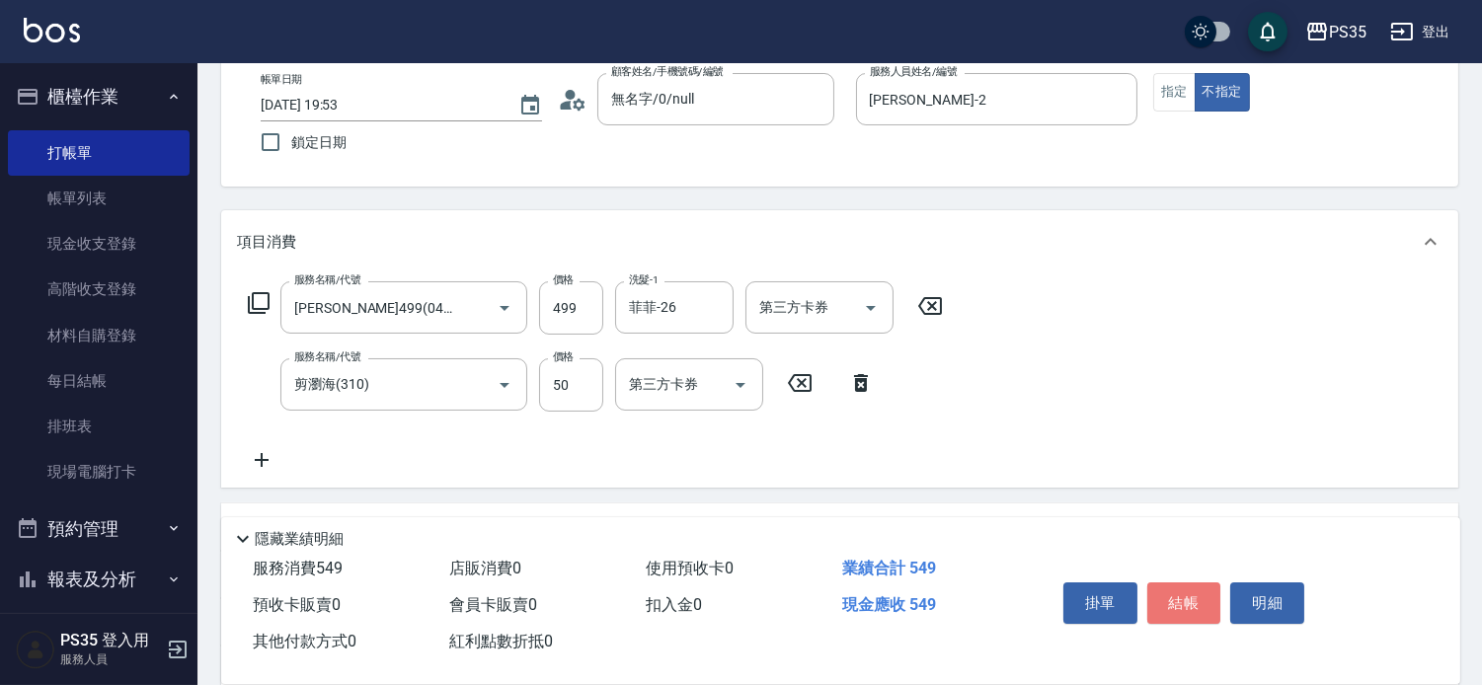
click at [1195, 582] on button "結帳" at bounding box center [1184, 602] width 74 height 41
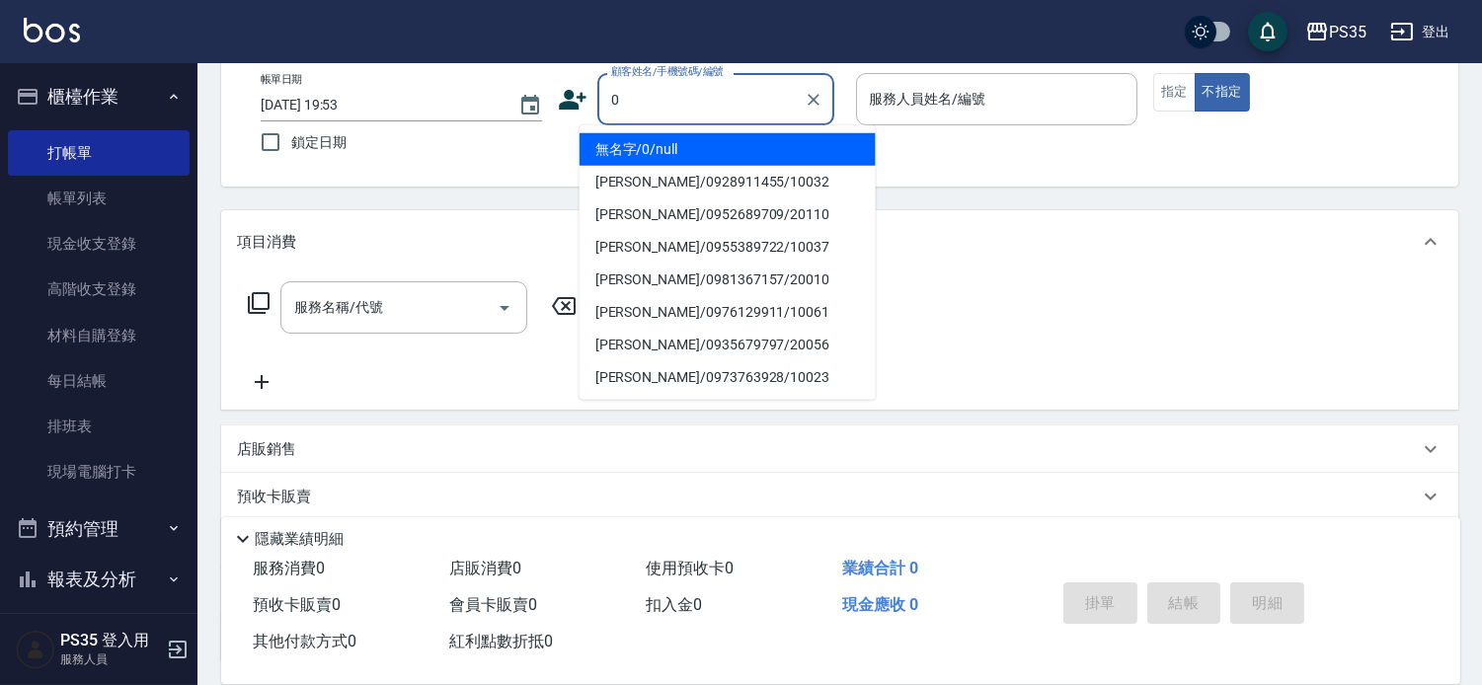
type input "0"
type input "1"
type input "無名字/0/null"
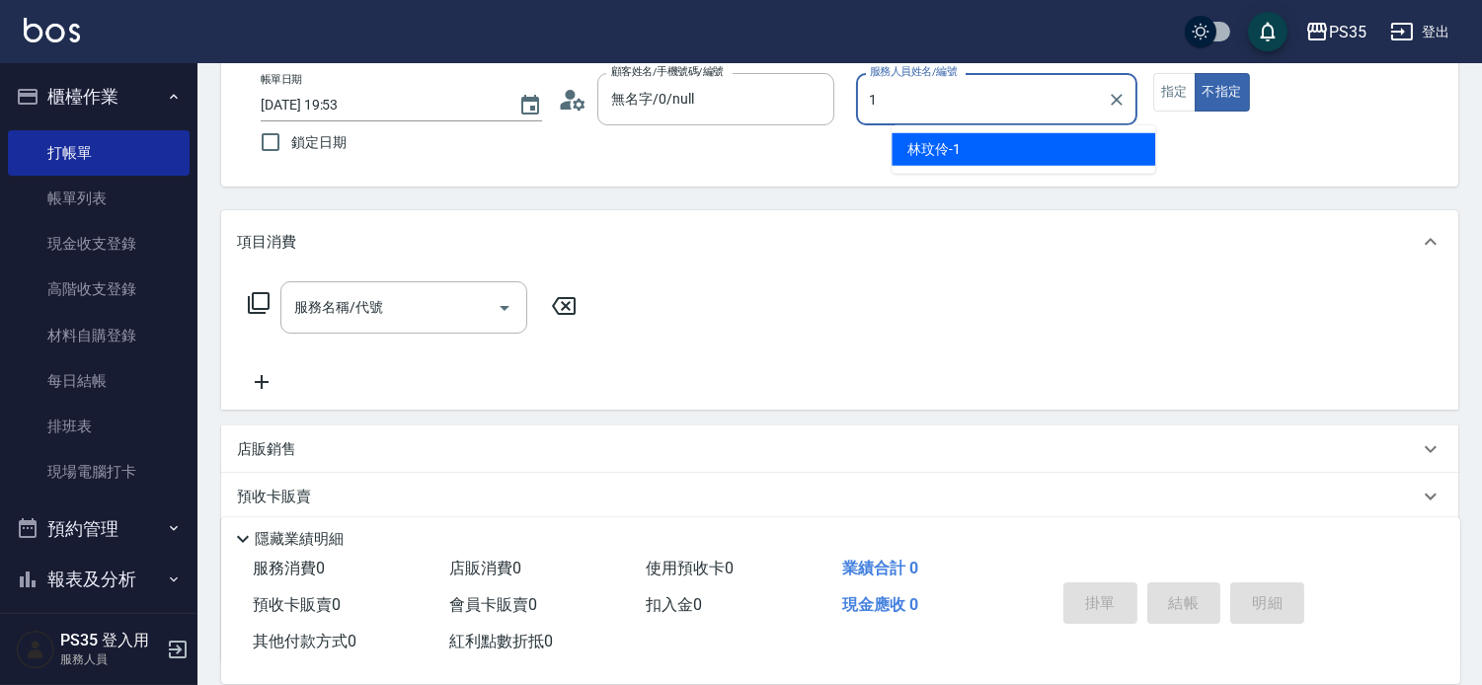
type input "[PERSON_NAME]-1"
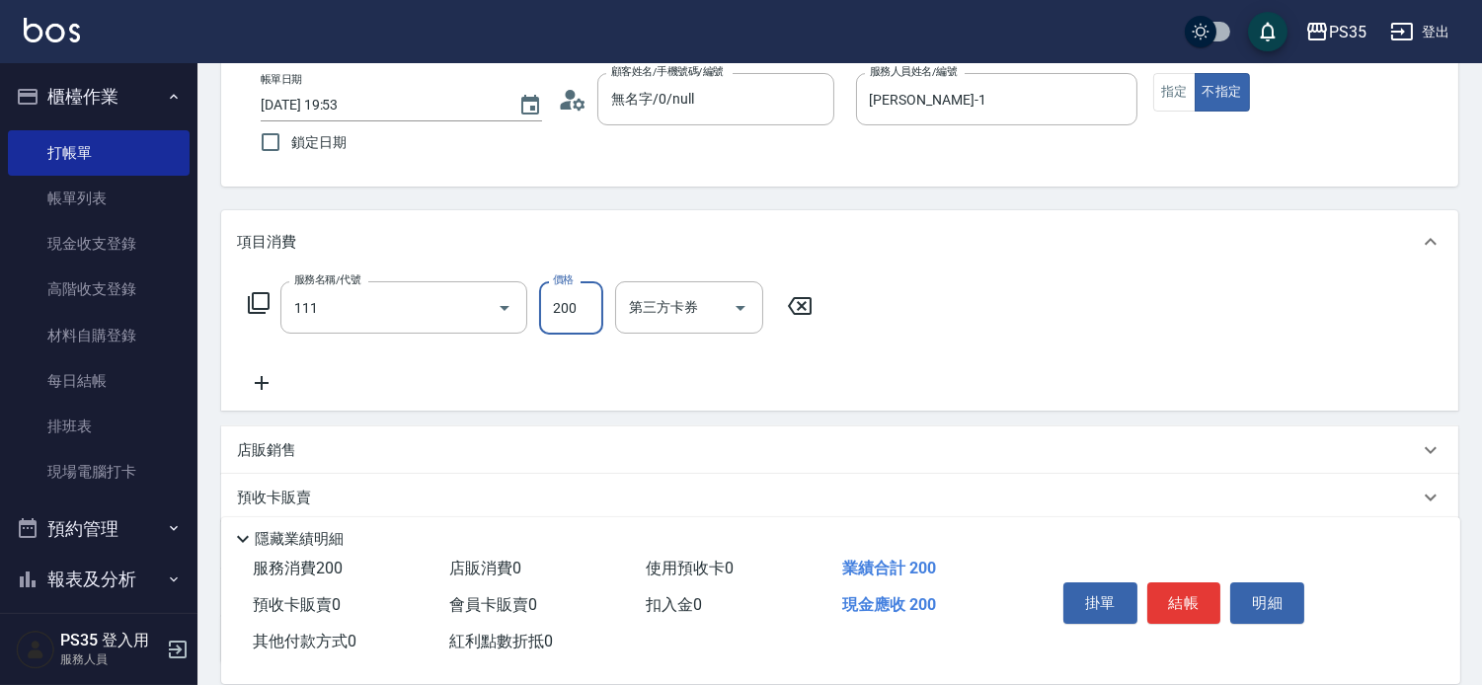
type input "200(111)"
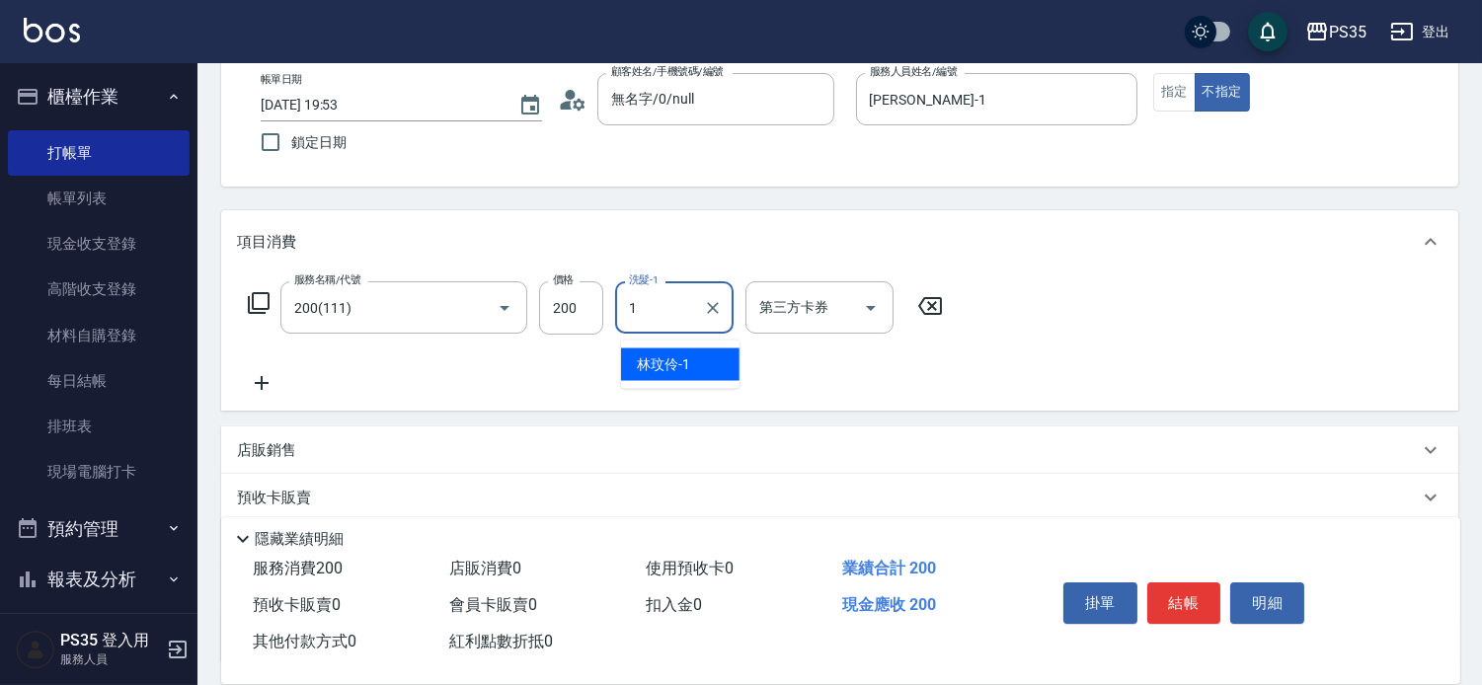
type input "[PERSON_NAME]-1"
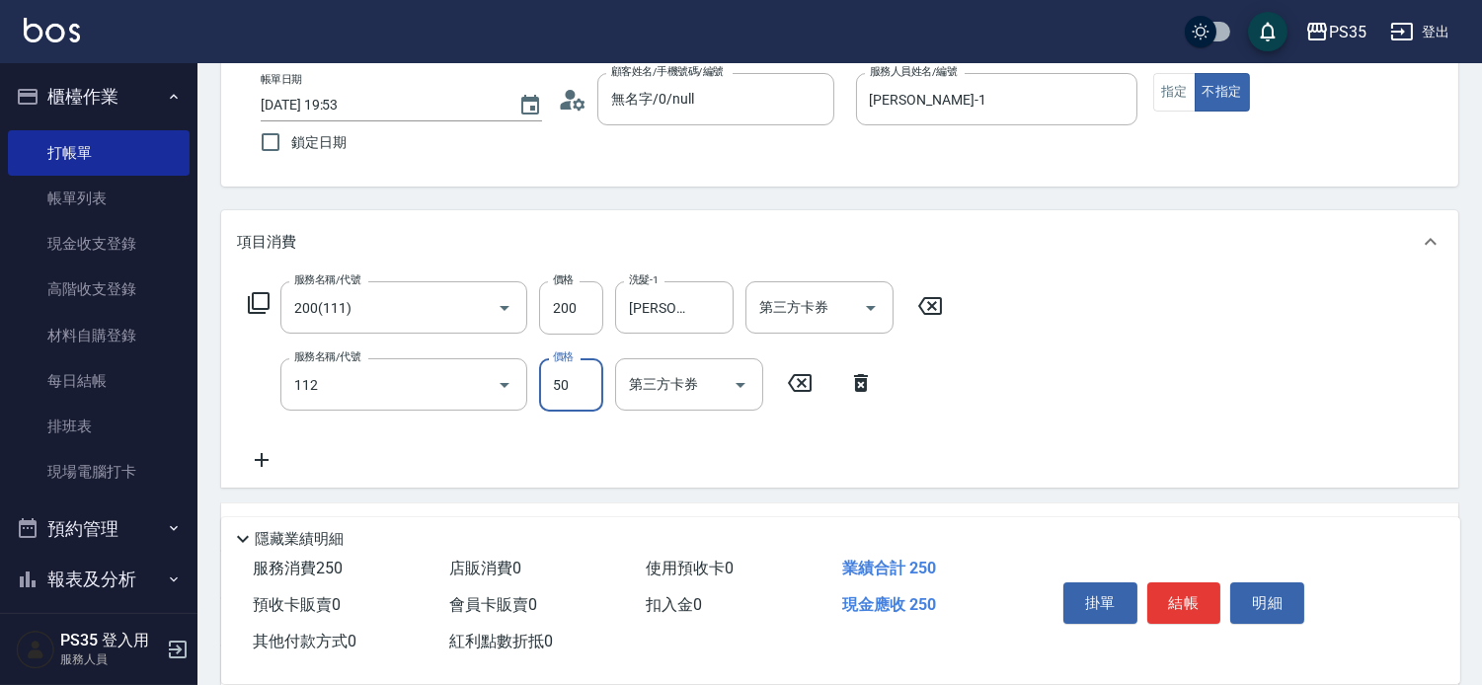
type input "精油50(112)"
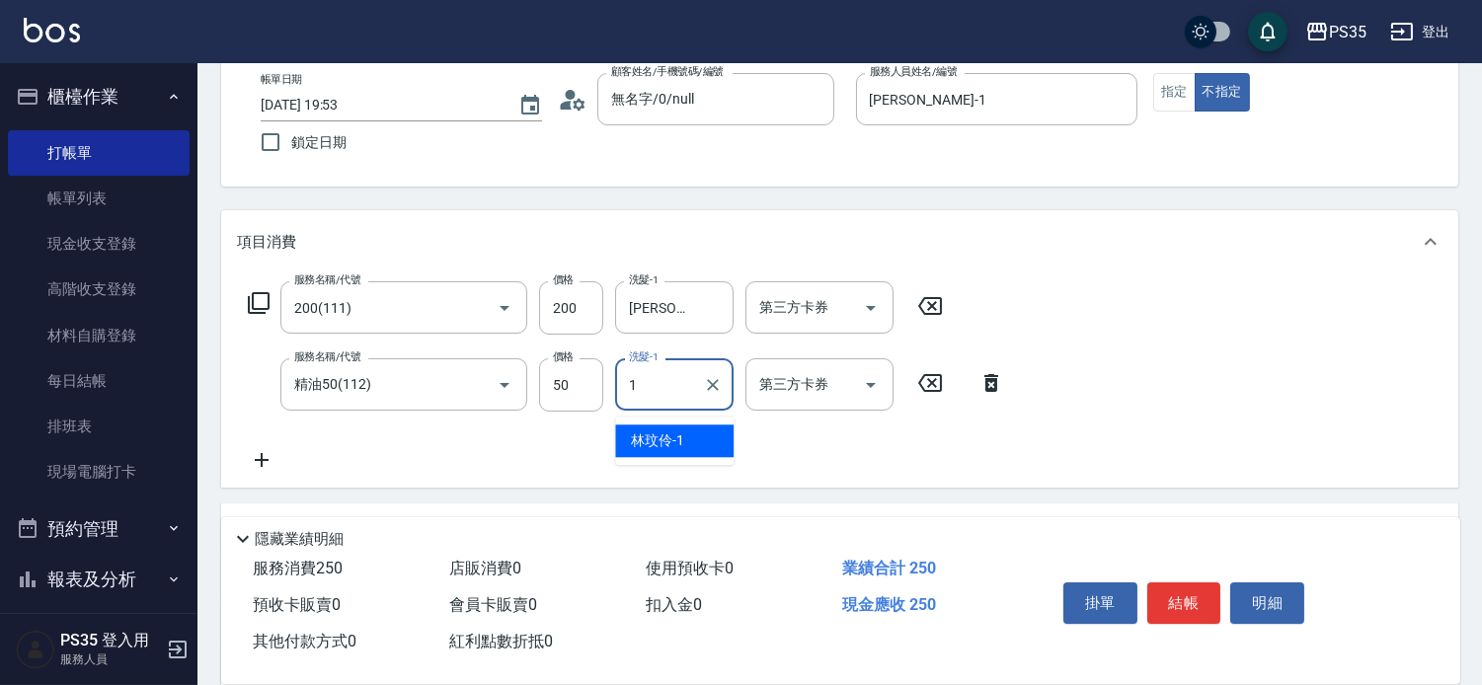
type input "[PERSON_NAME]-1"
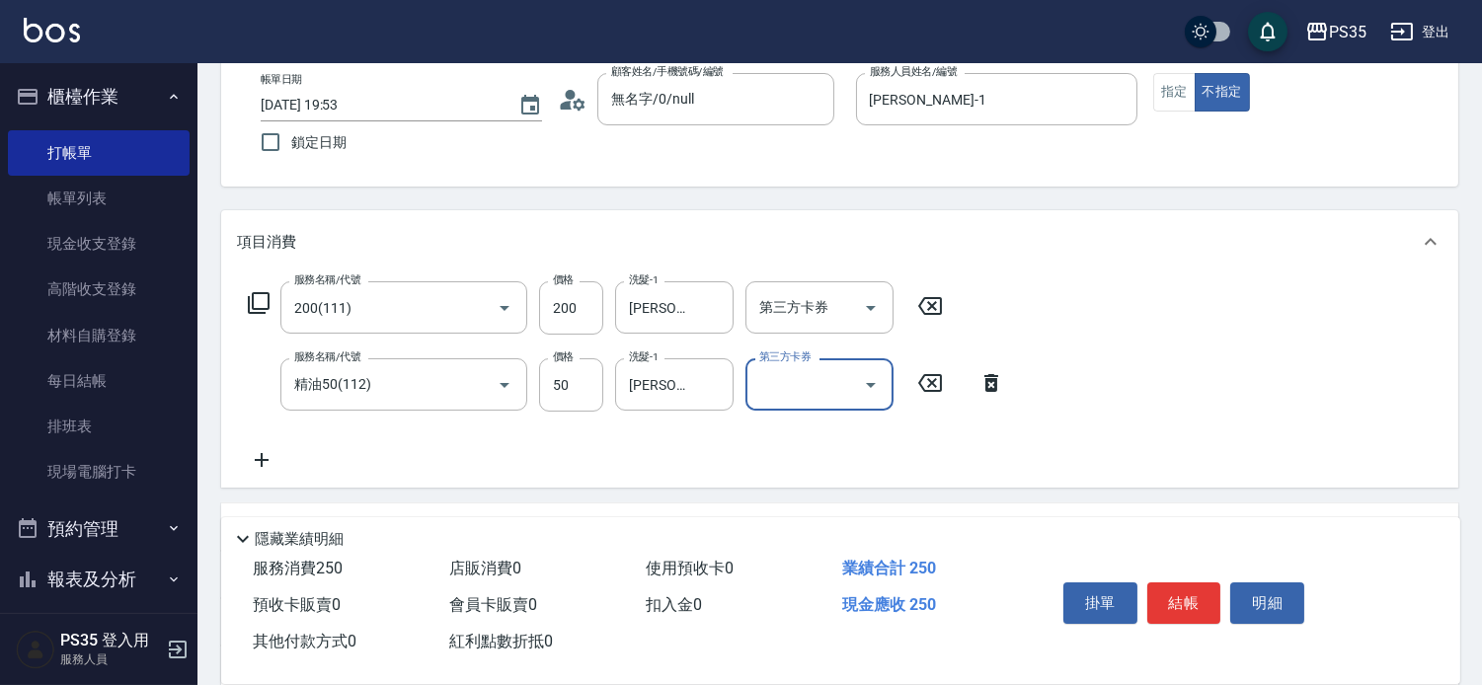
click at [1195, 582] on button "結帳" at bounding box center [1184, 602] width 74 height 41
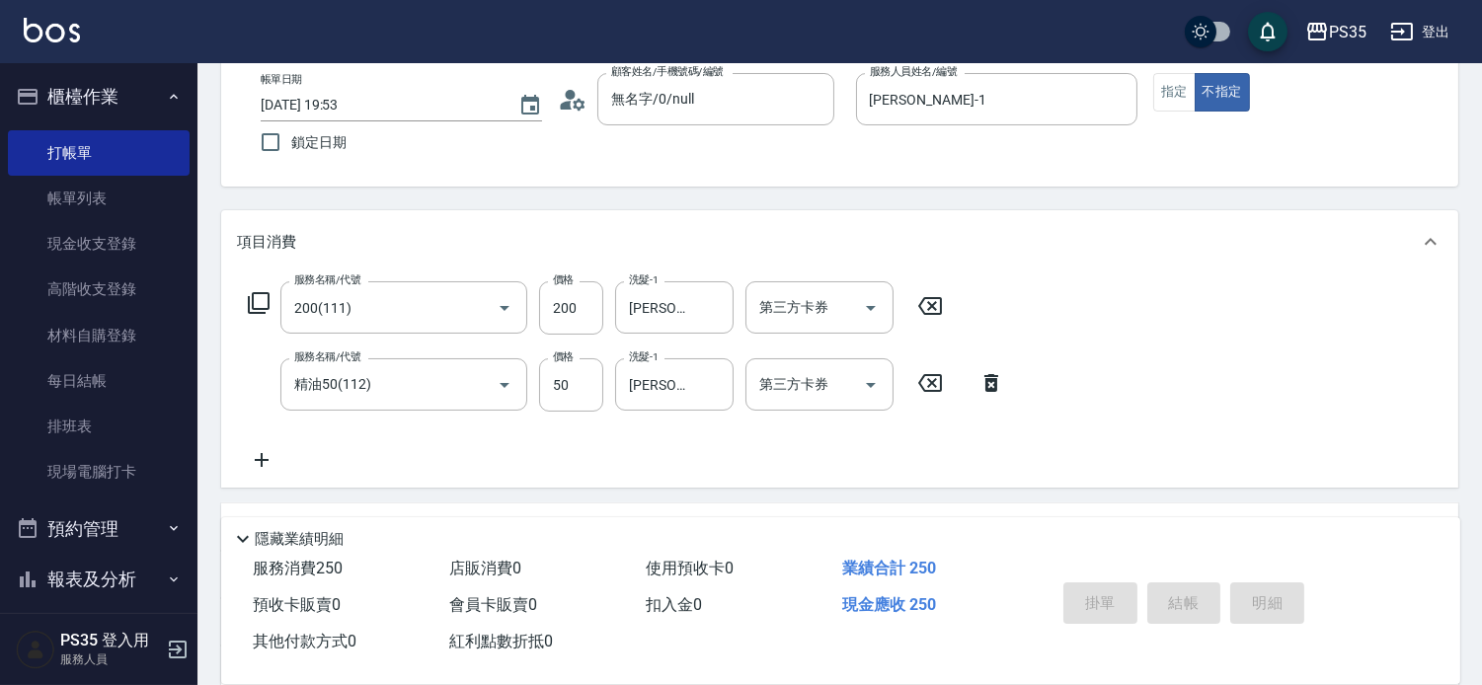
type input "2025/09/20 19:54"
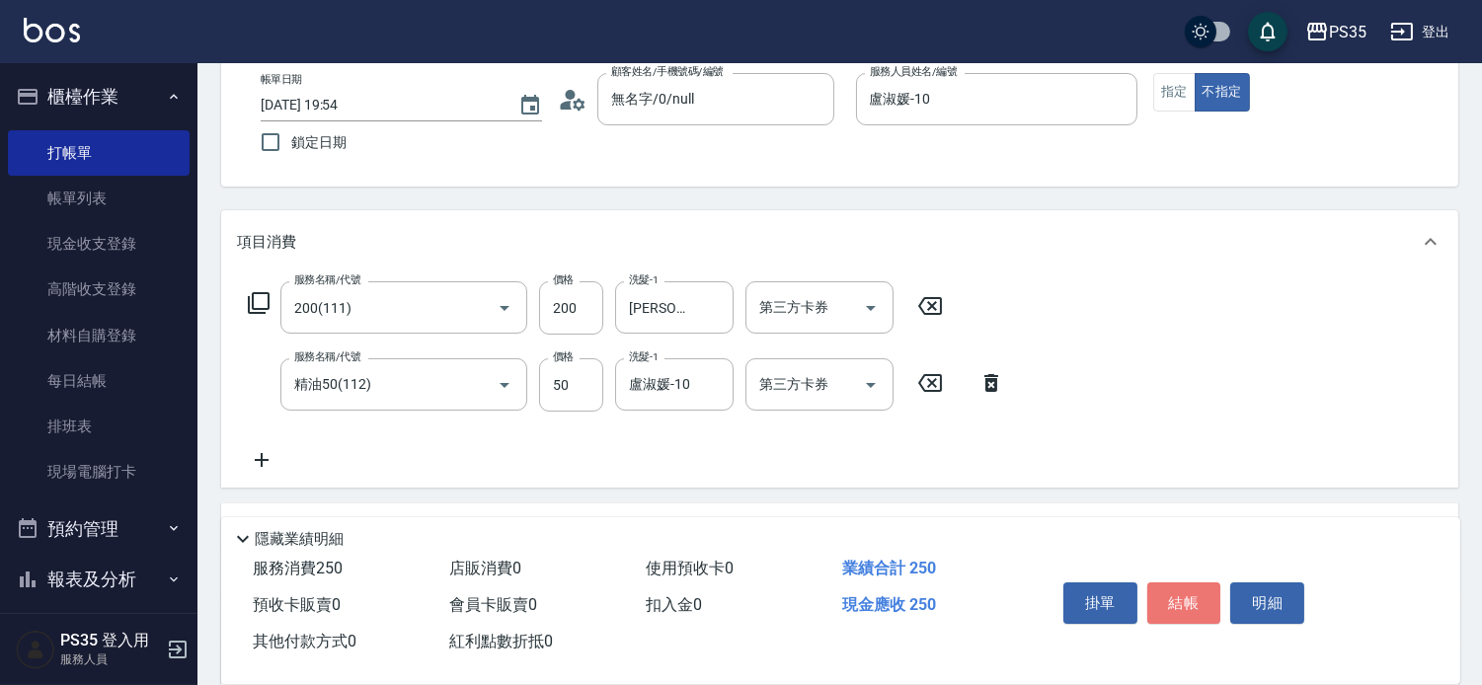
click at [1195, 582] on button "結帳" at bounding box center [1184, 602] width 74 height 41
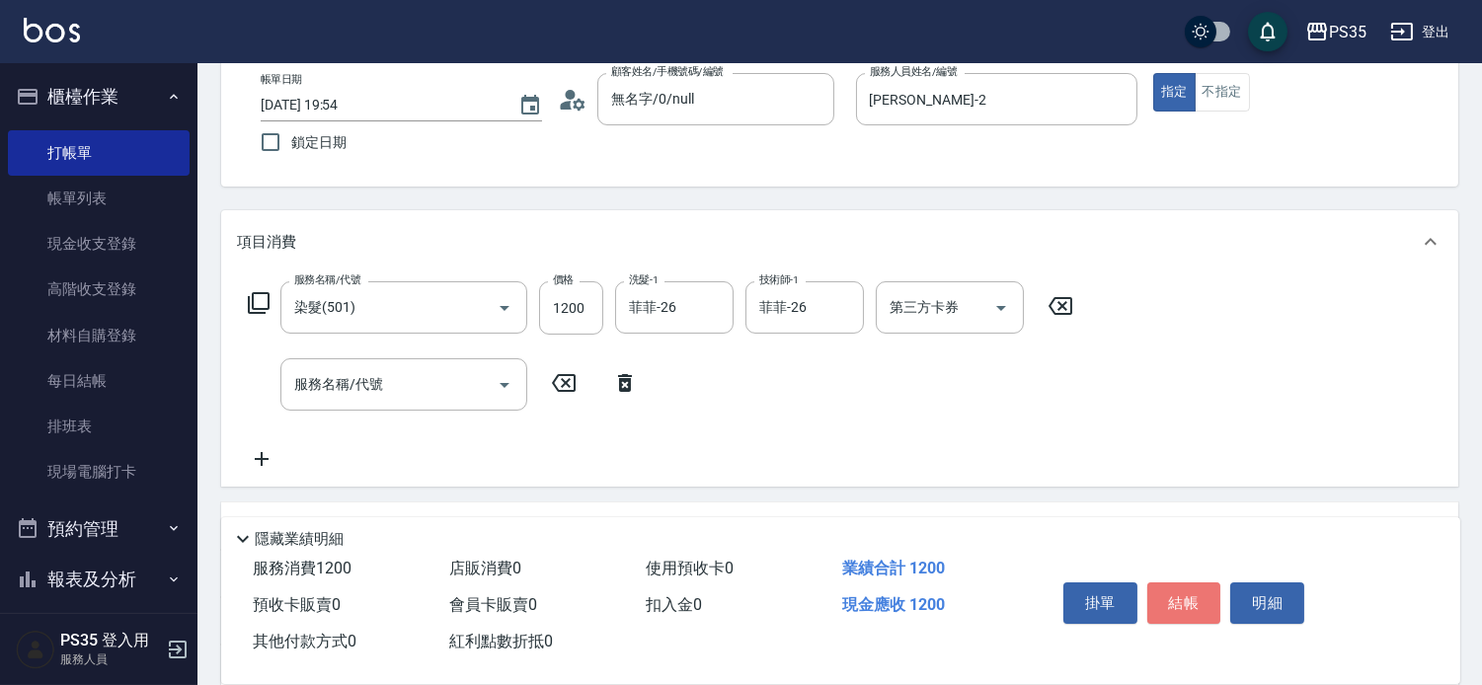
click at [1195, 582] on button "結帳" at bounding box center [1184, 602] width 74 height 41
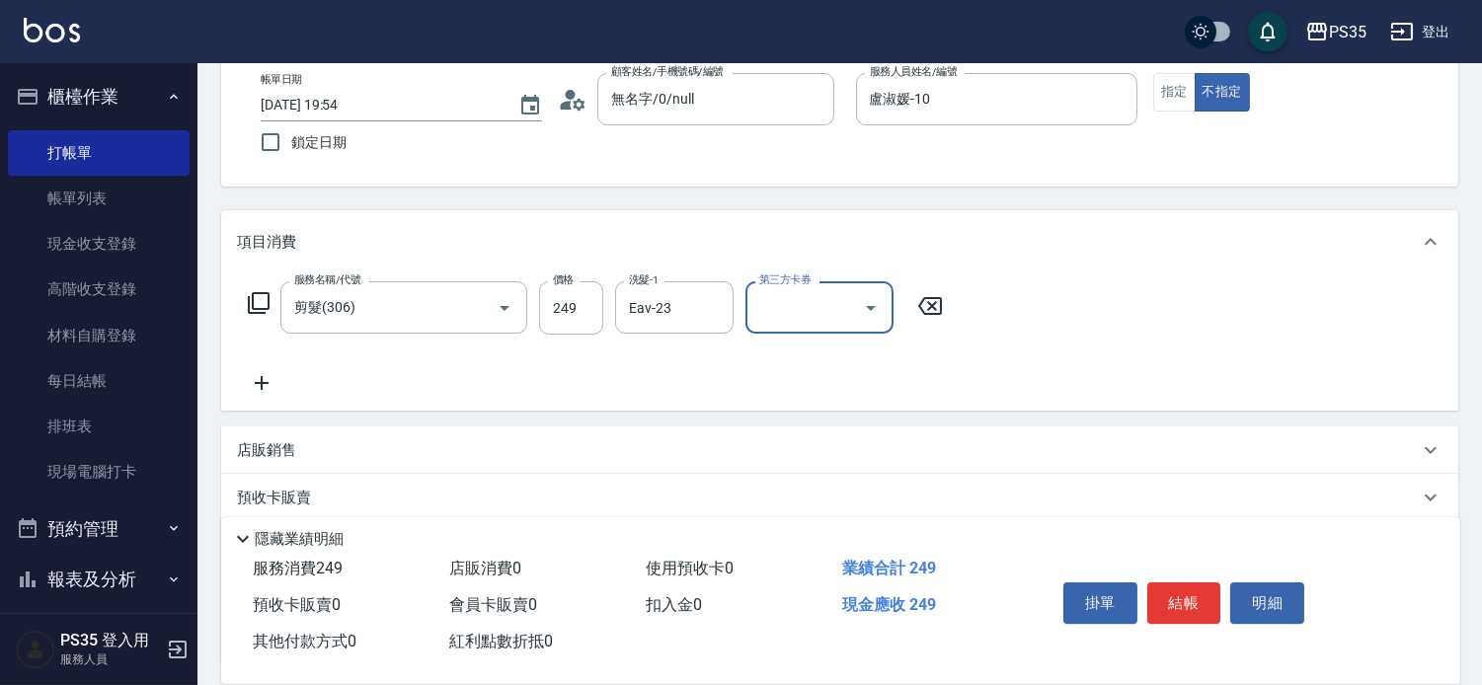
click at [1195, 582] on button "結帳" at bounding box center [1184, 602] width 74 height 41
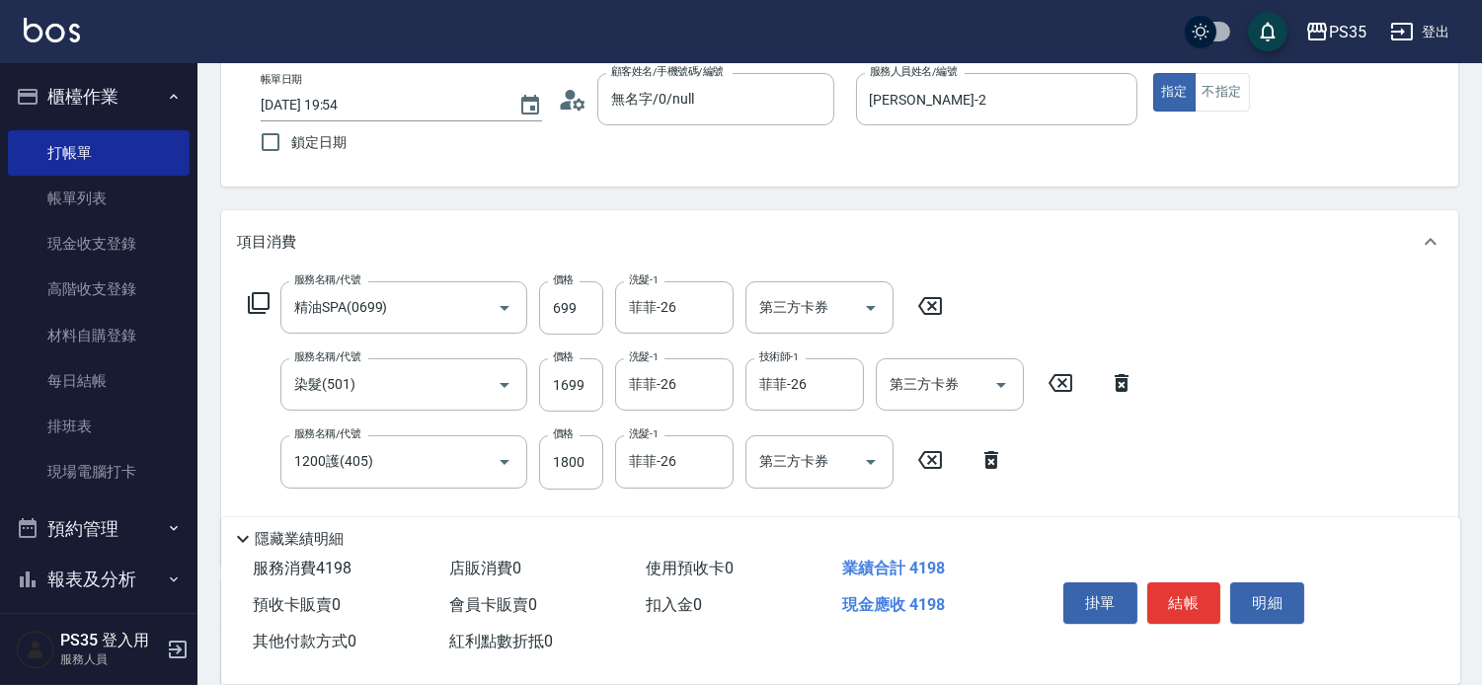
click at [1155, 418] on div "服務名稱/代號 精油SPA(0699) 服務名稱/代號 價格 699 價格 洗髮-1 菲菲-26 洗髮-1 第三方卡券 第三方卡券 服務名稱/代號 染髮(50…" at bounding box center [839, 418] width 1237 height 291
click at [1183, 587] on button "結帳" at bounding box center [1184, 602] width 74 height 41
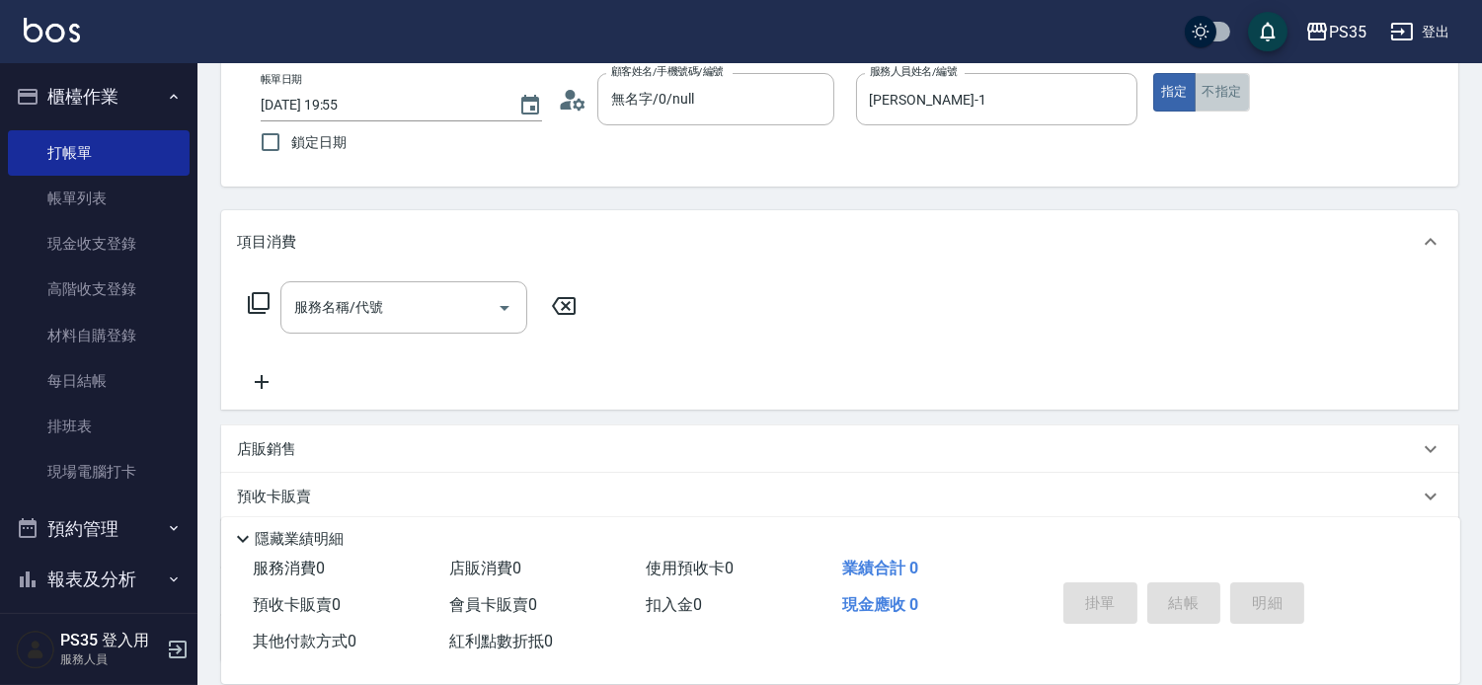
click at [1250, 99] on button "不指定" at bounding box center [1221, 92] width 55 height 38
click at [361, 325] on input "服務名稱/代號" at bounding box center [388, 307] width 199 height 35
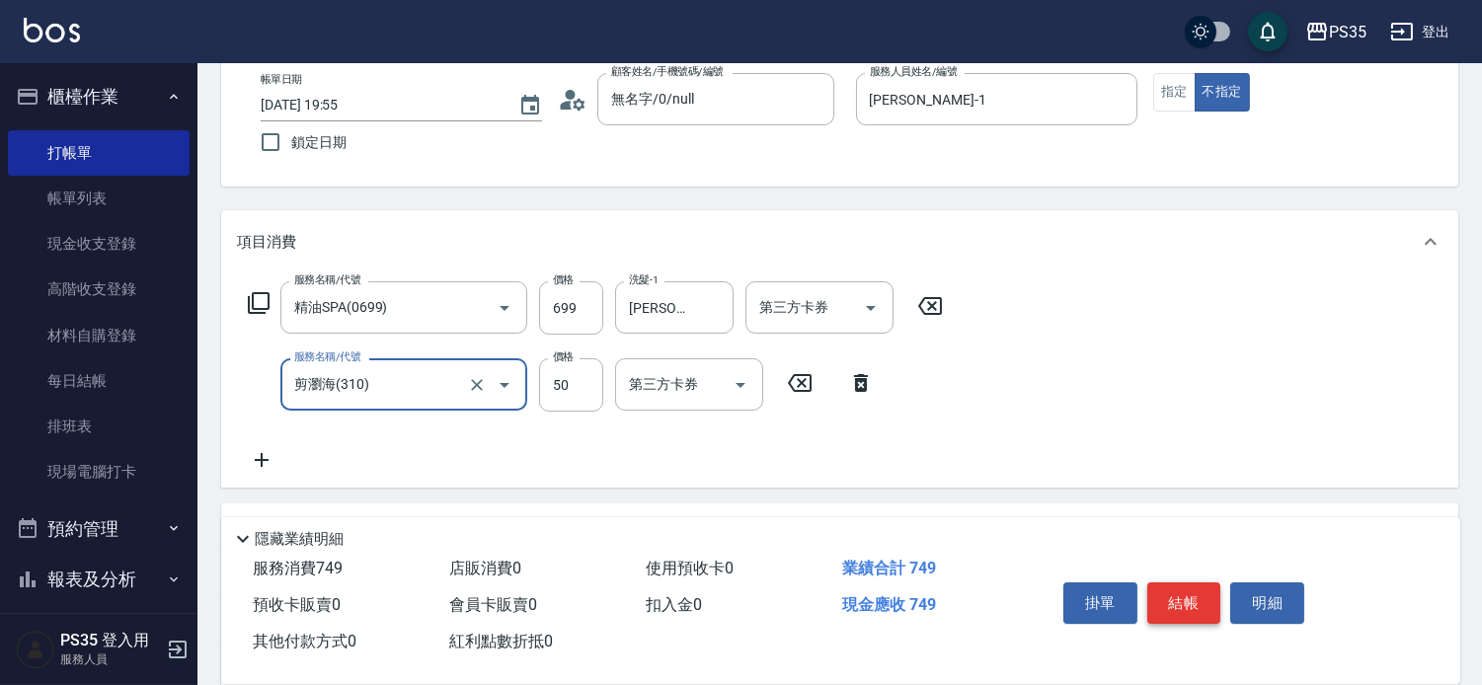
click at [1208, 582] on button "結帳" at bounding box center [1184, 602] width 74 height 41
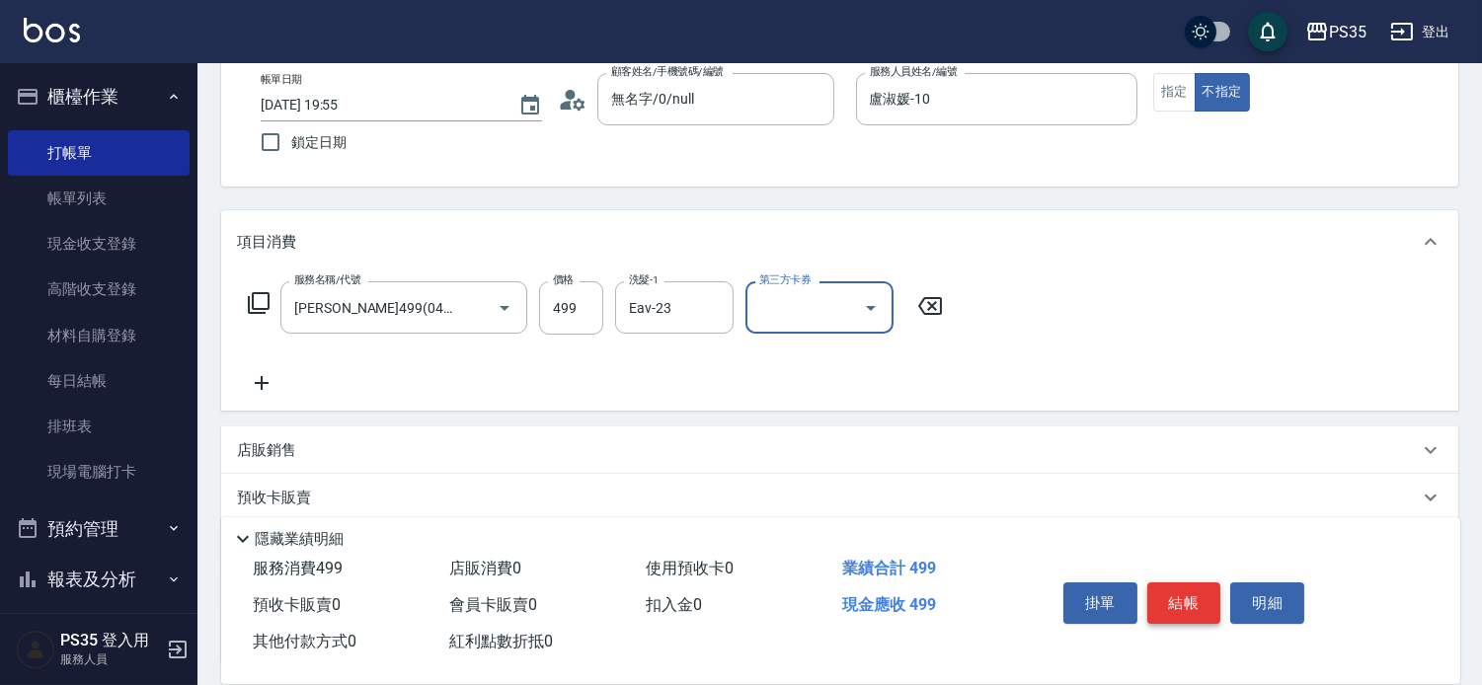
click at [1208, 582] on button "結帳" at bounding box center [1184, 602] width 74 height 41
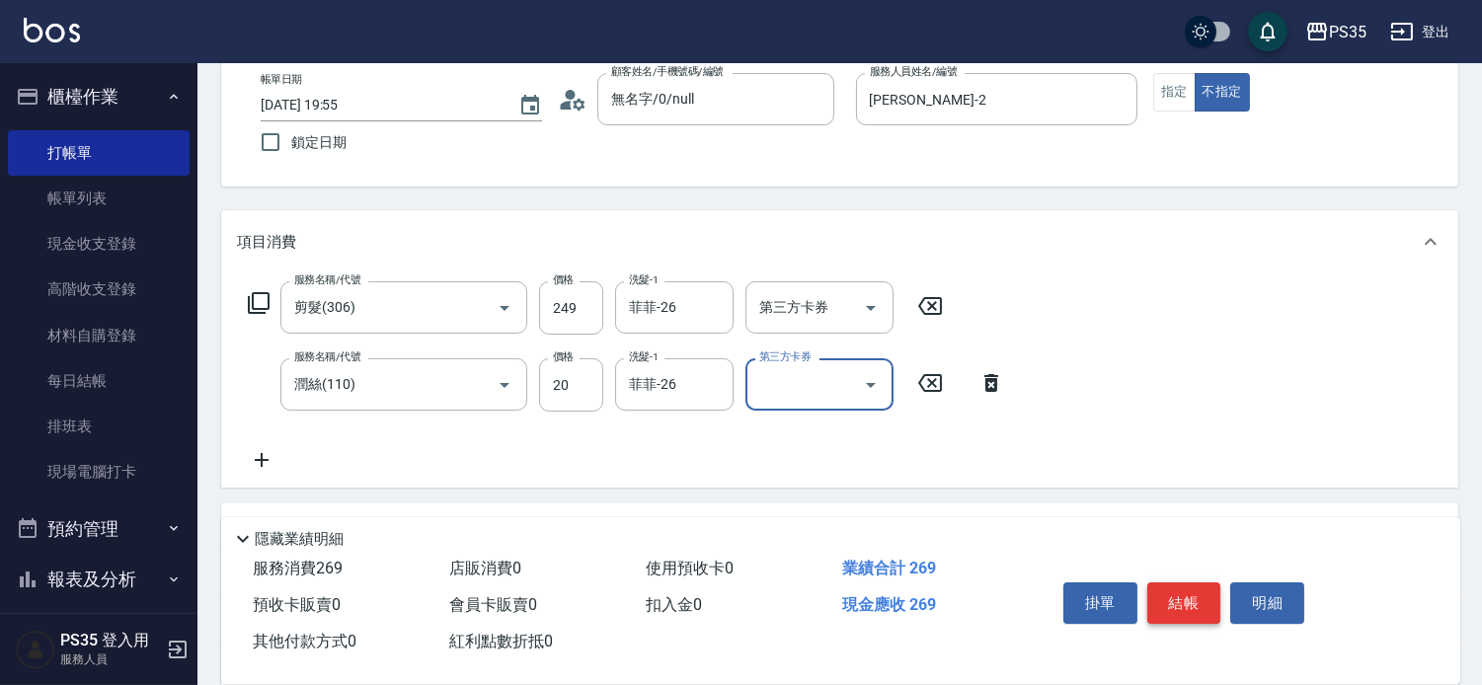
click at [1208, 582] on button "結帳" at bounding box center [1184, 602] width 74 height 41
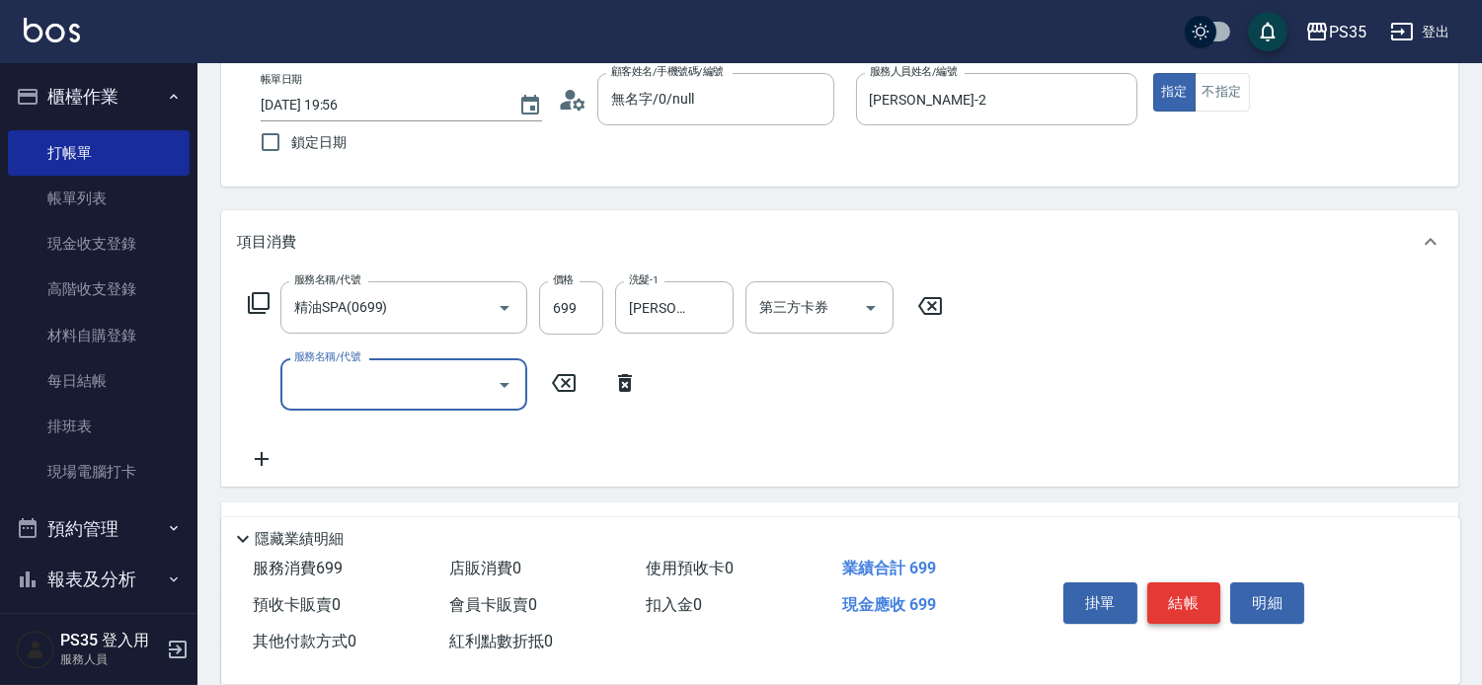
click at [1200, 593] on button "結帳" at bounding box center [1184, 602] width 74 height 41
click at [1200, 594] on button "結帳" at bounding box center [1184, 602] width 74 height 41
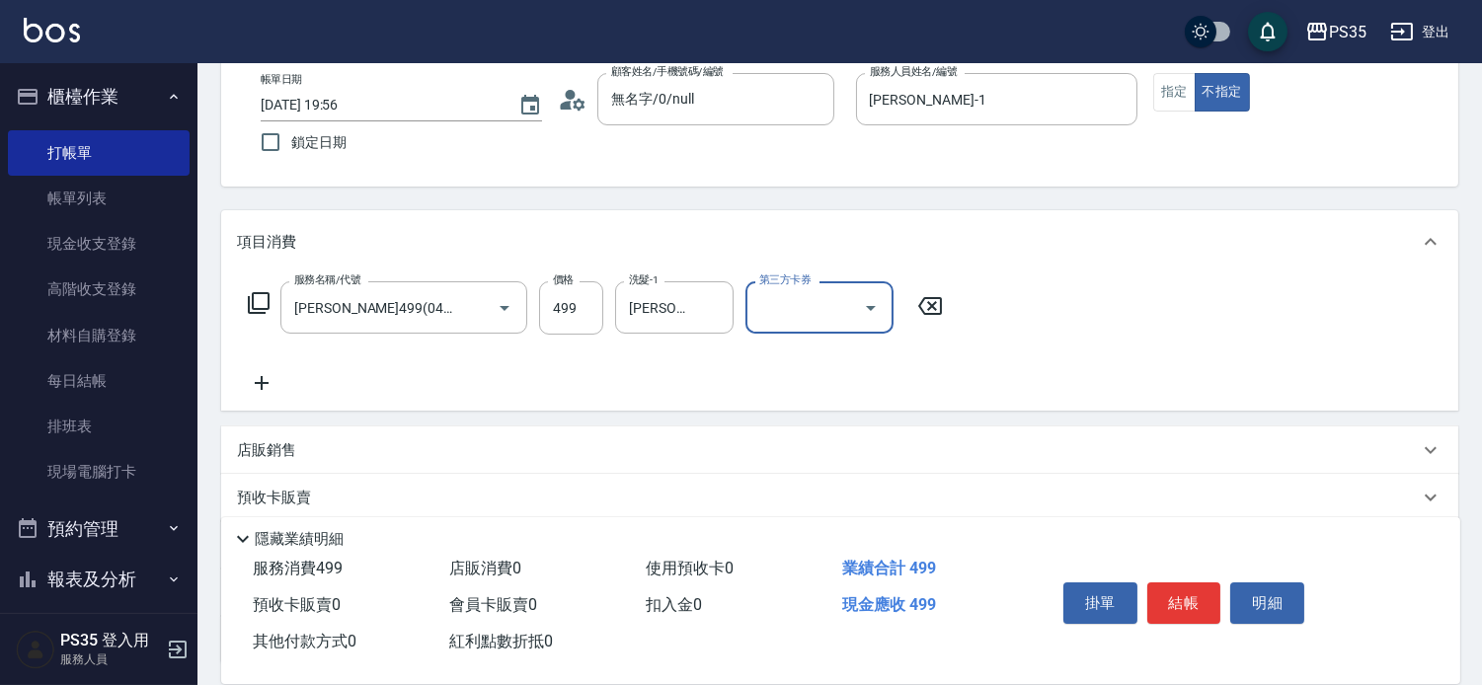
click at [1200, 594] on button "結帳" at bounding box center [1184, 602] width 74 height 41
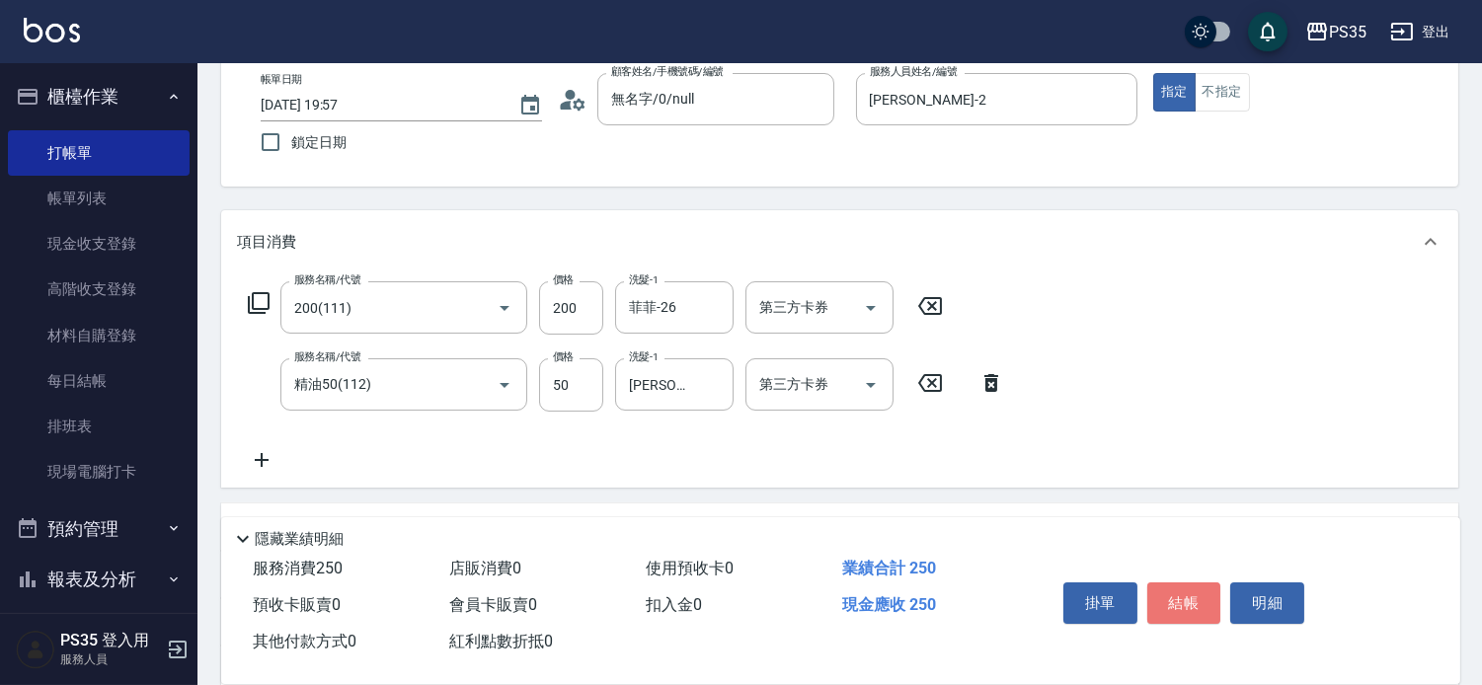
click at [1200, 594] on button "結帳" at bounding box center [1184, 602] width 74 height 41
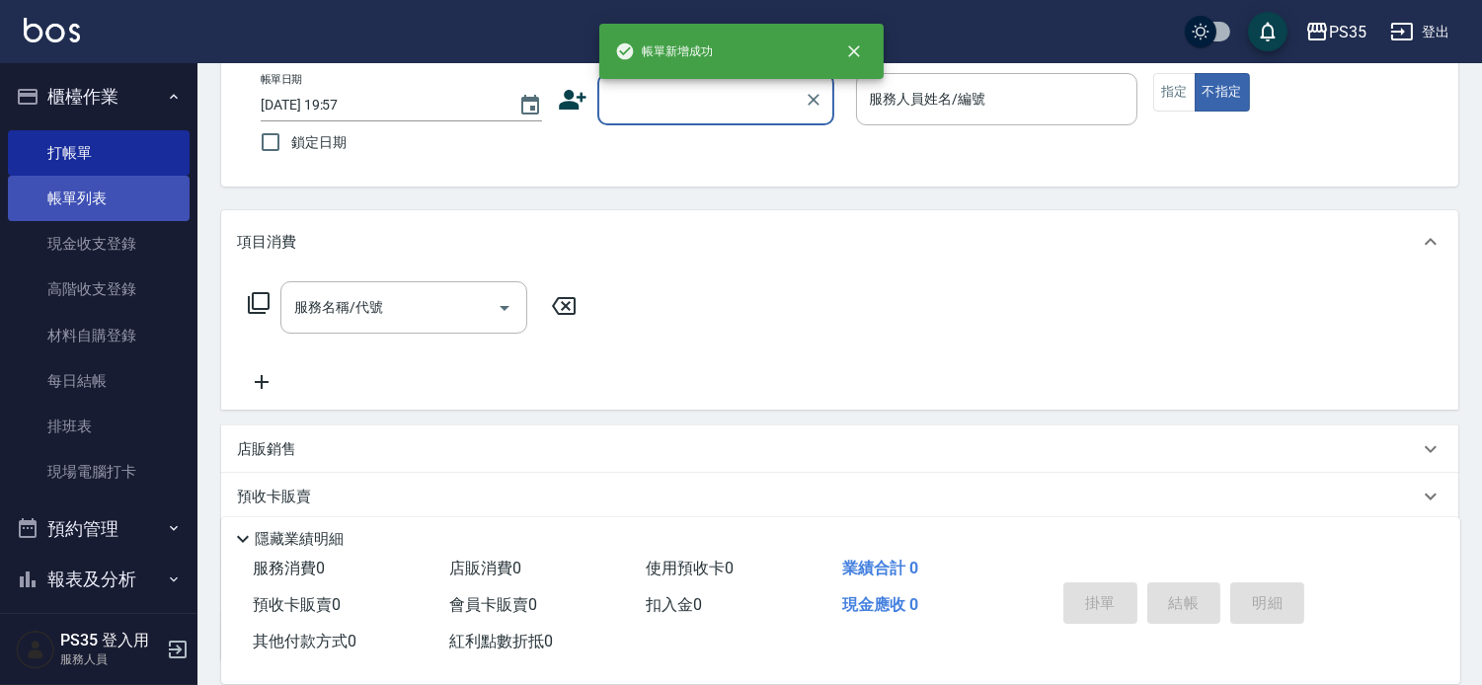
click at [72, 199] on link "帳單列表" at bounding box center [99, 198] width 182 height 45
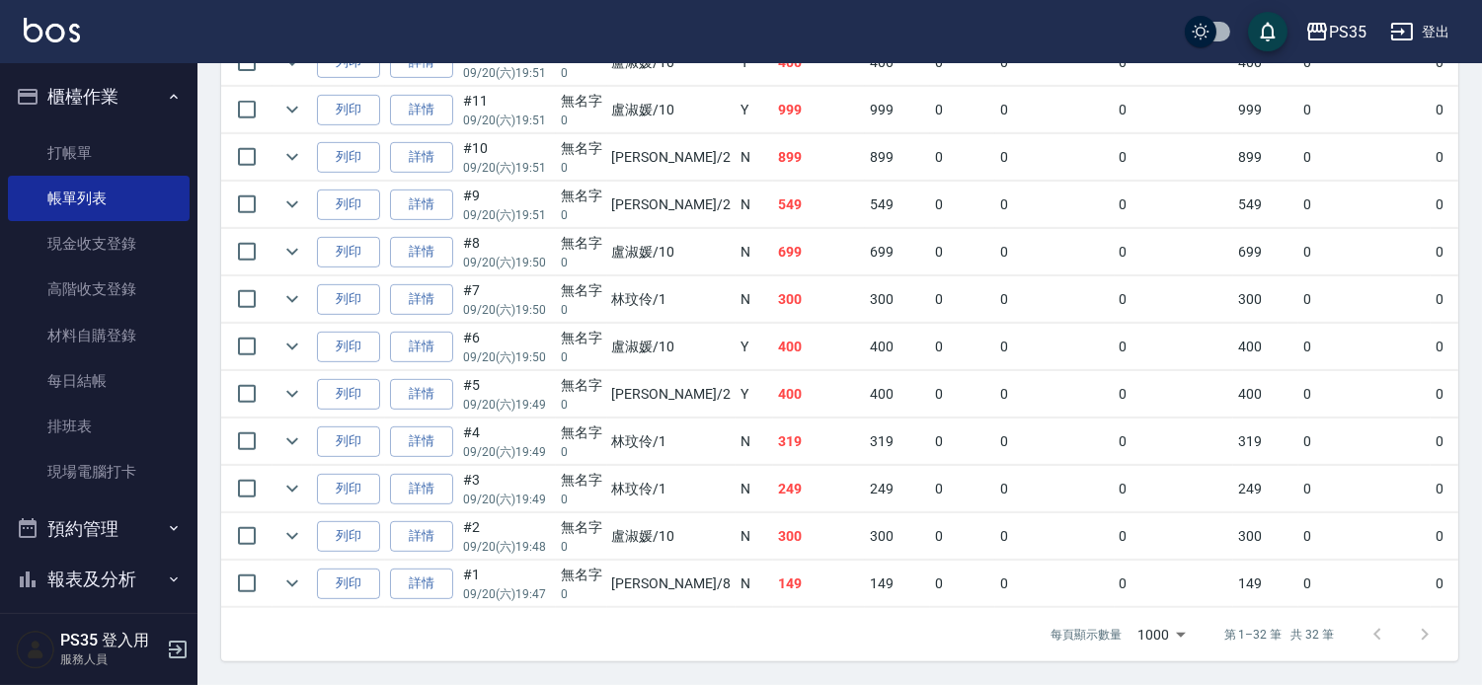
scroll to position [1800, 0]
click at [56, 140] on link "打帳單" at bounding box center [99, 152] width 182 height 45
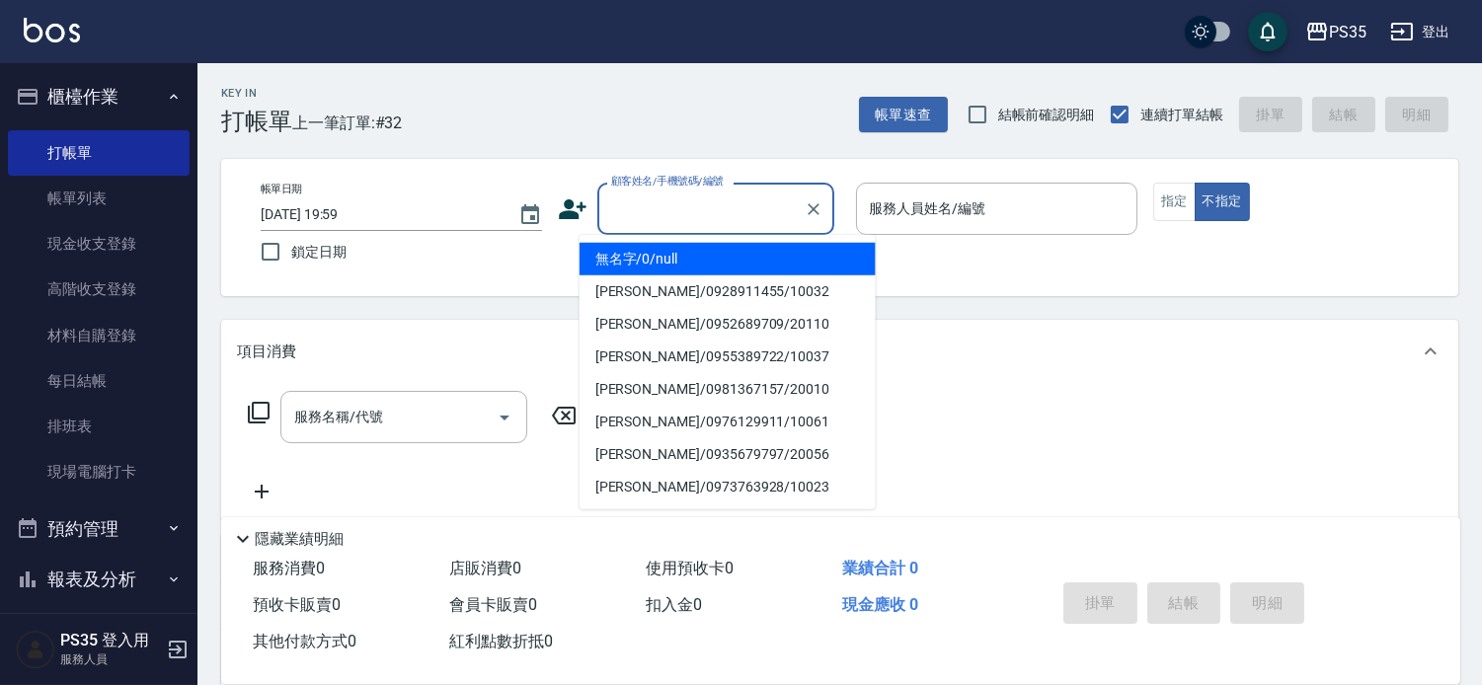
click at [606, 208] on input "顧客姓名/手機號碼/編號" at bounding box center [701, 208] width 190 height 35
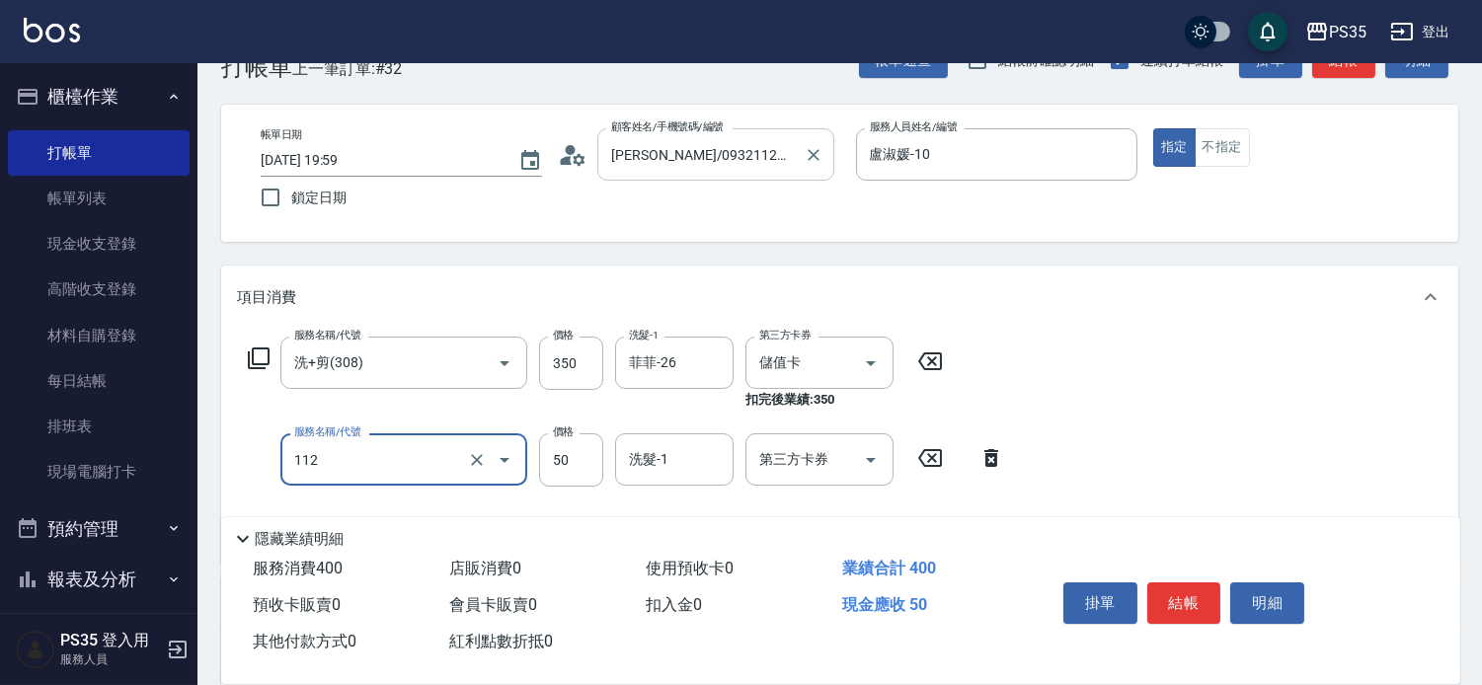
scroll to position [110, 0]
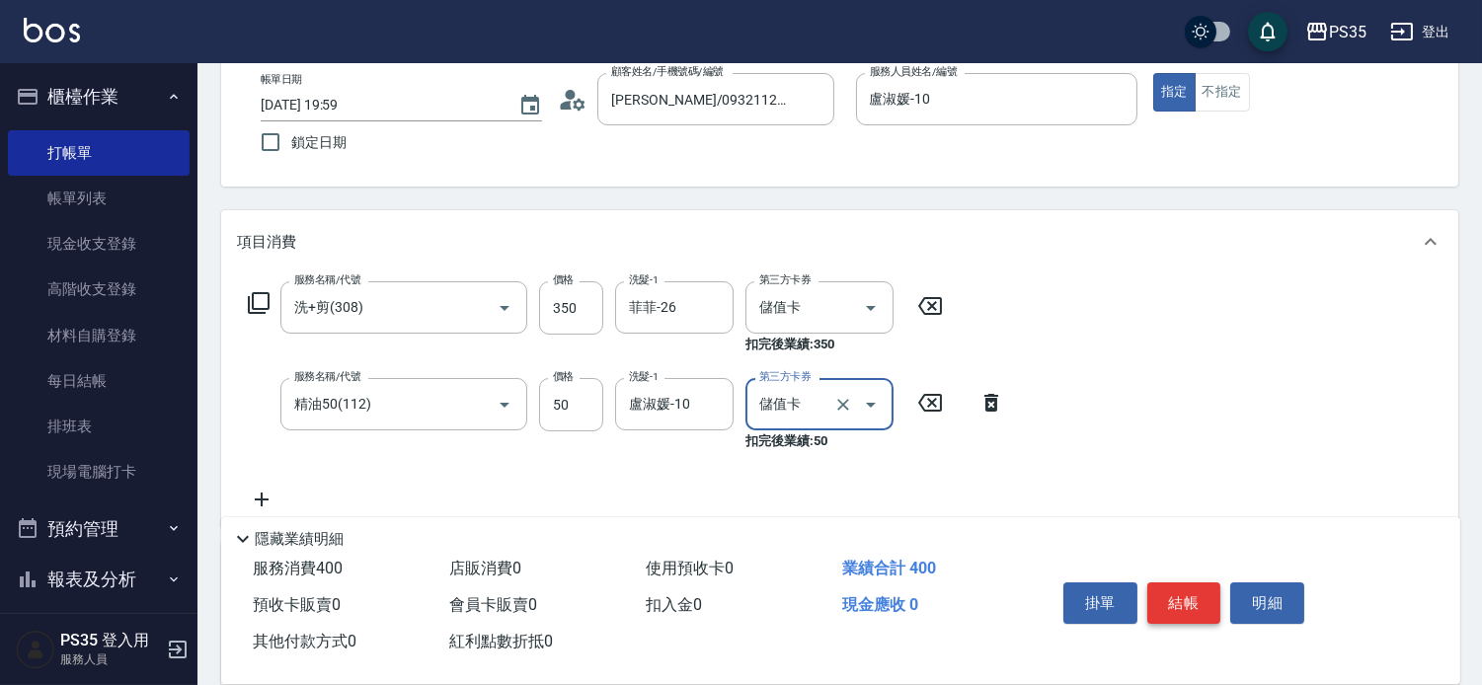
click at [1194, 594] on button "結帳" at bounding box center [1184, 602] width 74 height 41
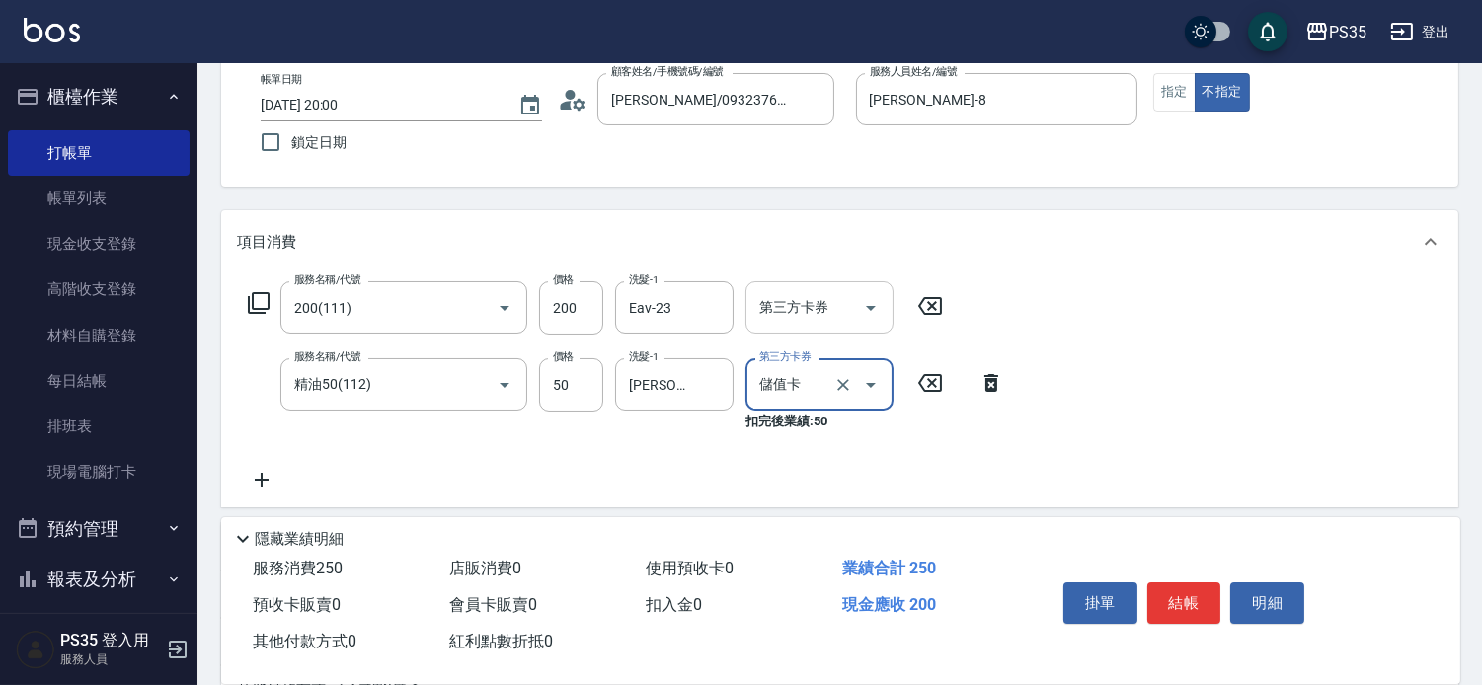
click at [880, 320] on icon "Open" at bounding box center [871, 308] width 24 height 24
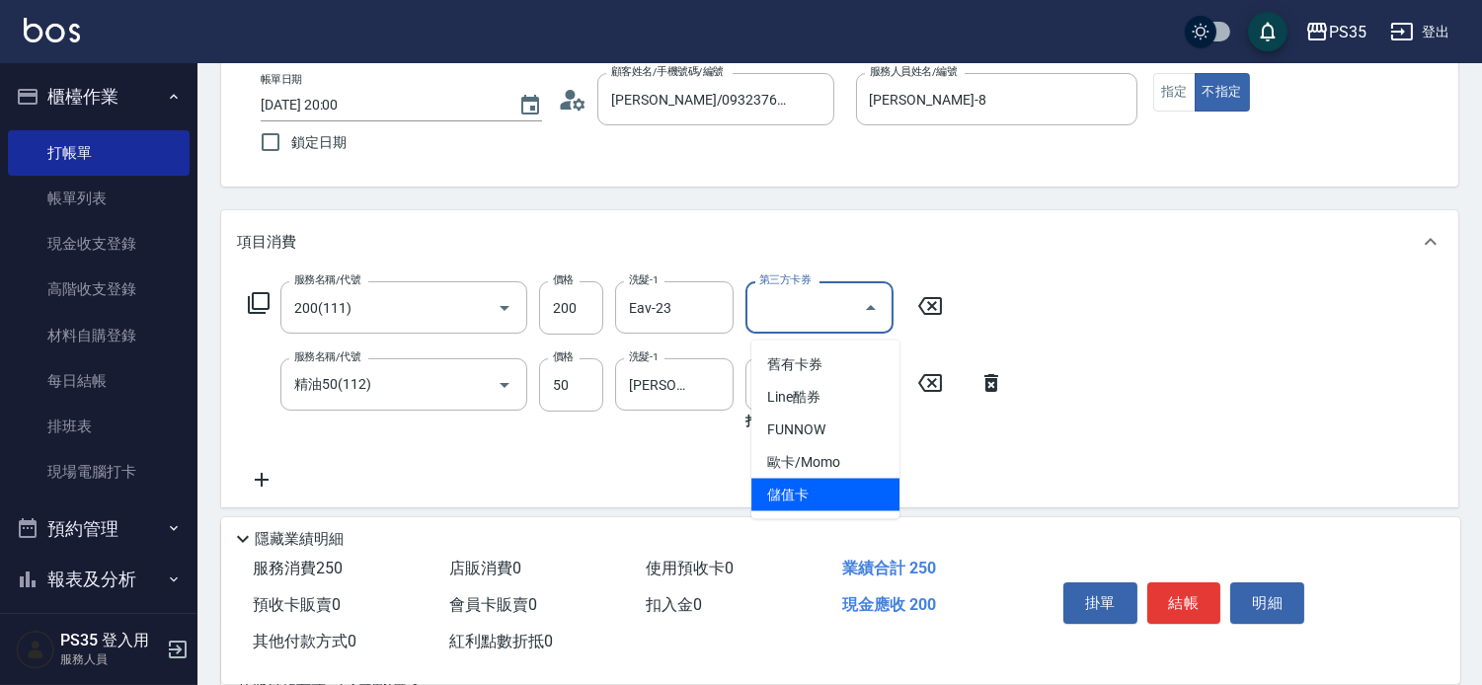
drag, startPoint x: 790, startPoint y: 485, endPoint x: 1112, endPoint y: 617, distance: 348.8
click at [788, 486] on span "儲值卡" at bounding box center [825, 495] width 148 height 33
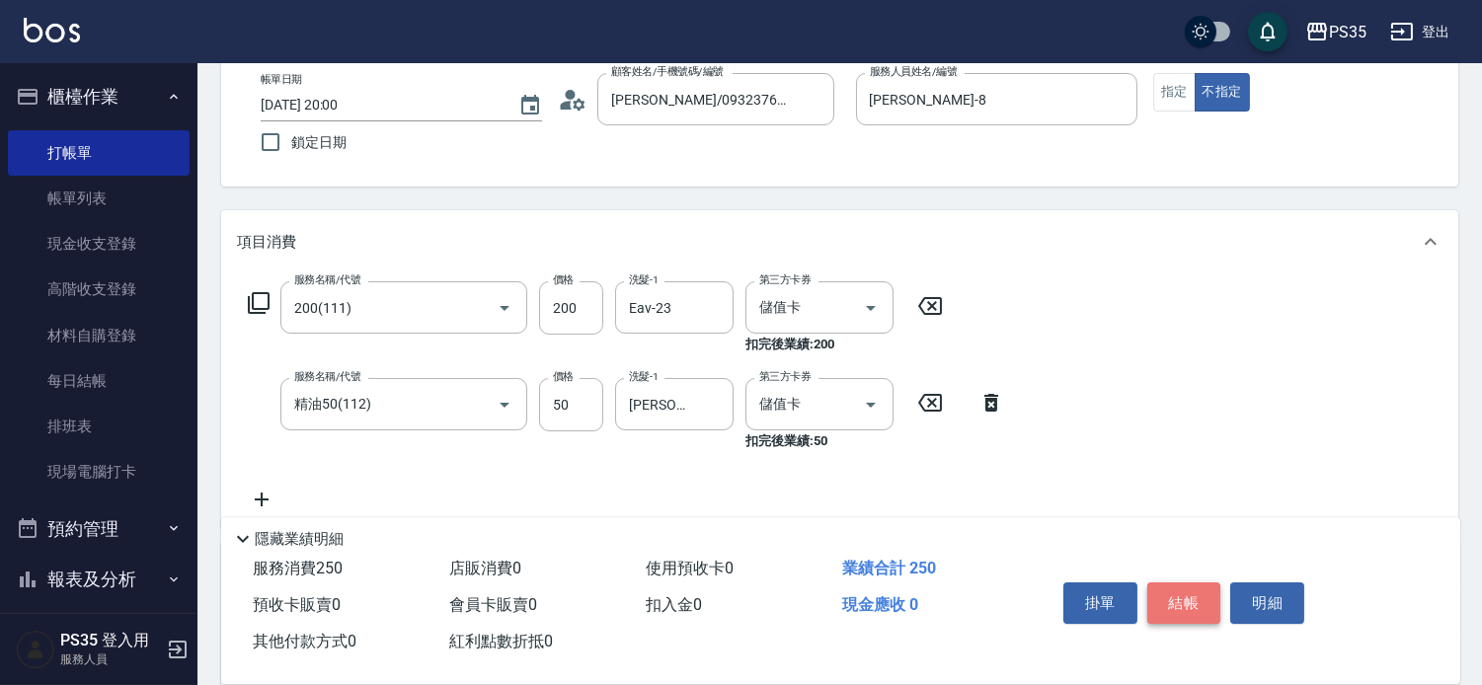
click at [1186, 582] on button "結帳" at bounding box center [1184, 602] width 74 height 41
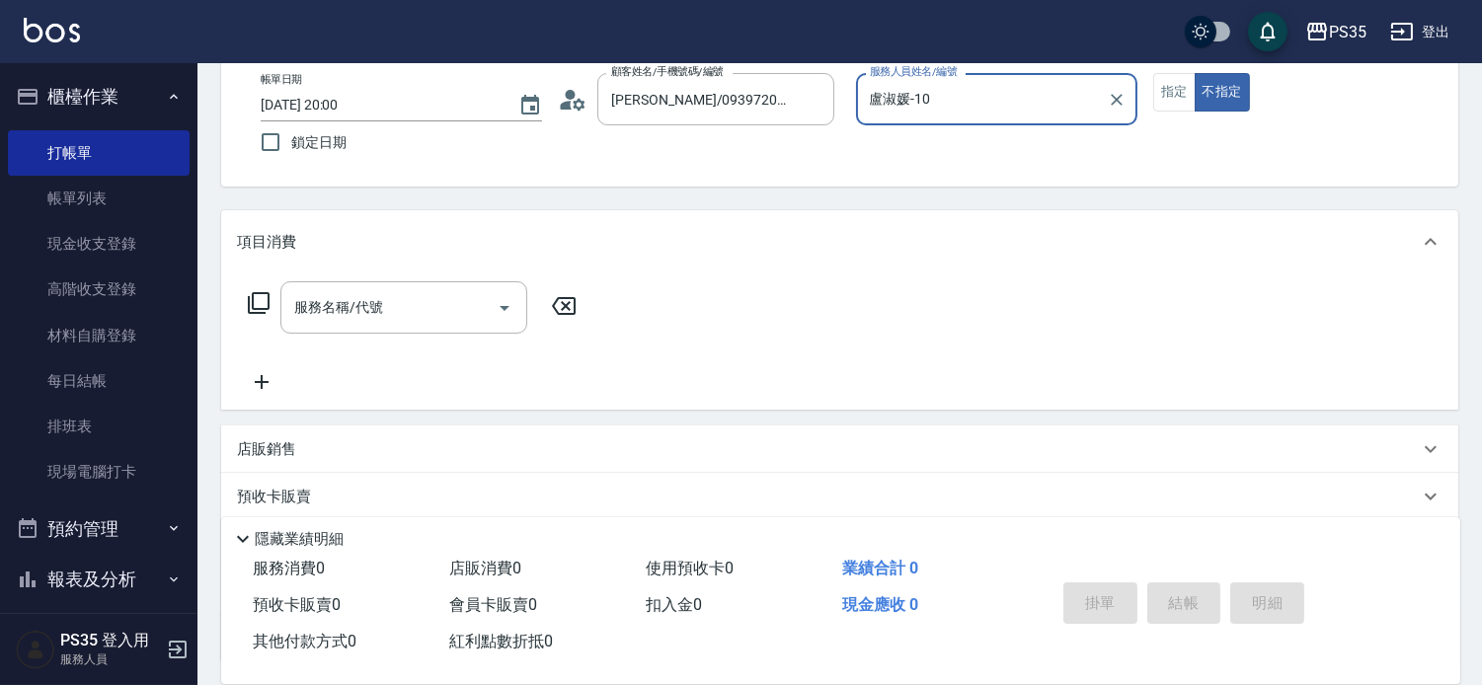
click at [1194, 73] on button "不指定" at bounding box center [1221, 92] width 55 height 38
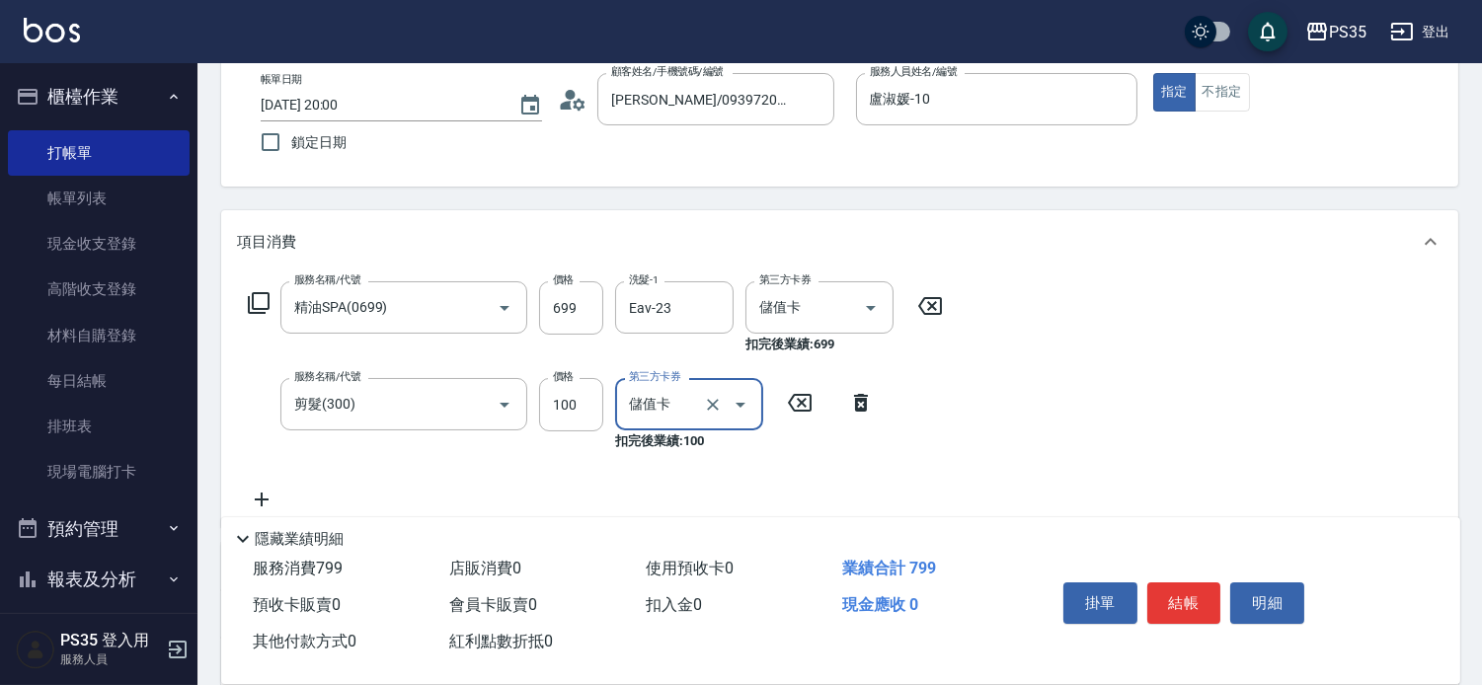
click at [1187, 582] on button "結帳" at bounding box center [1184, 602] width 74 height 41
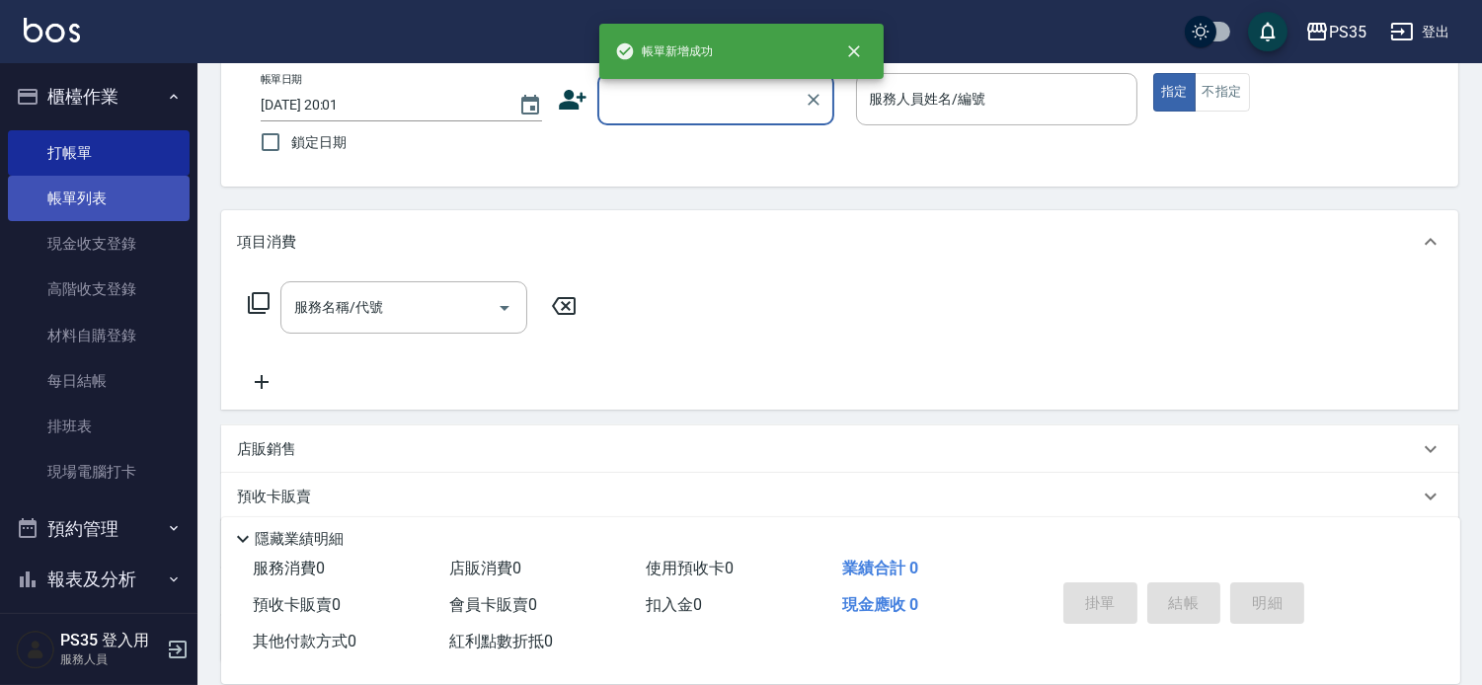
click at [56, 199] on link "帳單列表" at bounding box center [99, 198] width 182 height 45
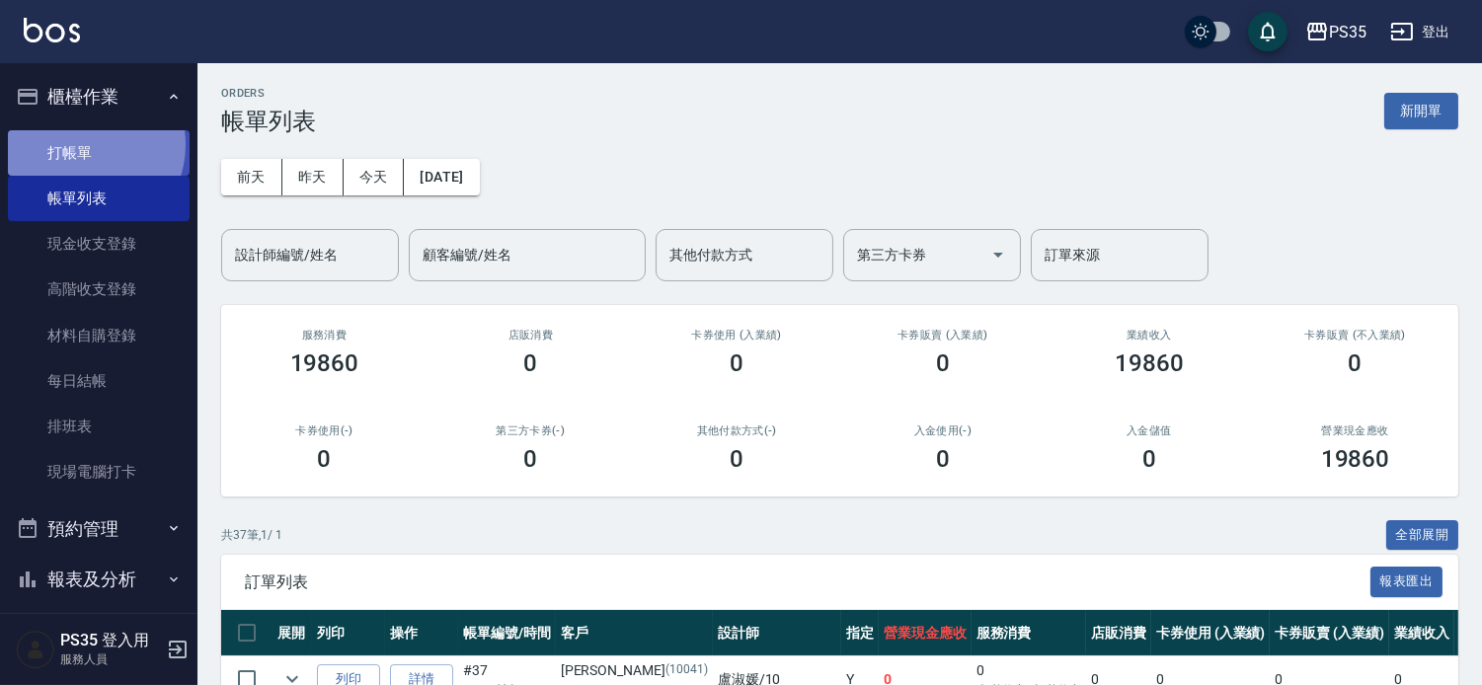
click at [84, 144] on link "打帳單" at bounding box center [99, 152] width 182 height 45
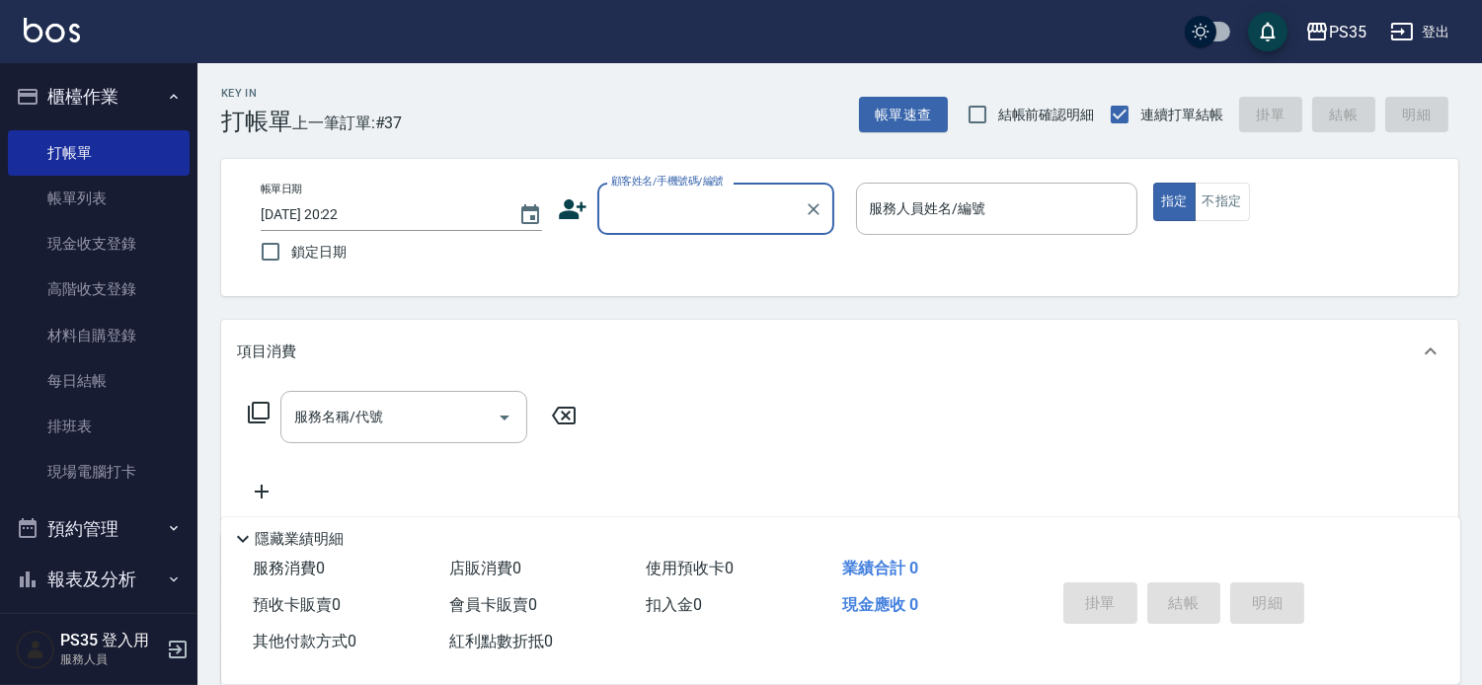
click at [624, 217] on input "顧客姓名/手機號碼/編號" at bounding box center [701, 208] width 190 height 35
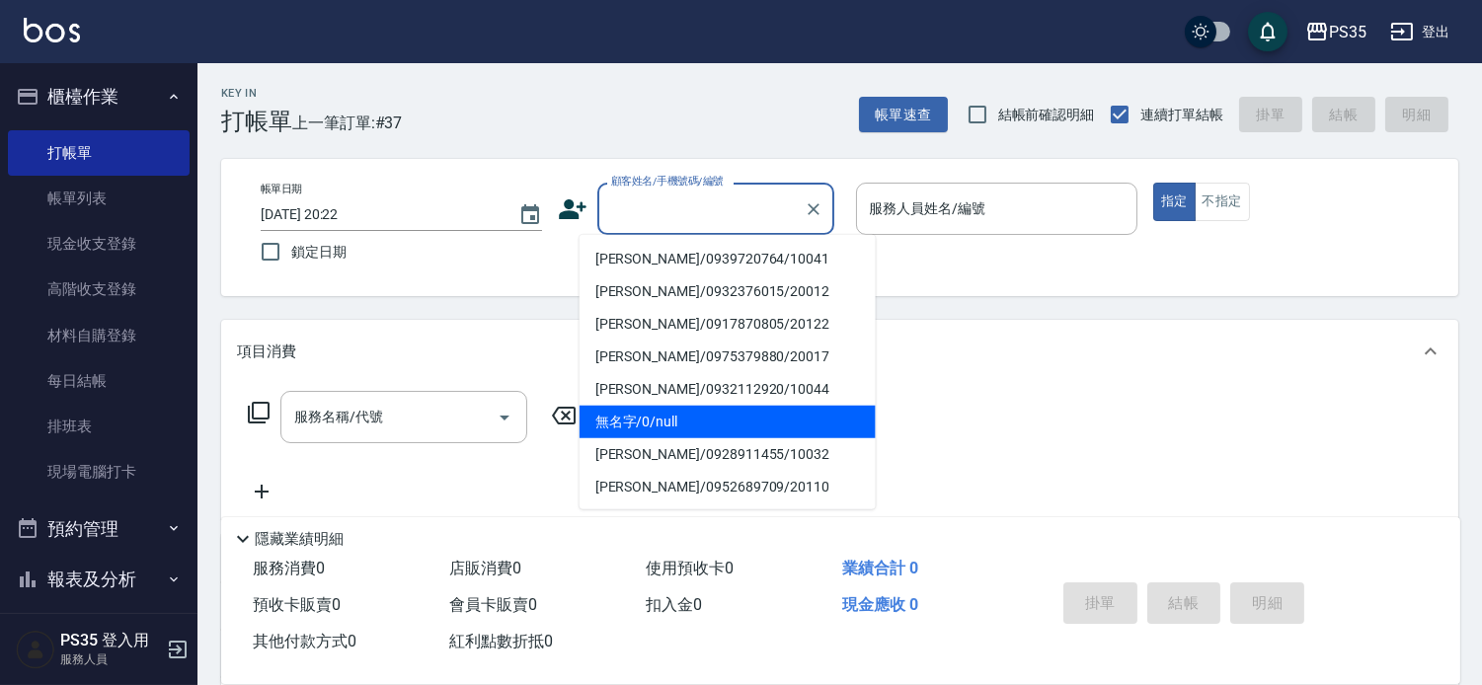
click at [634, 419] on li "無名字/0/null" at bounding box center [727, 422] width 296 height 33
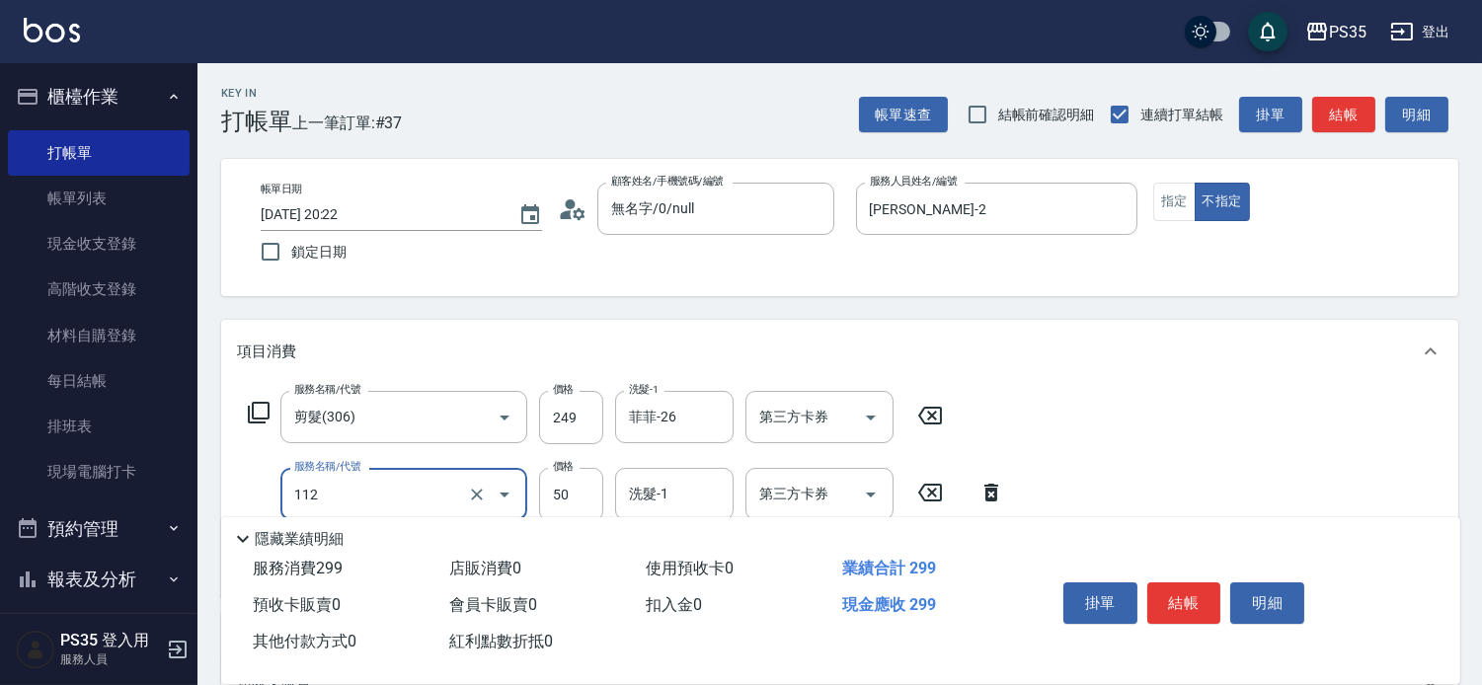
scroll to position [110, 0]
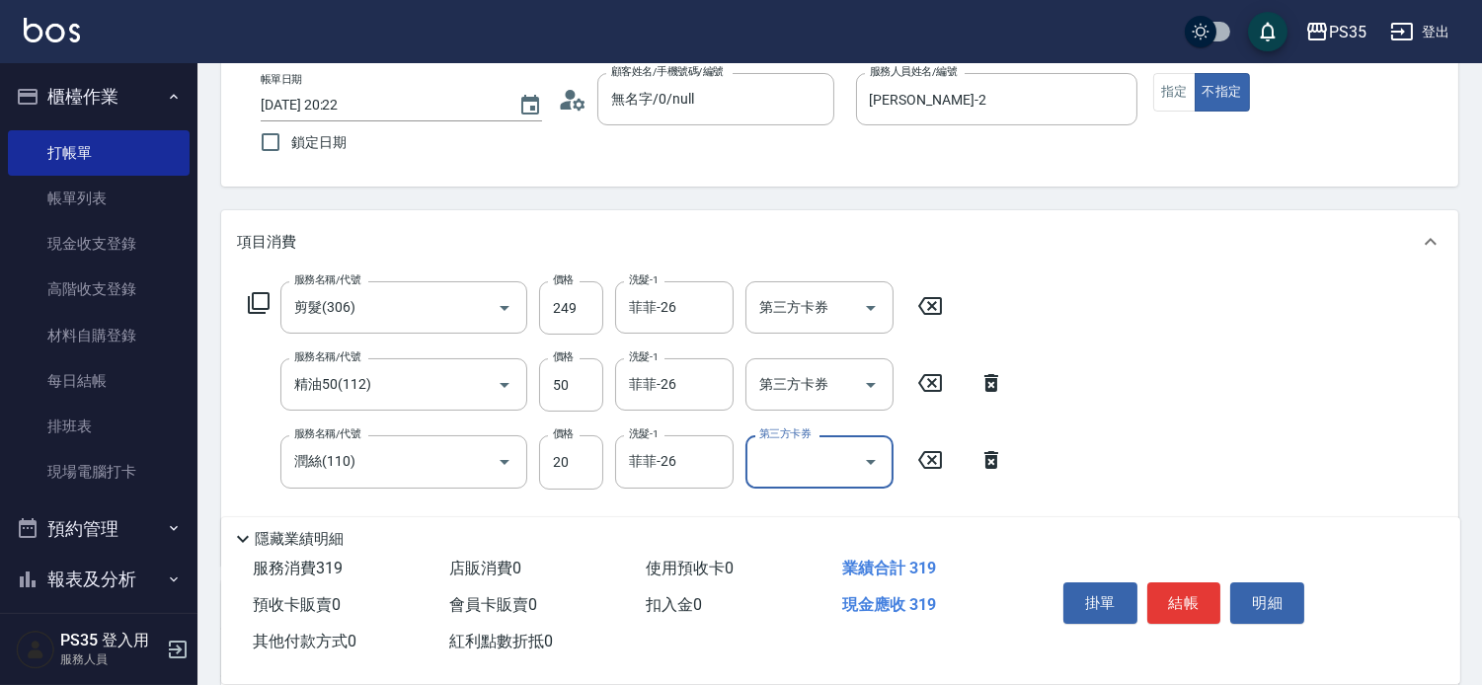
click at [1185, 583] on button "結帳" at bounding box center [1184, 602] width 74 height 41
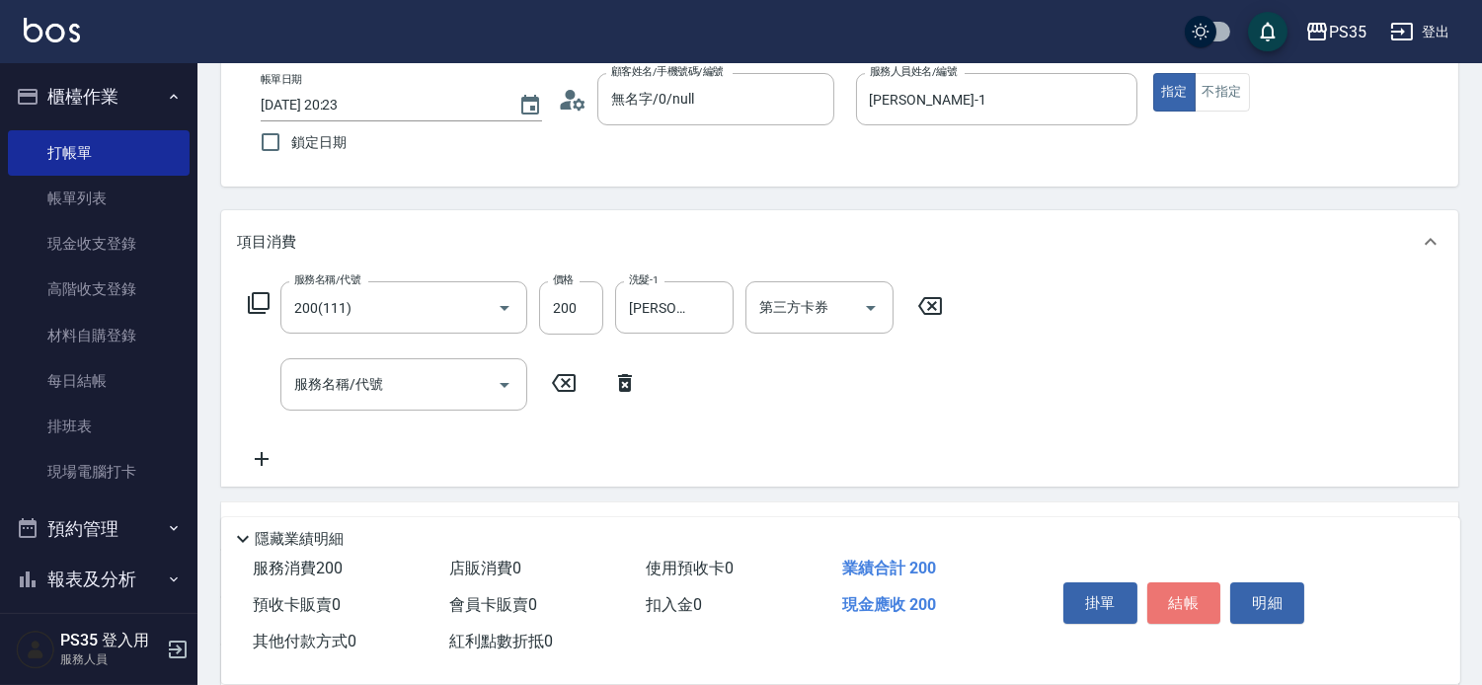
click at [1185, 583] on button "結帳" at bounding box center [1184, 602] width 74 height 41
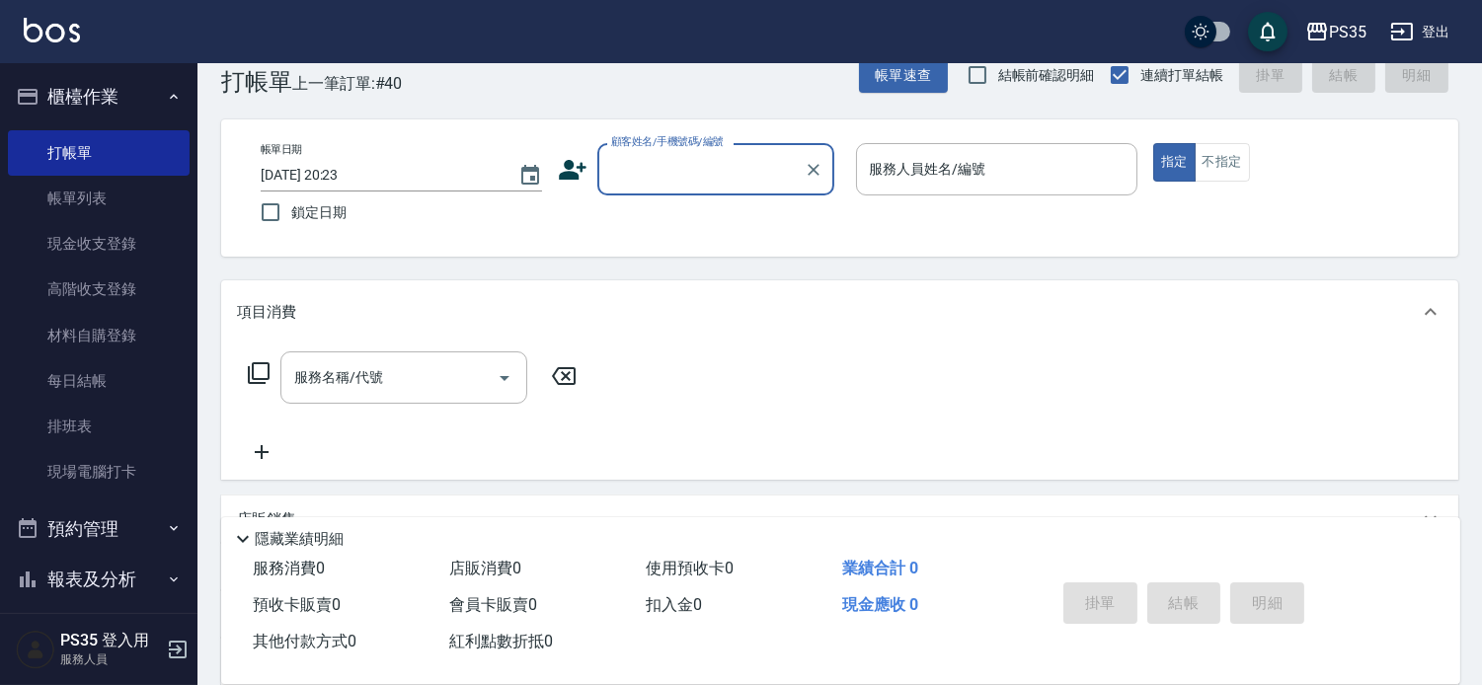
scroll to position [0, 0]
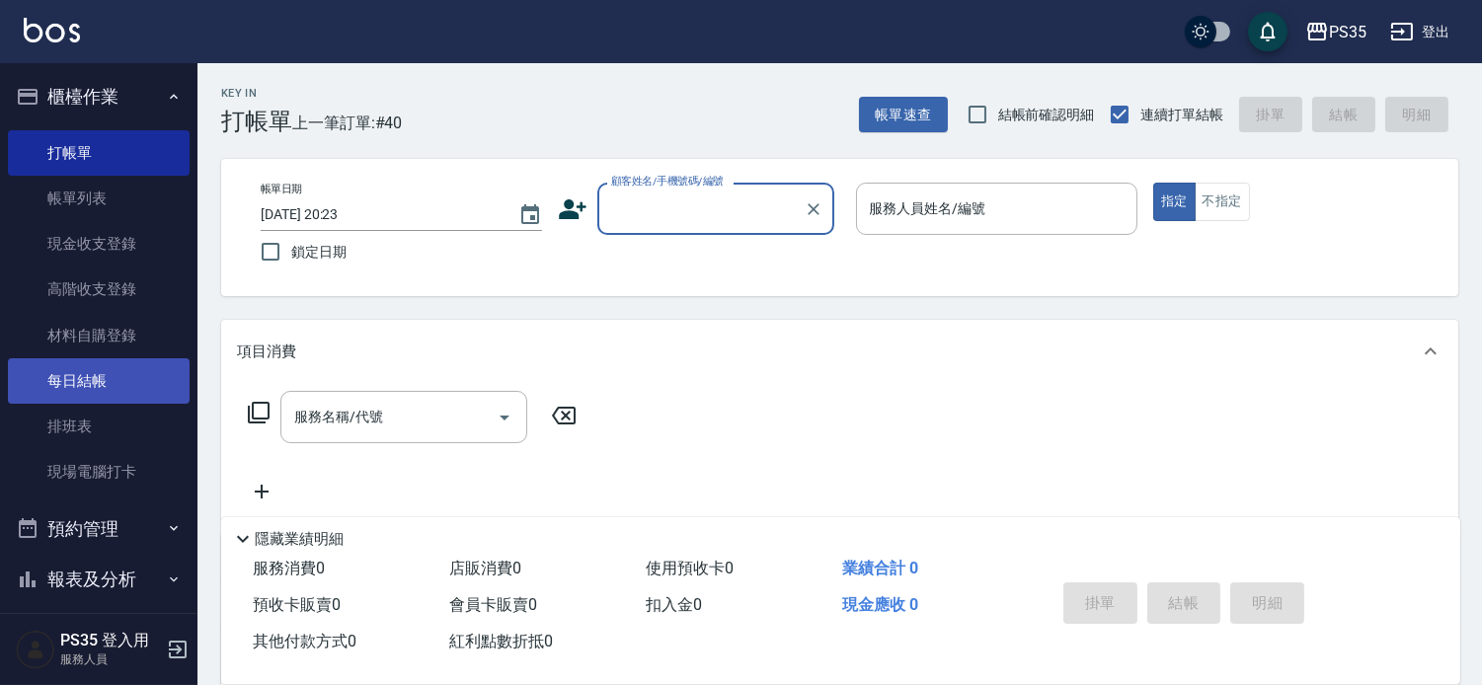
click at [63, 369] on link "每日結帳" at bounding box center [99, 380] width 182 height 45
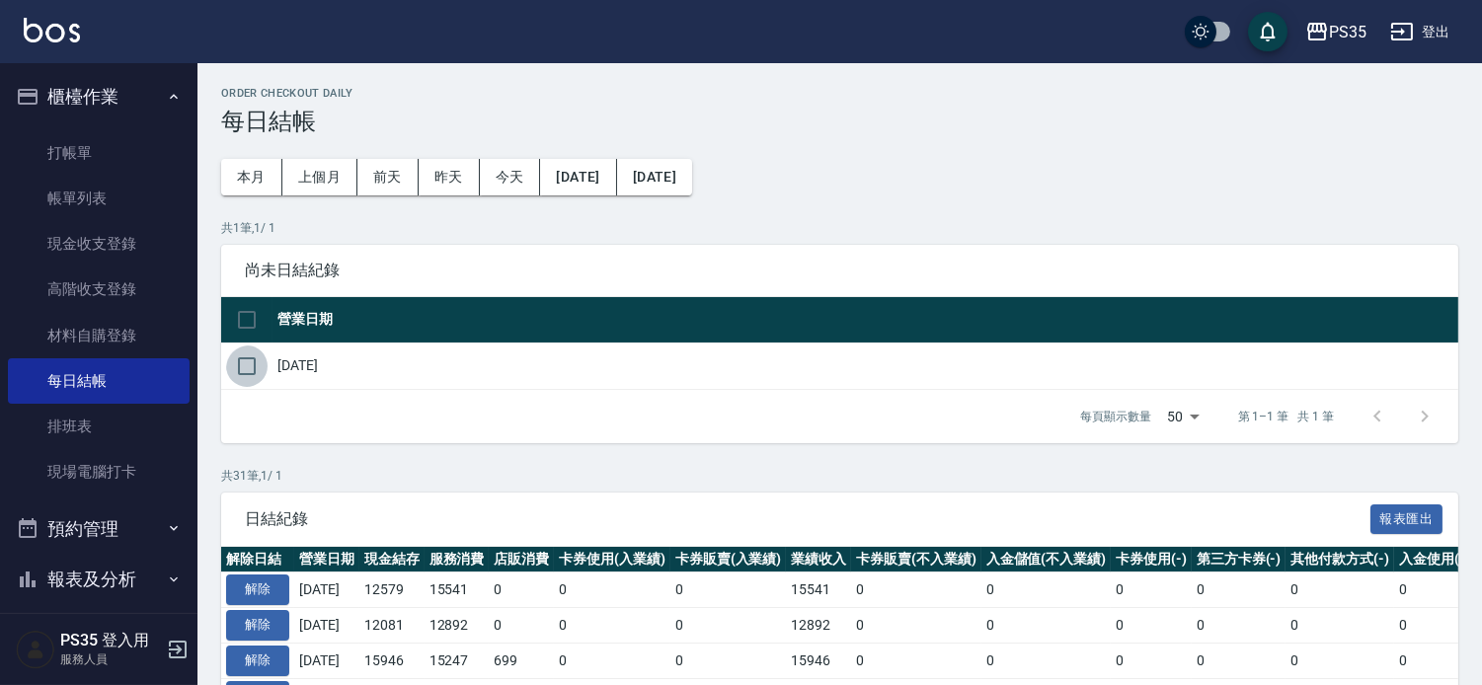
click at [242, 369] on input "checkbox" at bounding box center [246, 365] width 41 height 41
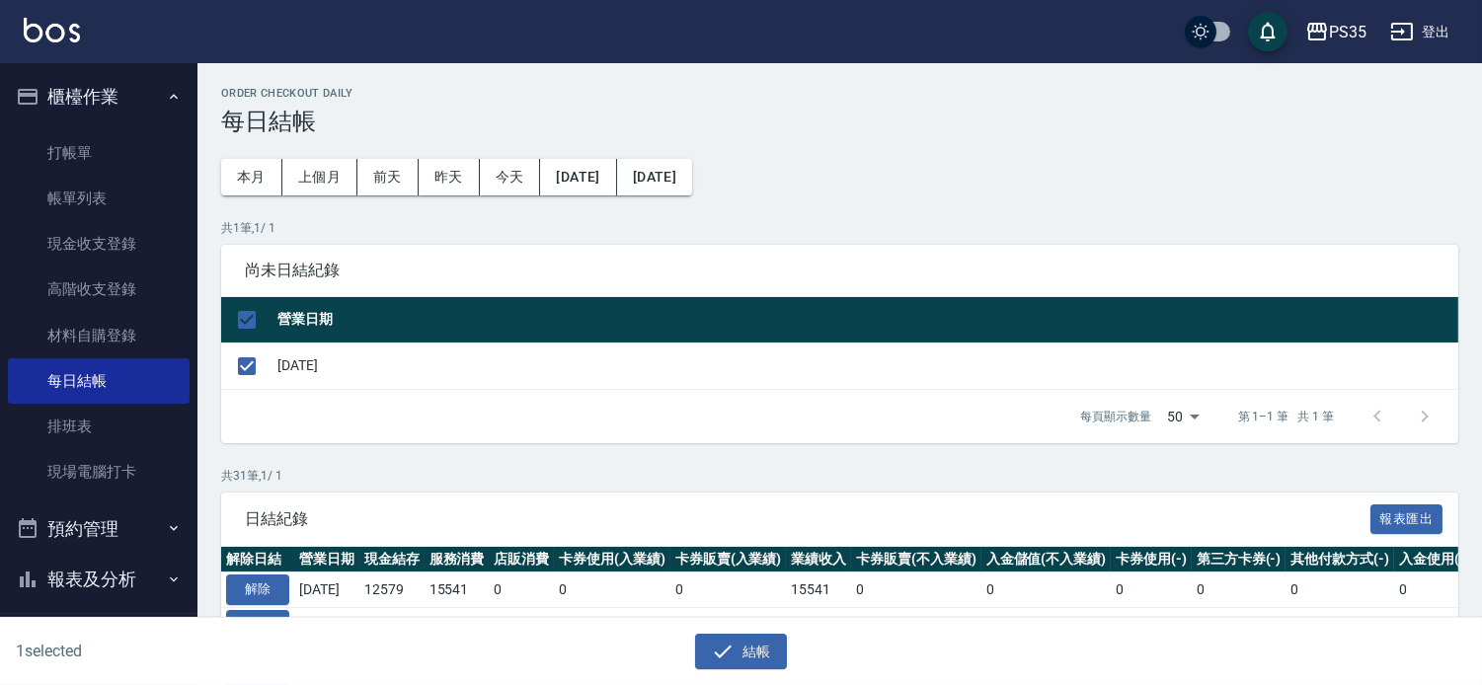
click at [745, 646] on button "結帳" at bounding box center [741, 652] width 92 height 37
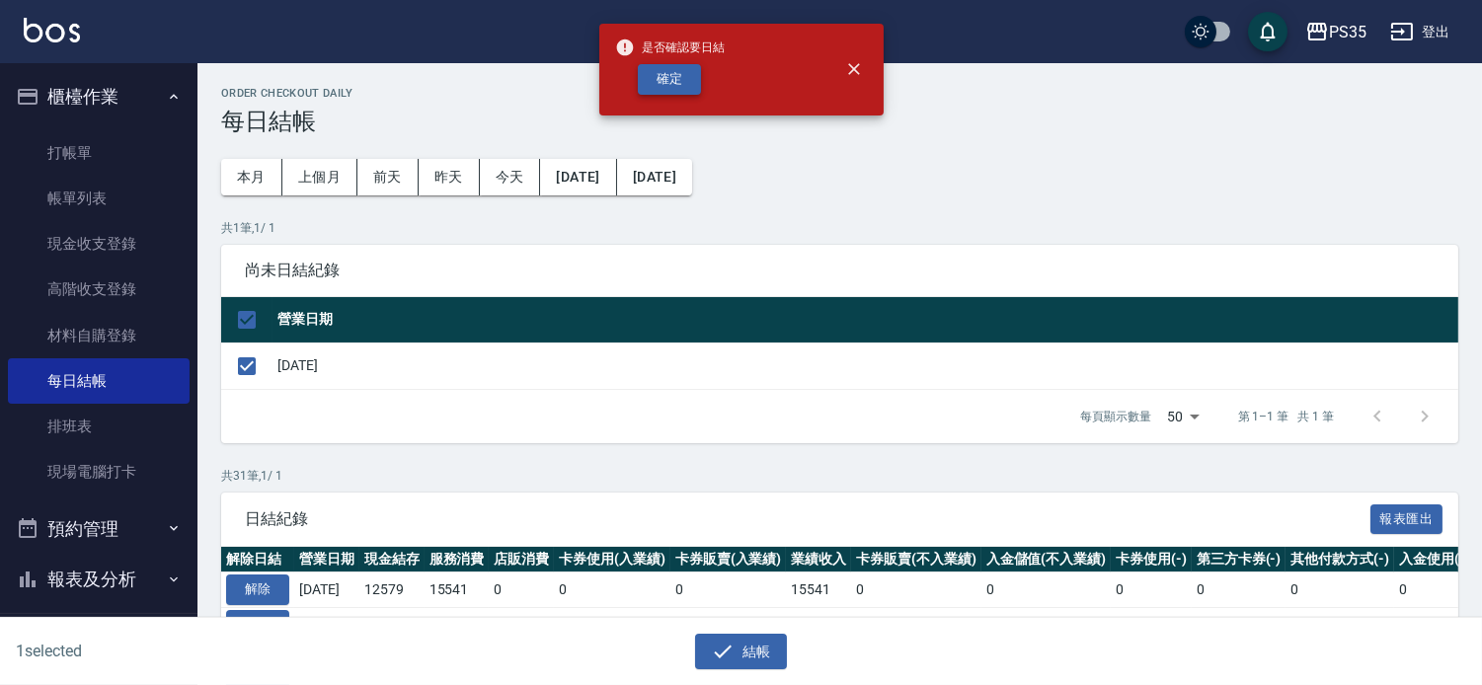
click at [659, 86] on button "確定" at bounding box center [669, 79] width 63 height 31
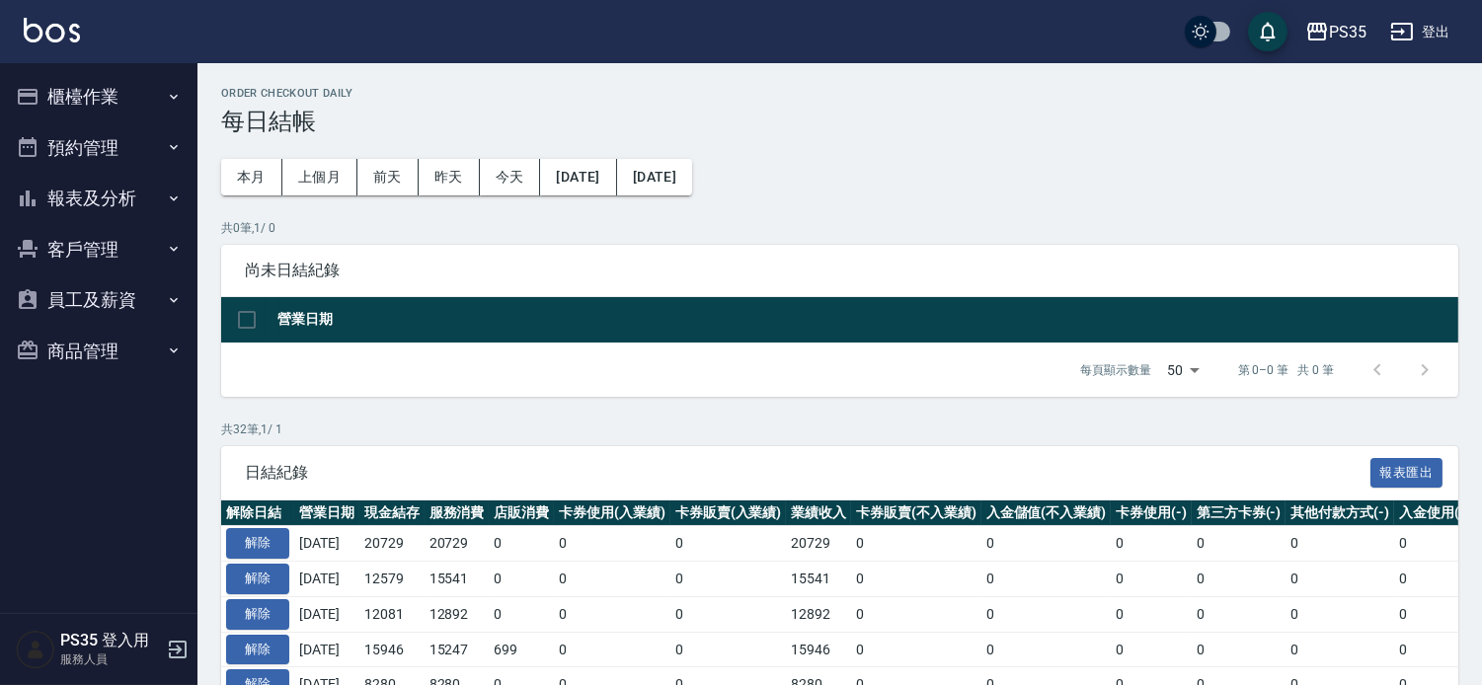
click at [62, 189] on button "報表及分析" at bounding box center [99, 198] width 182 height 51
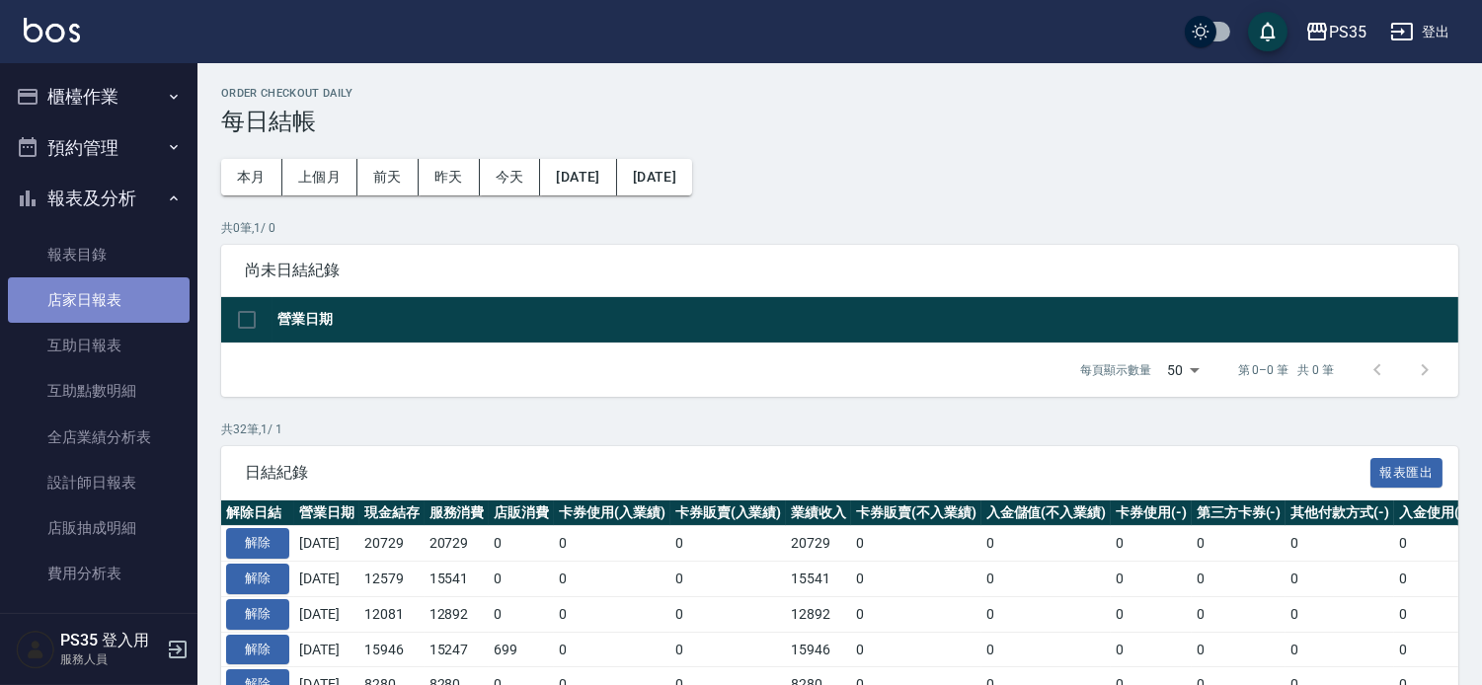
click at [112, 301] on link "店家日報表" at bounding box center [99, 299] width 182 height 45
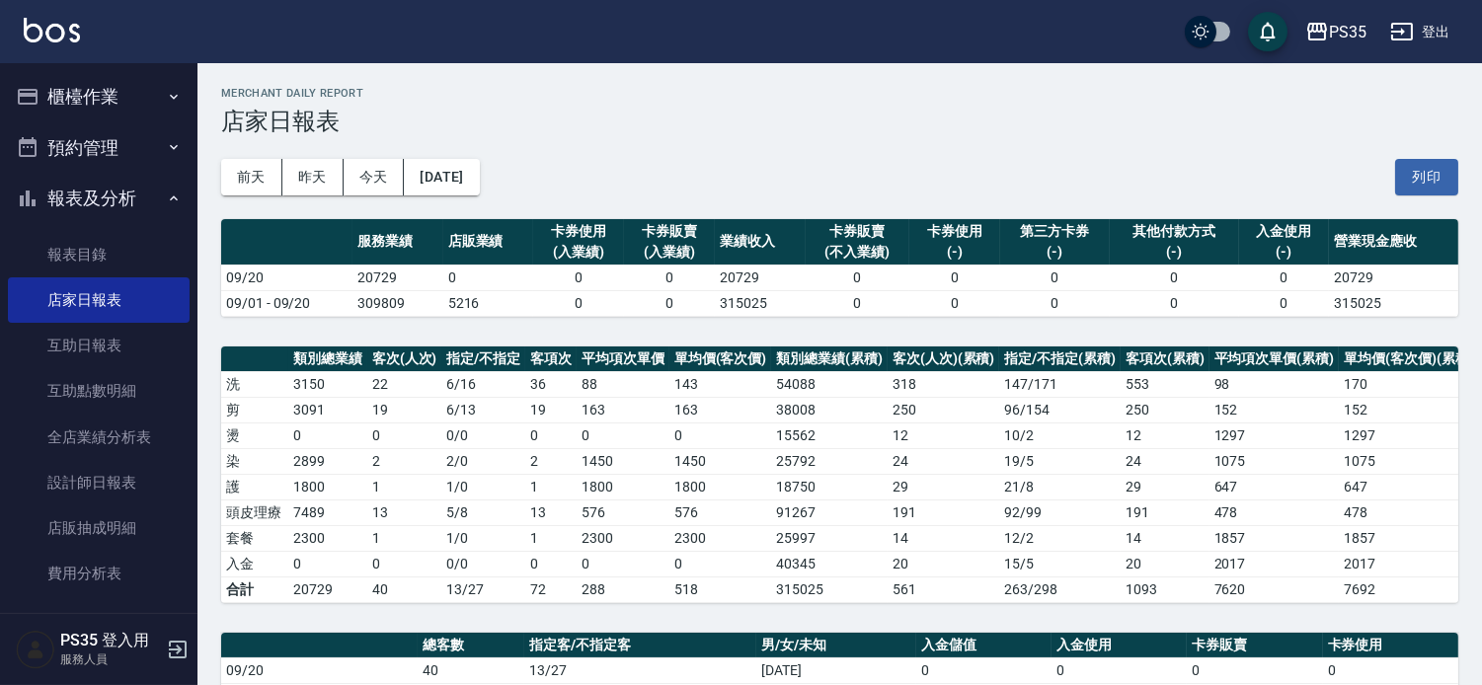
scroll to position [438, 0]
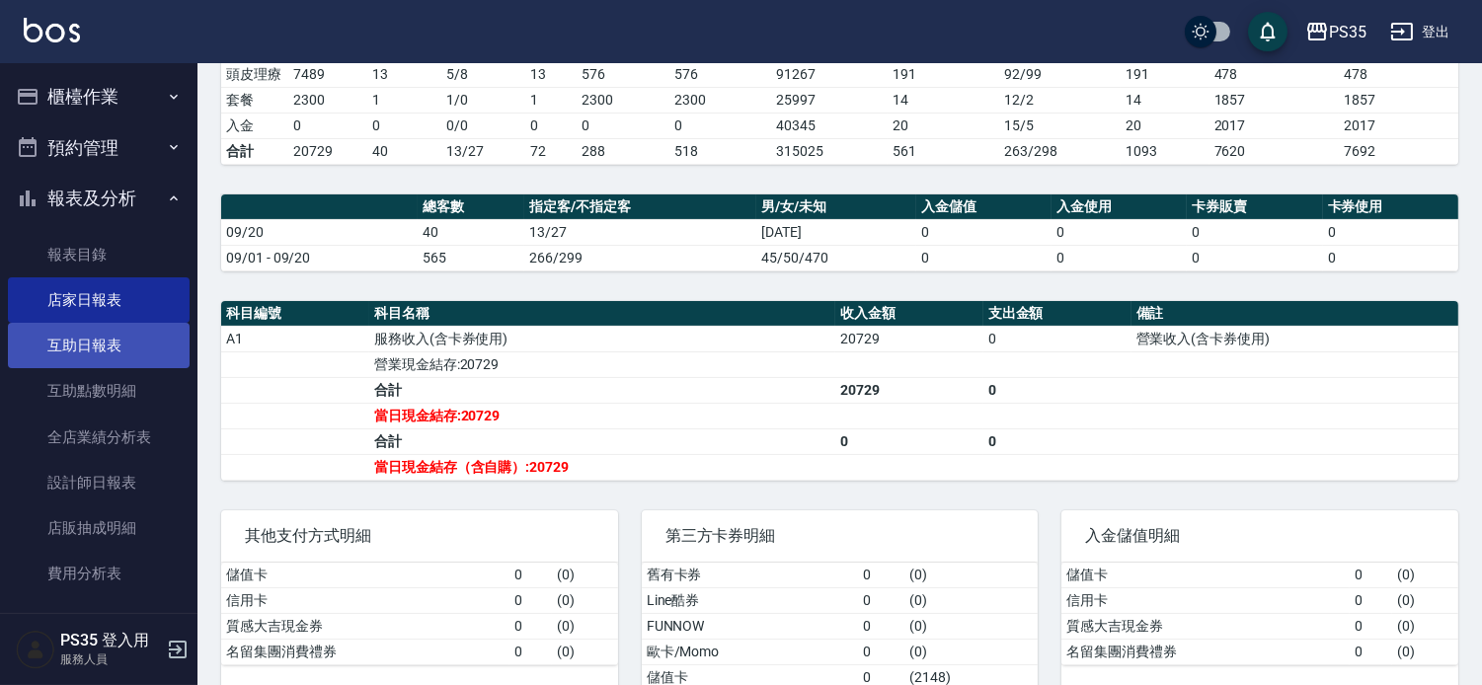
click at [82, 338] on link "互助日報表" at bounding box center [99, 345] width 182 height 45
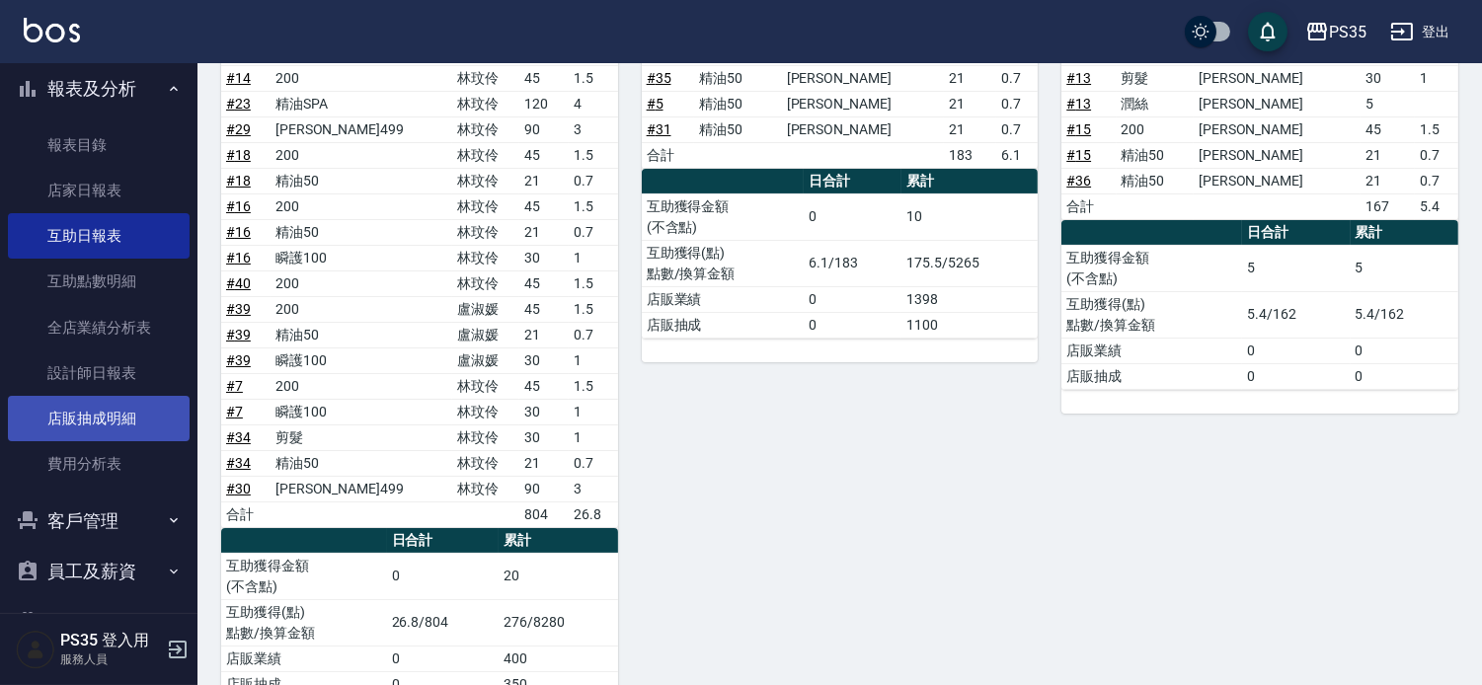
scroll to position [166, 0]
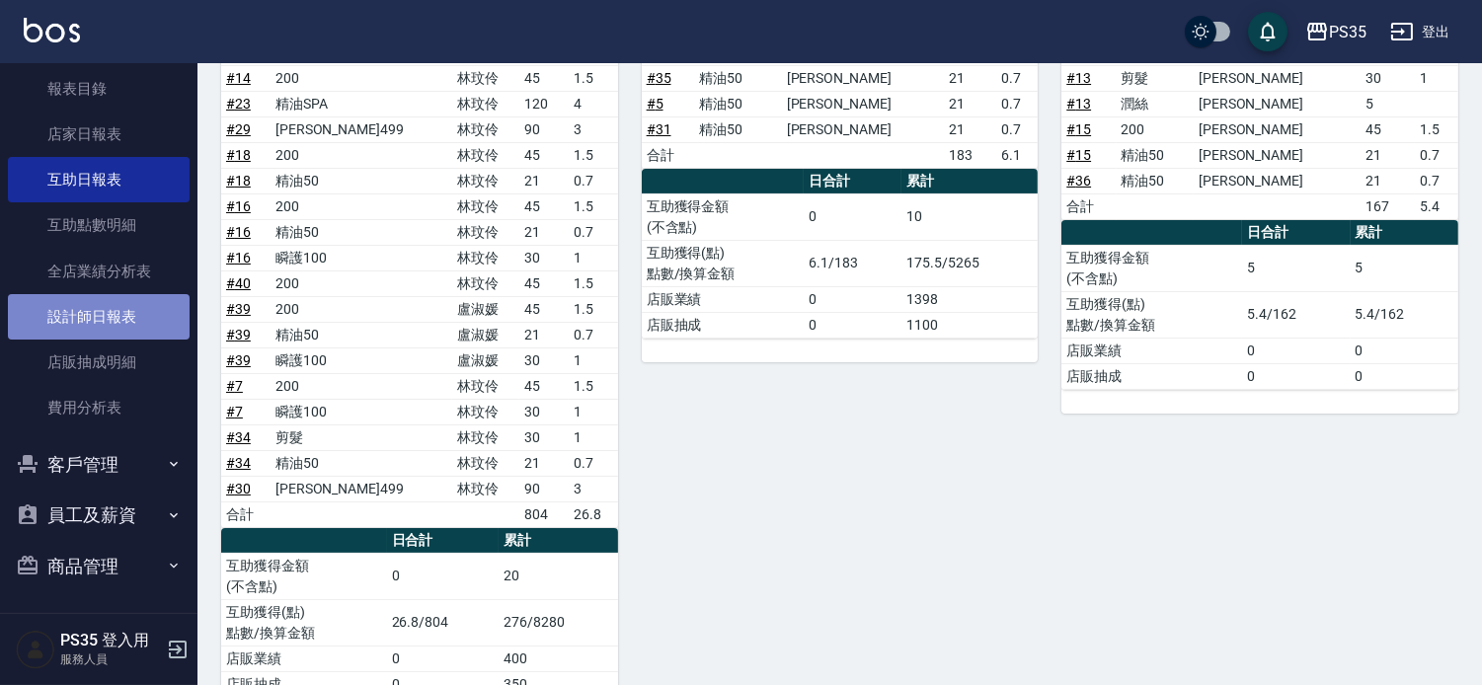
click at [114, 316] on link "設計師日報表" at bounding box center [99, 316] width 182 height 45
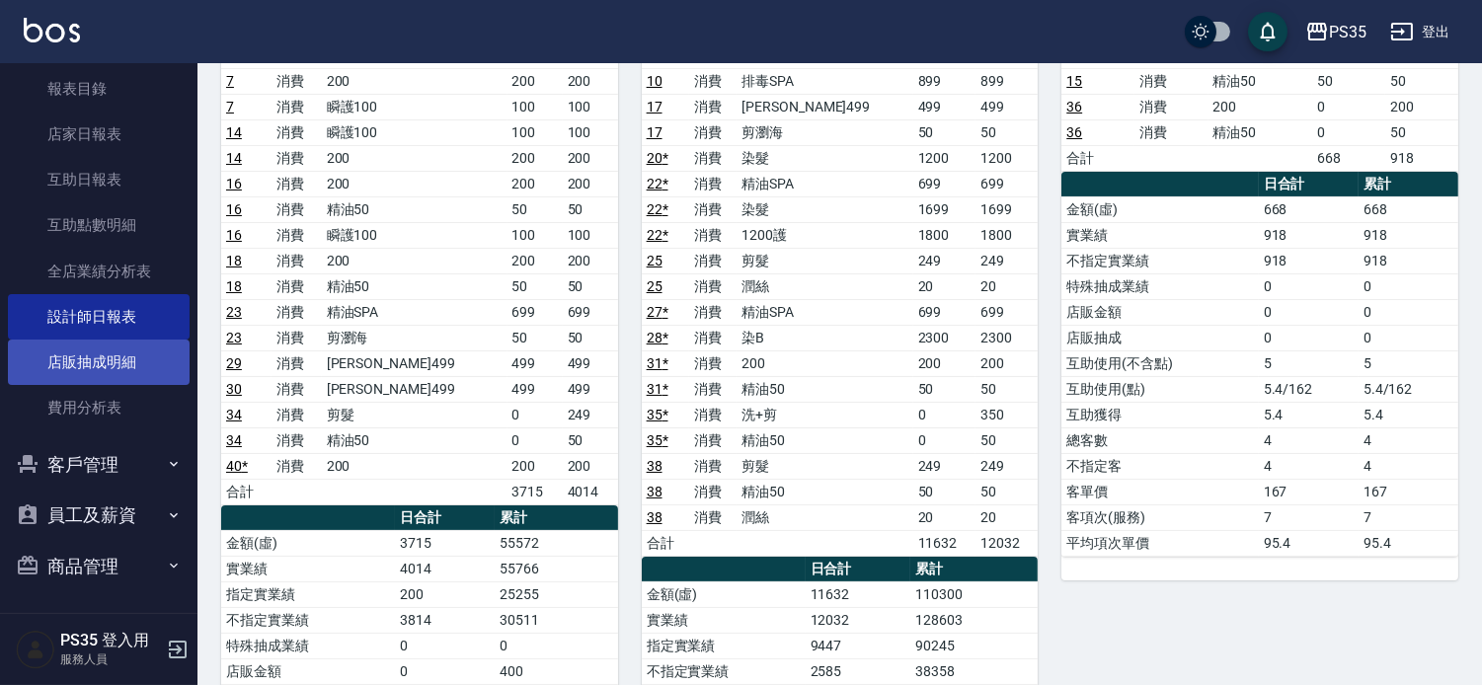
scroll to position [329, 0]
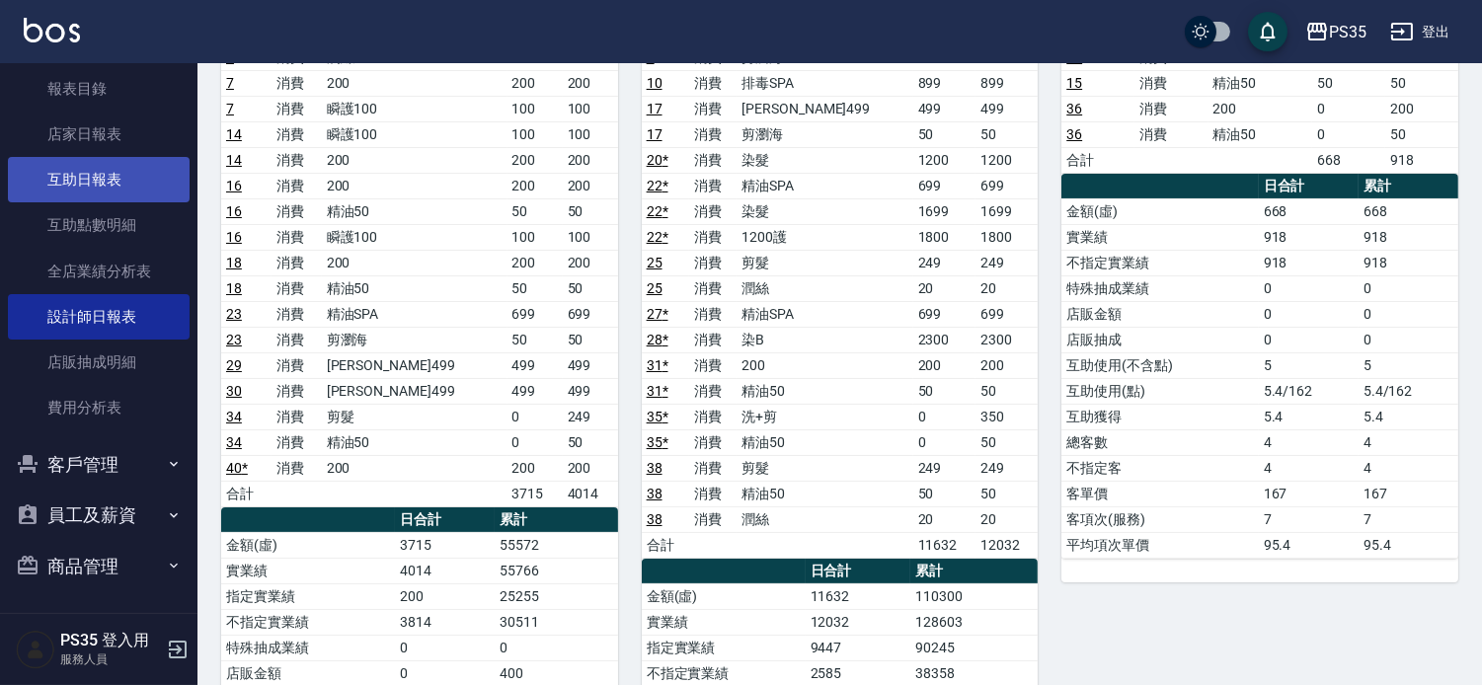
click at [86, 185] on link "互助日報表" at bounding box center [99, 179] width 182 height 45
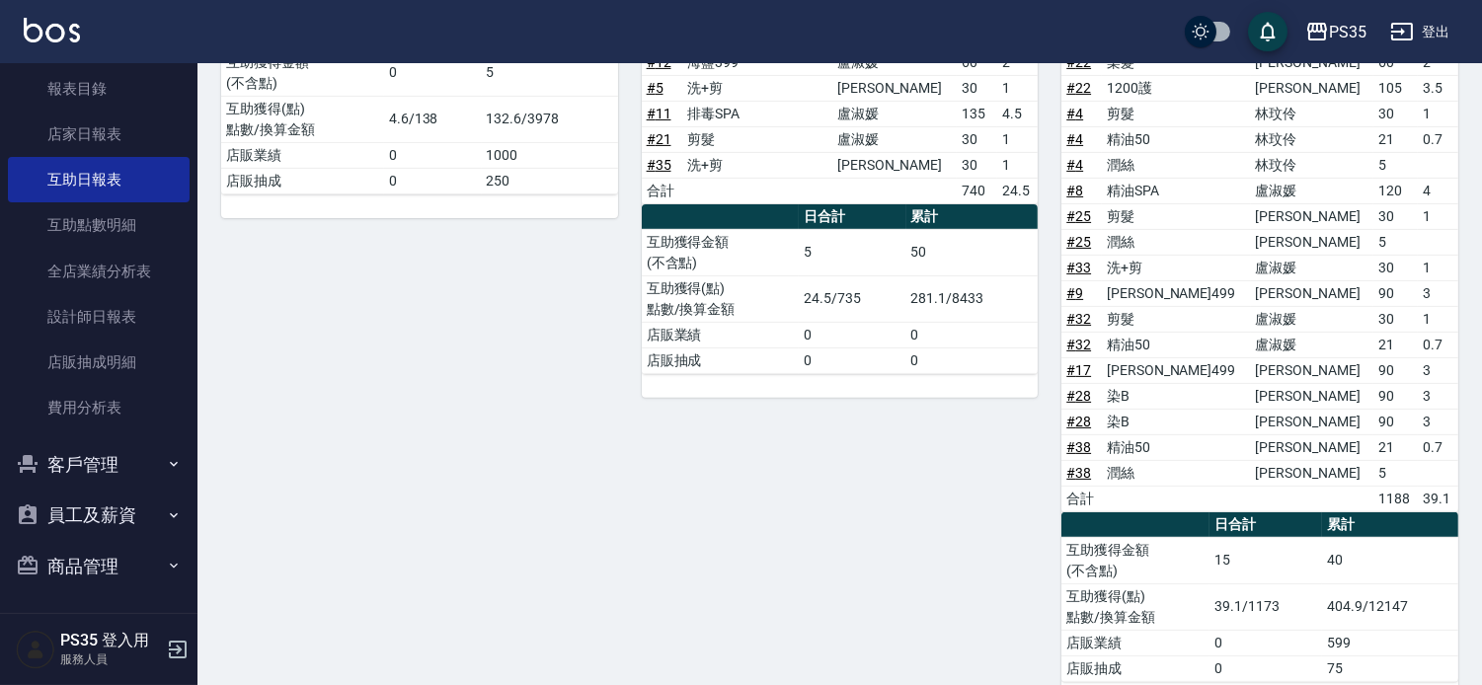
scroll to position [1330, 0]
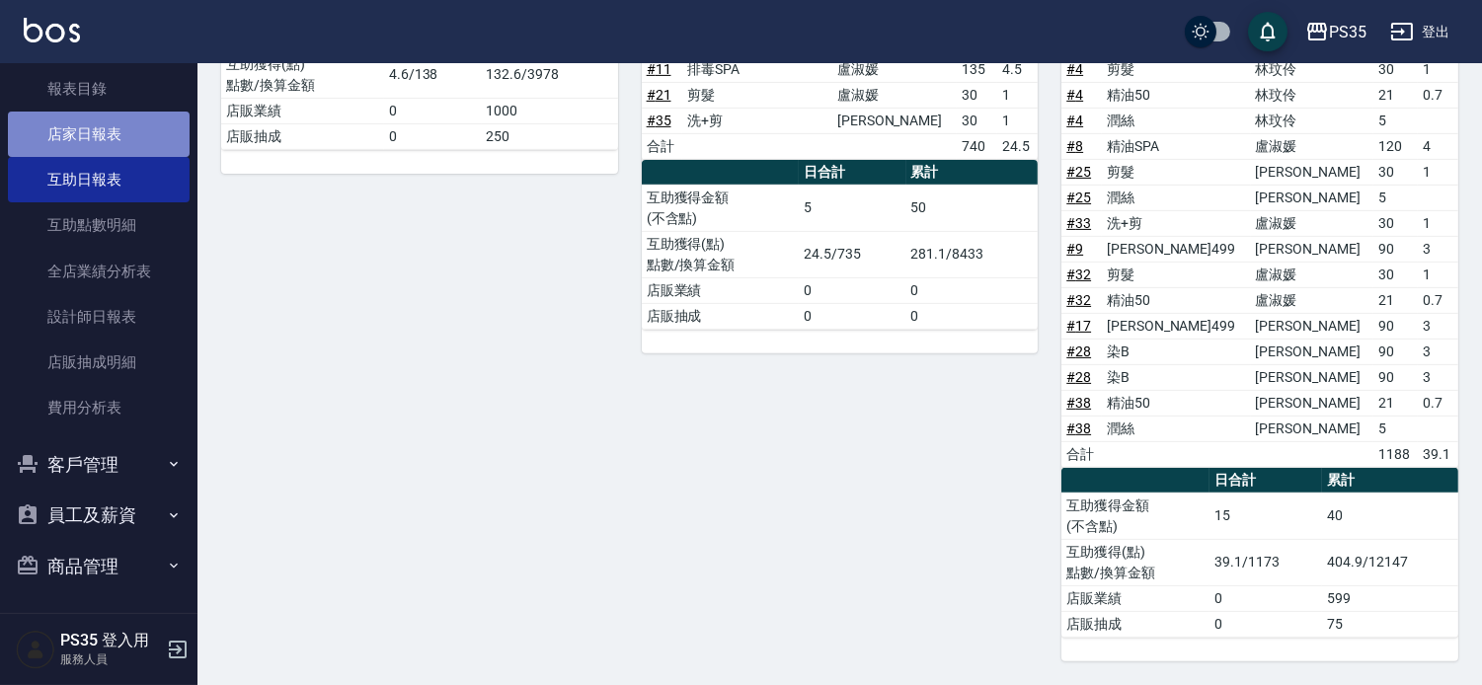
click at [139, 128] on link "店家日報表" at bounding box center [99, 134] width 182 height 45
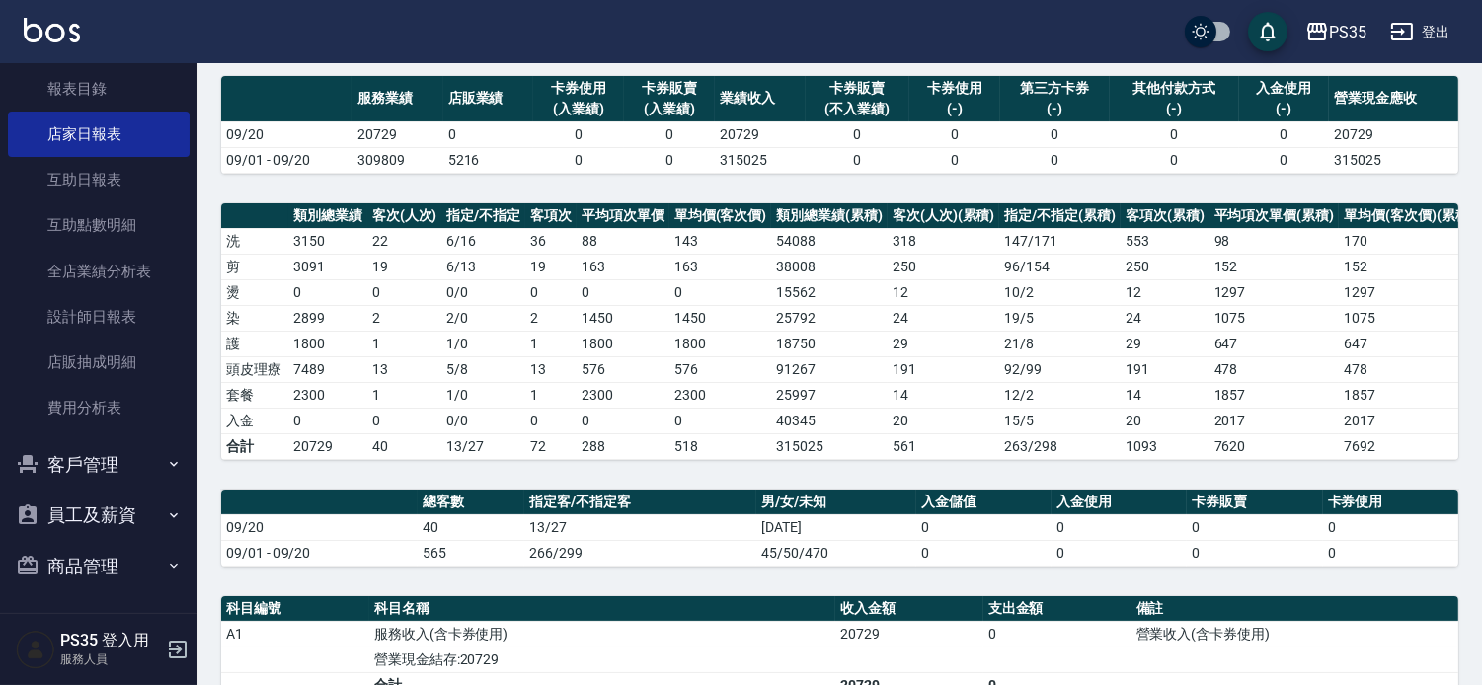
scroll to position [511, 0]
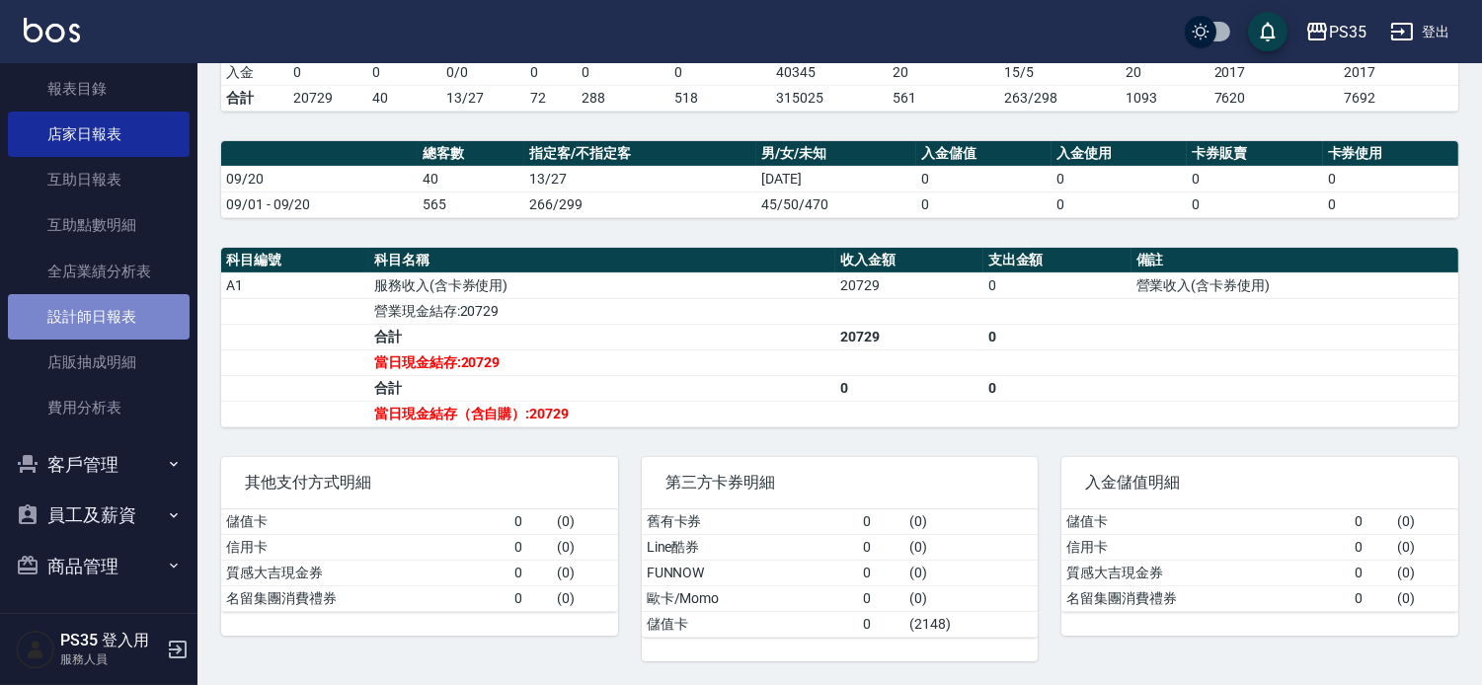
click at [144, 327] on link "設計師日報表" at bounding box center [99, 316] width 182 height 45
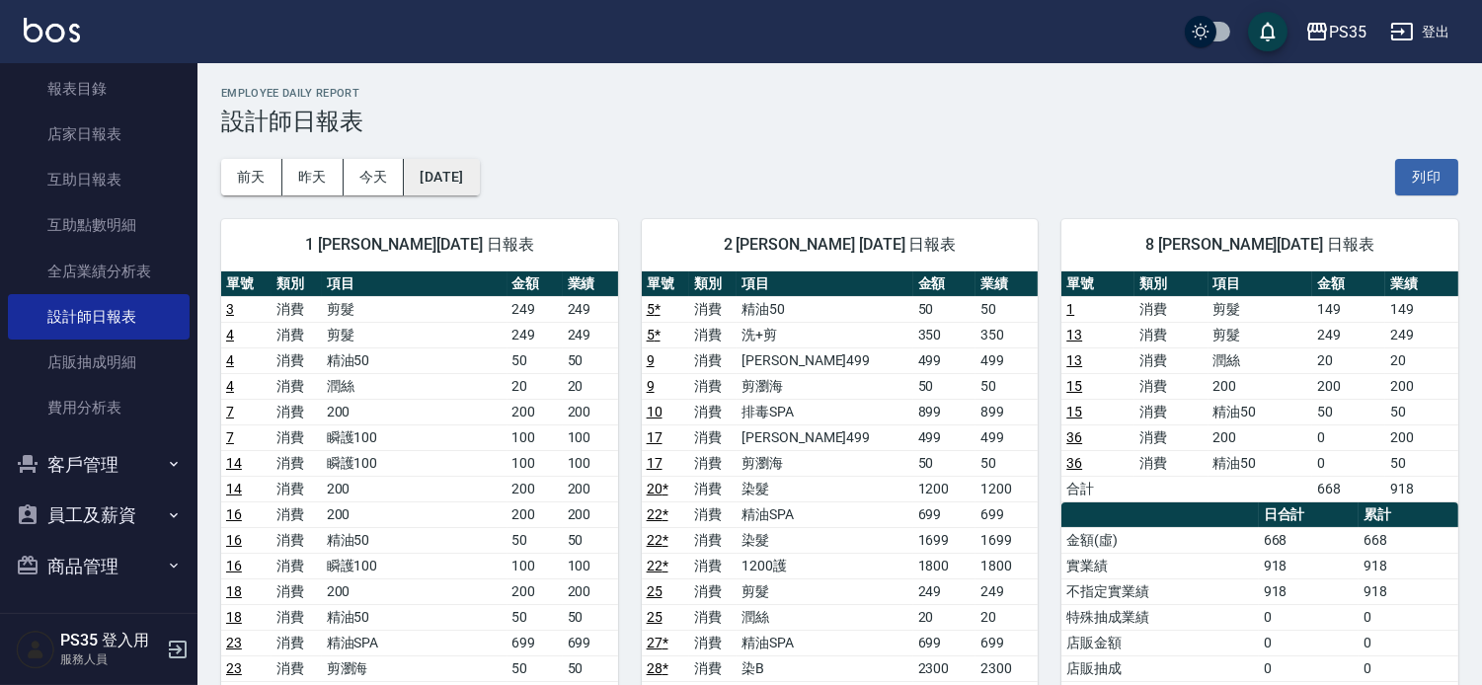
click at [467, 180] on button "[DATE]" at bounding box center [441, 177] width 75 height 37
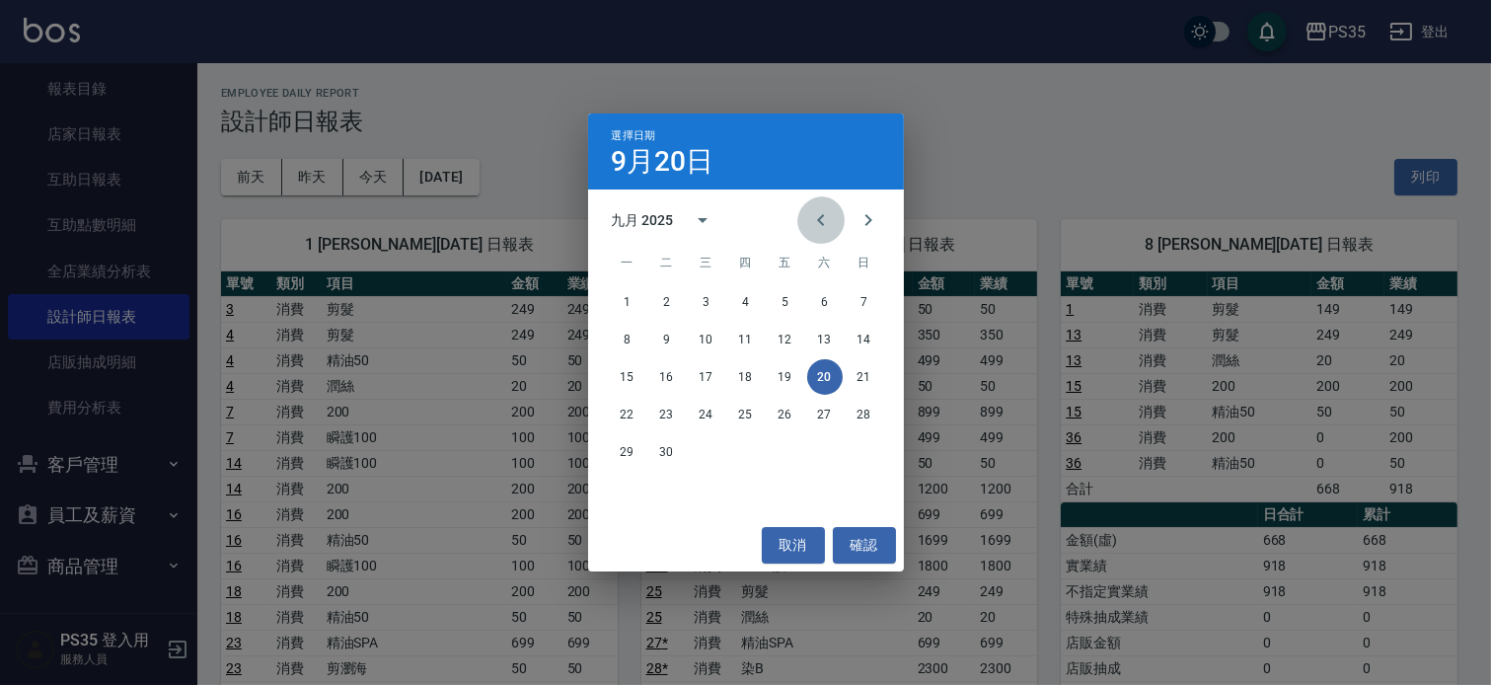
click at [809, 221] on icon "Previous month" at bounding box center [821, 220] width 24 height 24
click at [701, 418] on button "20" at bounding box center [707, 415] width 36 height 36
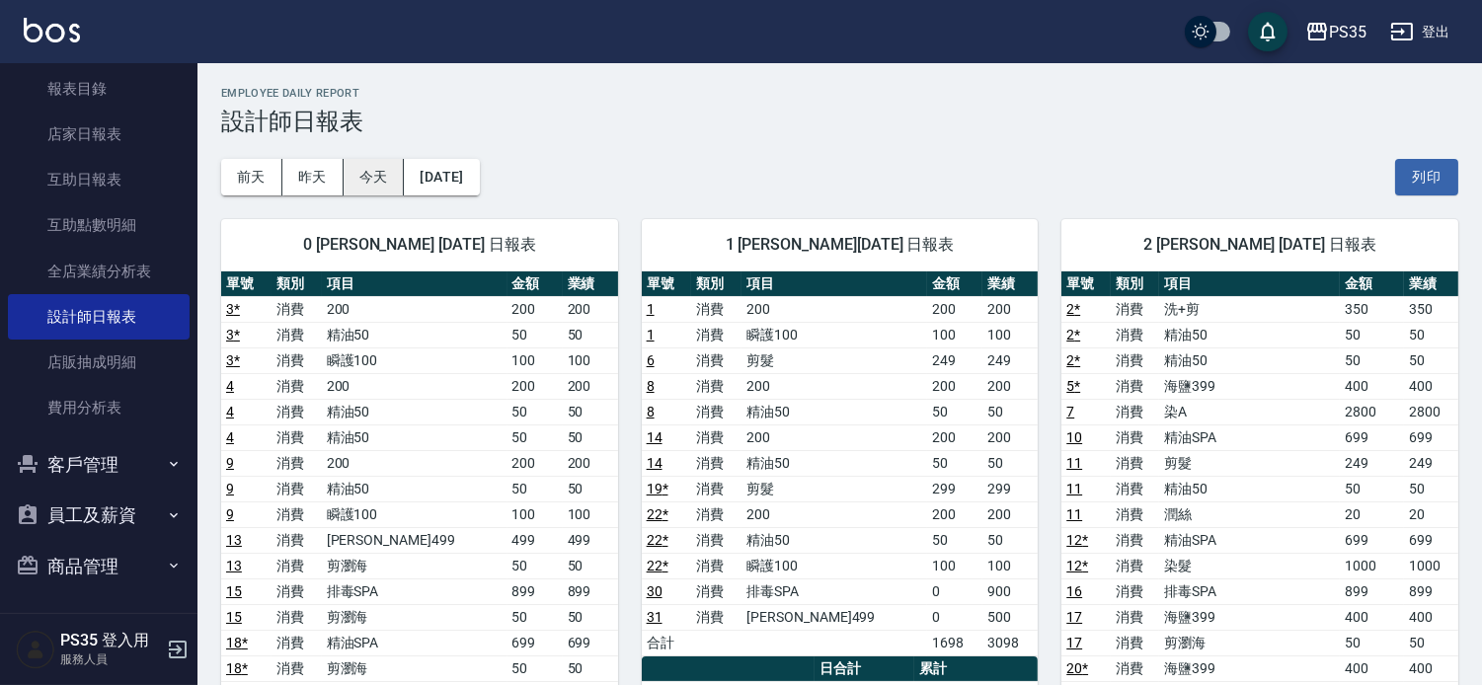
click at [373, 184] on button "今天" at bounding box center [374, 177] width 61 height 37
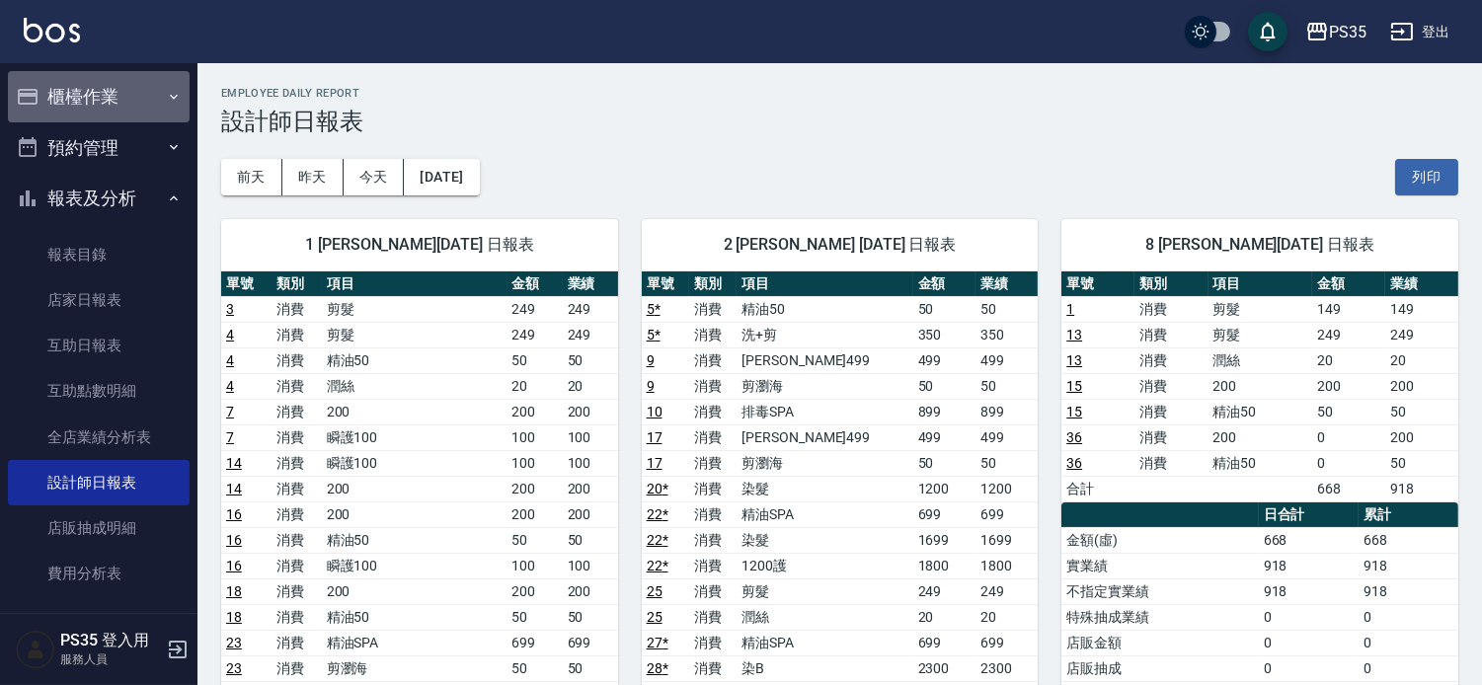
click at [118, 84] on button "櫃檯作業" at bounding box center [99, 96] width 182 height 51
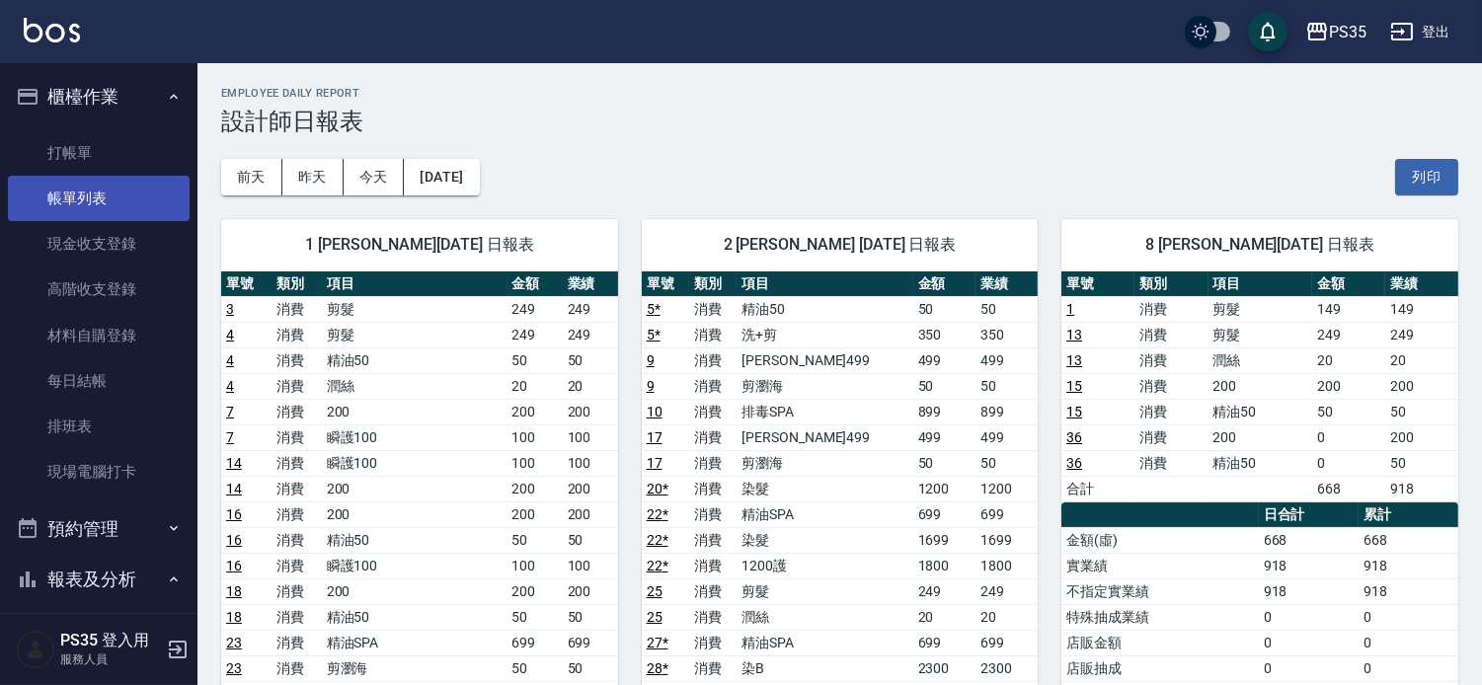
click at [97, 202] on link "帳單列表" at bounding box center [99, 198] width 182 height 45
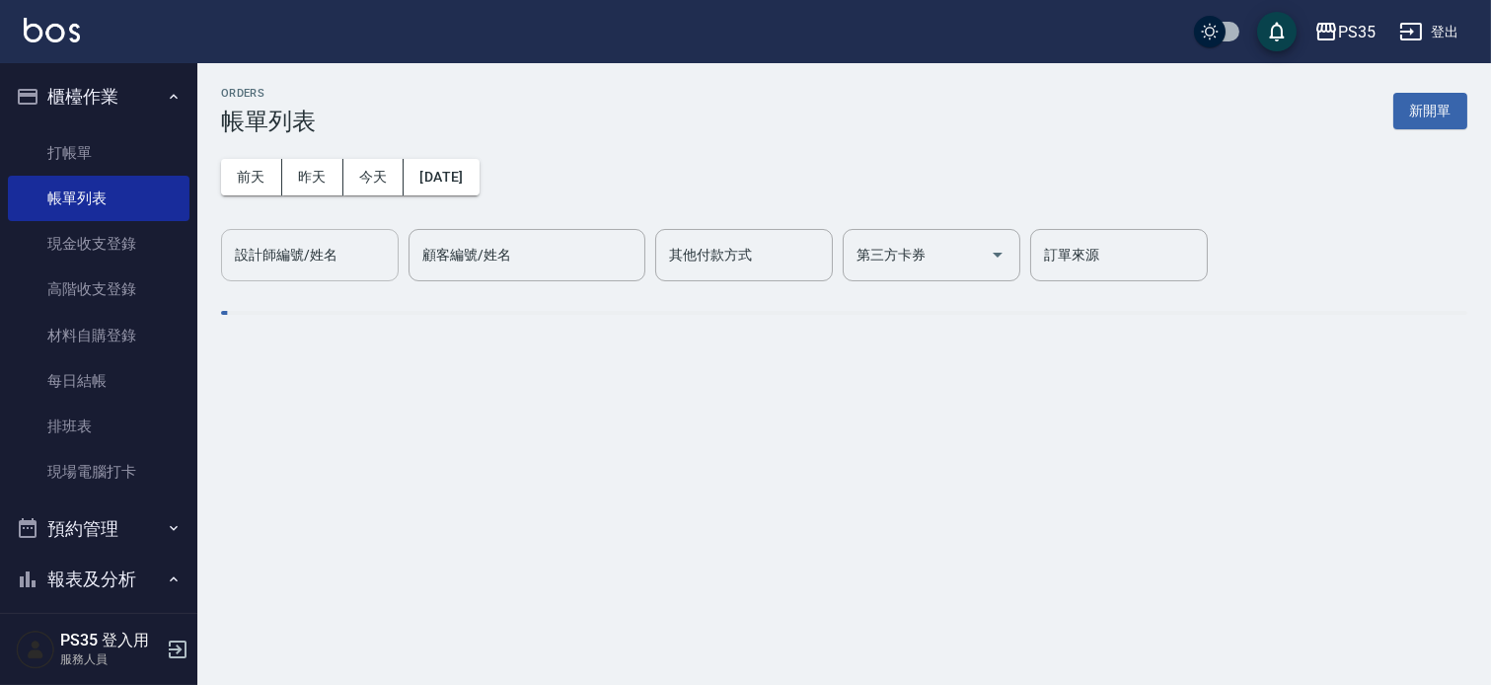
click at [321, 253] on div "設計師編號/姓名 設計師編號/姓名" at bounding box center [310, 255] width 178 height 52
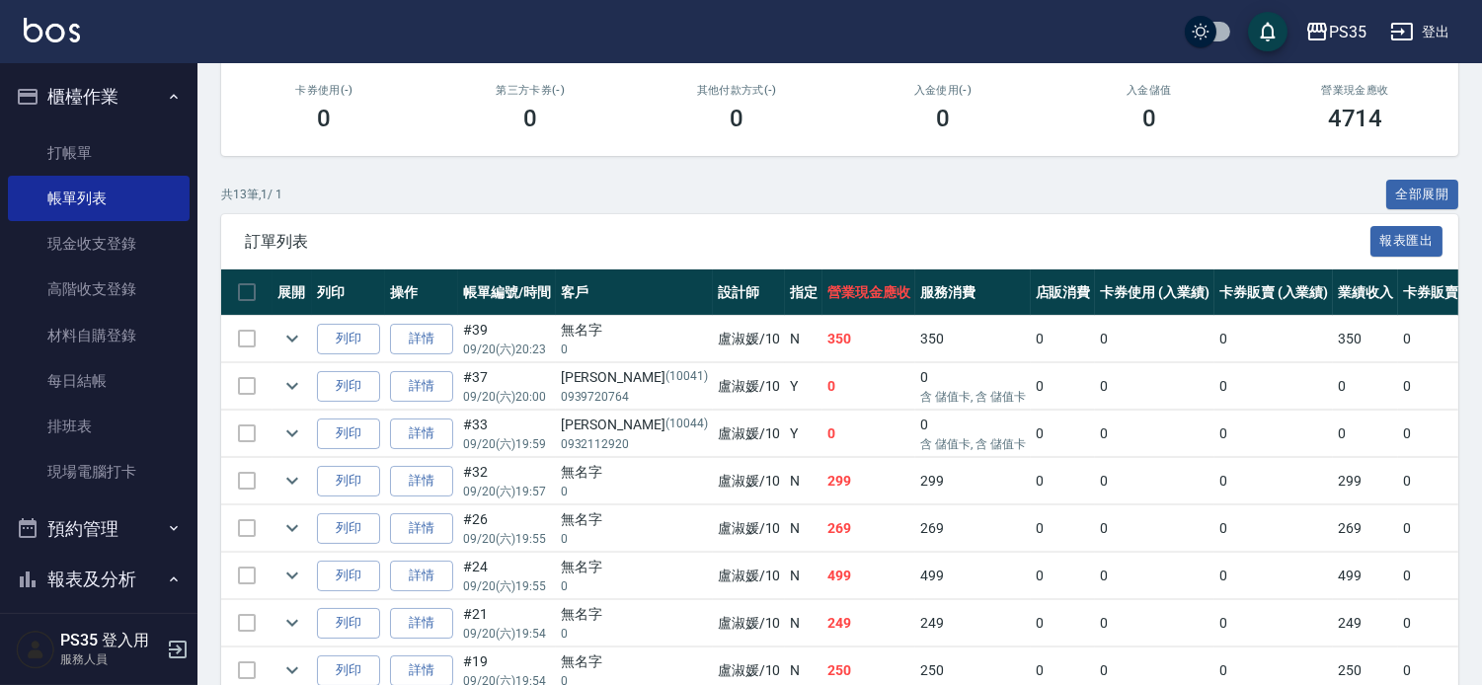
scroll to position [455, 0]
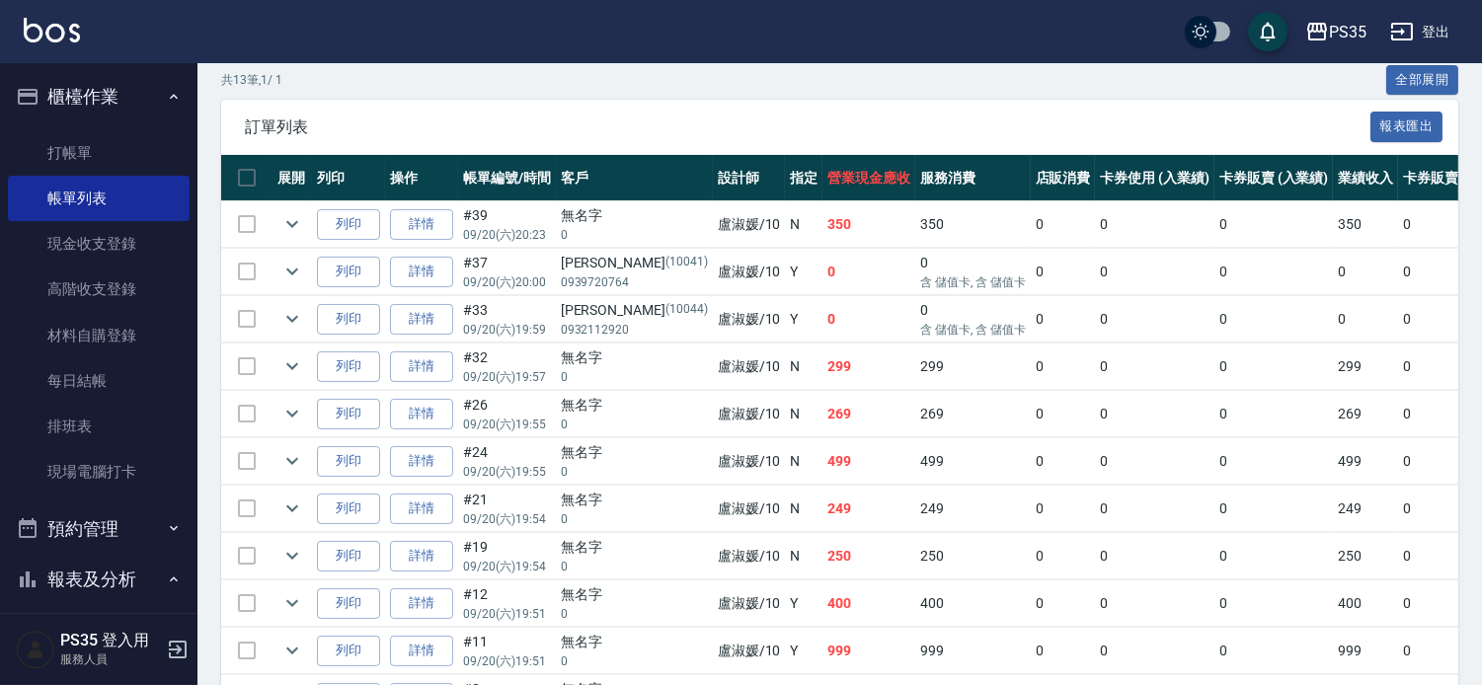
type input "盧淑媛-10"
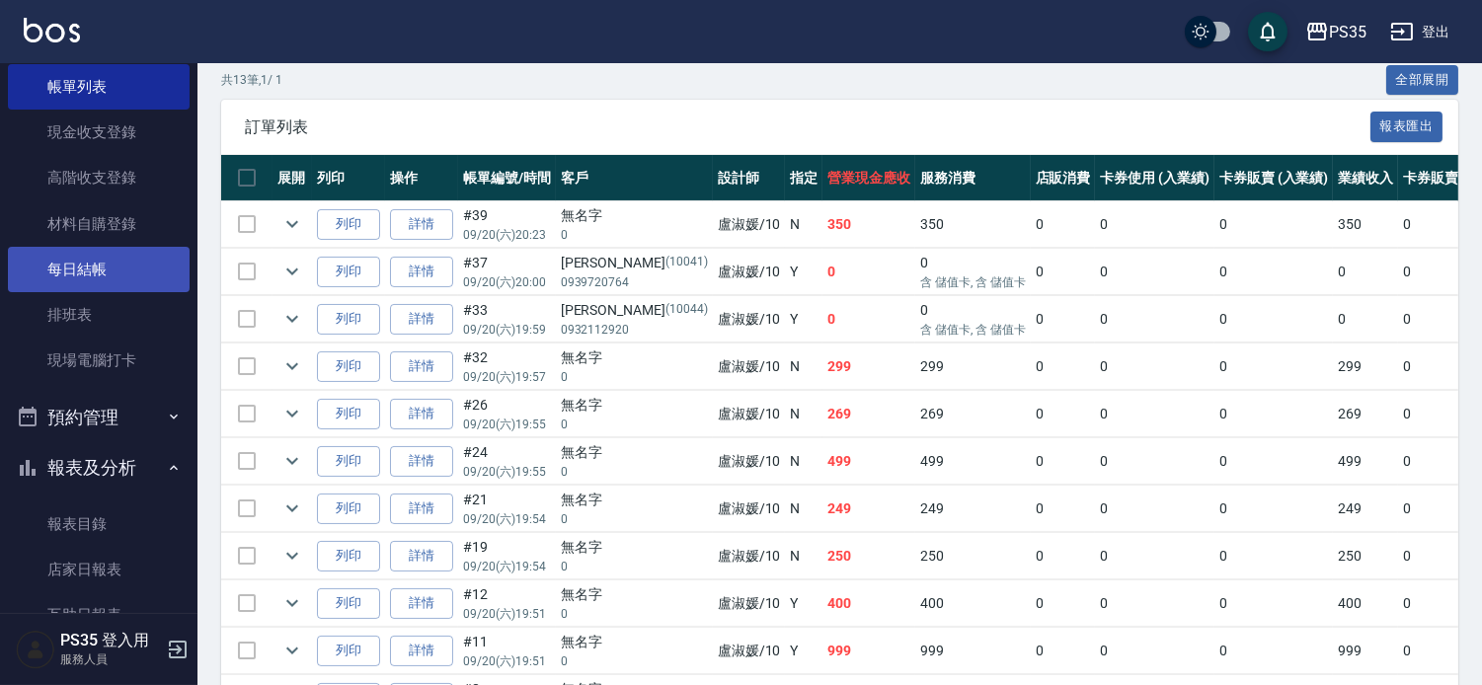
scroll to position [438, 0]
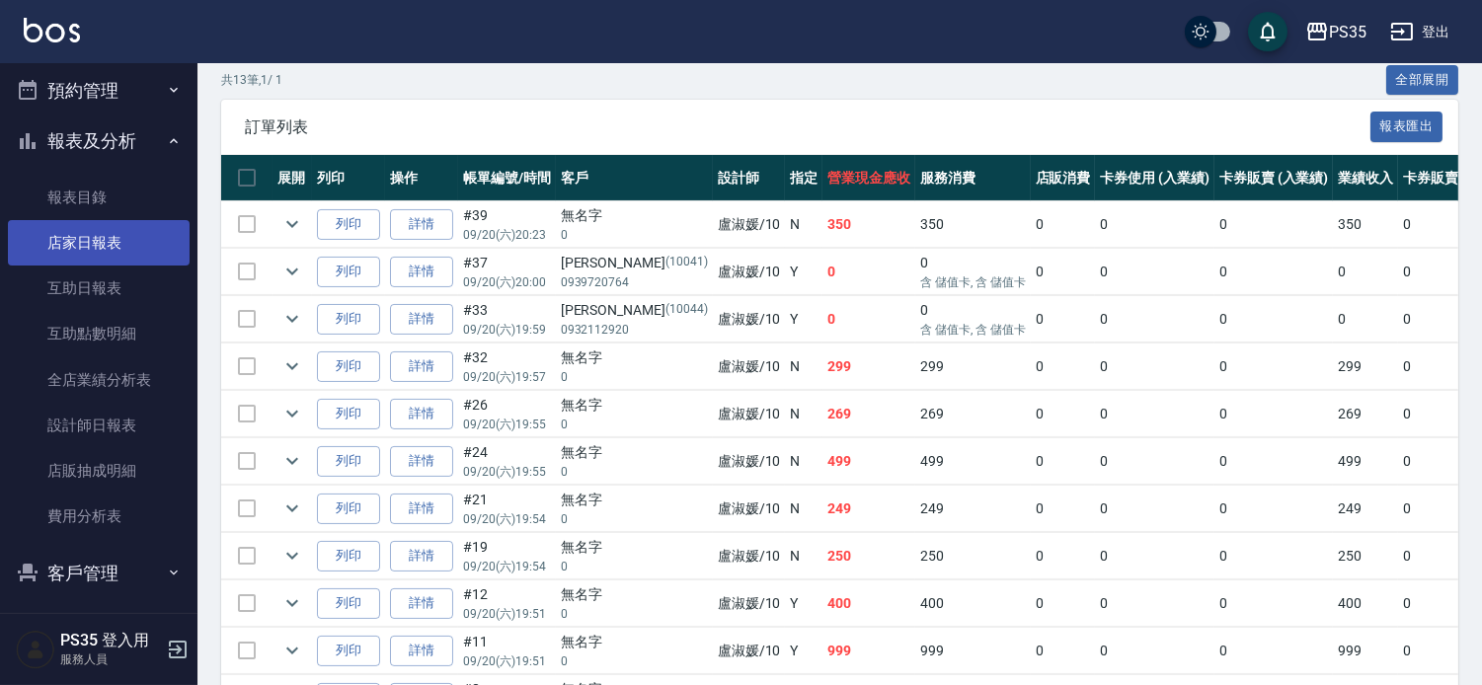
click at [79, 242] on link "店家日報表" at bounding box center [99, 242] width 182 height 45
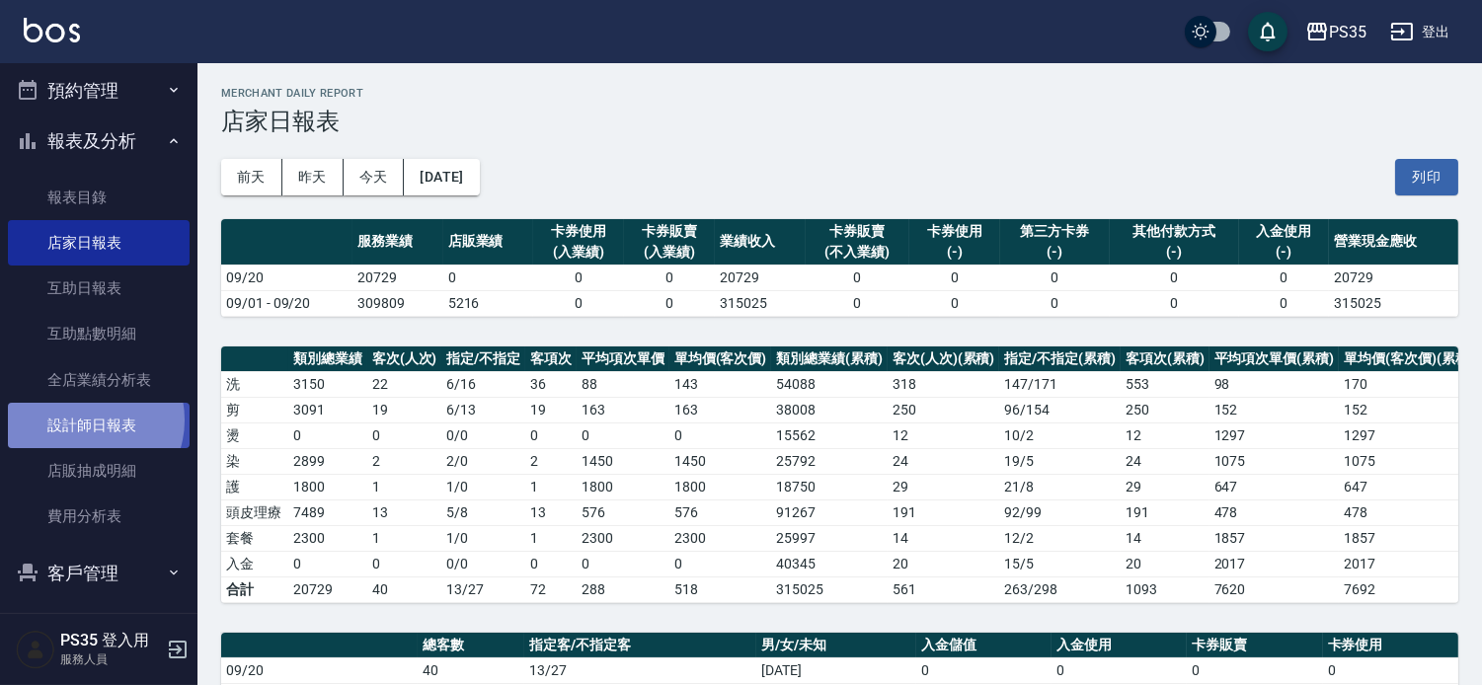
click at [87, 420] on link "設計師日報表" at bounding box center [99, 425] width 182 height 45
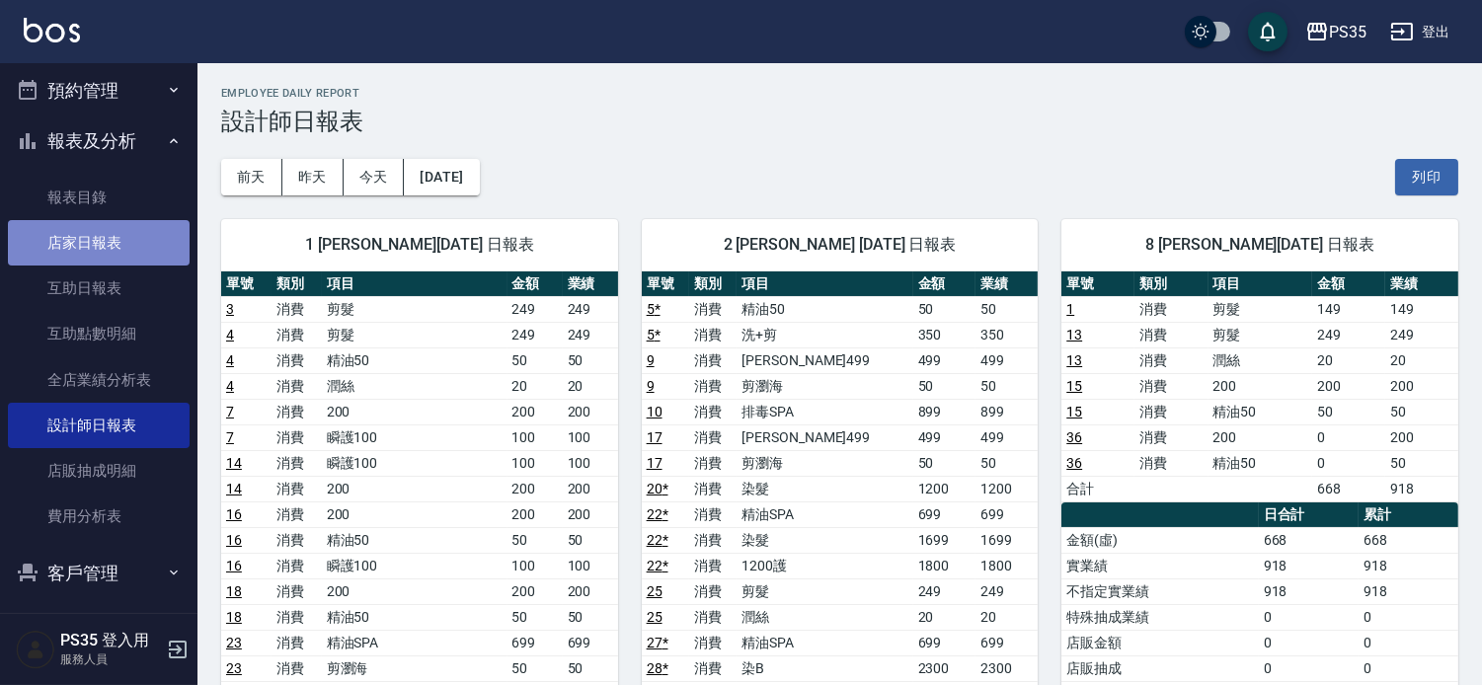
click at [106, 238] on link "店家日報表" at bounding box center [99, 242] width 182 height 45
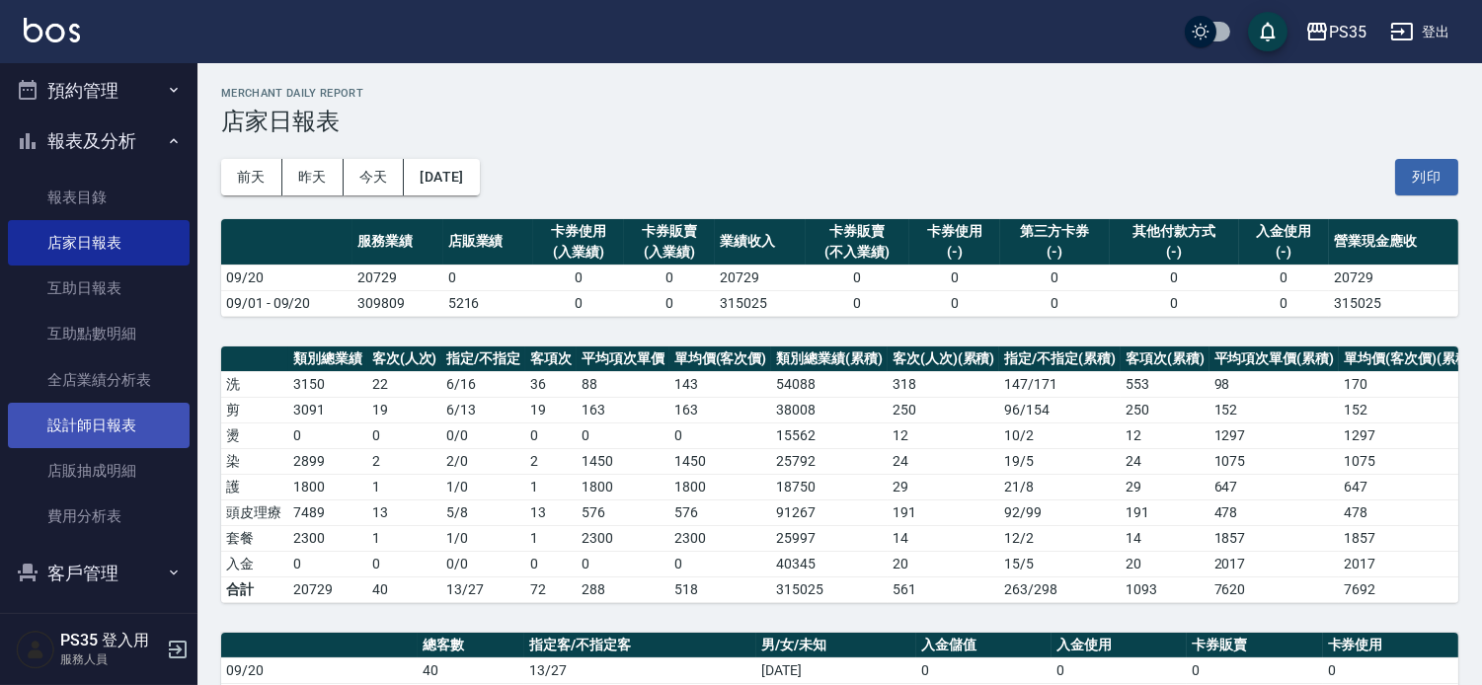
click at [72, 424] on link "設計師日報表" at bounding box center [99, 425] width 182 height 45
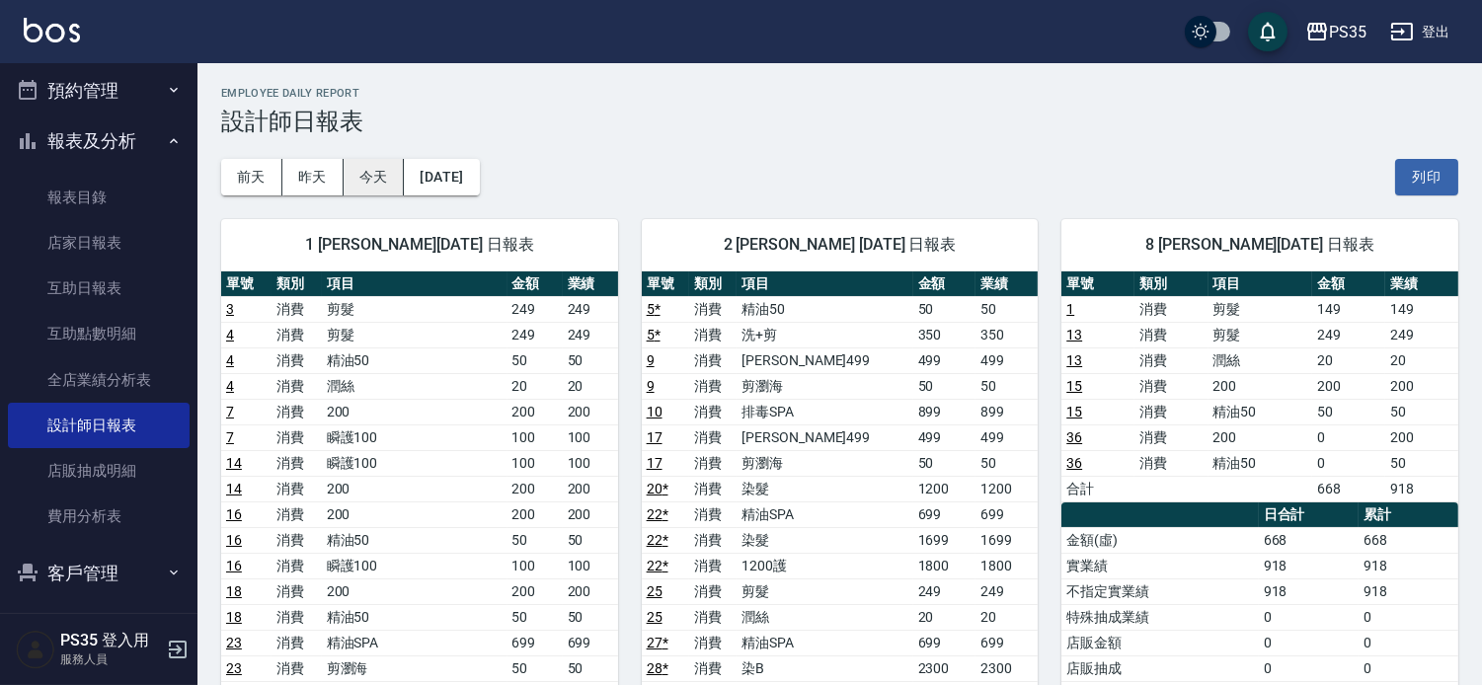
click at [352, 174] on button "今天" at bounding box center [374, 177] width 61 height 37
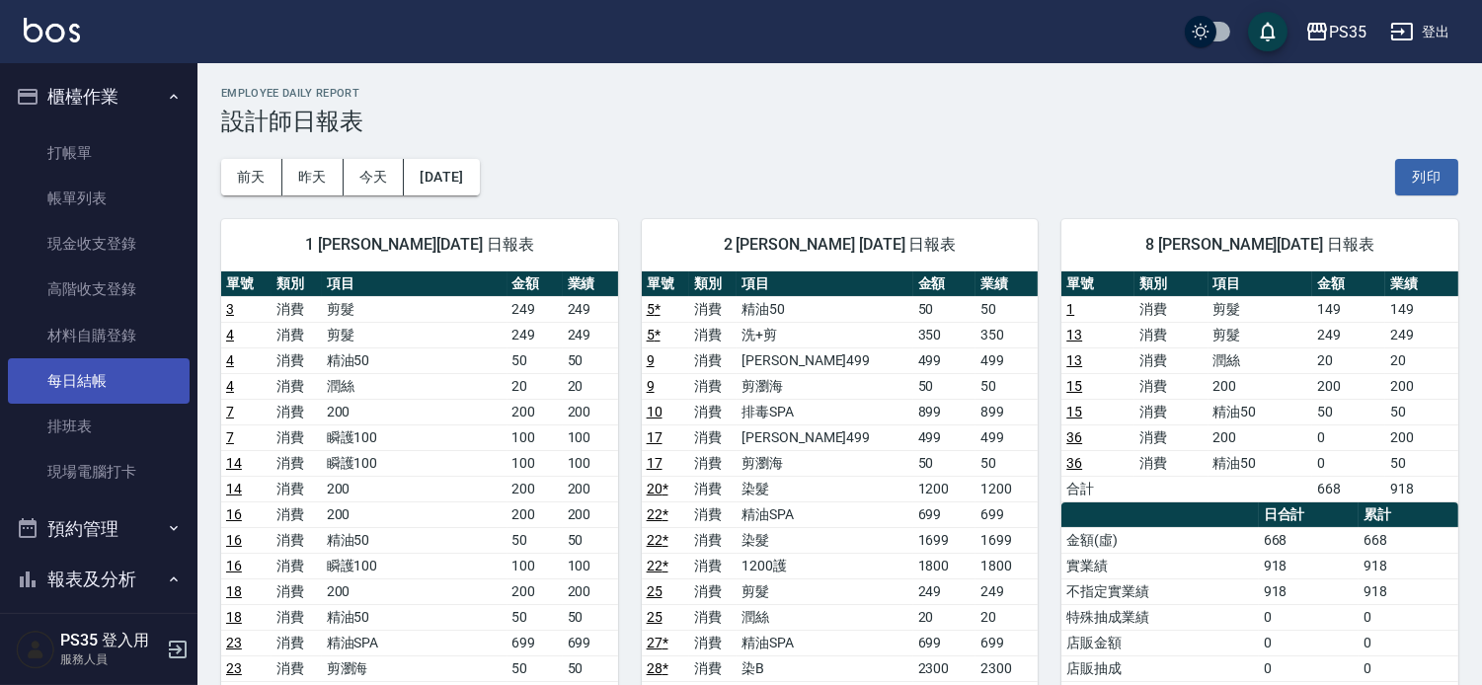
click at [91, 381] on link "每日結帳" at bounding box center [99, 380] width 182 height 45
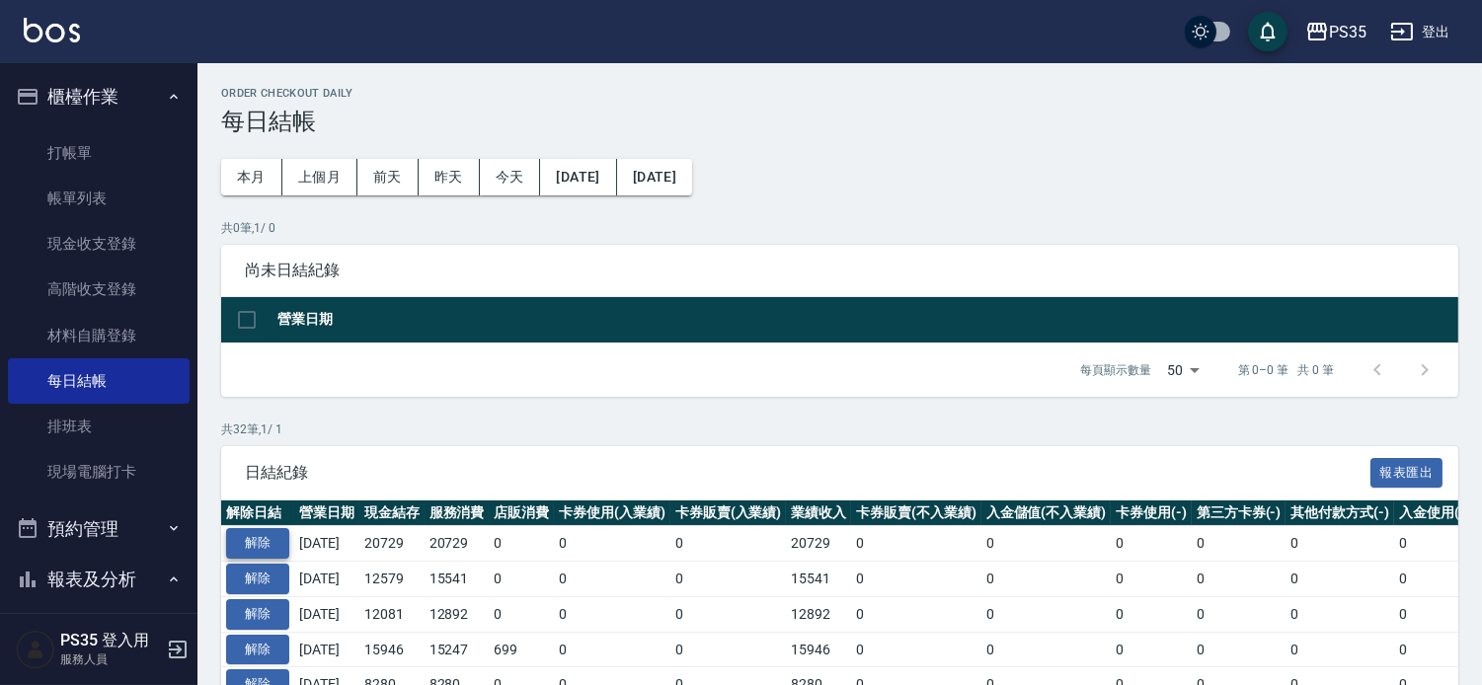
click at [242, 558] on button "解除" at bounding box center [257, 543] width 63 height 31
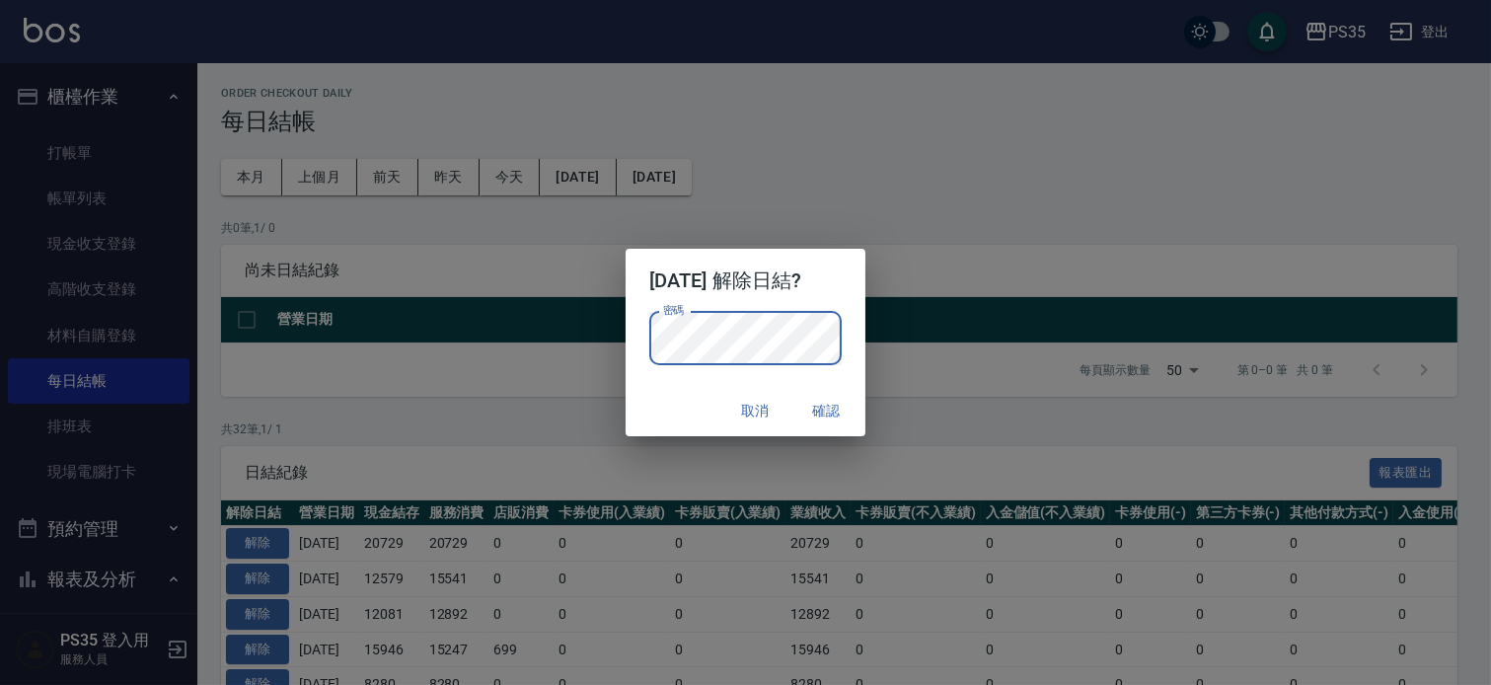
click at [858, 409] on button "確認" at bounding box center [826, 411] width 63 height 37
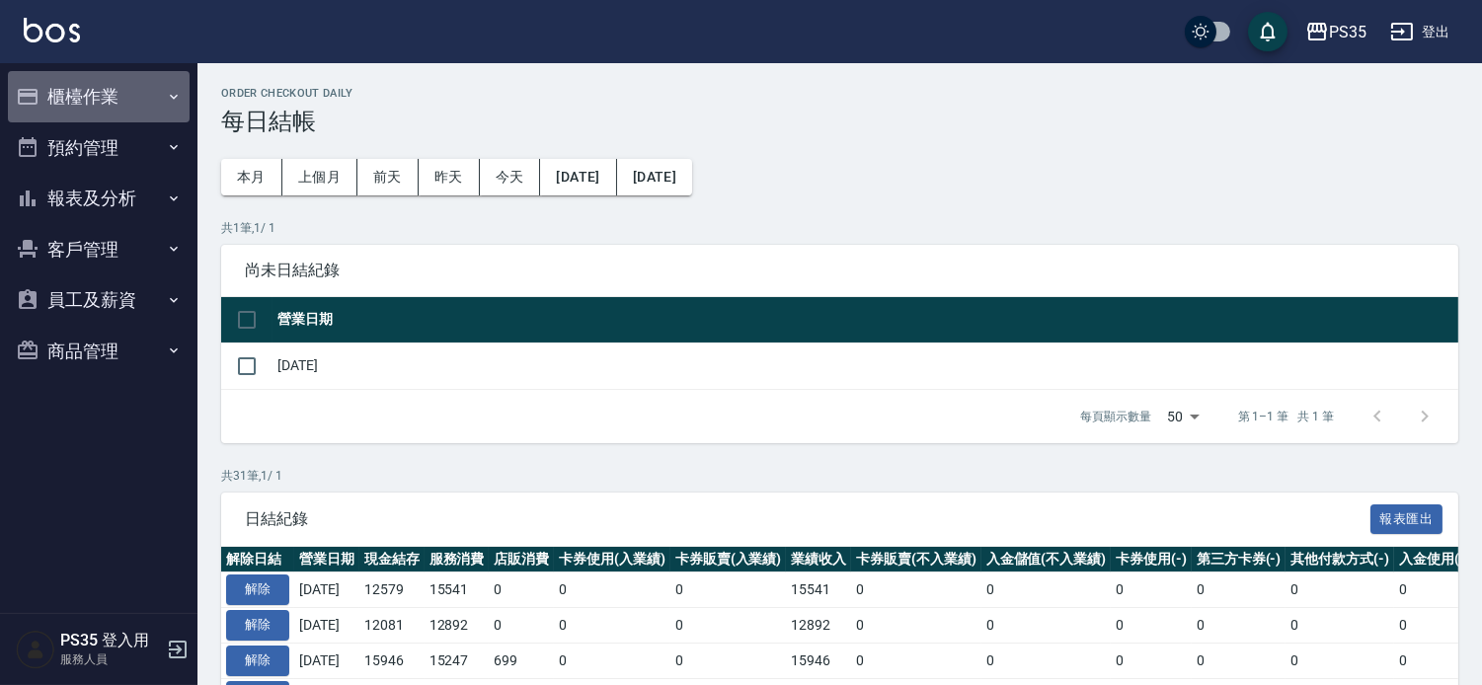
click at [106, 85] on button "櫃檯作業" at bounding box center [99, 96] width 182 height 51
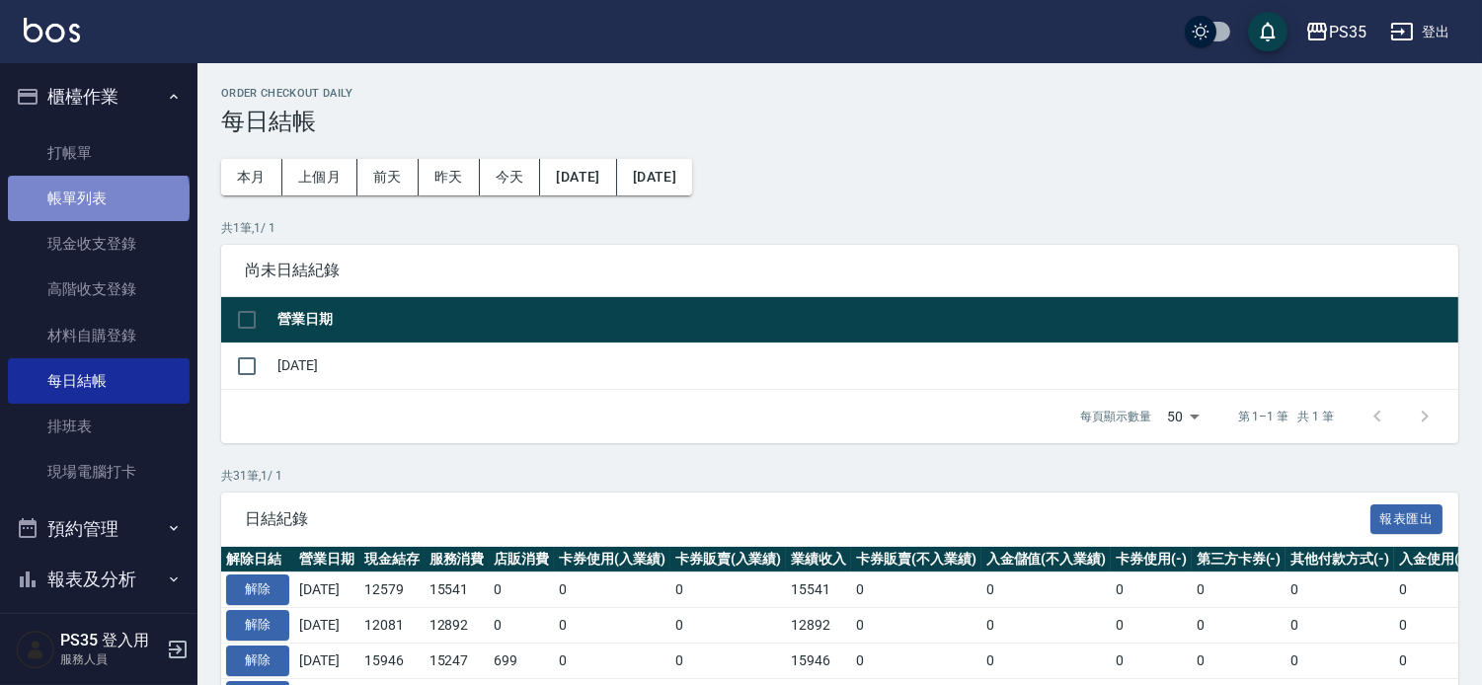
click at [97, 200] on link "帳單列表" at bounding box center [99, 198] width 182 height 45
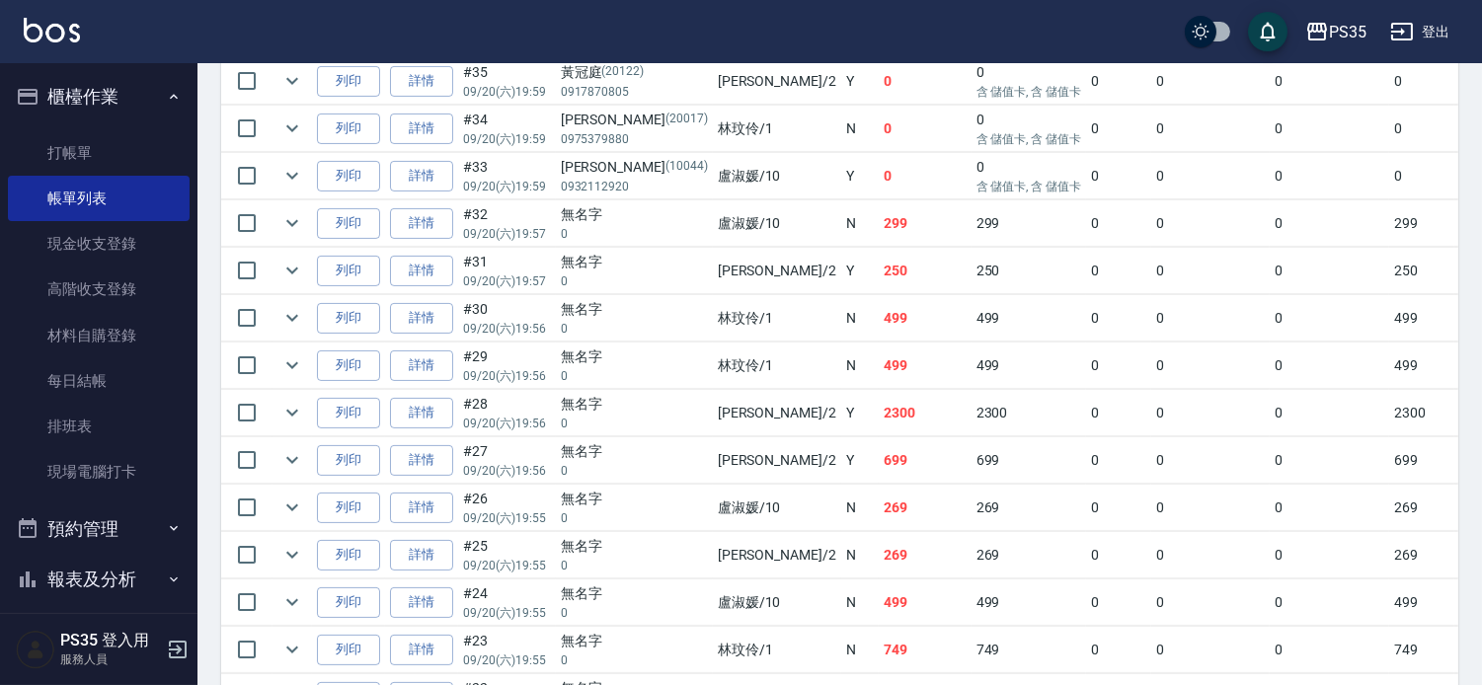
scroll to position [877, 0]
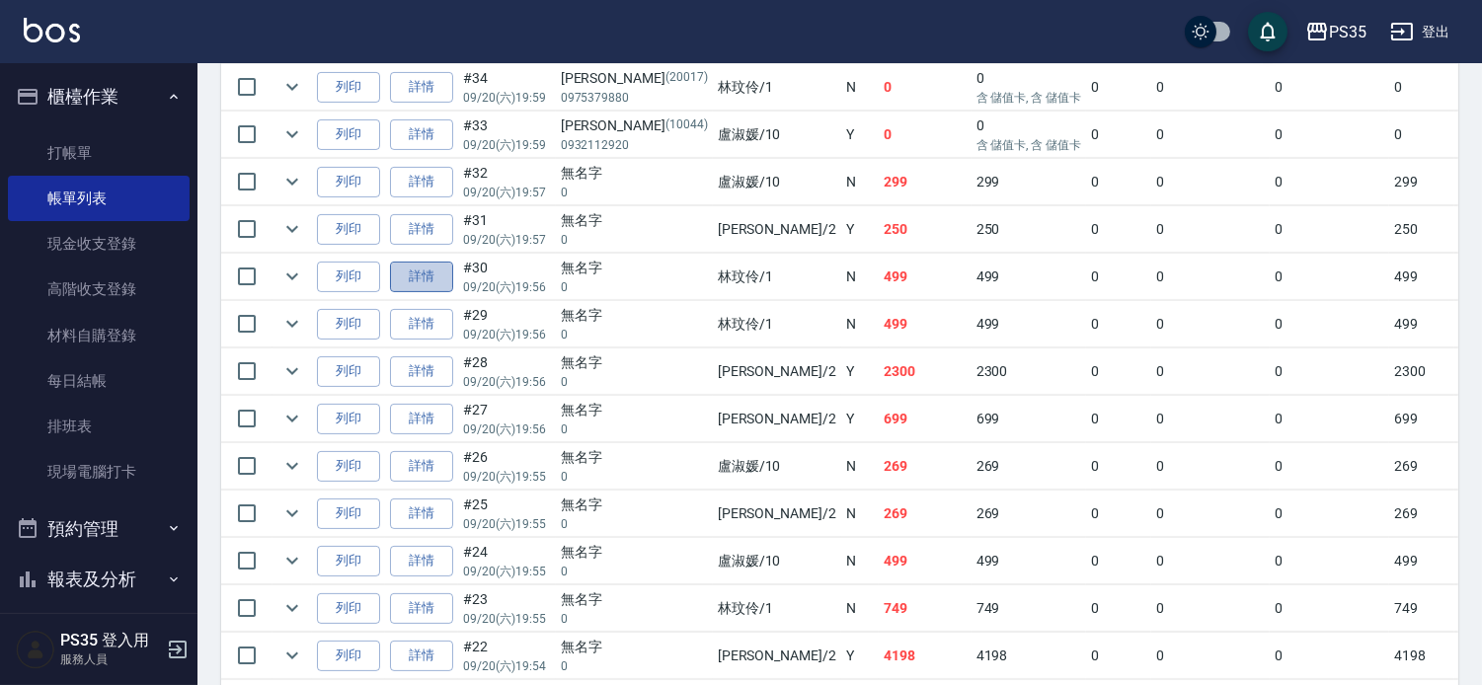
click at [427, 292] on link "詳情" at bounding box center [421, 277] width 63 height 31
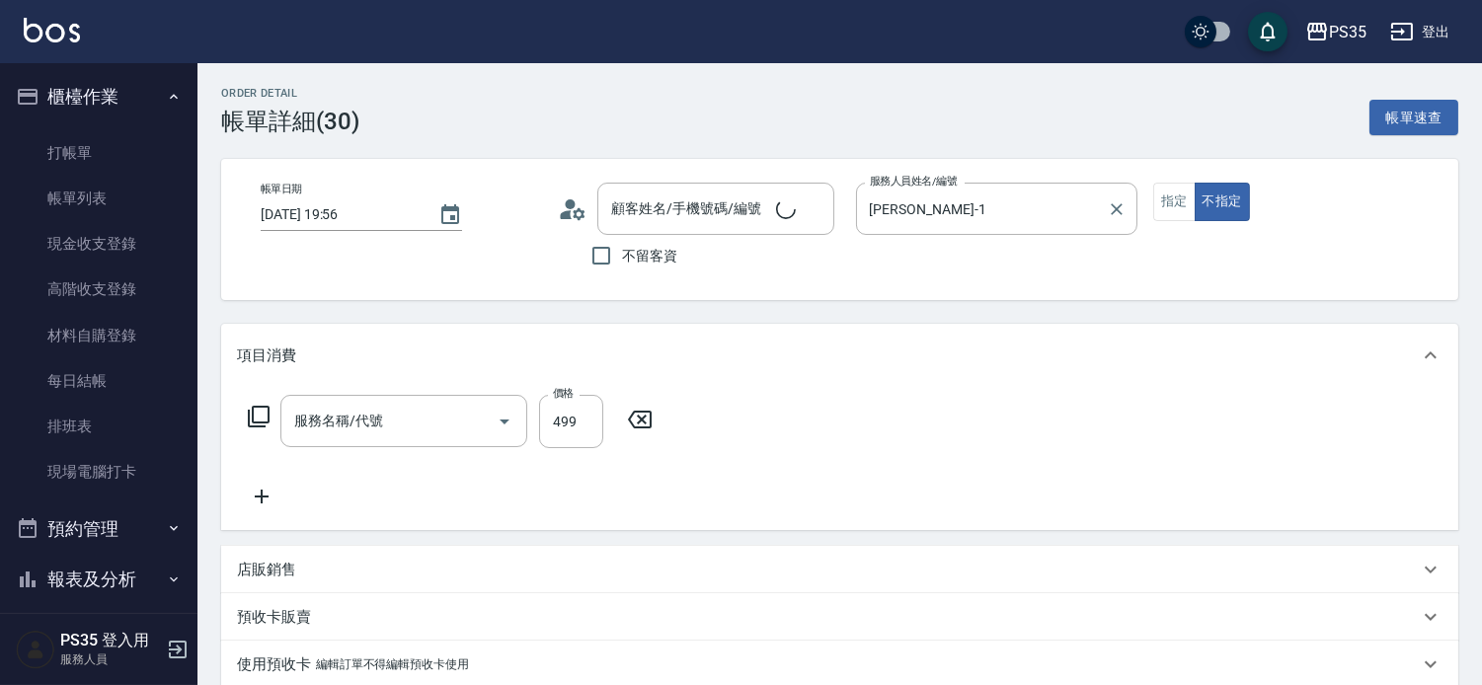
type input "[DATE] 19:56"
type input "[PERSON_NAME]-1"
type input "無名字/0/null"
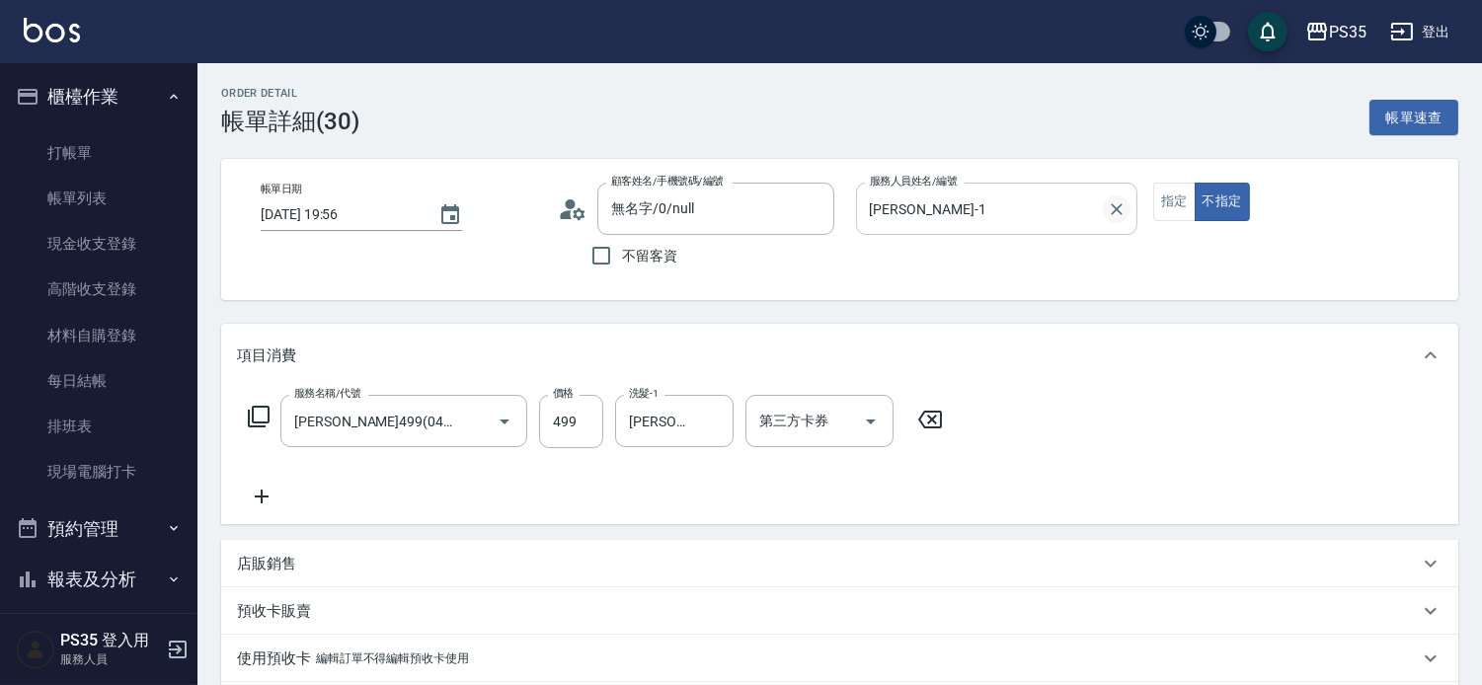
type input "[PERSON_NAME]499(0499)"
click at [1122, 203] on icon "Clear" at bounding box center [1116, 209] width 12 height 12
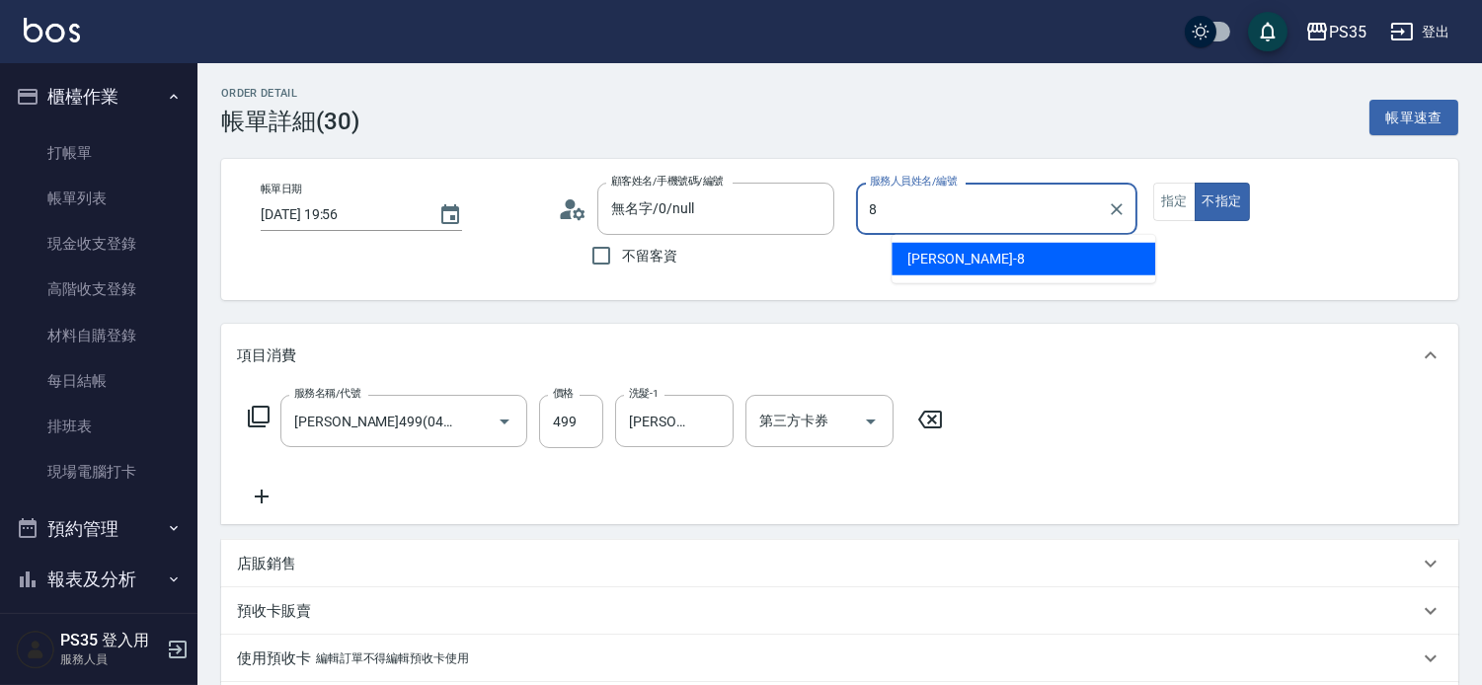
type input "8"
type button "false"
type input "[PERSON_NAME]-8"
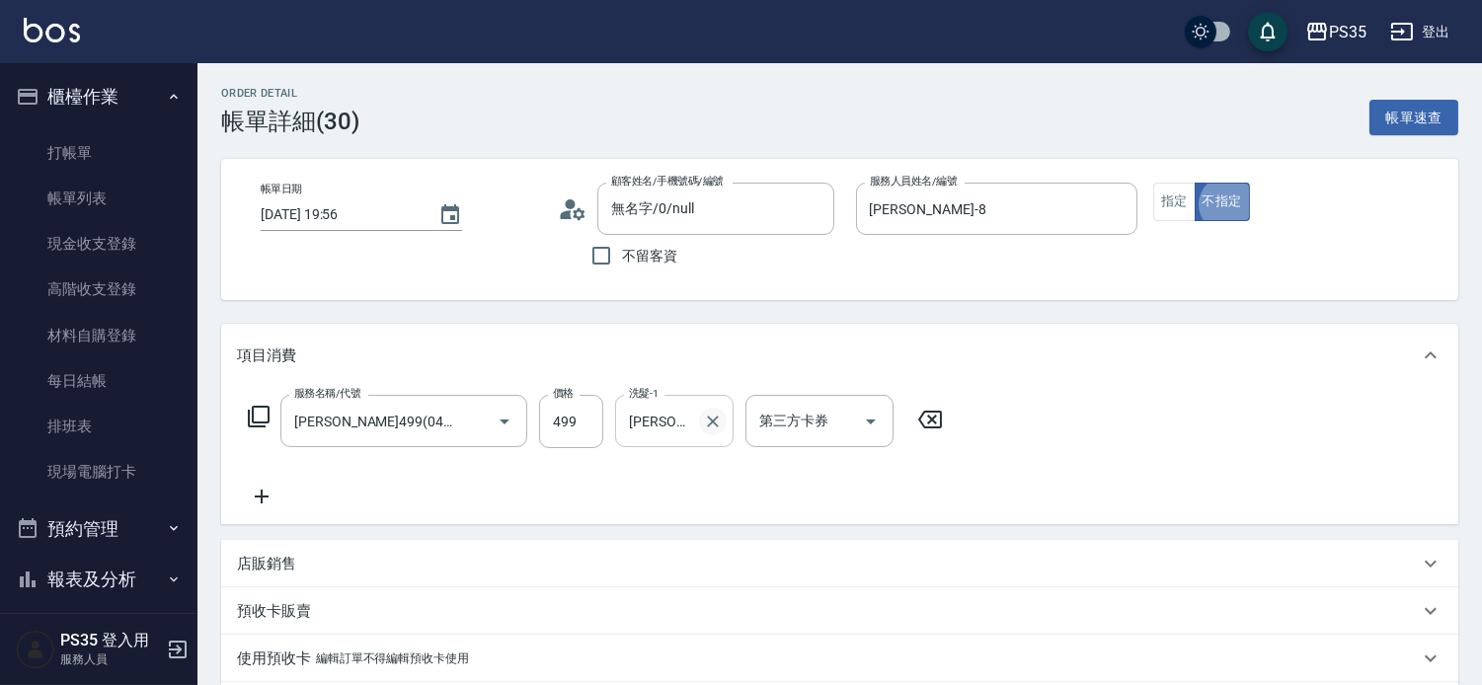
click at [715, 431] on icon "Clear" at bounding box center [713, 422] width 20 height 20
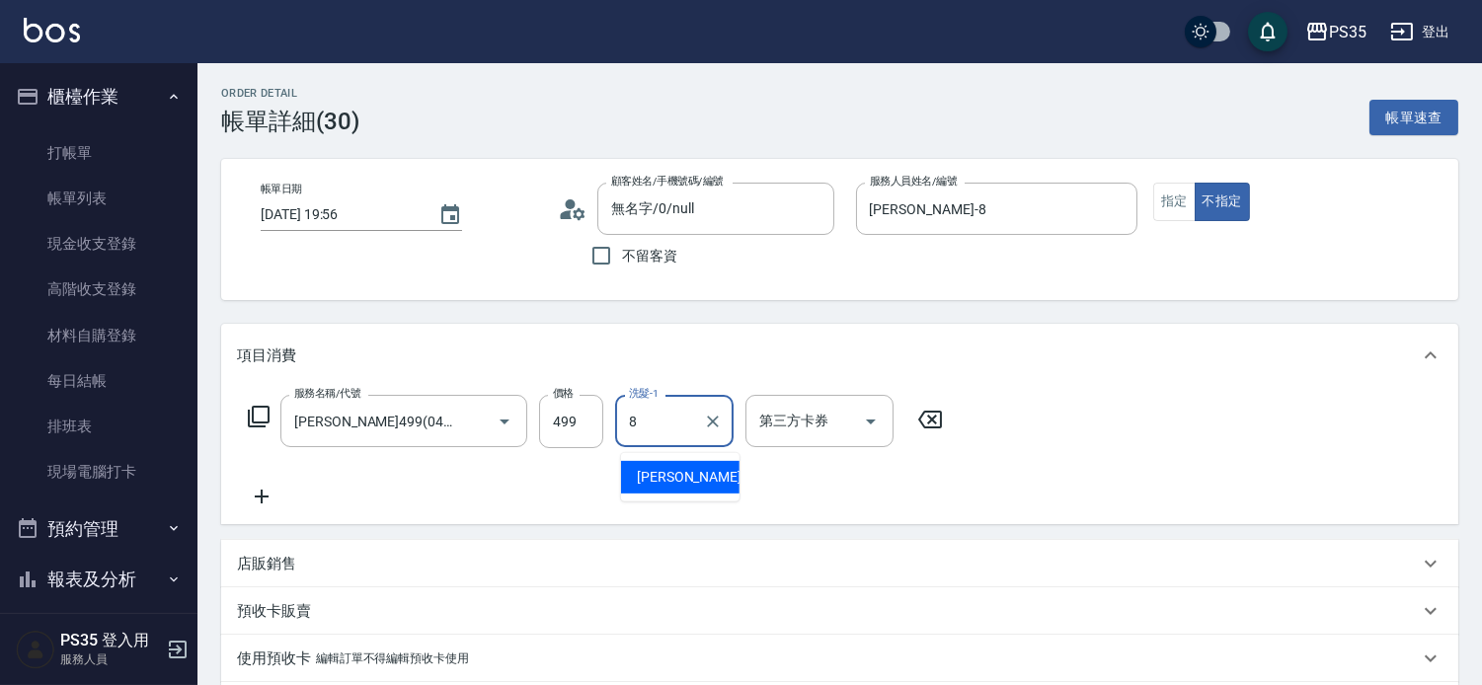
type input "[PERSON_NAME]-8"
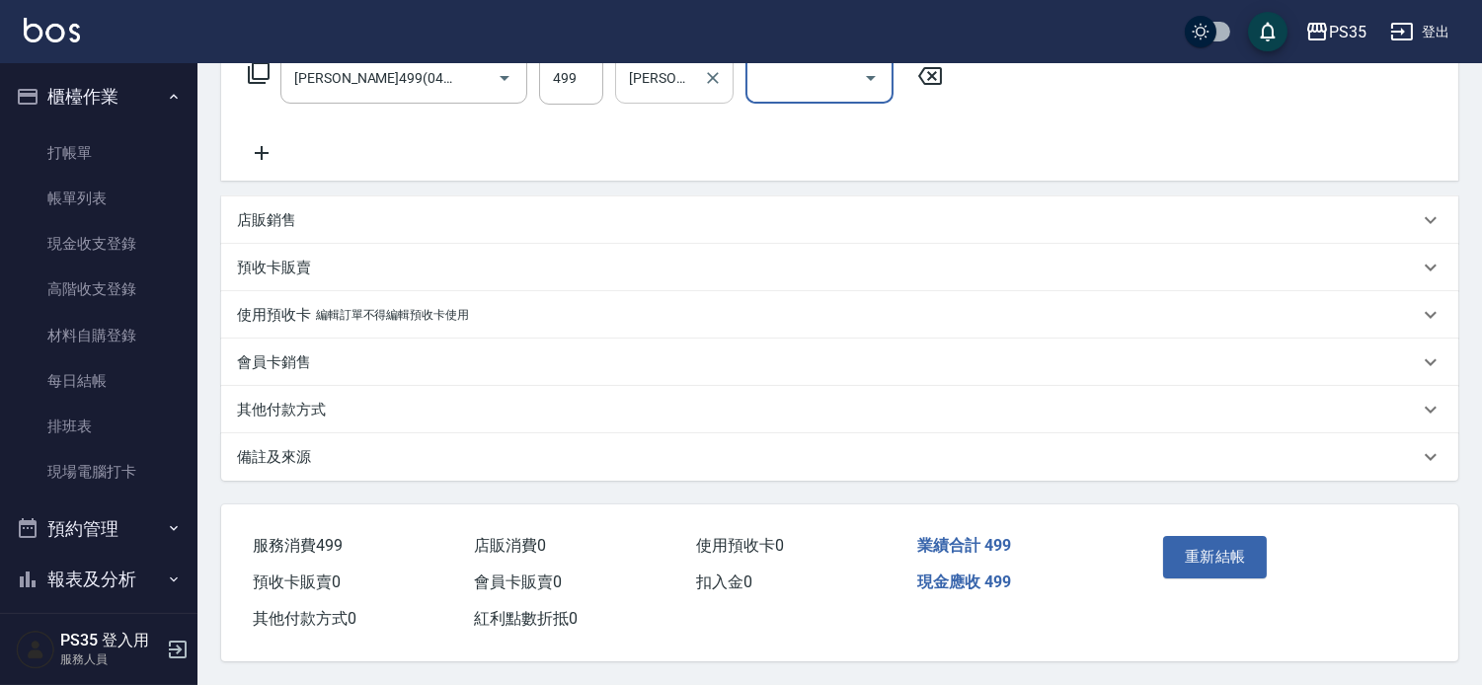
scroll to position [378, 0]
click at [1210, 537] on button "重新結帳" at bounding box center [1215, 556] width 105 height 41
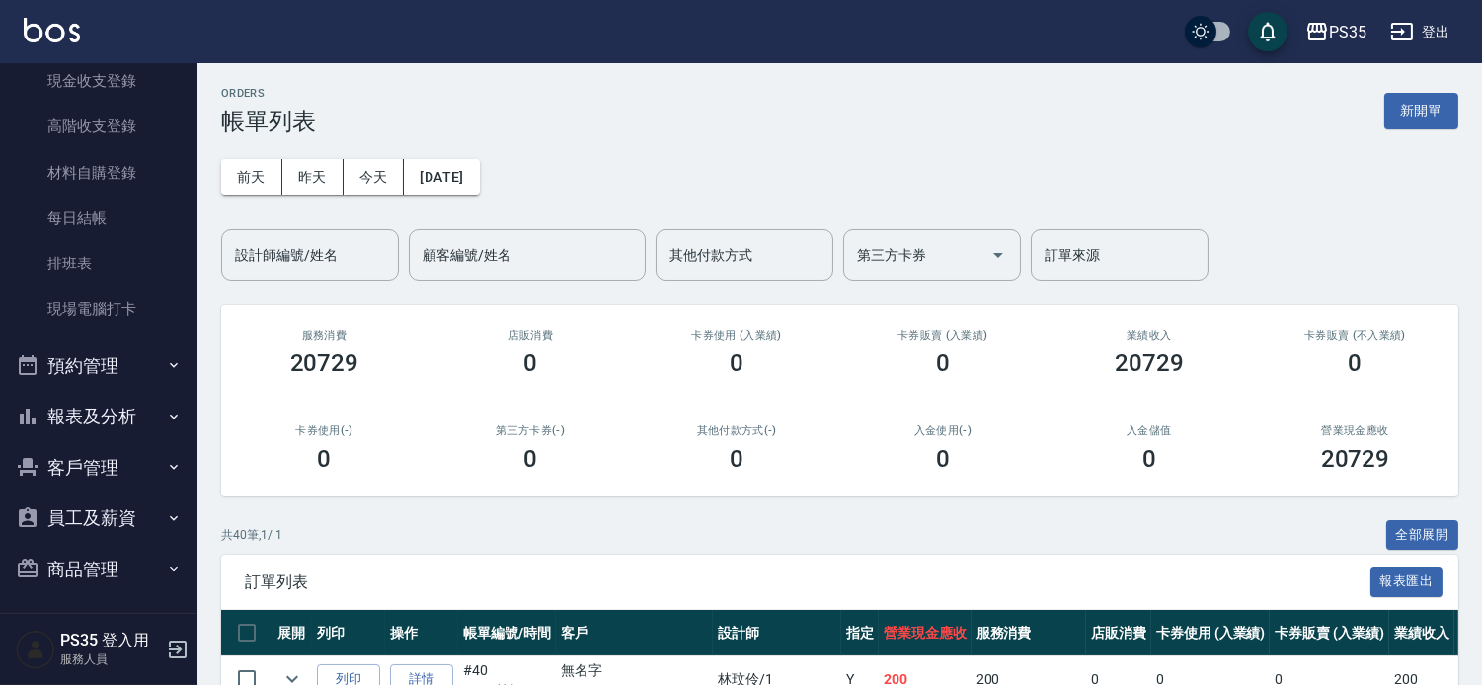
scroll to position [166, 0]
click at [144, 421] on button "報表及分析" at bounding box center [99, 413] width 182 height 51
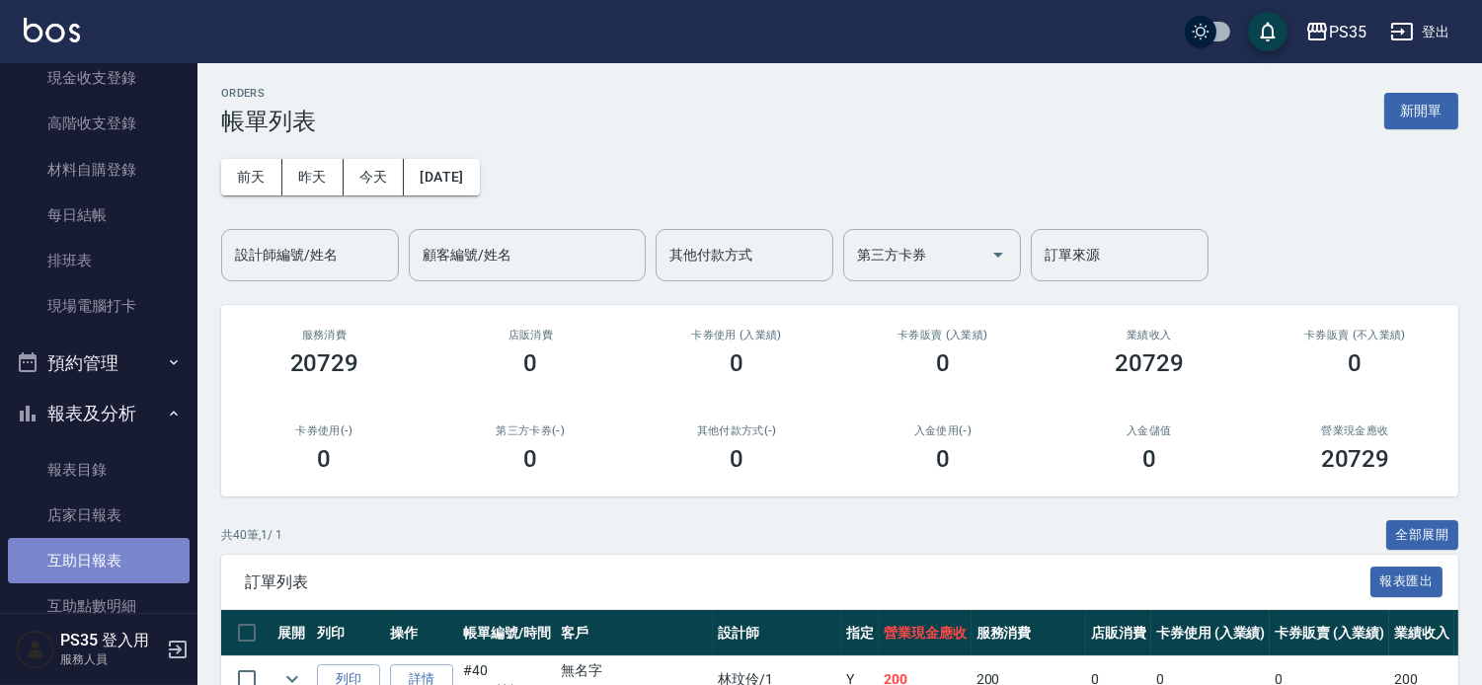
click at [109, 567] on link "互助日報表" at bounding box center [99, 560] width 182 height 45
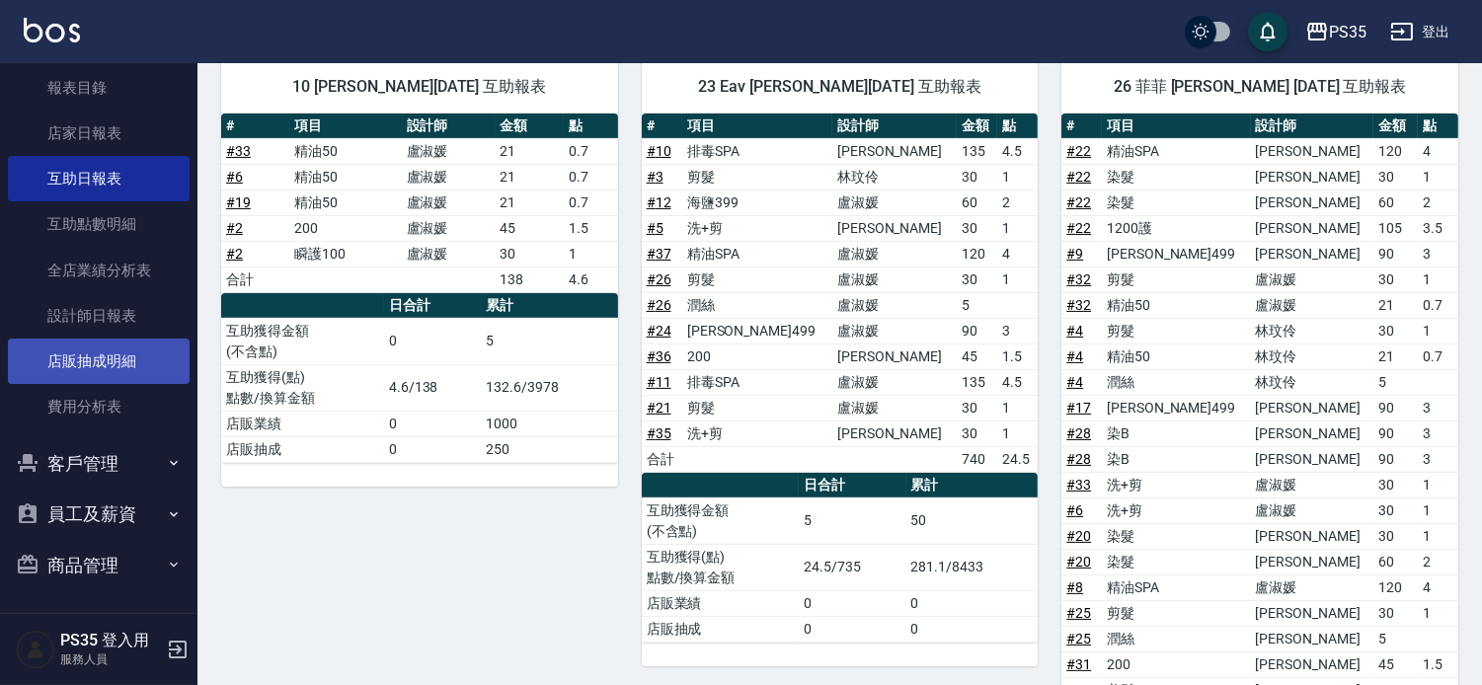
scroll to position [329, 0]
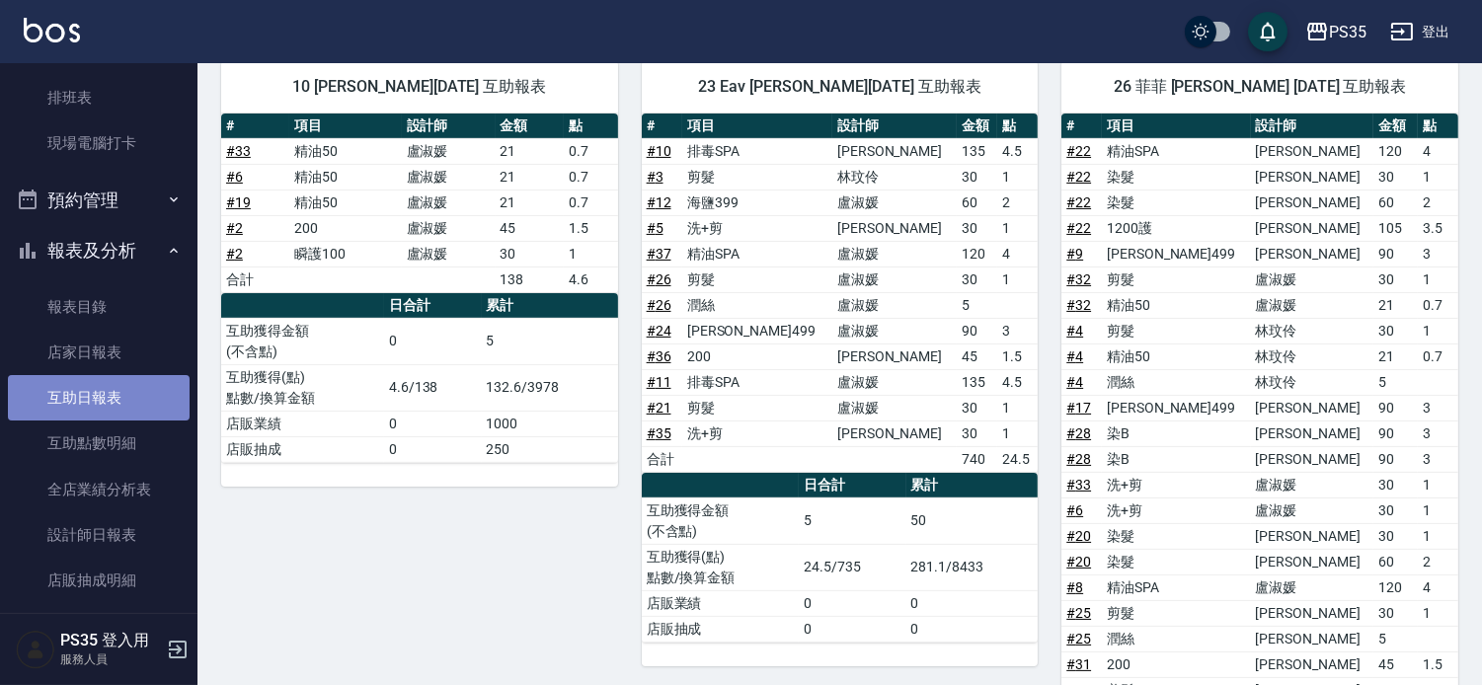
click at [123, 403] on link "互助日報表" at bounding box center [99, 397] width 182 height 45
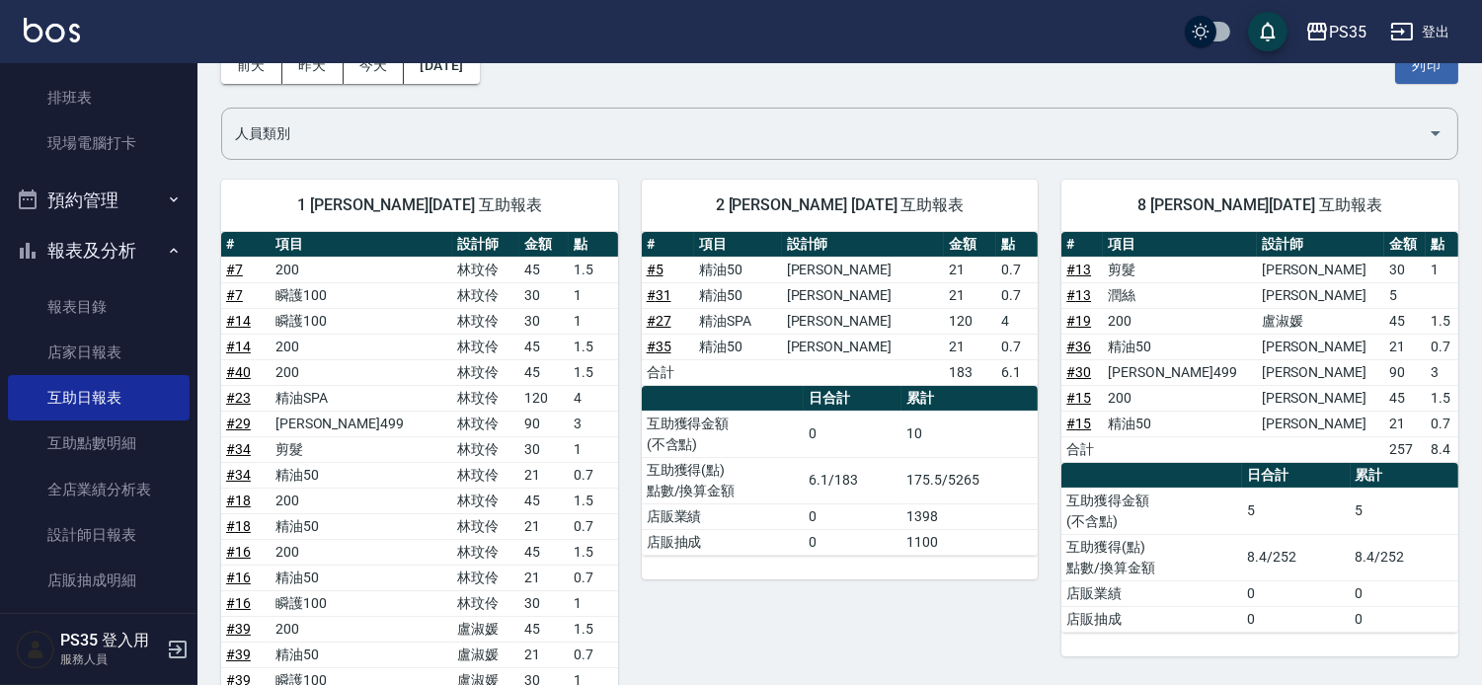
scroll to position [110, 0]
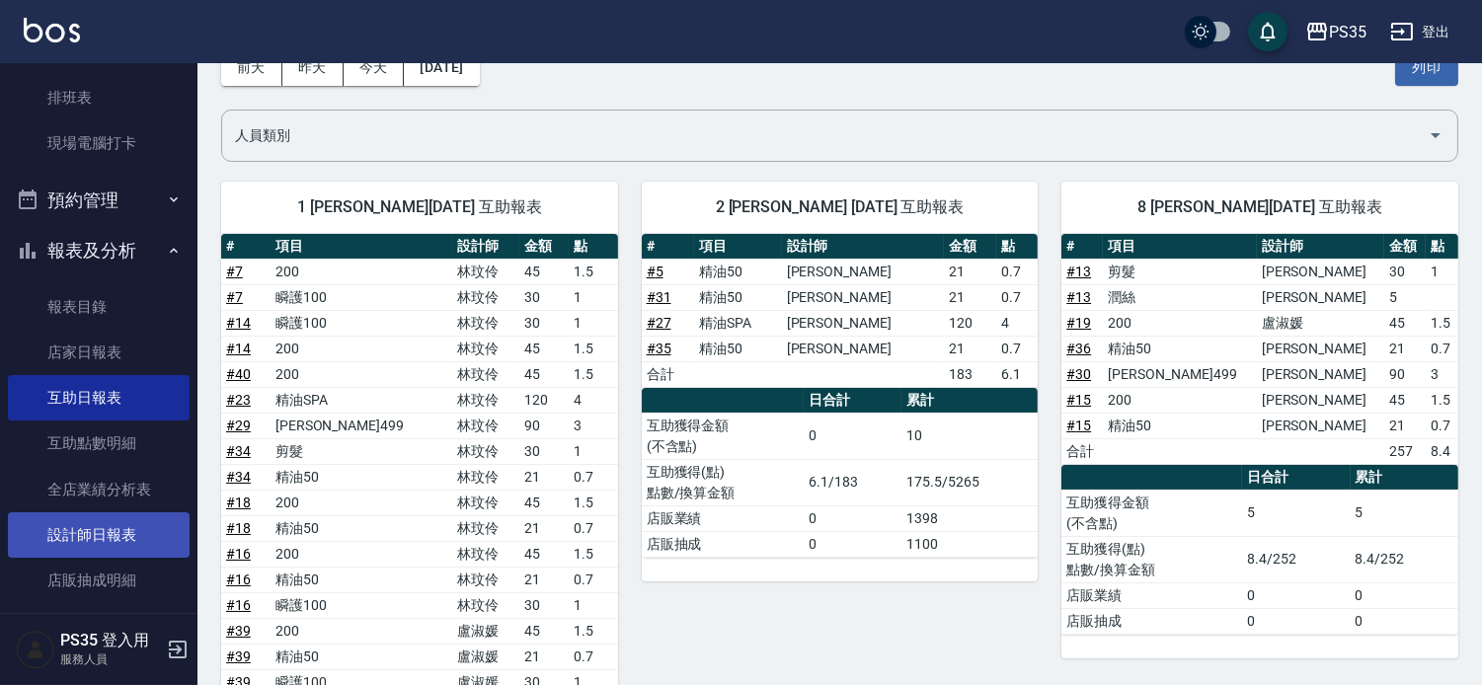
click at [129, 546] on link "設計師日報表" at bounding box center [99, 534] width 182 height 45
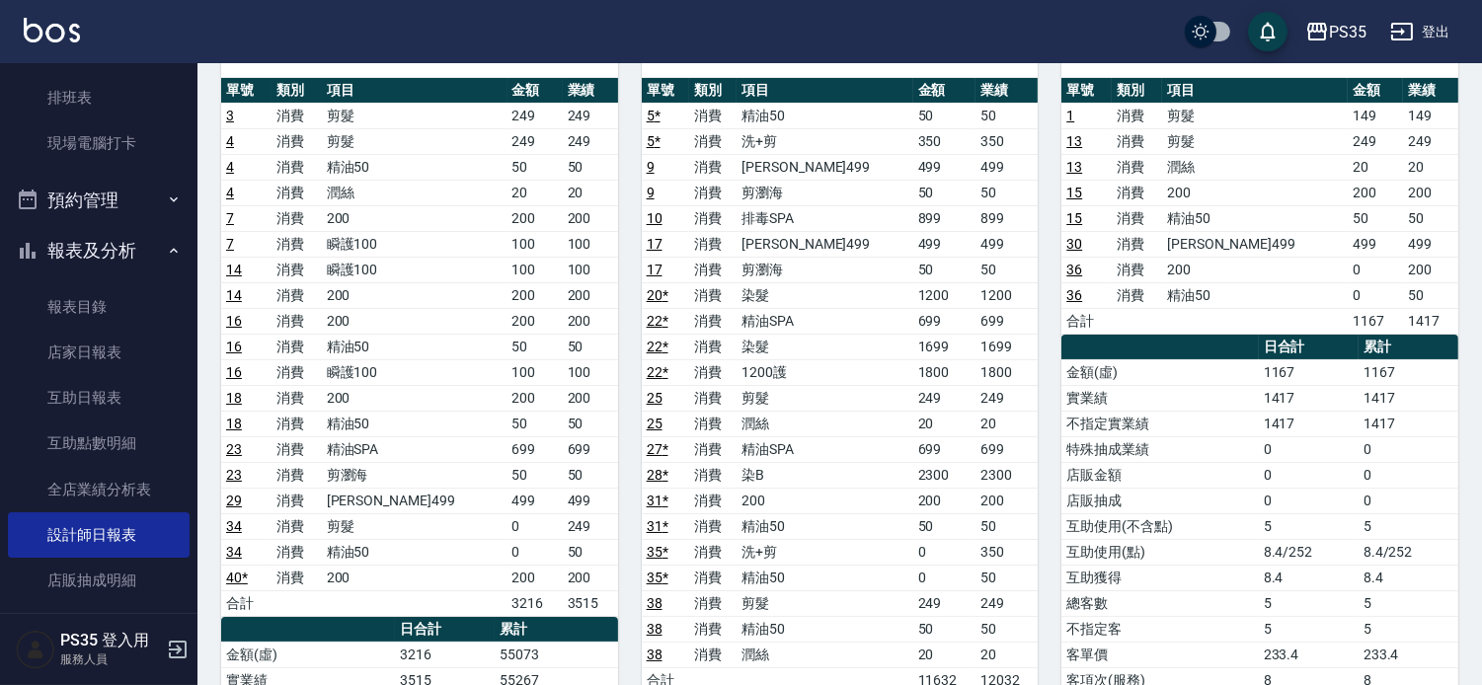
scroll to position [219, 0]
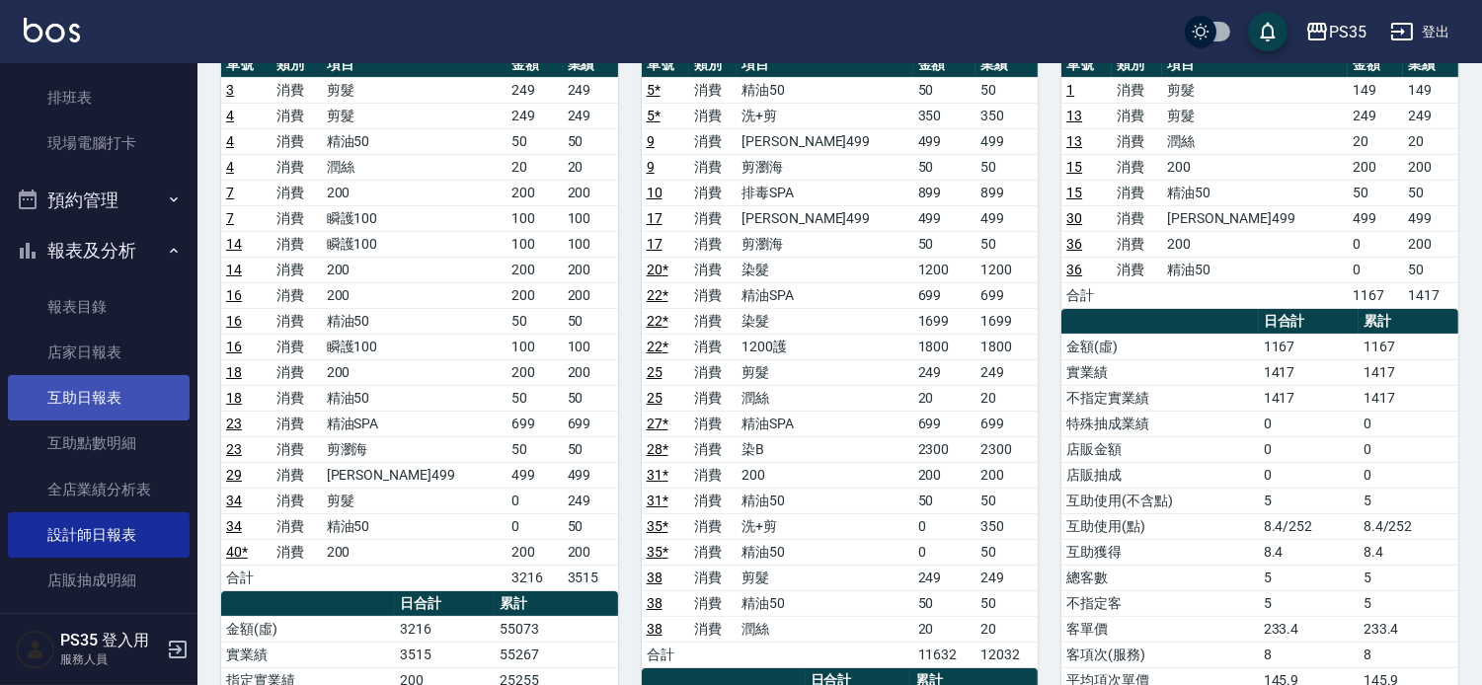
click at [86, 406] on link "互助日報表" at bounding box center [99, 397] width 182 height 45
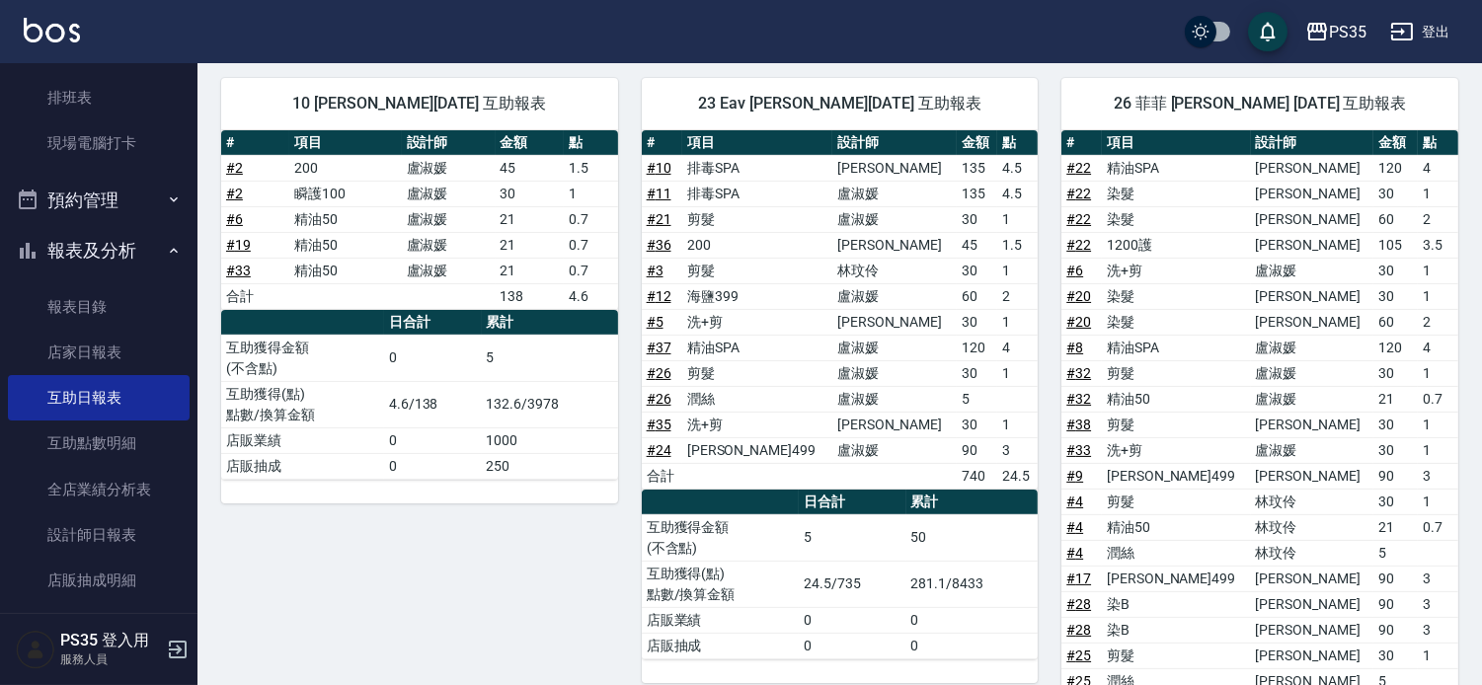
scroll to position [987, 0]
